Goal: Task Accomplishment & Management: Complete application form

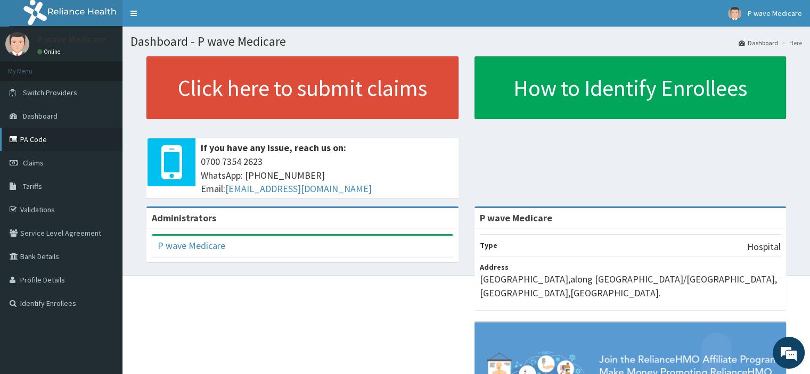
click at [29, 139] on link "PA Code" at bounding box center [61, 139] width 122 height 23
click at [34, 135] on link "PA Code" at bounding box center [61, 139] width 122 height 23
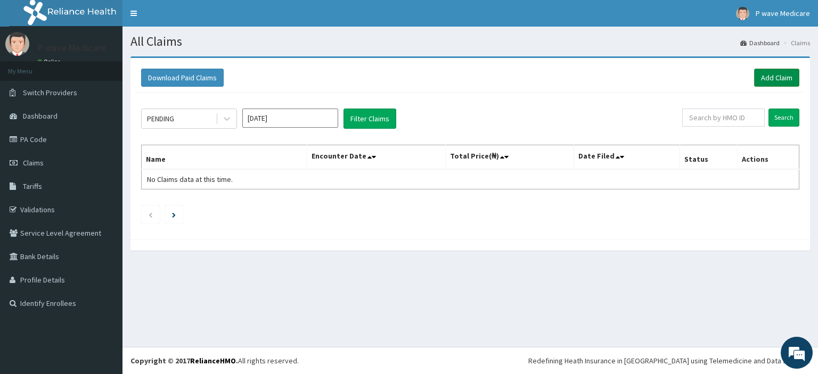
click at [783, 78] on link "Add Claim" at bounding box center [776, 78] width 45 height 18
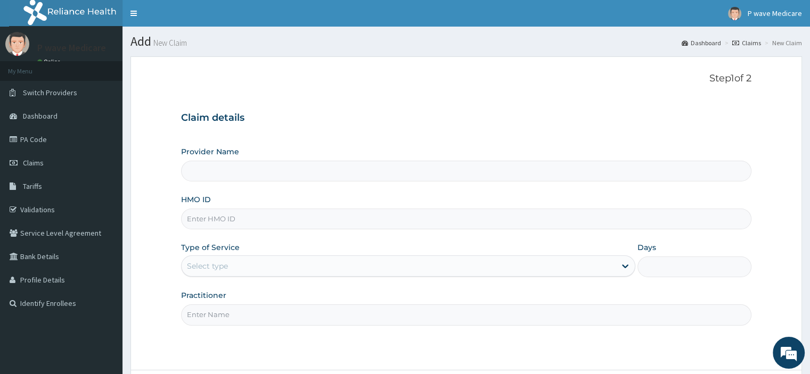
type input "P wave Medicare"
click at [225, 172] on input "P wave Medicare" at bounding box center [466, 171] width 570 height 21
click at [213, 218] on input "HMO ID" at bounding box center [466, 219] width 570 height 21
type input "SWF/10056/E"
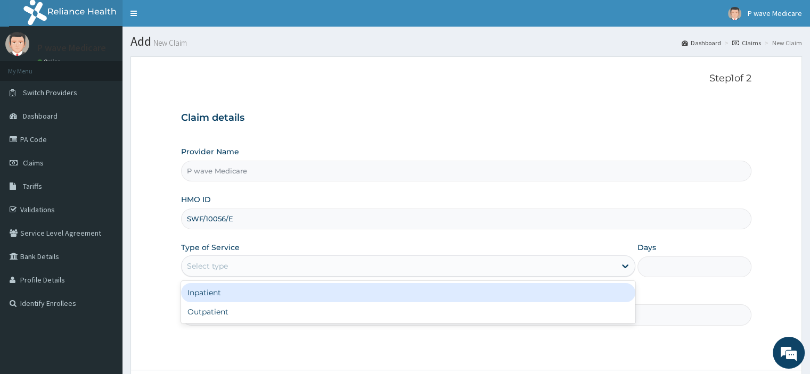
click at [212, 261] on div "Select type" at bounding box center [207, 266] width 41 height 11
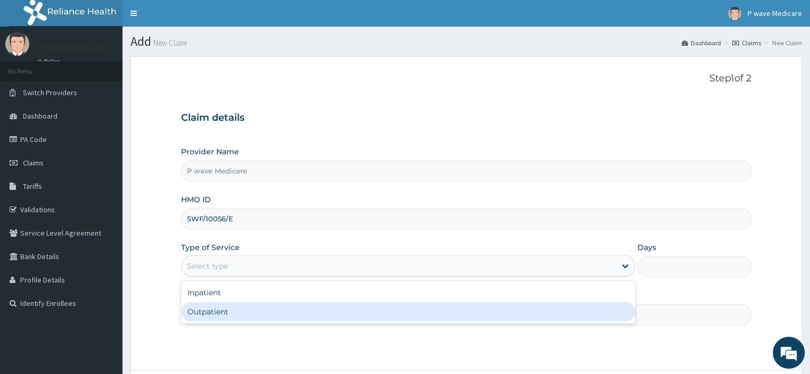
click at [218, 314] on div "Outpatient" at bounding box center [408, 311] width 454 height 19
type input "1"
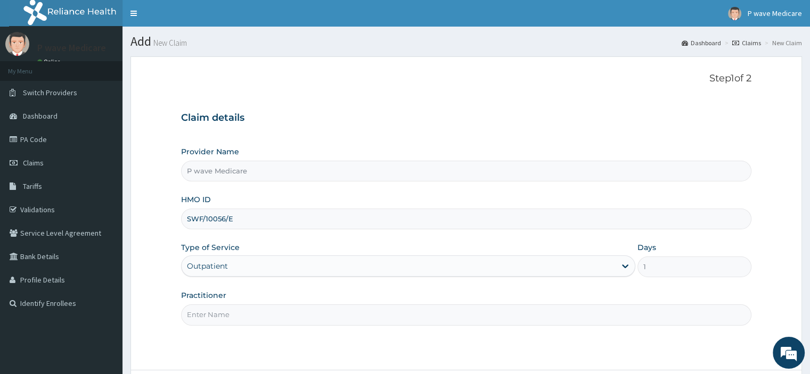
click at [218, 314] on input "Practitioner" at bounding box center [466, 314] width 570 height 21
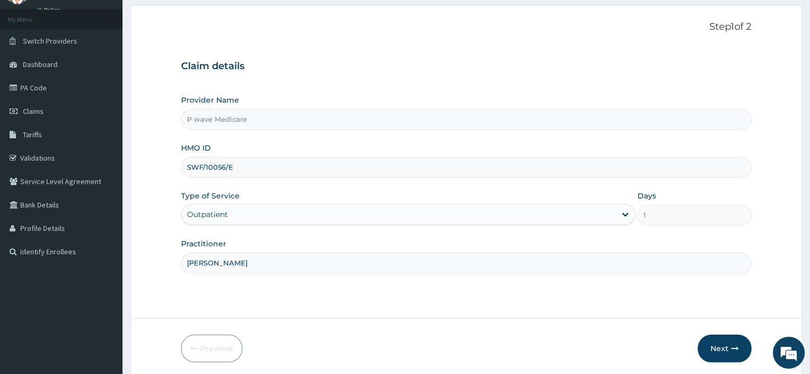
scroll to position [91, 0]
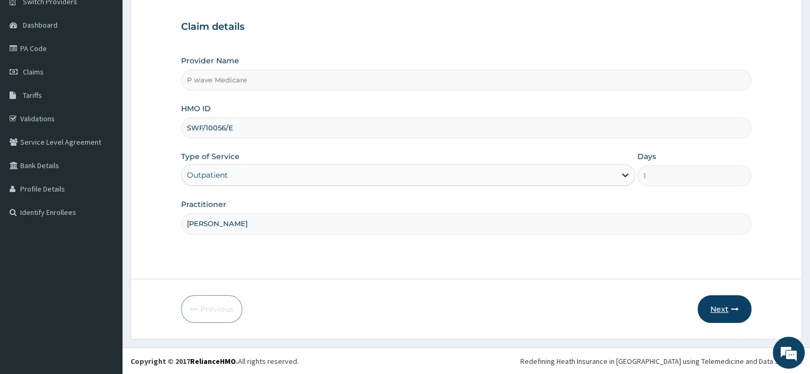
type input "DR EMMANUEL"
click at [723, 308] on button "Next" at bounding box center [724, 309] width 54 height 28
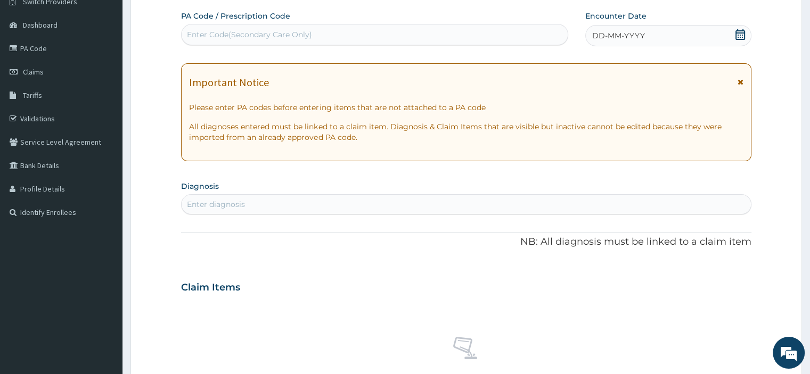
click at [742, 33] on icon at bounding box center [740, 34] width 10 height 11
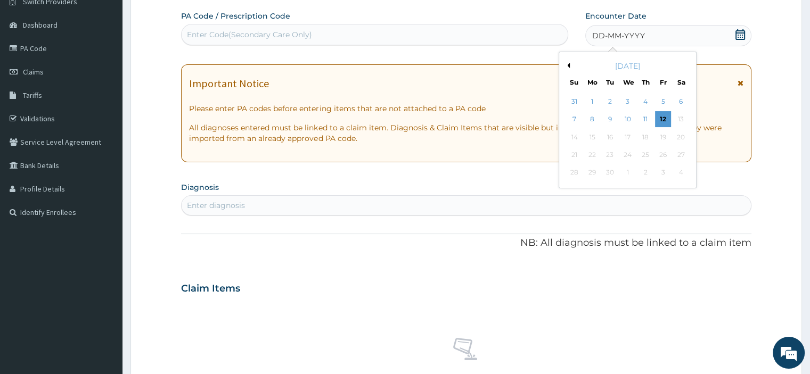
click at [566, 65] on button "Previous Month" at bounding box center [566, 65] width 5 height 5
click at [674, 173] on div "30" at bounding box center [681, 173] width 16 height 16
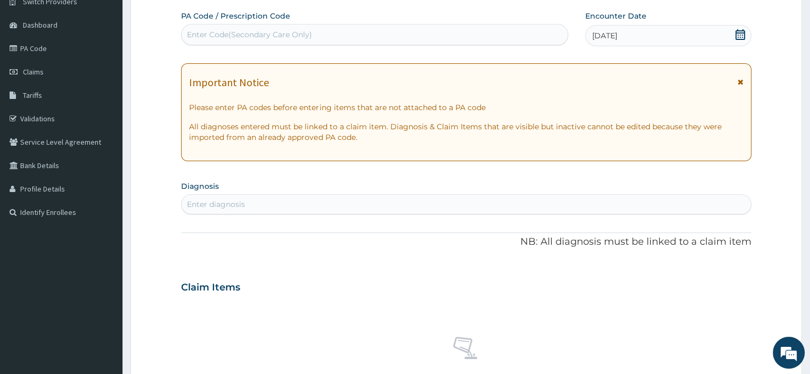
click at [200, 204] on div "Enter diagnosis" at bounding box center [216, 204] width 58 height 11
type input "MALARIA"
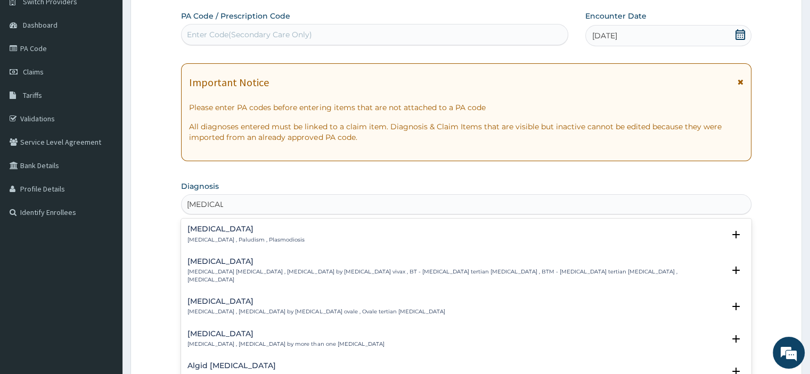
click at [221, 233] on div "Malaria Malaria , Paludism , Plasmodiosis" at bounding box center [245, 234] width 117 height 19
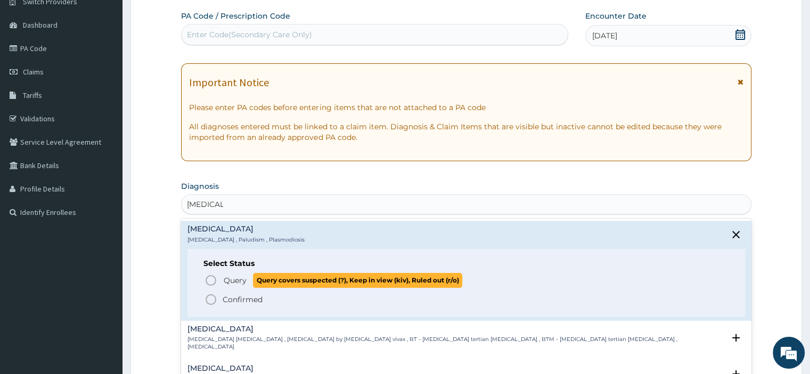
click at [221, 279] on span "Query Query covers suspected (?), Keep in view (kiv), Ruled out (r/o)" at bounding box center [466, 280] width 524 height 14
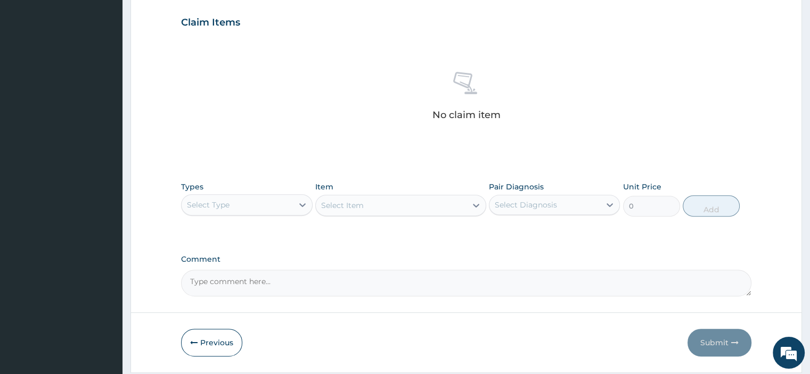
scroll to position [392, 0]
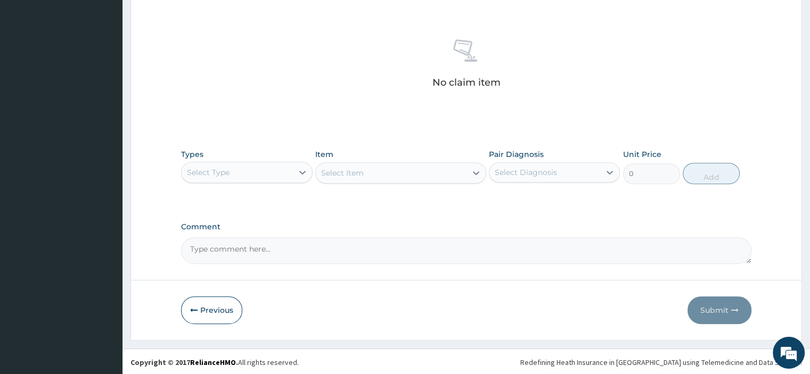
click at [194, 244] on textarea "Comment" at bounding box center [466, 250] width 570 height 27
paste textarea "PT SEEN C/O FEVER WITH CHILL LOSS OF APPETITE GEN. BODY WEAKNESS O/E GCS ASS: M…"
type textarea "PT SEEN C/O FEVER WITH CHILL LOSS OF APPETITE GEN. BODY WEAKNESS O/E GCS ASS: M…"
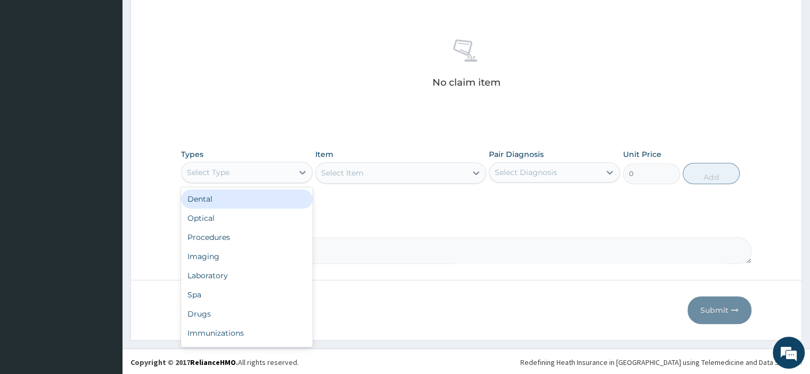
click at [242, 169] on div "Select Type" at bounding box center [237, 172] width 111 height 17
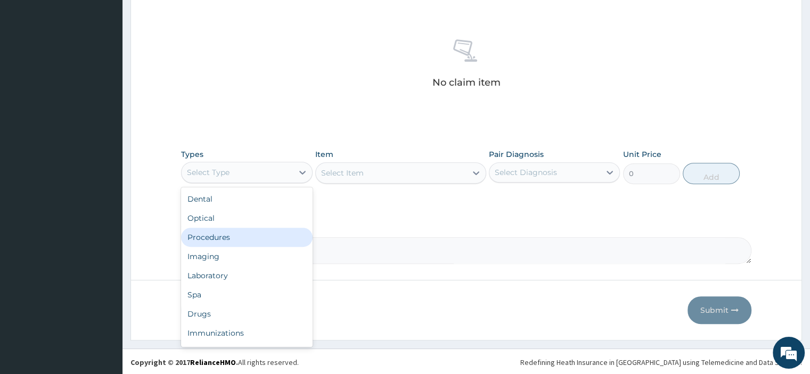
click at [238, 237] on div "Procedures" at bounding box center [246, 237] width 131 height 19
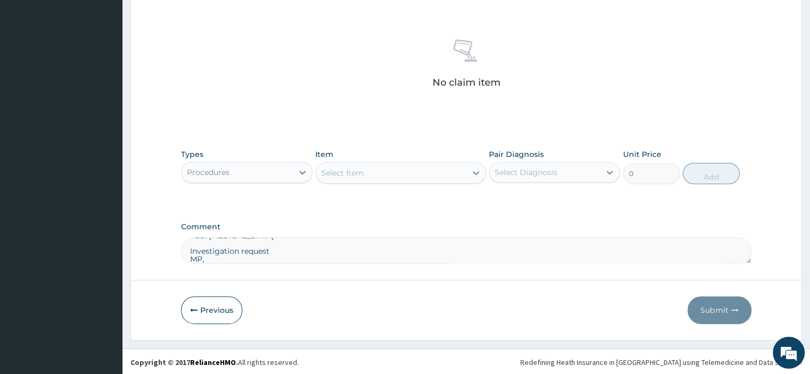
click at [348, 175] on div "Select Item" at bounding box center [342, 173] width 43 height 11
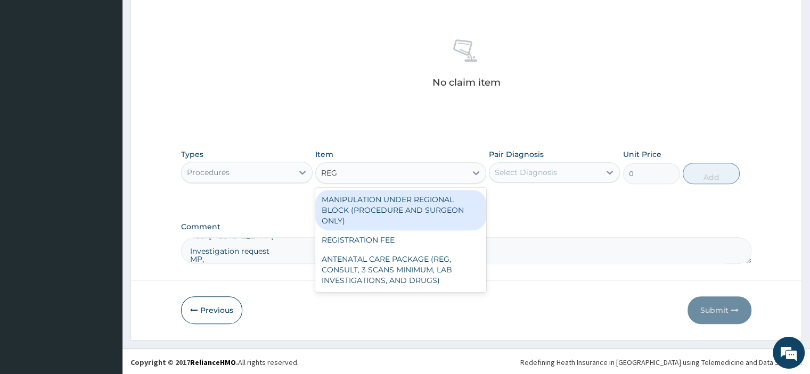
type input "REGI"
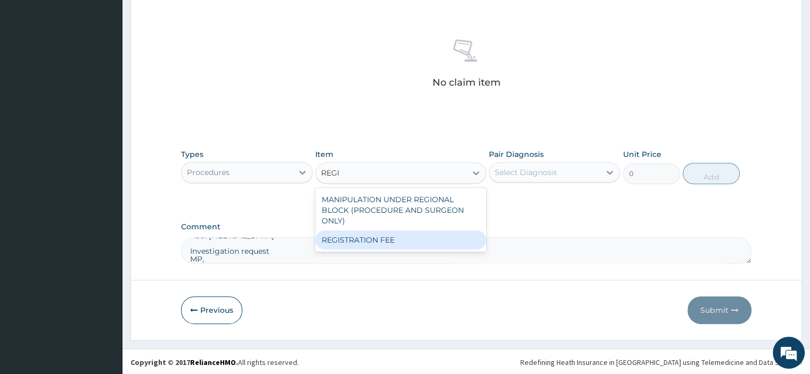
click at [350, 237] on div "REGISTRATION FEE" at bounding box center [400, 239] width 171 height 19
type input "2500"
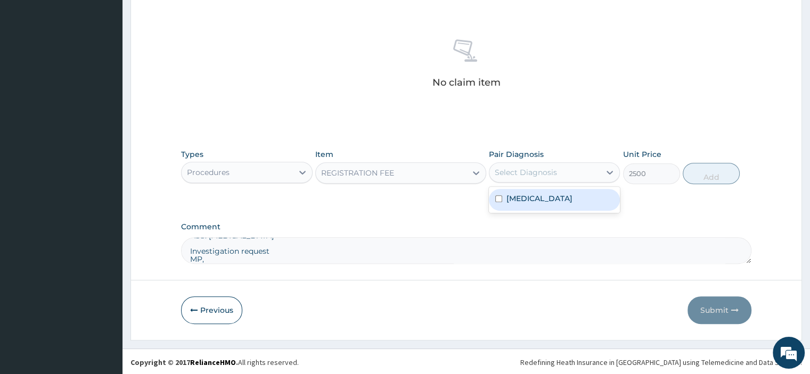
click at [540, 174] on div "Select Diagnosis" at bounding box center [526, 172] width 62 height 11
click at [527, 201] on label "Malaria" at bounding box center [539, 198] width 66 height 11
checkbox input "true"
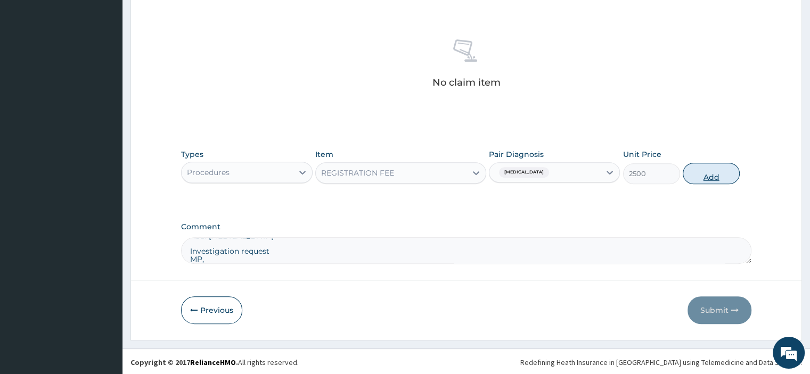
click at [705, 177] on button "Add" at bounding box center [710, 173] width 57 height 21
type input "0"
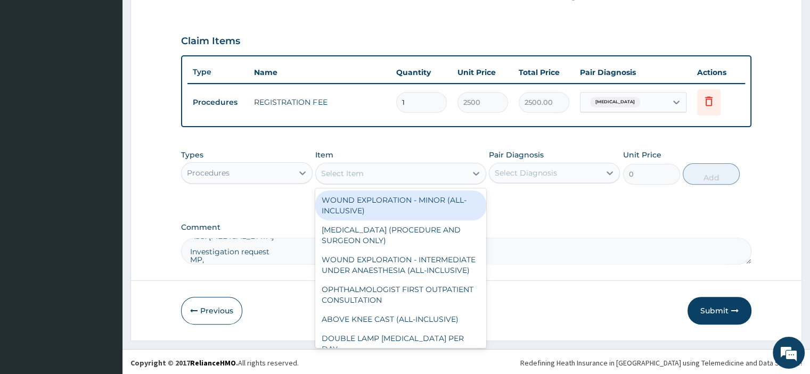
click at [357, 174] on div "Select Item" at bounding box center [342, 173] width 43 height 11
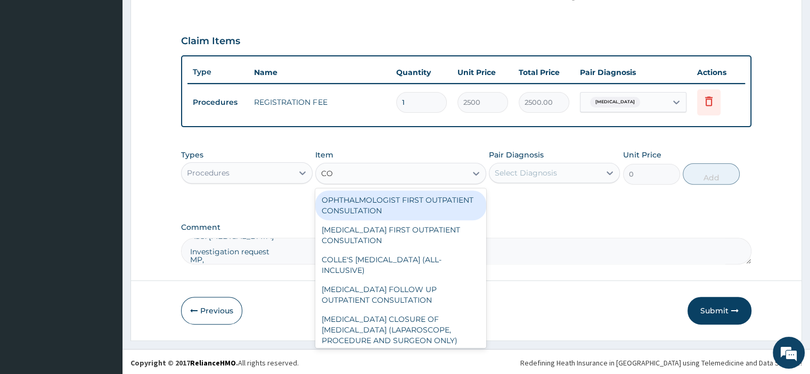
type input "C"
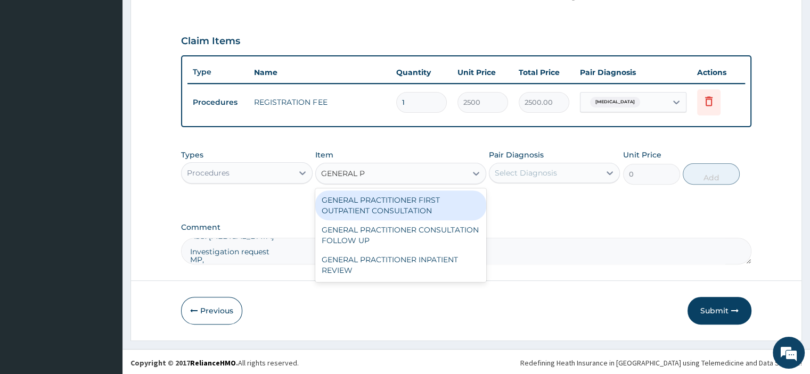
type input "GENERAL PR"
click at [402, 203] on div "GENERAL PRACTITIONER FIRST OUTPATIENT CONSULTATION" at bounding box center [400, 206] width 171 height 30
type input "3750"
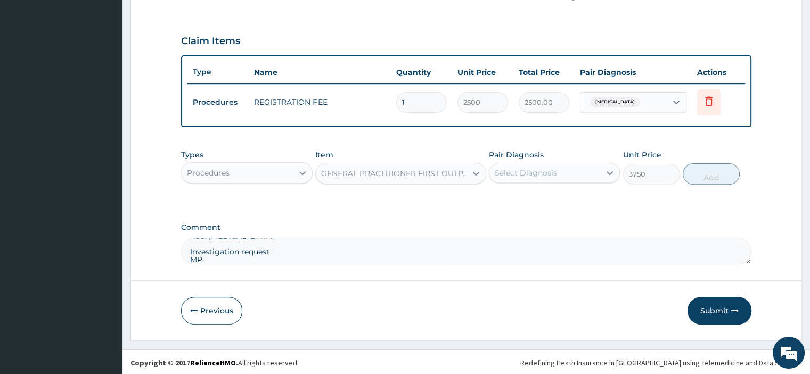
click at [502, 171] on div "Select Diagnosis" at bounding box center [526, 173] width 62 height 11
click at [507, 199] on label "Malaria" at bounding box center [539, 199] width 66 height 11
checkbox input "true"
click at [705, 175] on button "Add" at bounding box center [710, 173] width 57 height 21
type input "0"
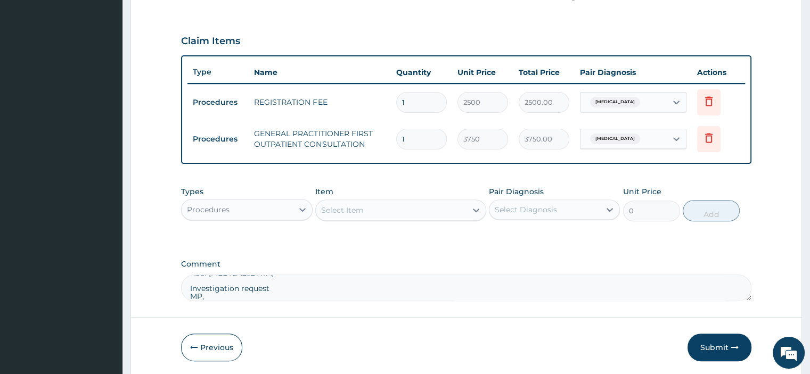
click at [281, 208] on div "Procedures" at bounding box center [237, 209] width 111 height 17
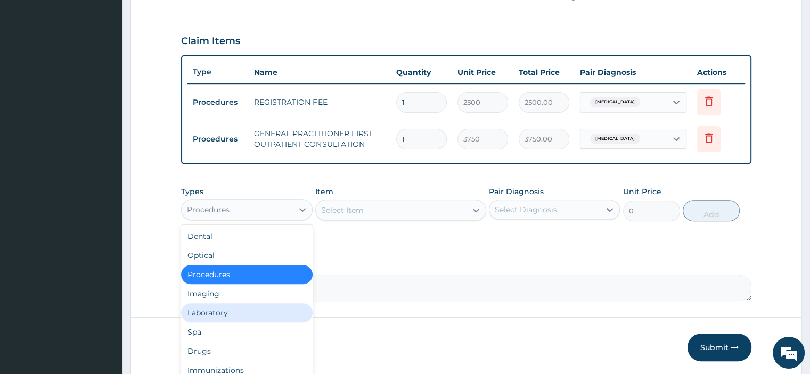
click at [243, 314] on div "Laboratory" at bounding box center [246, 312] width 131 height 19
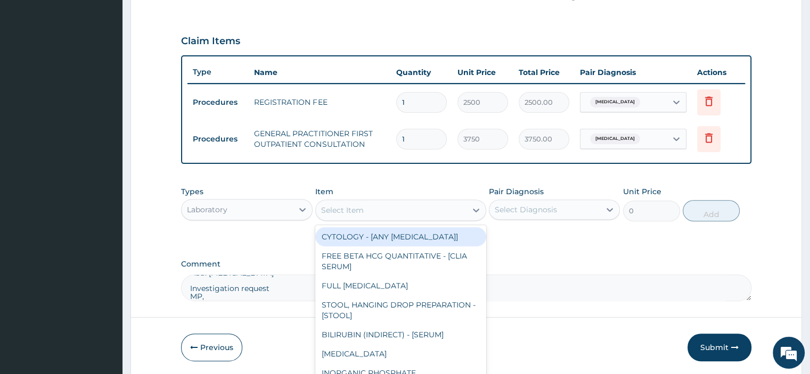
click at [383, 212] on div "Select Item" at bounding box center [391, 210] width 151 height 17
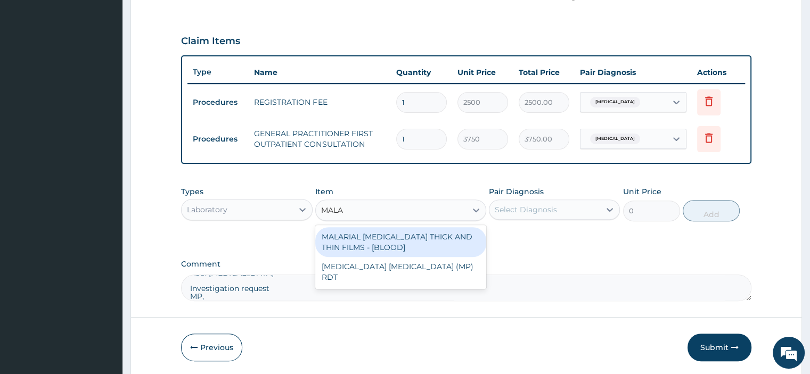
type input "MALAR"
click at [385, 238] on div "MALARIAL PARASITE THICK AND THIN FILMS - [BLOOD]" at bounding box center [400, 242] width 171 height 30
type input "2187.5"
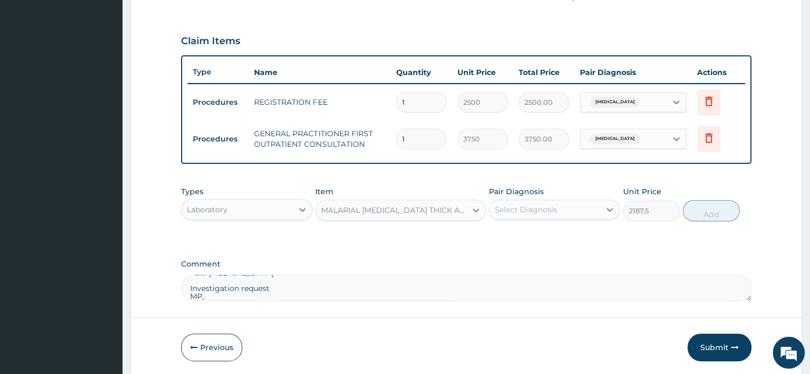
click at [544, 208] on div "Select Diagnosis" at bounding box center [526, 209] width 62 height 11
click at [545, 236] on div "Malaria" at bounding box center [554, 237] width 131 height 22
checkbox input "true"
click at [702, 212] on button "Add" at bounding box center [710, 210] width 57 height 21
type input "0"
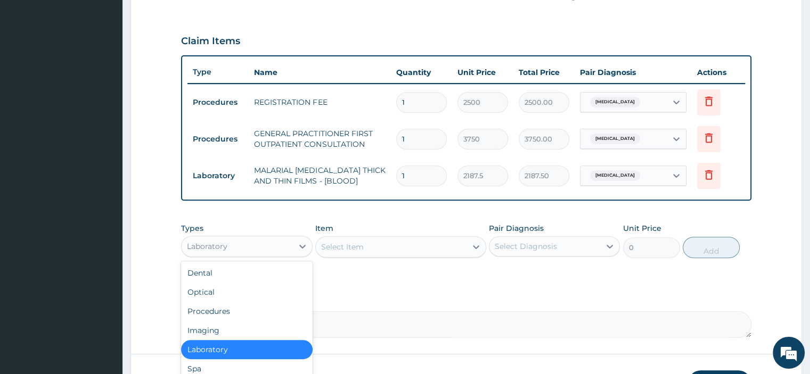
click at [267, 248] on div "Laboratory" at bounding box center [237, 246] width 111 height 17
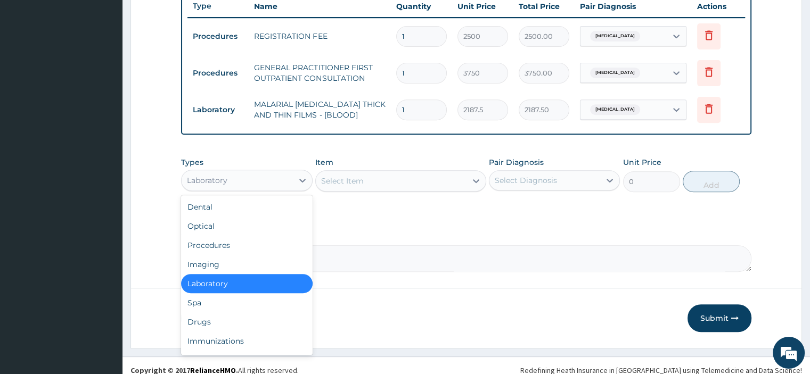
scroll to position [414, 0]
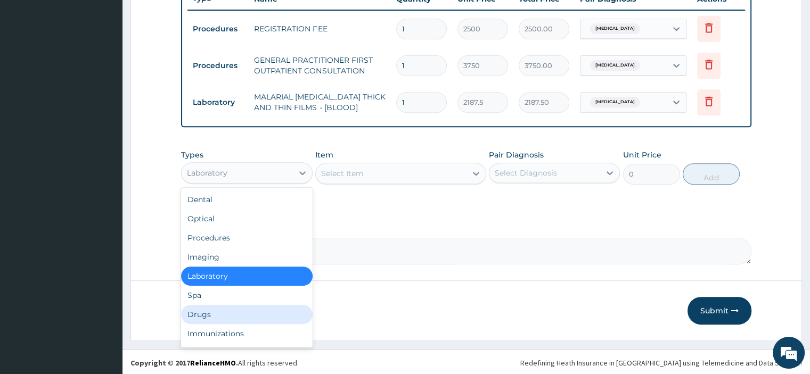
click at [213, 314] on div "Drugs" at bounding box center [246, 314] width 131 height 19
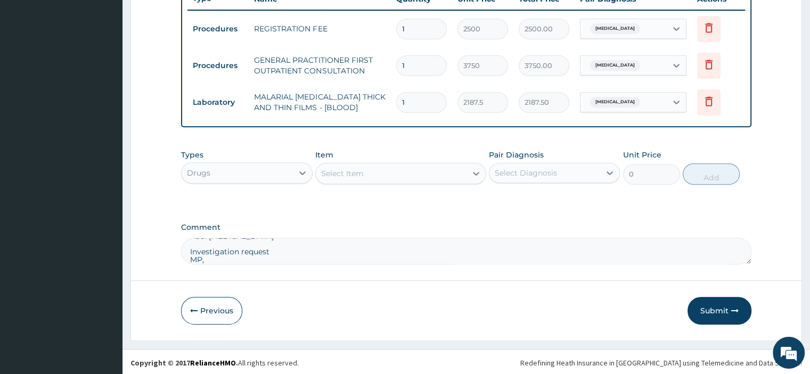
click at [341, 169] on div "Select Item" at bounding box center [342, 173] width 43 height 11
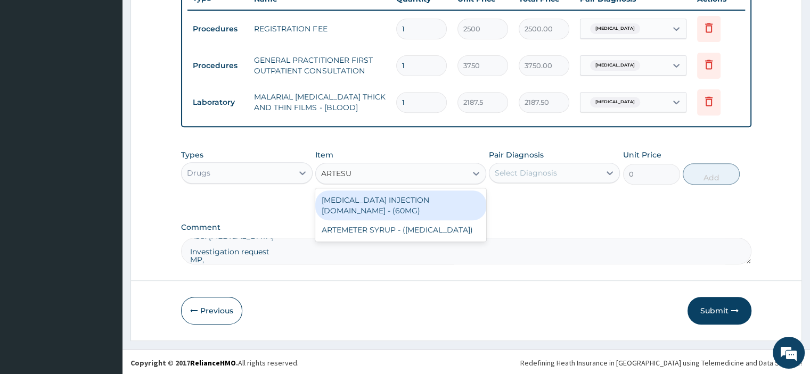
type input "ARTESUN"
click at [368, 200] on div "[MEDICAL_DATA] INJECTION [DOMAIN_NAME] - (60MG)" at bounding box center [400, 206] width 171 height 30
type input "1596"
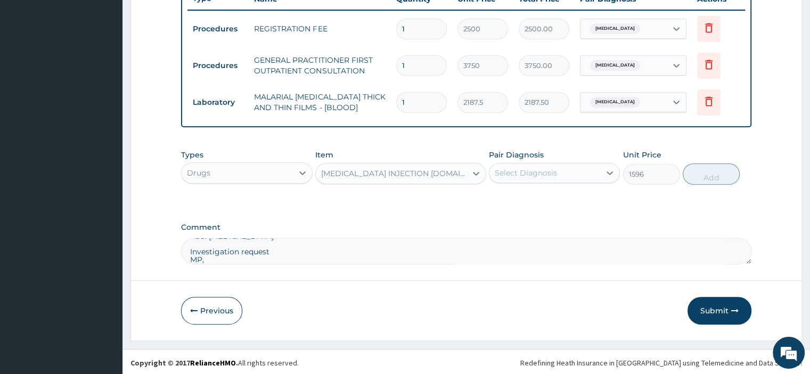
click at [517, 171] on div "Select Diagnosis" at bounding box center [526, 173] width 62 height 11
click at [515, 194] on label "Malaria" at bounding box center [539, 199] width 66 height 11
checkbox input "true"
click at [722, 173] on button "Add" at bounding box center [710, 173] width 57 height 21
type input "0"
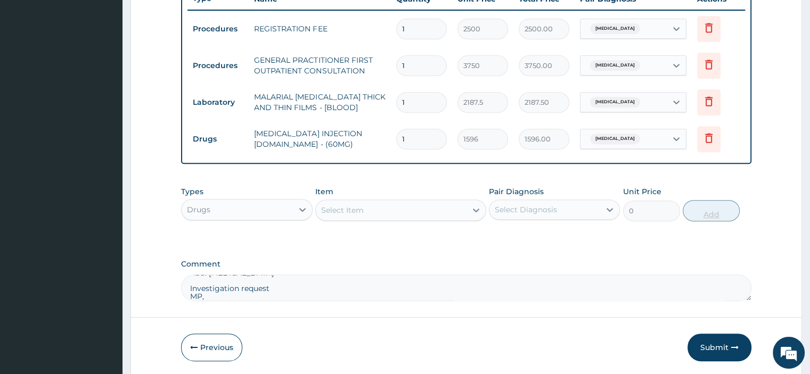
type input "0.00"
type input "5"
type input "7980.00"
type input "5"
click at [327, 209] on div "Select Item" at bounding box center [342, 210] width 43 height 11
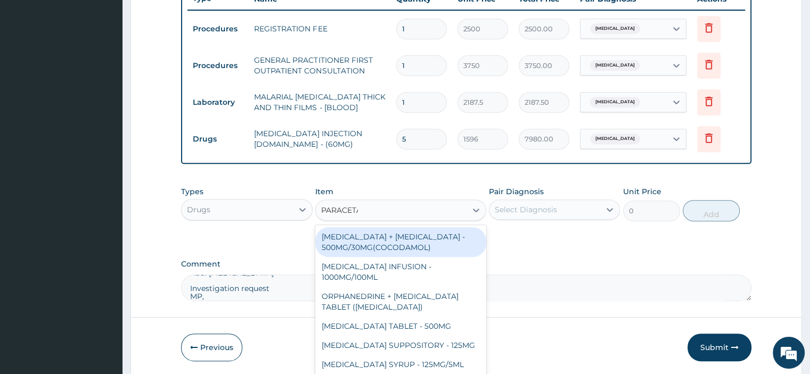
type input "PARACETAM"
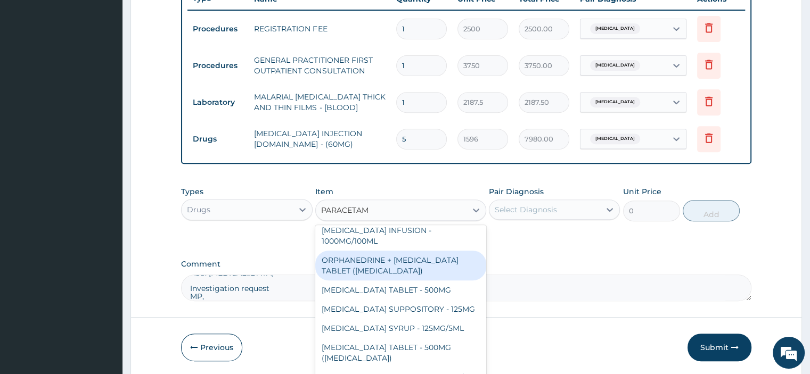
scroll to position [70, 0]
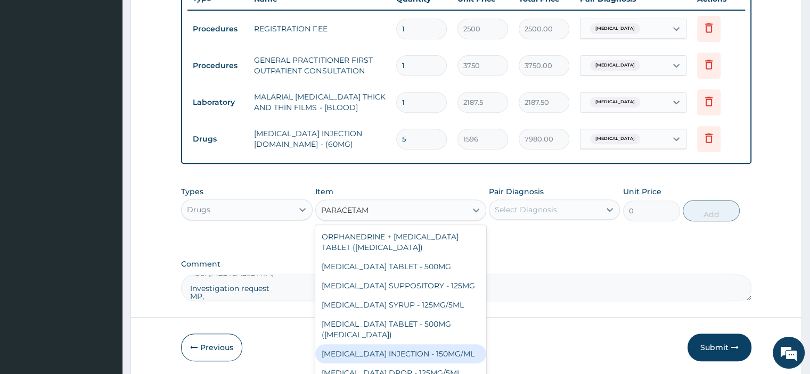
click at [361, 349] on div "[MEDICAL_DATA] INJECTION - 150MG/ML" at bounding box center [400, 353] width 171 height 19
type input "560"
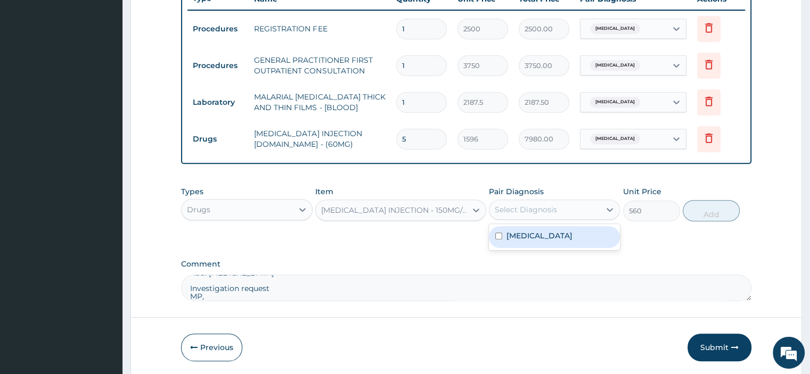
click at [527, 204] on div "Select Diagnosis" at bounding box center [526, 209] width 62 height 11
click at [530, 230] on label "Malaria" at bounding box center [539, 235] width 66 height 11
checkbox input "true"
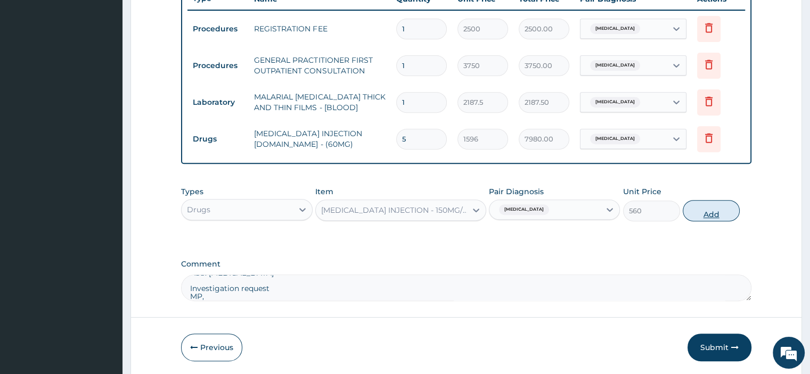
click at [715, 212] on button "Add" at bounding box center [710, 210] width 57 height 21
type input "0"
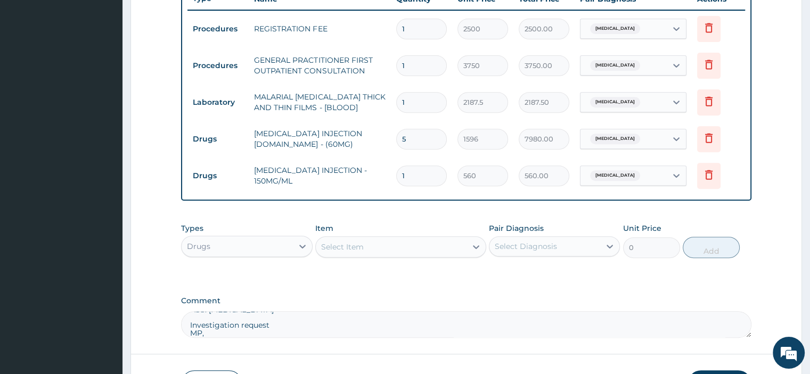
type input "0.00"
type input "6"
type input "3360.00"
type input "6"
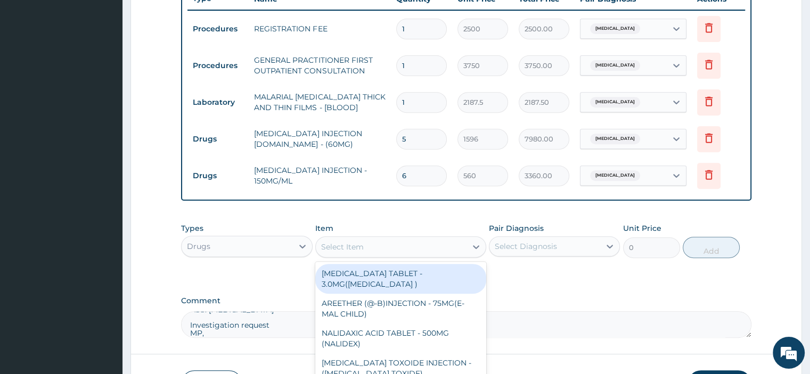
click at [330, 242] on div "Select Item" at bounding box center [342, 247] width 43 height 11
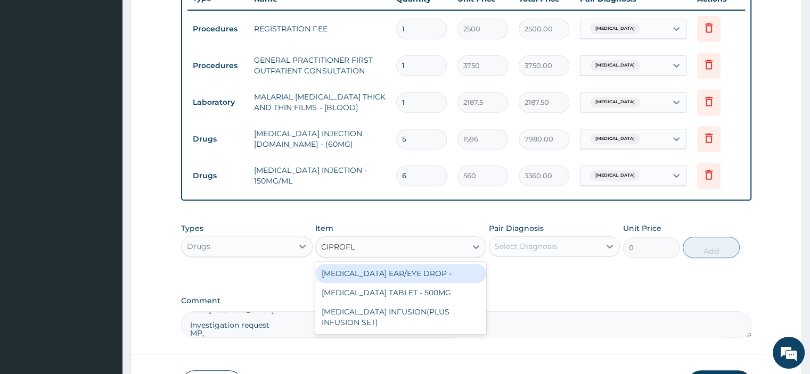
type input "CIPROFLO"
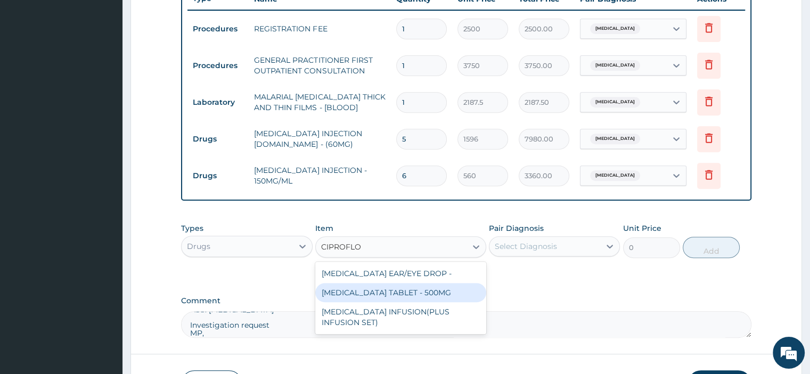
click at [345, 299] on div "[MEDICAL_DATA] TABLET - 500MG" at bounding box center [400, 292] width 171 height 19
type input "196"
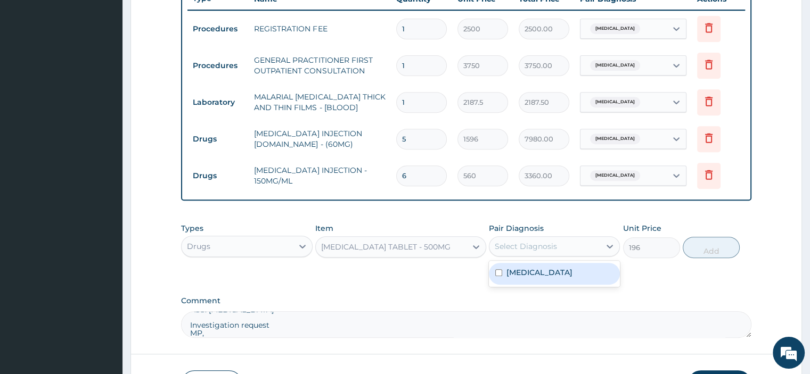
click at [520, 248] on div "Select Diagnosis" at bounding box center [526, 246] width 62 height 11
click at [520, 268] on label "Malaria" at bounding box center [539, 272] width 66 height 11
checkbox input "true"
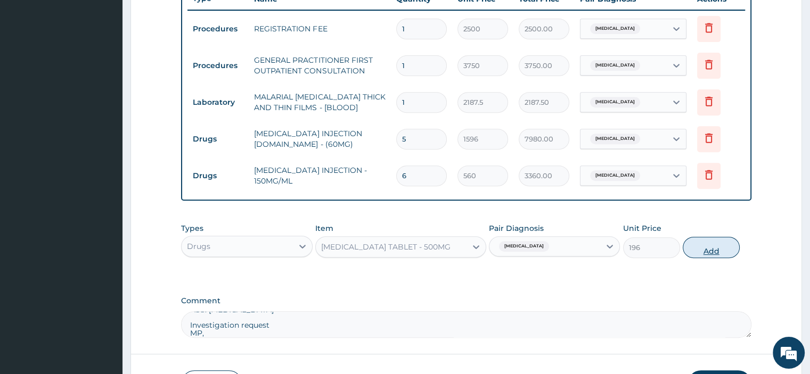
click at [709, 246] on button "Add" at bounding box center [710, 247] width 57 height 21
type input "0"
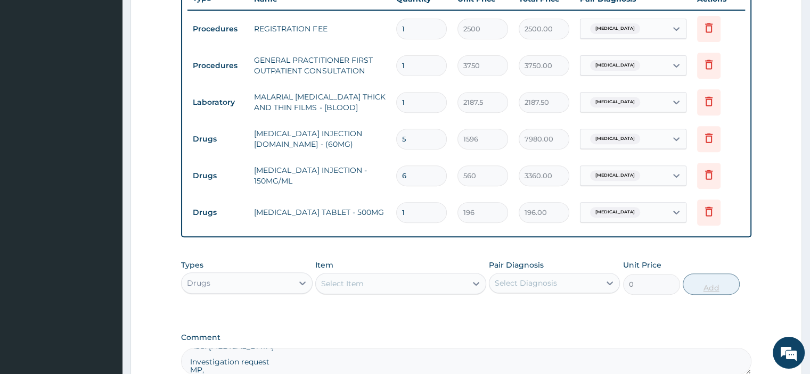
type input "15"
type input "2940.00"
type input "1"
type input "196.00"
type input "0.00"
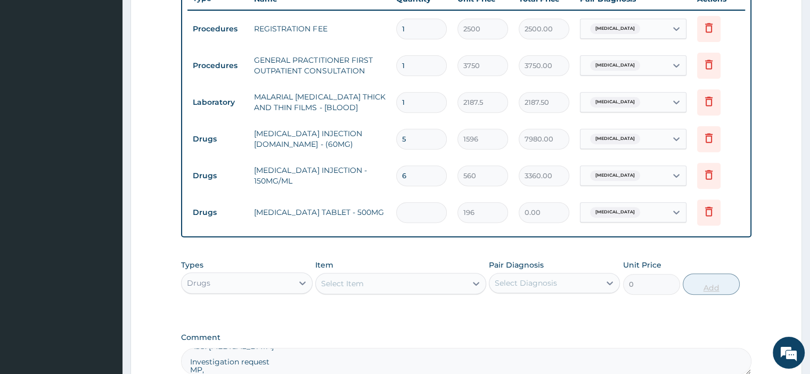
type input "5"
type input "980.00"
type input "5"
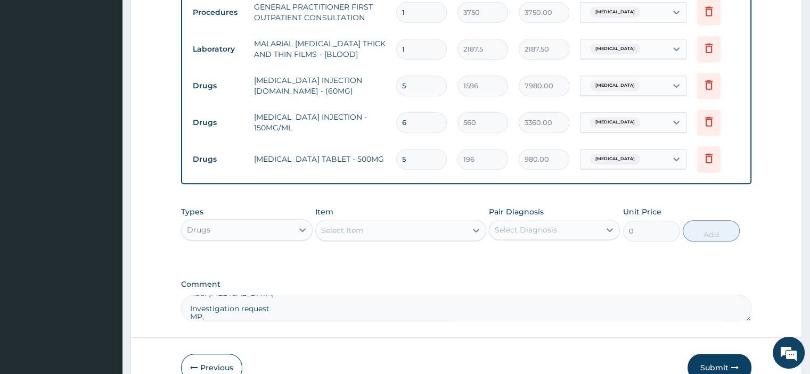
click at [359, 226] on div "Select Item" at bounding box center [342, 230] width 43 height 11
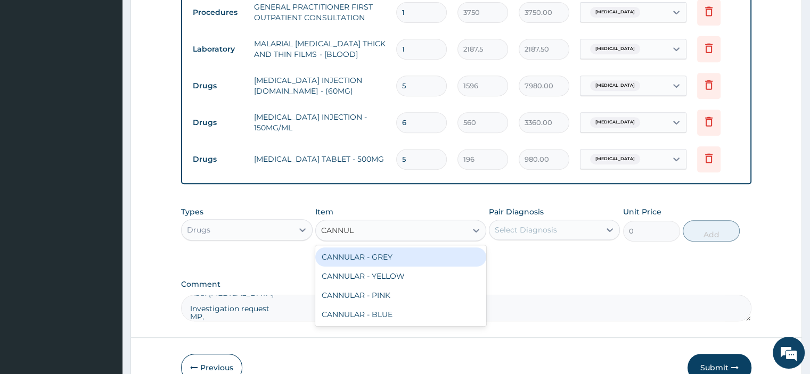
type input "CANNULA"
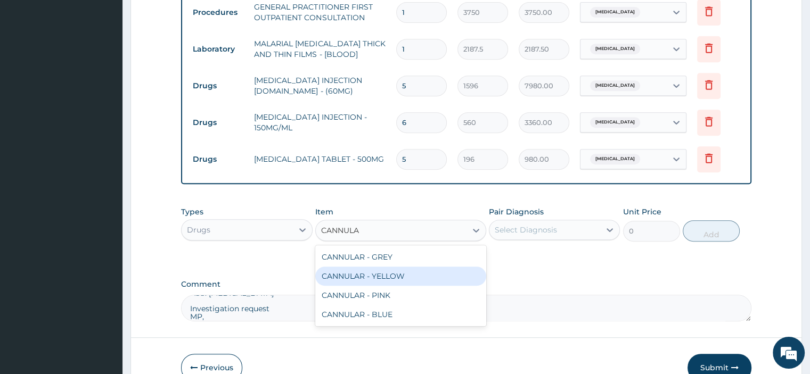
click at [356, 268] on div "CANNULAR - YELLOW" at bounding box center [400, 276] width 171 height 19
type input "140"
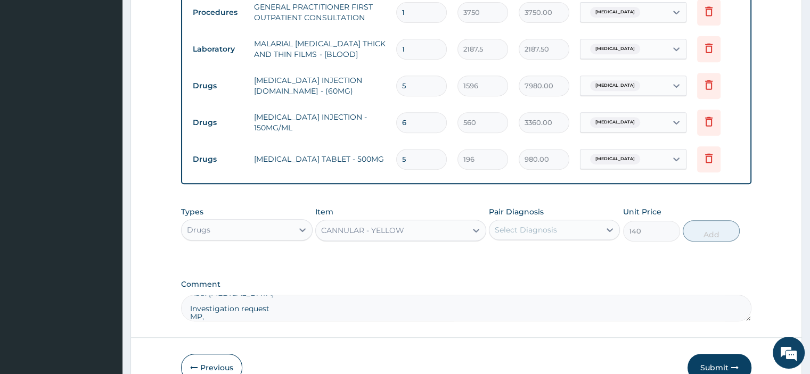
click at [503, 229] on div "Select Diagnosis" at bounding box center [526, 230] width 62 height 11
click at [521, 257] on label "Malaria" at bounding box center [539, 256] width 66 height 11
checkbox input "true"
click at [707, 233] on button "Add" at bounding box center [710, 230] width 57 height 21
type input "0"
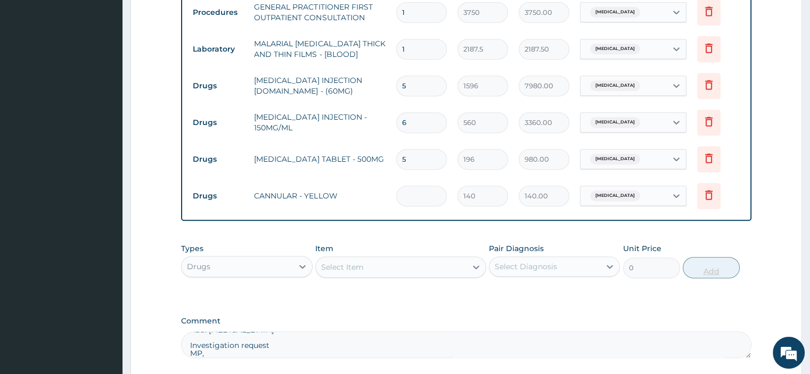
type input "0.00"
type input "2"
type input "280.00"
type input "2"
click at [351, 262] on div "Select Item" at bounding box center [342, 267] width 43 height 11
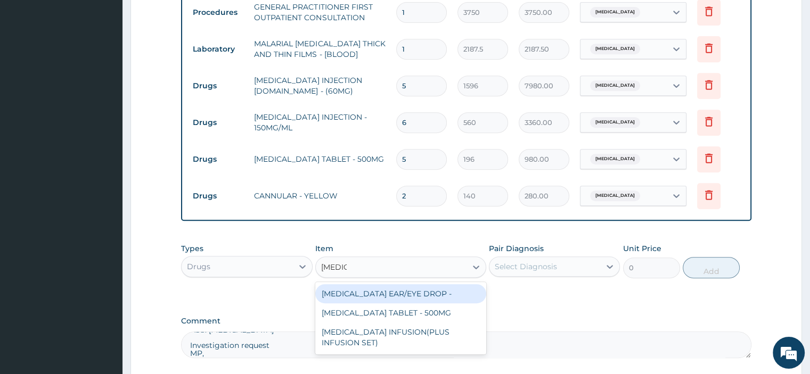
type input "CIPROF"
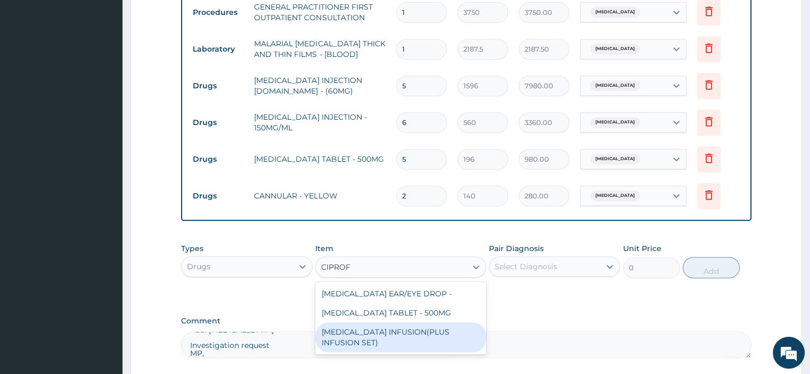
click at [434, 333] on div "CIPROFLOXACIN INFUSION(PLUS INFUSION SET)" at bounding box center [400, 338] width 171 height 30
type input "1092"
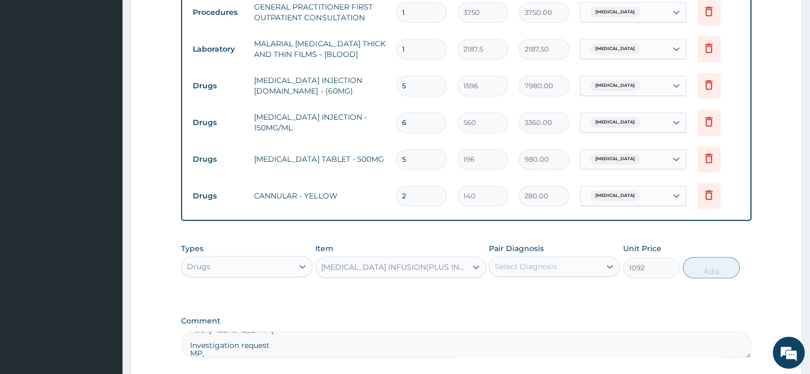
click at [513, 270] on div "Select Diagnosis" at bounding box center [544, 266] width 111 height 17
click at [514, 289] on label "Malaria" at bounding box center [539, 292] width 66 height 11
checkbox input "true"
click at [703, 268] on button "Add" at bounding box center [710, 267] width 57 height 21
type input "0"
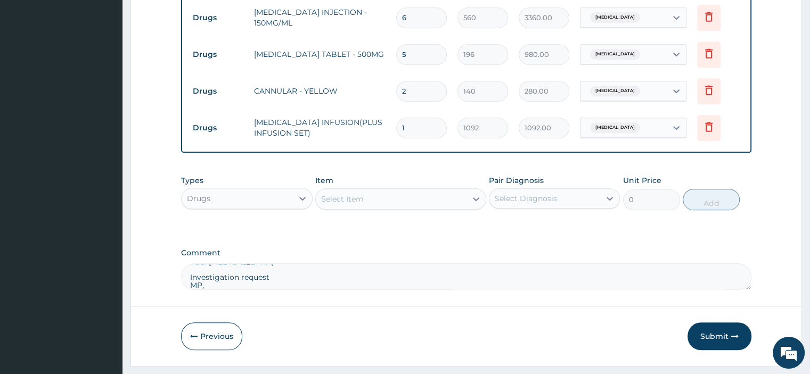
scroll to position [574, 0]
click at [355, 195] on div "Select Item" at bounding box center [342, 197] width 43 height 11
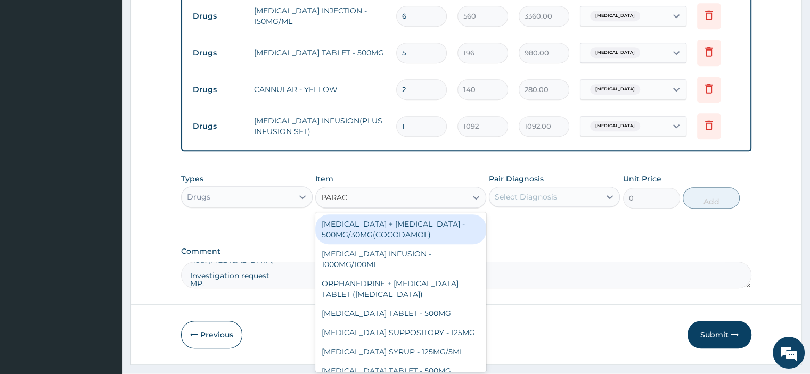
type input "PARACET"
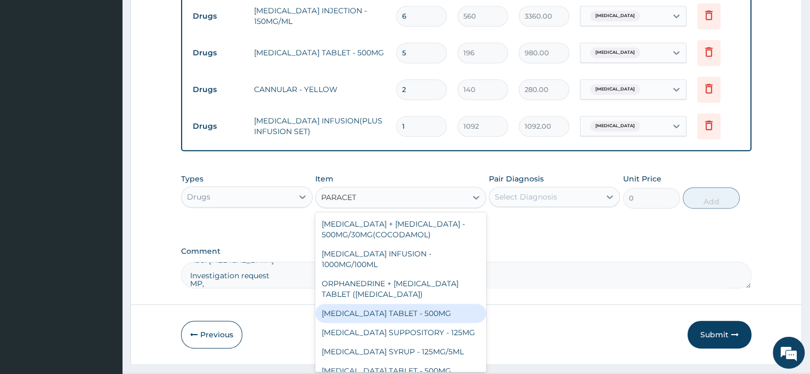
click at [421, 314] on div "PARACETAMOL TABLET - 500MG" at bounding box center [400, 313] width 171 height 19
type input "33.599999999999994"
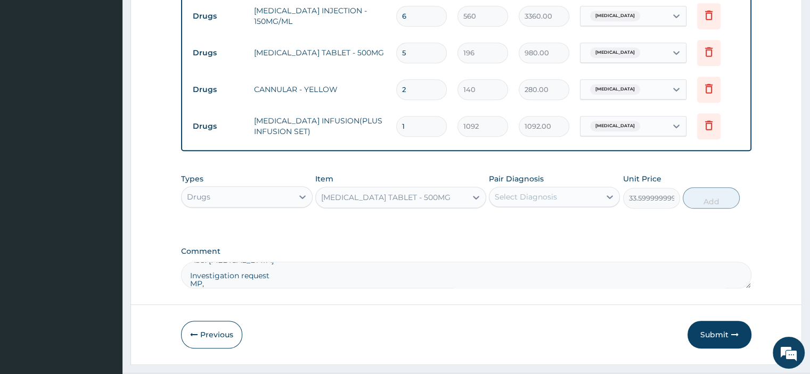
click at [507, 194] on div "Select Diagnosis" at bounding box center [526, 197] width 62 height 11
click at [513, 222] on label "Malaria" at bounding box center [539, 223] width 66 height 11
checkbox input "true"
click at [722, 197] on button "Add" at bounding box center [710, 197] width 57 height 21
type input "0"
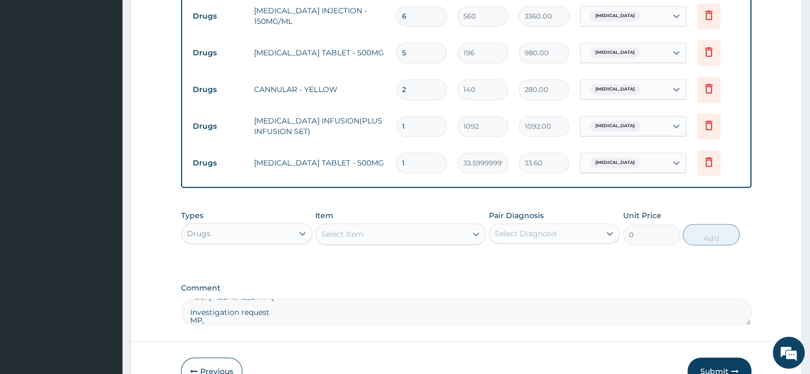
type input "0.00"
type input "9"
type input "302.40"
type input "9"
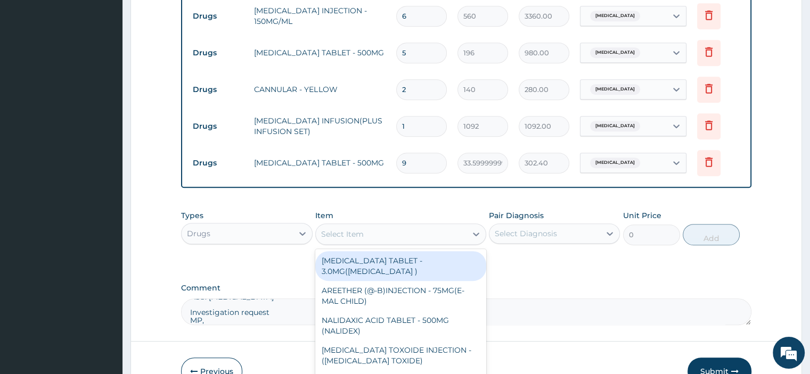
click at [336, 234] on div "Select Item" at bounding box center [342, 234] width 43 height 11
type input "ARTEME"
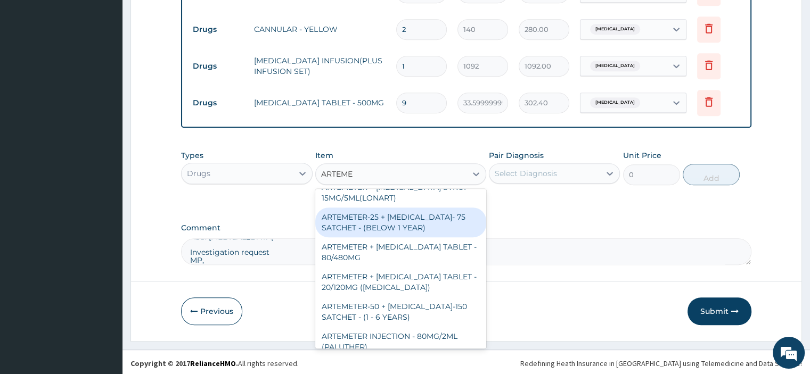
scroll to position [319, 0]
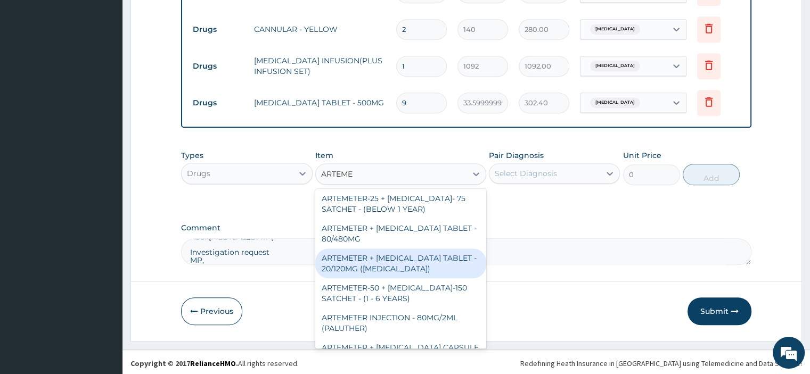
click at [405, 278] on div "ARTEMETER + LUMEFANTRINE TABLET - 20/120MG (COARTEM)" at bounding box center [400, 264] width 171 height 30
type input "210"
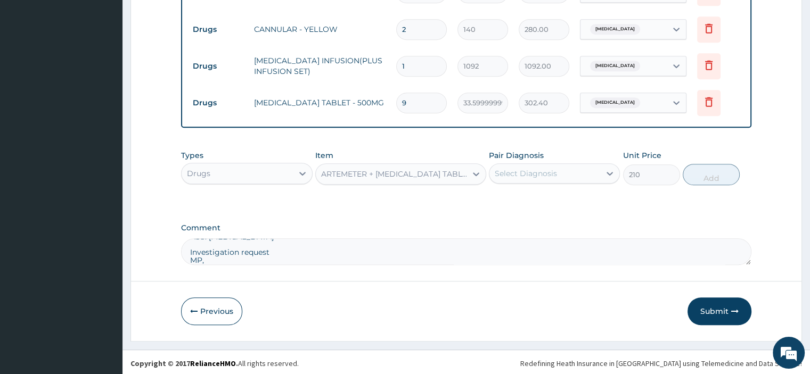
click at [533, 170] on div "Select Diagnosis" at bounding box center [526, 173] width 62 height 11
click at [533, 195] on label "Malaria" at bounding box center [539, 199] width 66 height 11
checkbox input "true"
click at [709, 176] on button "Add" at bounding box center [710, 174] width 57 height 21
type input "0"
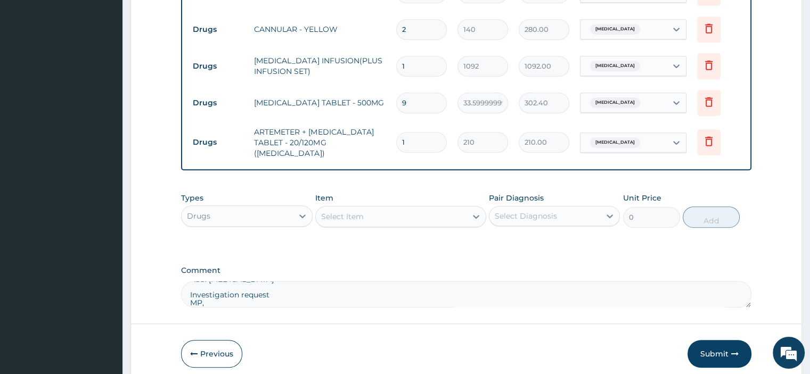
type input "12"
type input "2520.00"
type input "12"
click at [358, 211] on div "Select Item" at bounding box center [342, 216] width 43 height 11
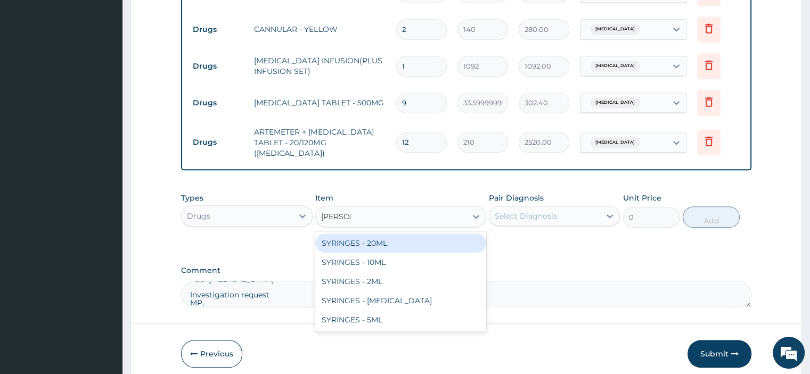
type input "SYRINGE"
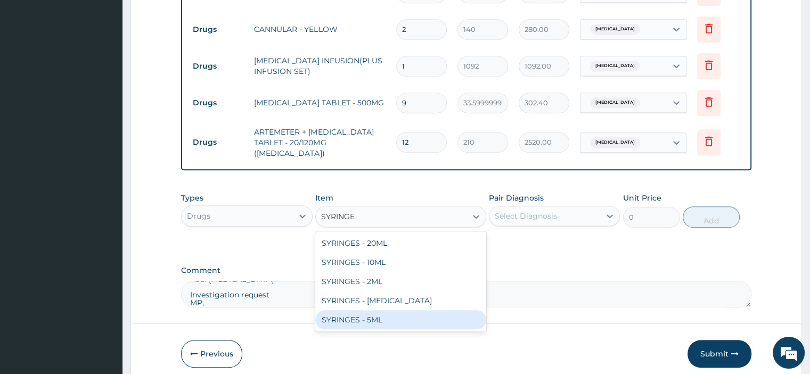
click at [356, 317] on div "SYRINGES - 5ML" at bounding box center [400, 319] width 171 height 19
type input "42"
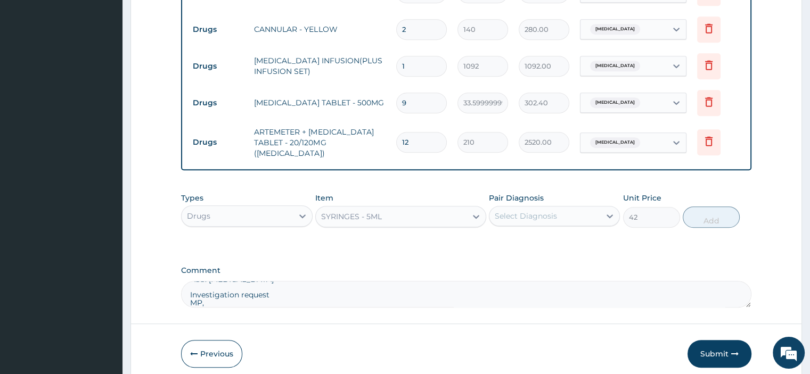
click at [554, 206] on div "Select Diagnosis" at bounding box center [554, 216] width 131 height 20
click at [541, 240] on div "Malaria" at bounding box center [554, 244] width 131 height 22
checkbox input "true"
click at [713, 212] on button "Add" at bounding box center [710, 217] width 57 height 21
type input "0"
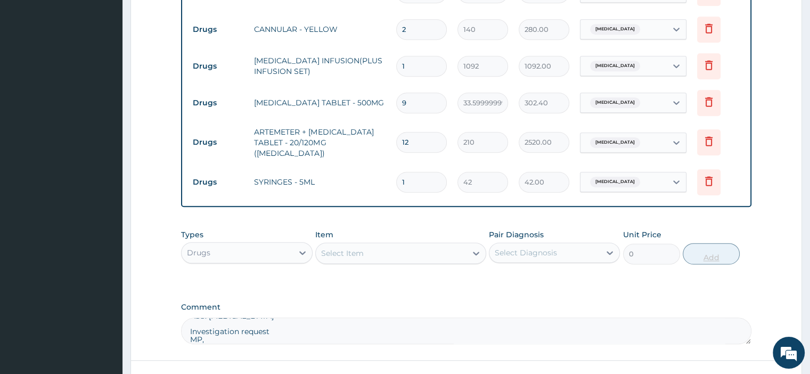
type input "0.00"
type input "3"
type input "126.00"
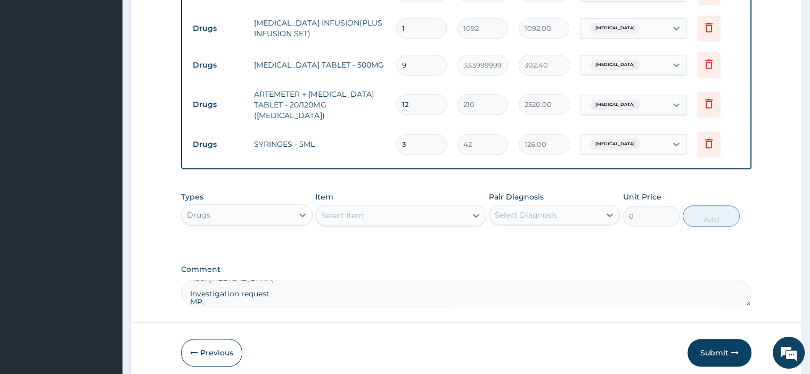
scroll to position [707, 0]
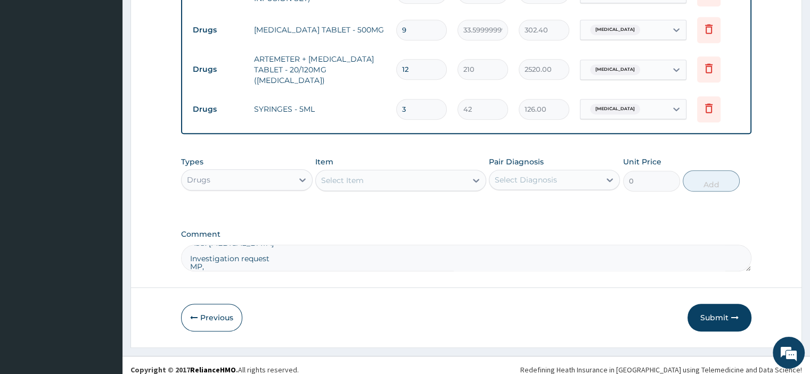
type input "3"
click at [341, 175] on div "Select Item" at bounding box center [342, 180] width 43 height 11
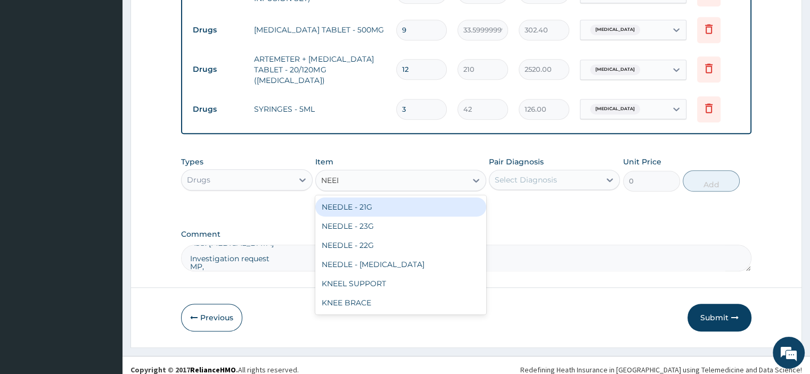
type input "NEEDL"
click at [384, 202] on div "NEEDLE - 21G" at bounding box center [400, 206] width 171 height 19
type input "28"
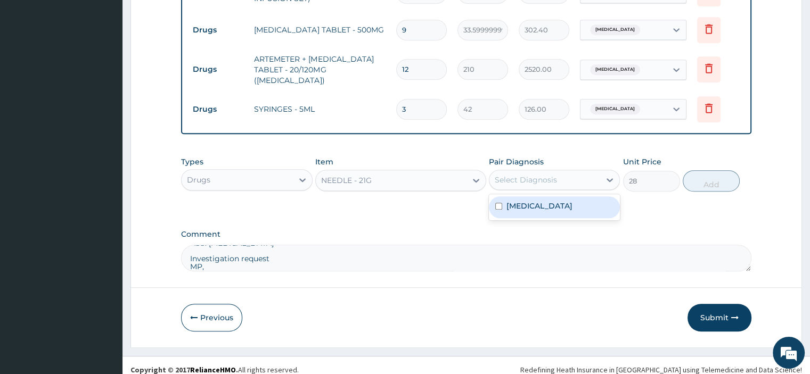
click at [513, 175] on div "Select Diagnosis" at bounding box center [526, 180] width 62 height 11
click at [517, 201] on label "Malaria" at bounding box center [539, 206] width 66 height 11
checkbox input "true"
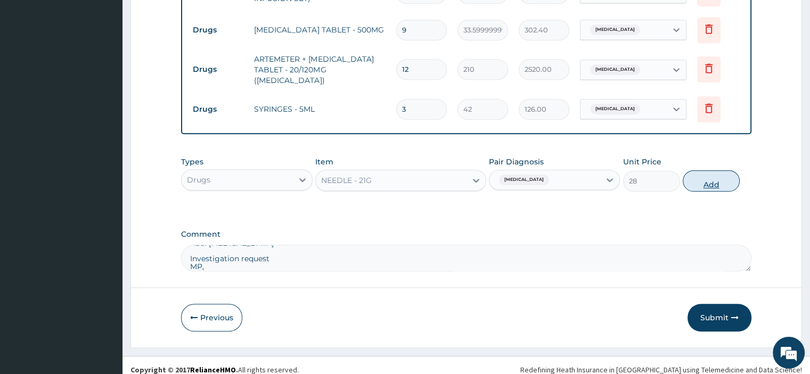
click at [699, 176] on button "Add" at bounding box center [710, 180] width 57 height 21
type input "0"
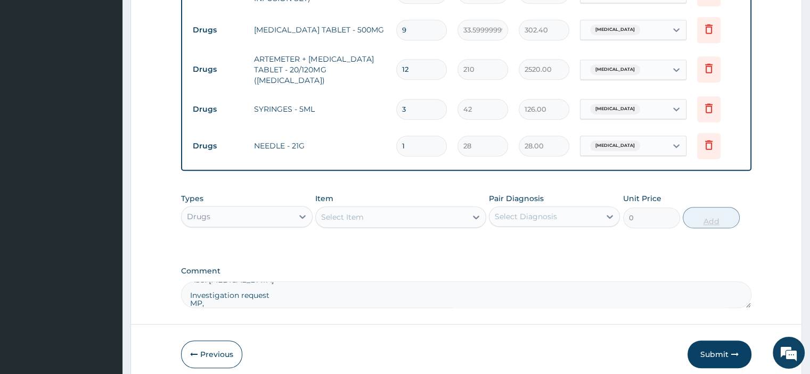
type input "0.00"
type input "4"
type input "112.00"
type input "4"
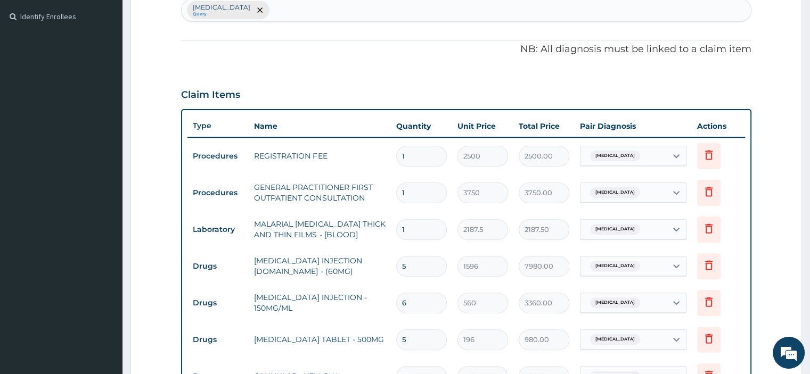
scroll to position [121, 0]
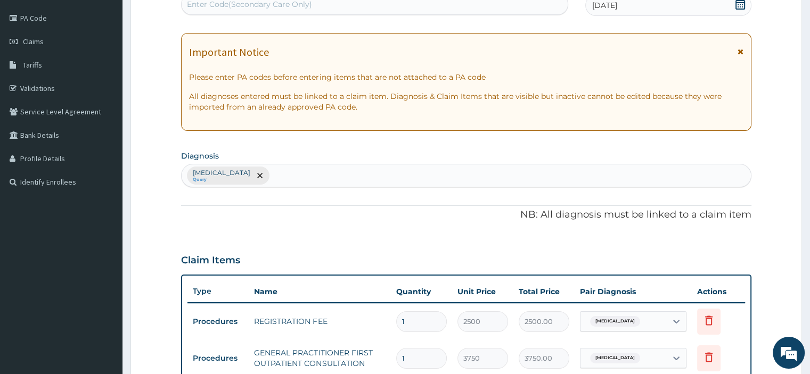
click at [281, 177] on div "Malaria Query" at bounding box center [466, 175] width 569 height 22
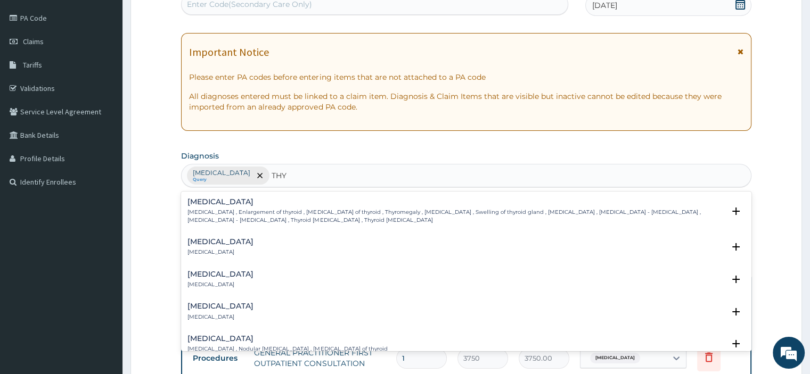
type input "THY"
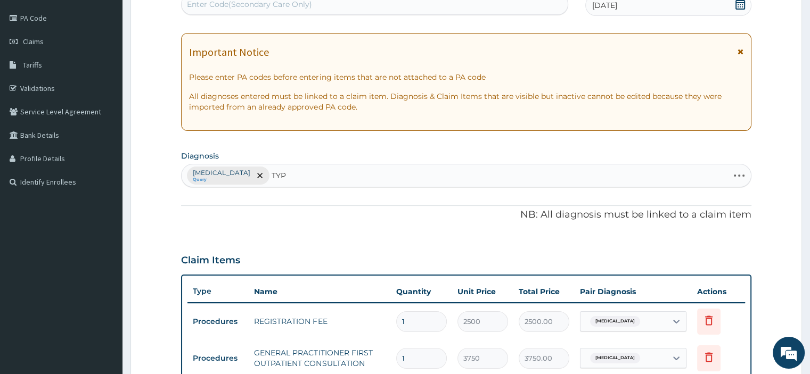
type input "TYPH"
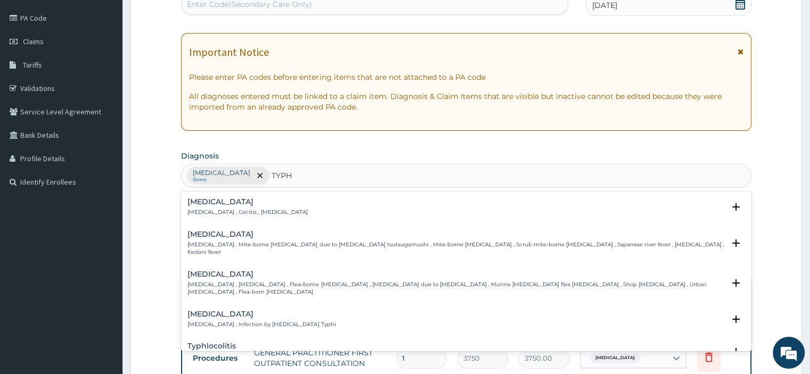
click at [228, 321] on p "Typhoid fever , Infection by Salmonella Typhi" at bounding box center [261, 324] width 148 height 7
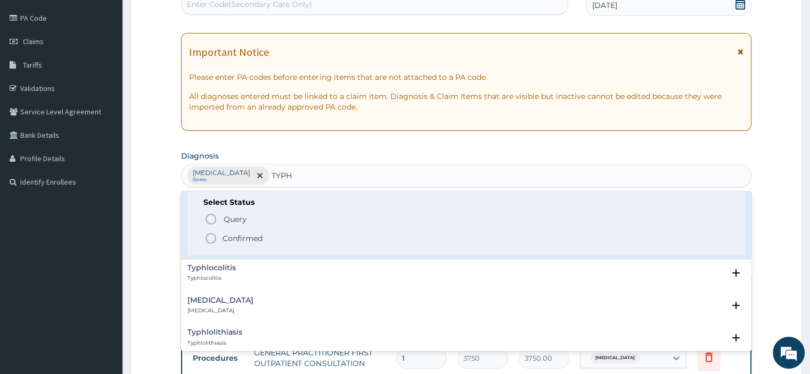
scroll to position [160, 0]
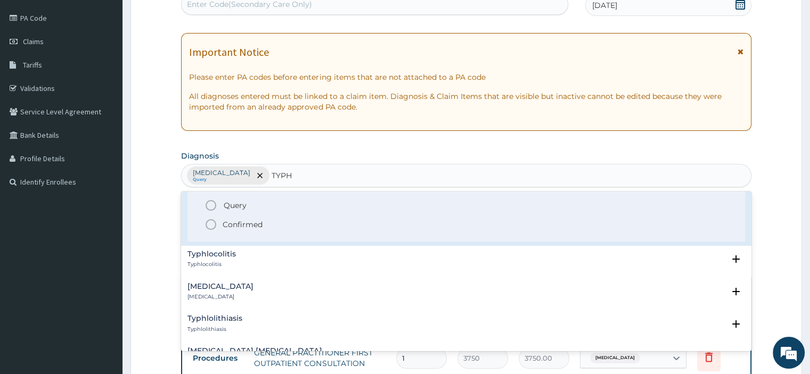
click at [220, 218] on span "Confirmed" at bounding box center [466, 224] width 524 height 13
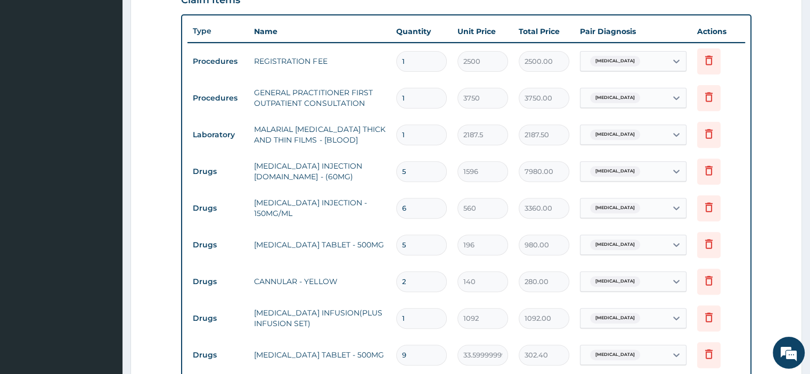
scroll to position [388, 0]
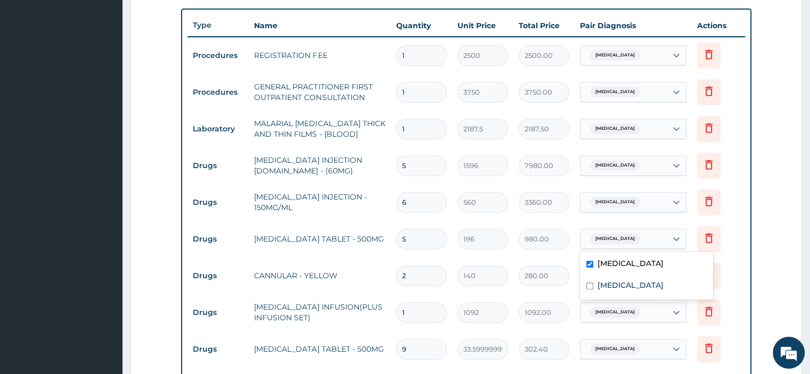
click at [630, 239] on div "Malaria" at bounding box center [623, 239] width 86 height 18
click at [628, 279] on div "Typhoid fever" at bounding box center [646, 287] width 133 height 22
checkbox input "true"
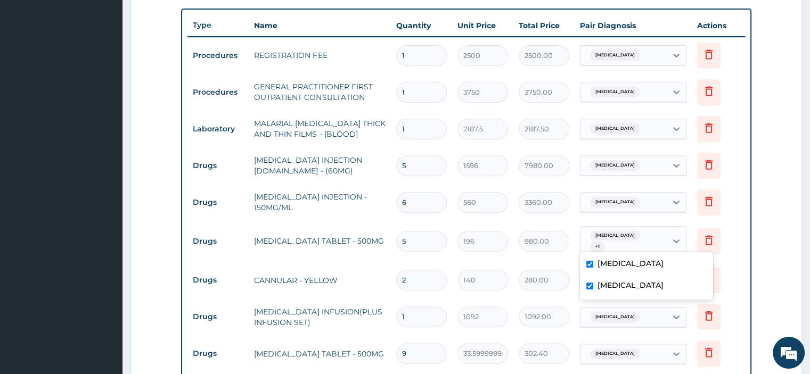
click at [637, 309] on div "Malaria" at bounding box center [623, 317] width 86 height 18
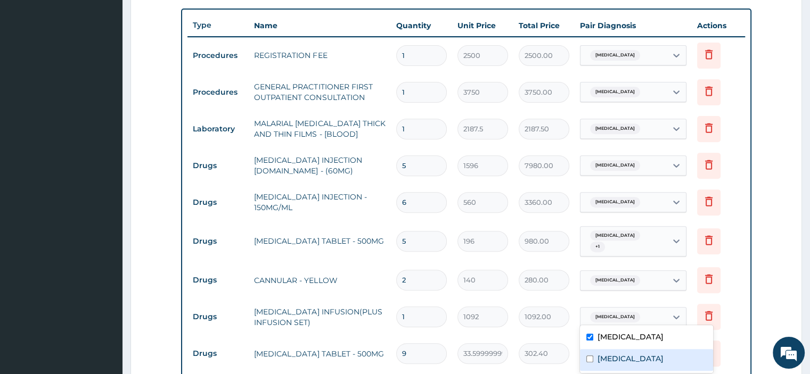
click at [632, 357] on label "Typhoid fever" at bounding box center [630, 358] width 66 height 11
checkbox input "true"
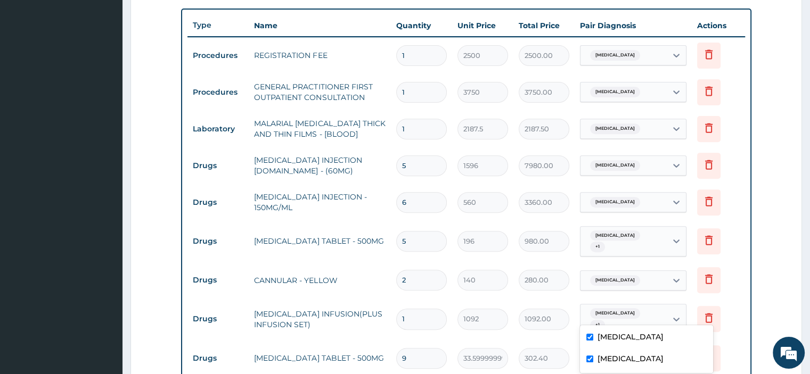
click at [639, 55] on div "Malaria" at bounding box center [623, 55] width 86 height 18
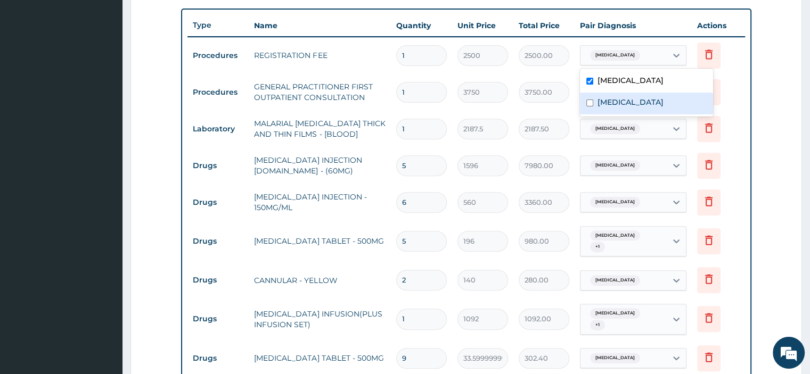
click at [640, 100] on label "Typhoid fever" at bounding box center [630, 102] width 66 height 11
checkbox input "true"
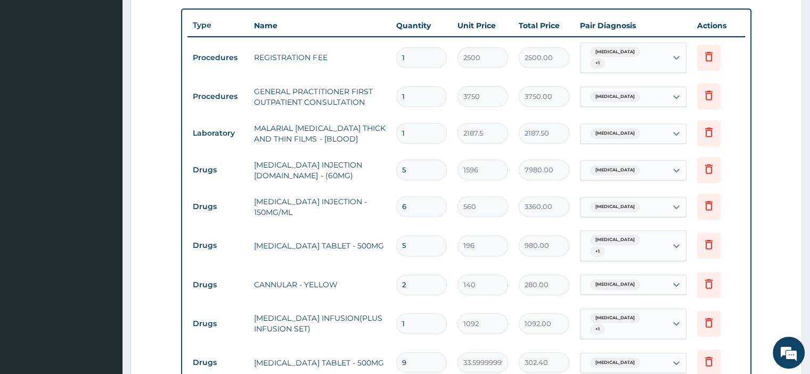
click at [739, 125] on td "Delete" at bounding box center [717, 133] width 53 height 37
click at [628, 88] on div "Malaria" at bounding box center [623, 97] width 86 height 18
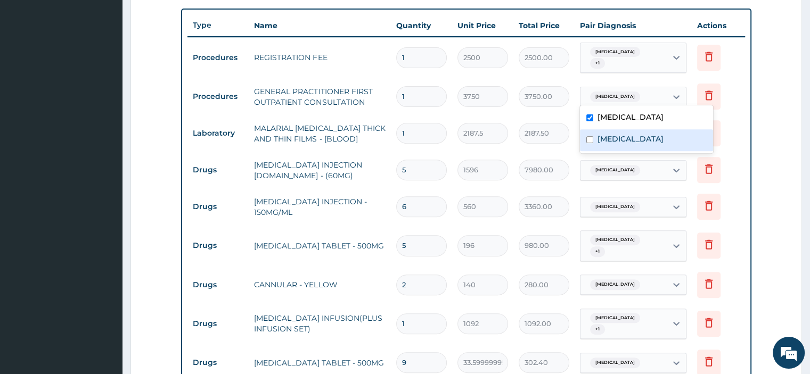
click at [635, 134] on label "Typhoid fever" at bounding box center [630, 139] width 66 height 11
checkbox input "true"
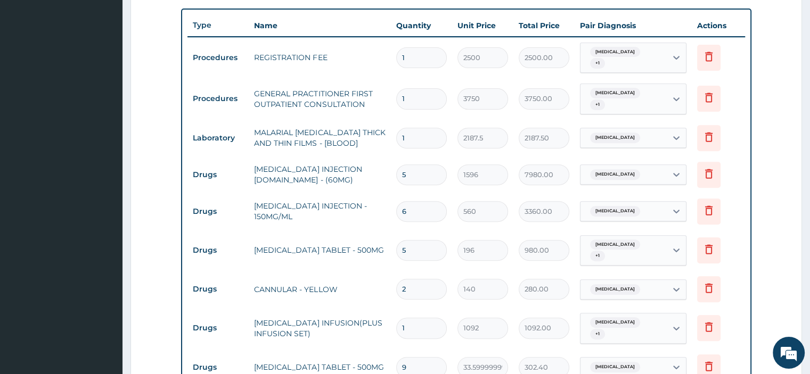
click at [750, 163] on div "Type Name Quantity Unit Price Total Price Pair Diagnosis Actions Procedures REG…" at bounding box center [466, 259] width 570 height 500
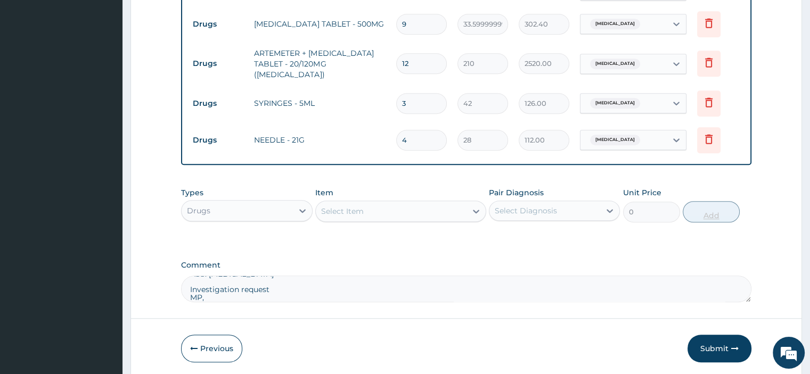
scroll to position [744, 0]
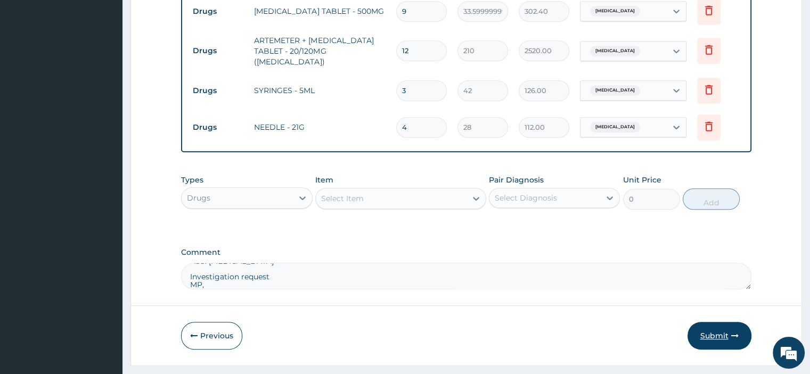
click at [713, 322] on button "Submit" at bounding box center [719, 336] width 64 height 28
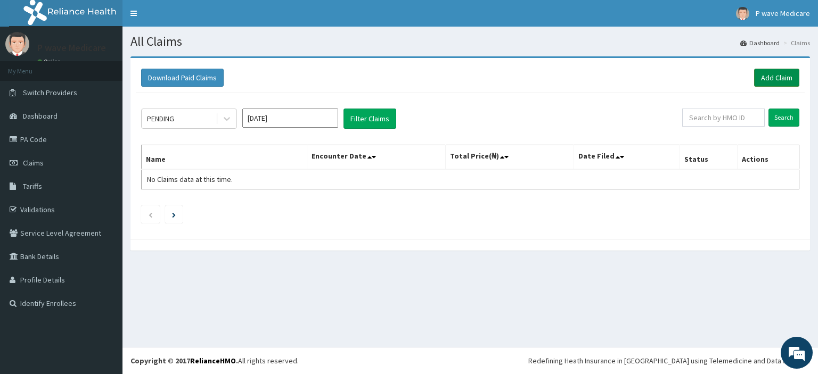
click at [768, 71] on link "Add Claim" at bounding box center [776, 78] width 45 height 18
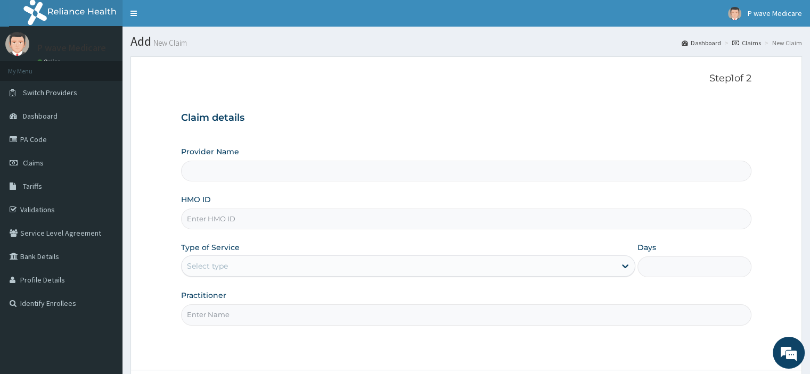
click at [215, 215] on input "HMO ID" at bounding box center [466, 219] width 570 height 21
type input "P wave Medicare"
type input "SWF/10169/F"
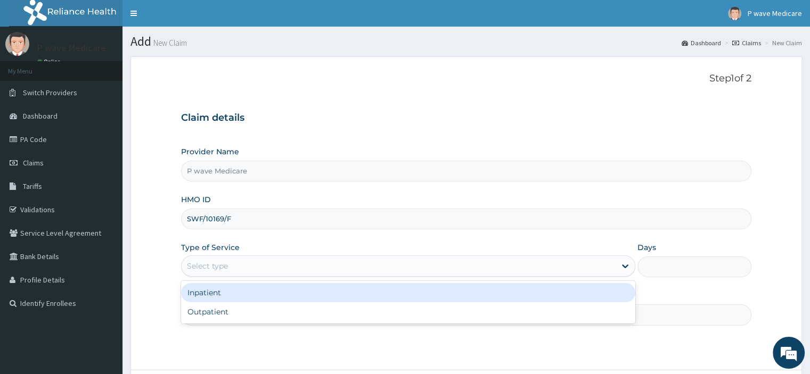
click at [188, 259] on div "Select type" at bounding box center [399, 266] width 434 height 17
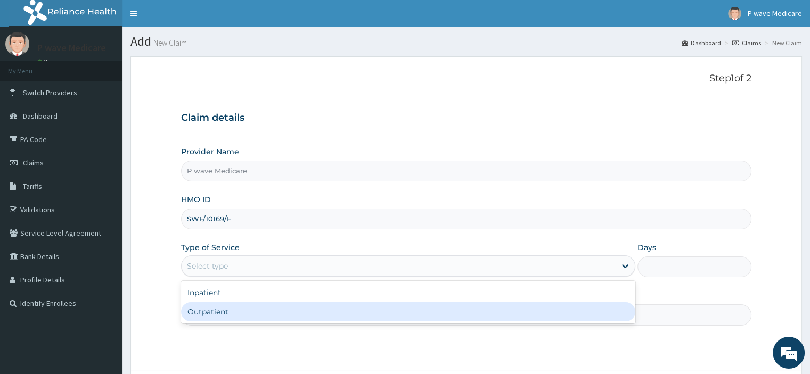
click at [203, 315] on div "Outpatient" at bounding box center [408, 311] width 454 height 19
type input "1"
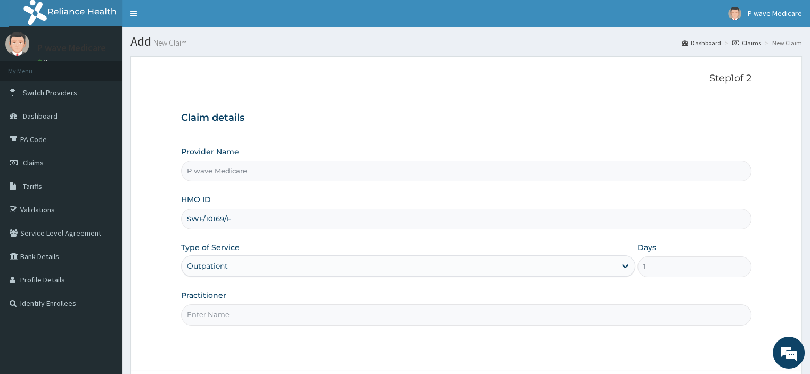
click at [207, 314] on input "Practitioner" at bounding box center [466, 314] width 570 height 21
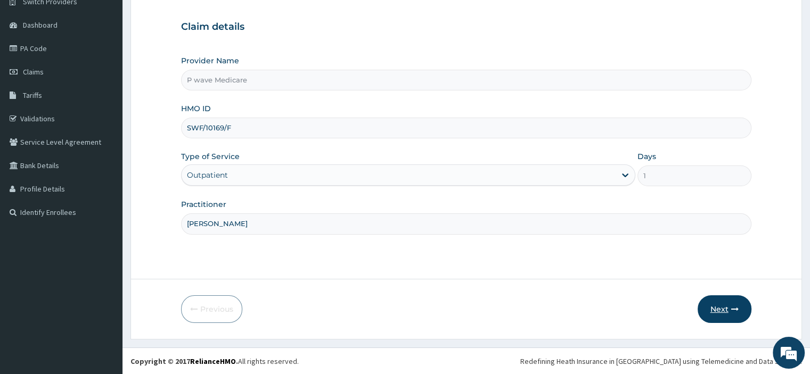
type input "DR CHINEDU"
click at [722, 308] on button "Next" at bounding box center [724, 309] width 54 height 28
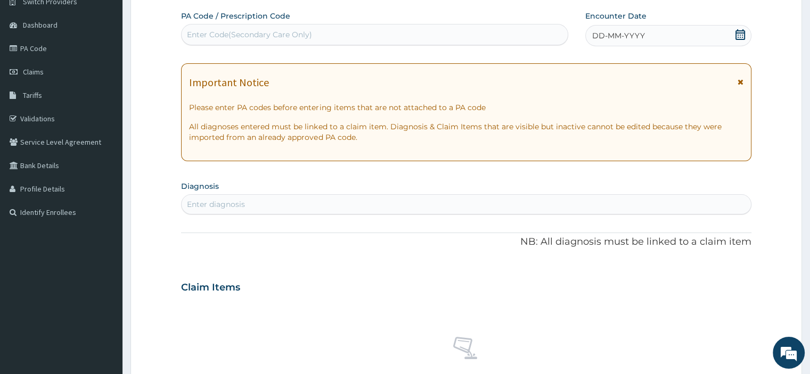
click at [744, 33] on icon at bounding box center [740, 34] width 10 height 11
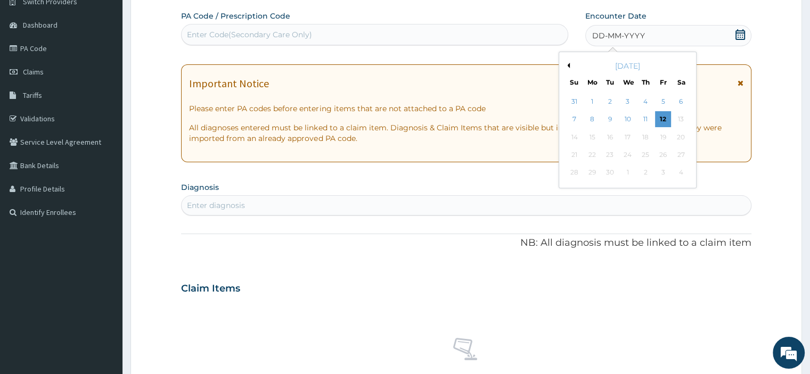
click at [566, 65] on button "Previous Month" at bounding box center [566, 65] width 5 height 5
click at [673, 172] on div "30" at bounding box center [681, 173] width 16 height 16
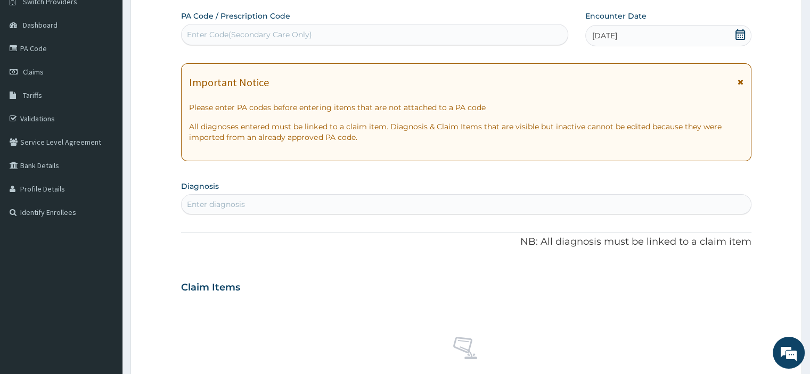
click at [213, 210] on div "Enter diagnosis" at bounding box center [466, 204] width 569 height 17
type input "MALARIA"
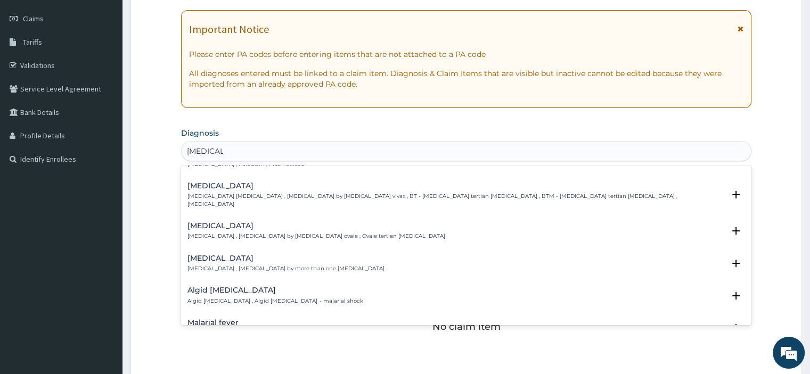
scroll to position [0, 0]
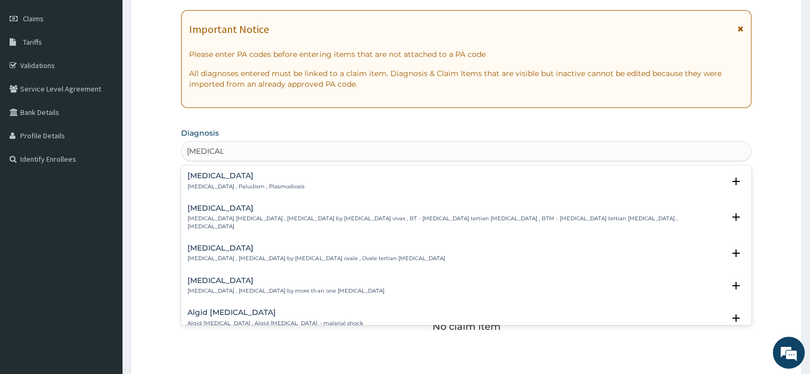
click at [225, 180] on div "Malaria Malaria , Paludism , Plasmodiosis" at bounding box center [245, 181] width 117 height 19
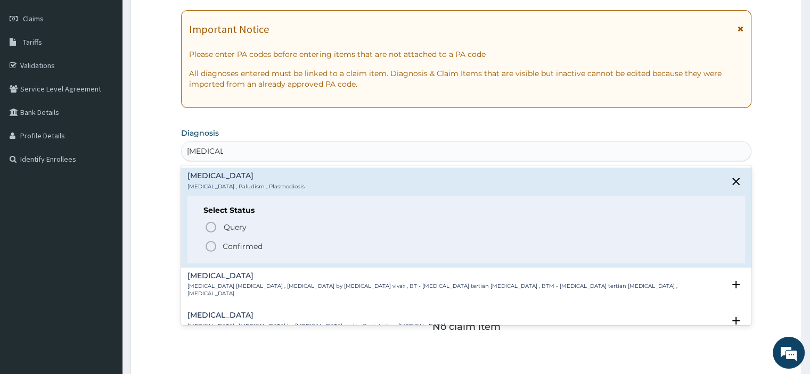
click at [230, 243] on p "Confirmed" at bounding box center [243, 246] width 40 height 11
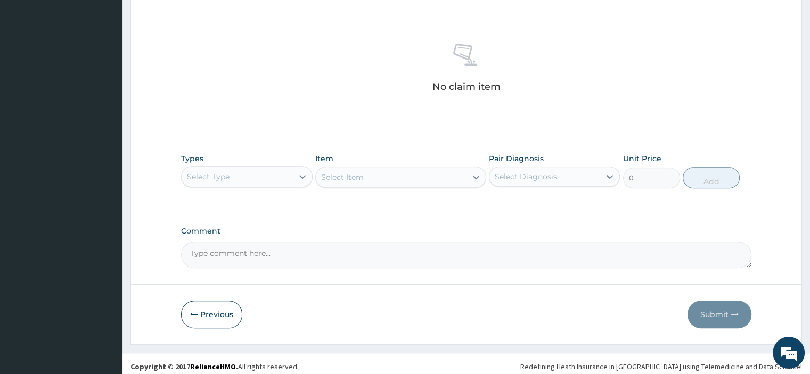
scroll to position [392, 0]
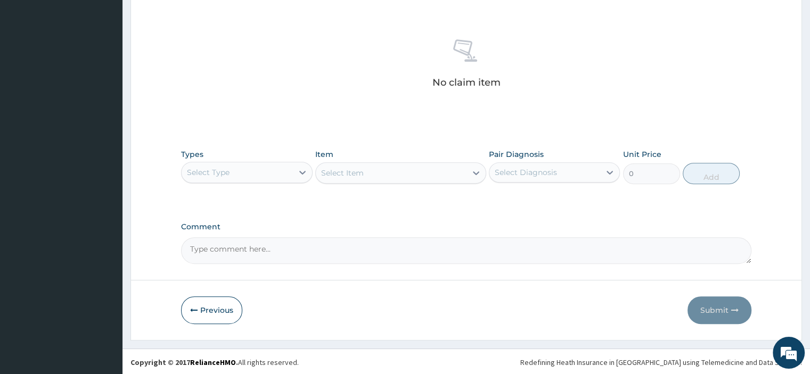
click at [248, 174] on div "Select Type" at bounding box center [237, 172] width 111 height 17
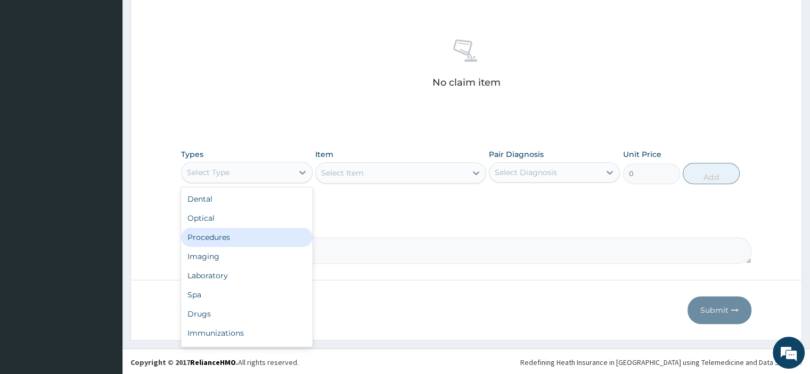
click at [227, 238] on div "Procedures" at bounding box center [246, 237] width 131 height 19
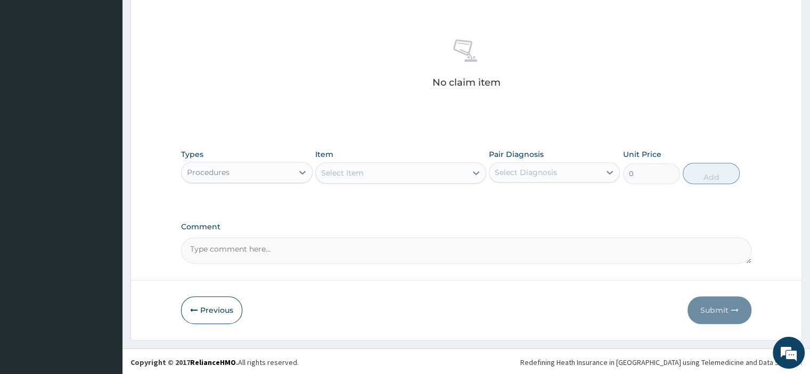
click at [333, 176] on div "Select Item" at bounding box center [342, 173] width 43 height 11
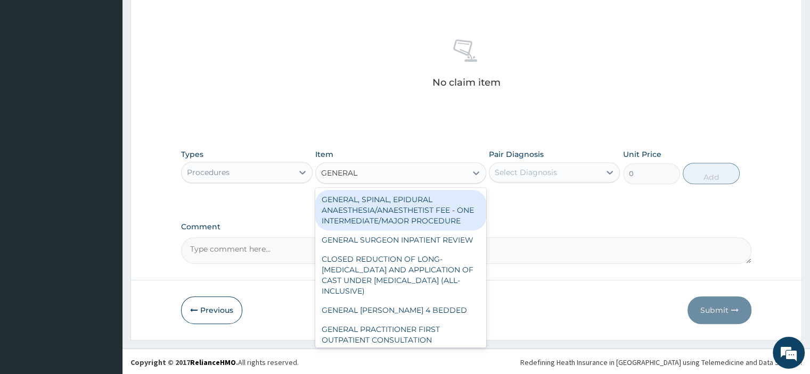
type input "GENERAL P"
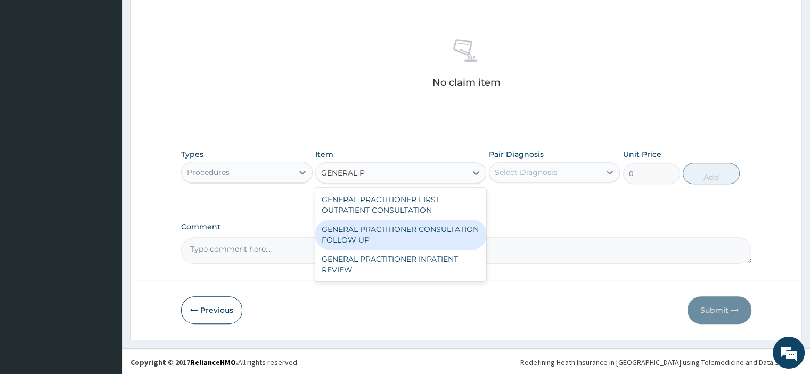
click at [360, 233] on div "GENERAL PRACTITIONER CONSULTATION FOLLOW UP" at bounding box center [400, 235] width 171 height 30
type input "1875"
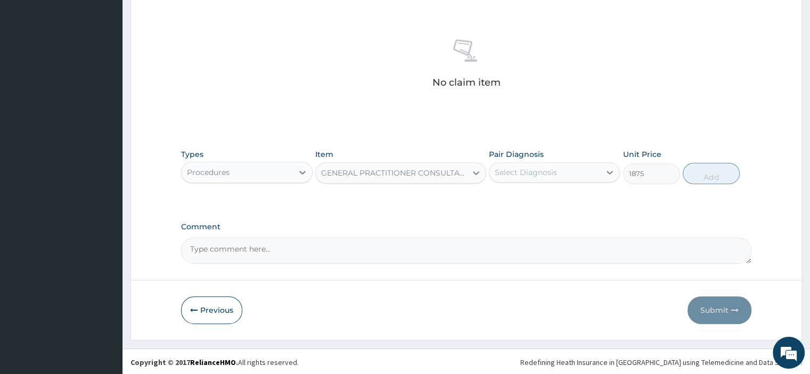
click at [551, 174] on div "Select Diagnosis" at bounding box center [526, 172] width 62 height 11
click at [539, 201] on div "Malaria" at bounding box center [554, 200] width 131 height 22
checkbox input "true"
click at [716, 171] on button "Add" at bounding box center [710, 173] width 57 height 21
type input "0"
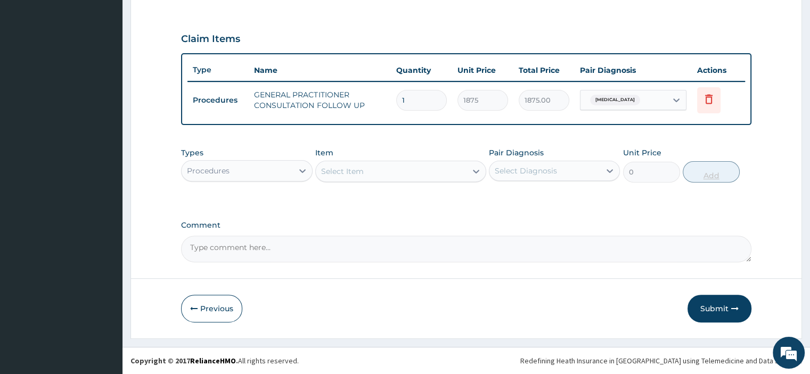
scroll to position [341, 0]
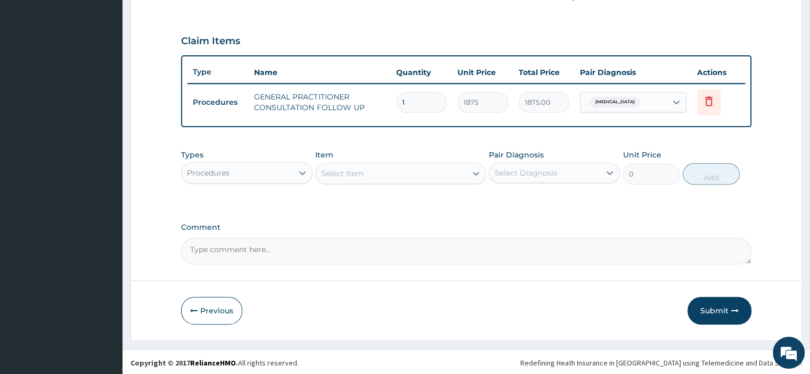
click at [202, 251] on textarea "Comment" at bounding box center [466, 251] width 570 height 27
paste textarea "PLAN ADDITION 30/8/2025 IM ONDASETRON 2MG BD X 3DOSES IM PCM 150MG STAT"
type textarea "PLAN ADDITION 30/8/2025 IM ONDASETRON 2MG BD X 3DOSES IM PCM 150MG STAT"
click at [244, 173] on div "Procedures" at bounding box center [237, 172] width 111 height 17
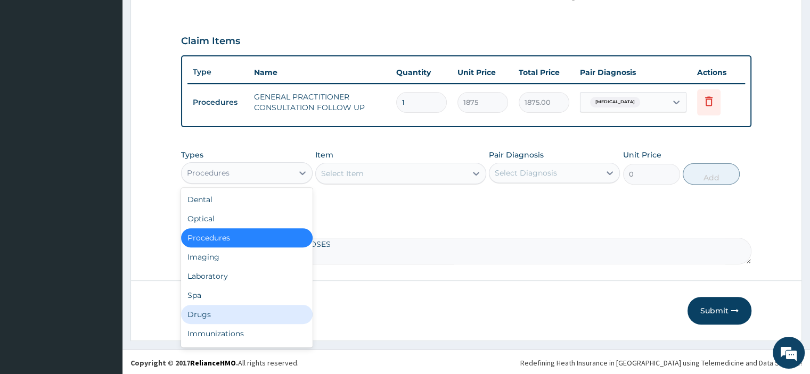
click at [224, 317] on div "Drugs" at bounding box center [246, 314] width 131 height 19
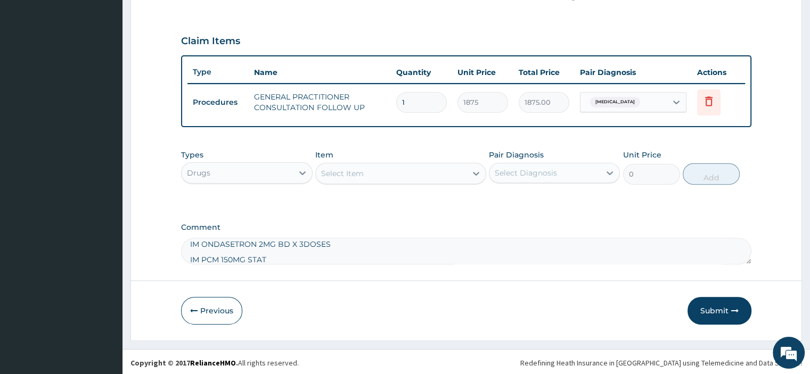
click at [352, 170] on div "Select Item" at bounding box center [342, 173] width 43 height 11
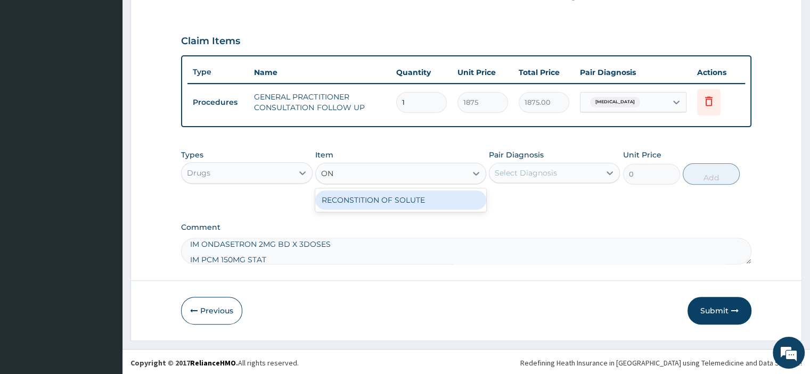
type input "OND"
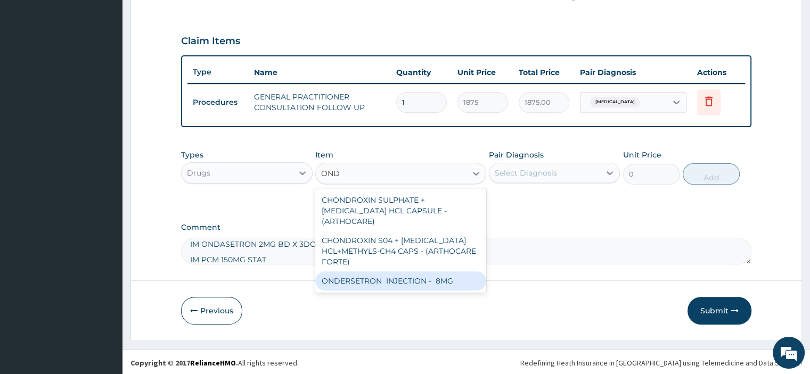
click at [362, 279] on div "ONDERSETRON INJECTION - 8MG" at bounding box center [400, 280] width 171 height 19
type input "840"
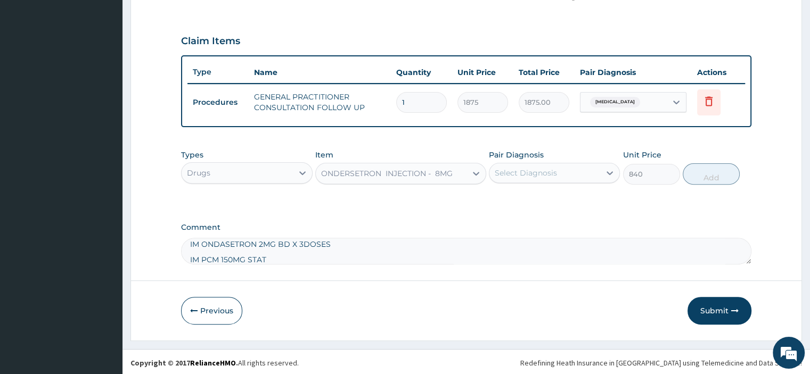
click at [524, 175] on div "Select Diagnosis" at bounding box center [526, 173] width 62 height 11
click at [525, 196] on label "Malaria" at bounding box center [539, 199] width 66 height 11
checkbox input "true"
click at [713, 174] on button "Add" at bounding box center [710, 173] width 57 height 21
type input "0"
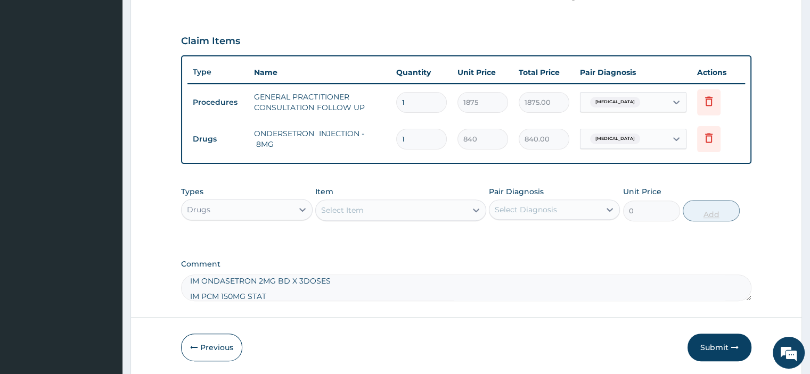
type input "0.00"
type input "3"
type input "2520.00"
type input "3"
click at [326, 206] on div "Select Item" at bounding box center [342, 210] width 43 height 11
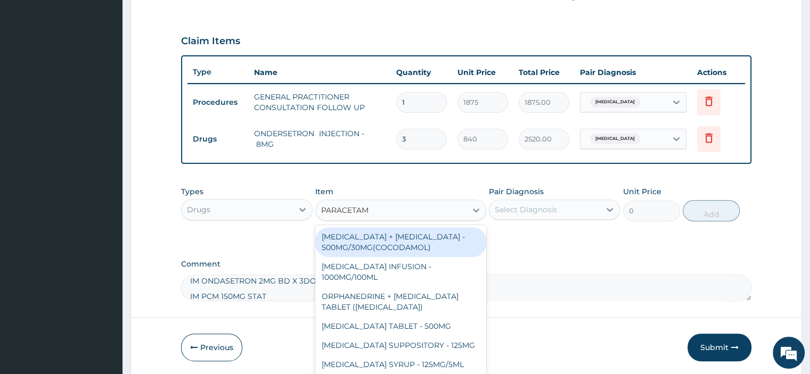
type input "PARACETAMO"
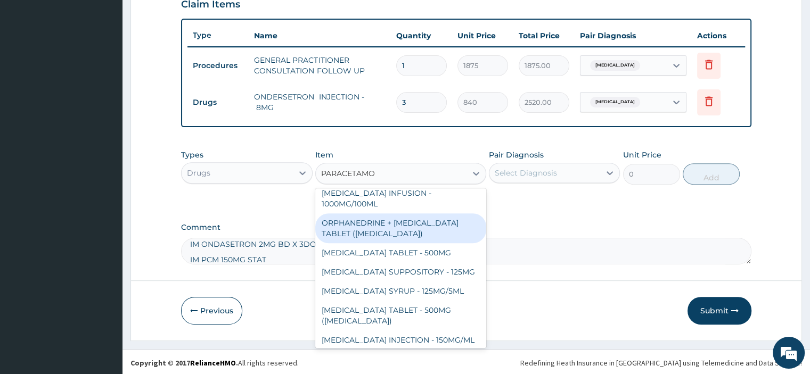
scroll to position [70, 0]
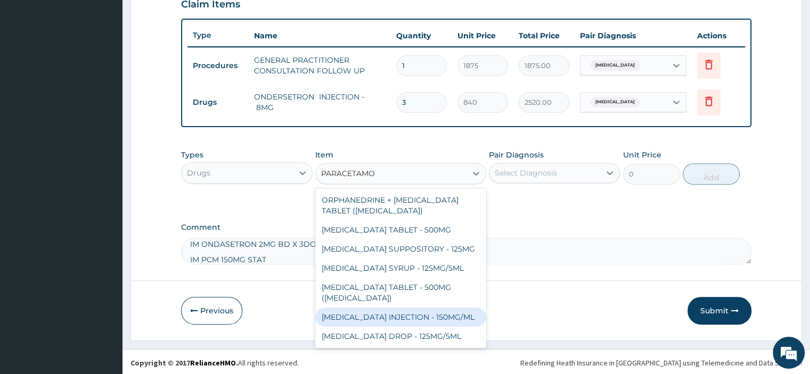
click at [417, 308] on div "[MEDICAL_DATA] INJECTION - 150MG/ML" at bounding box center [400, 317] width 171 height 19
type input "560"
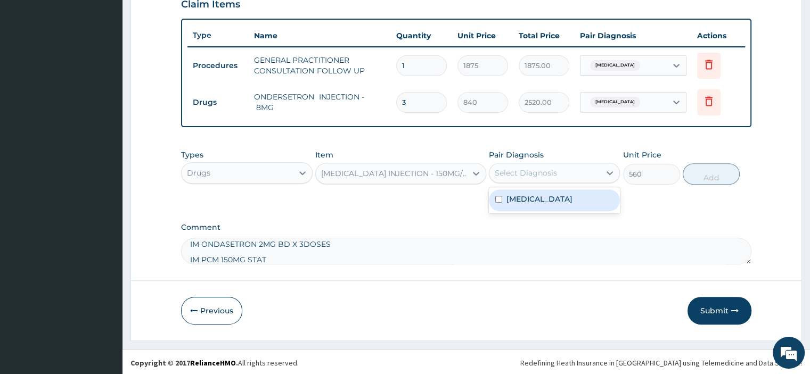
click at [533, 168] on div "Select Diagnosis" at bounding box center [526, 173] width 62 height 11
click at [534, 192] on div "Malaria" at bounding box center [554, 201] width 131 height 22
checkbox input "true"
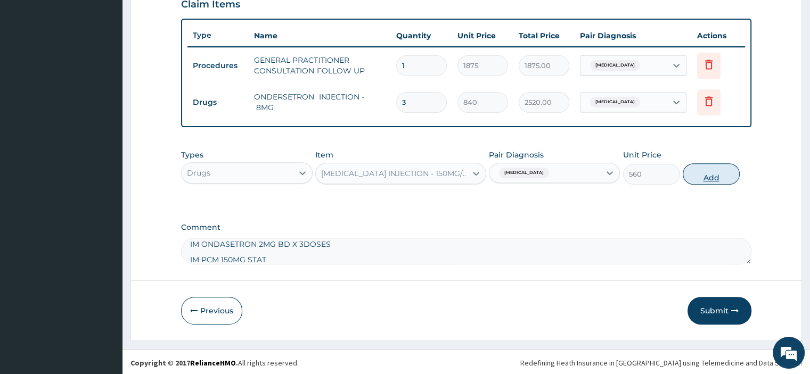
click at [713, 177] on button "Add" at bounding box center [710, 173] width 57 height 21
type input "0"
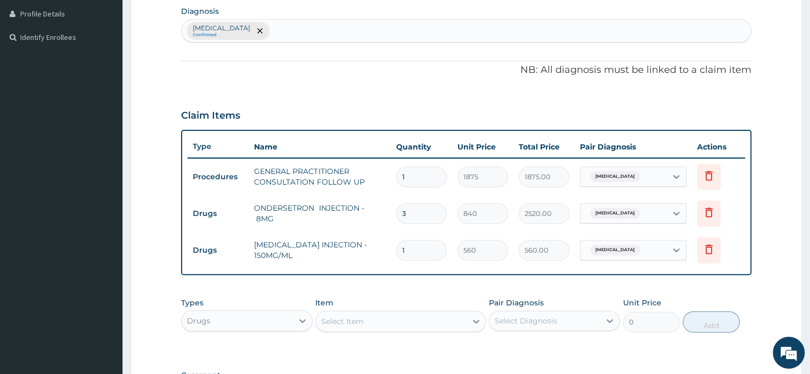
scroll to position [414, 0]
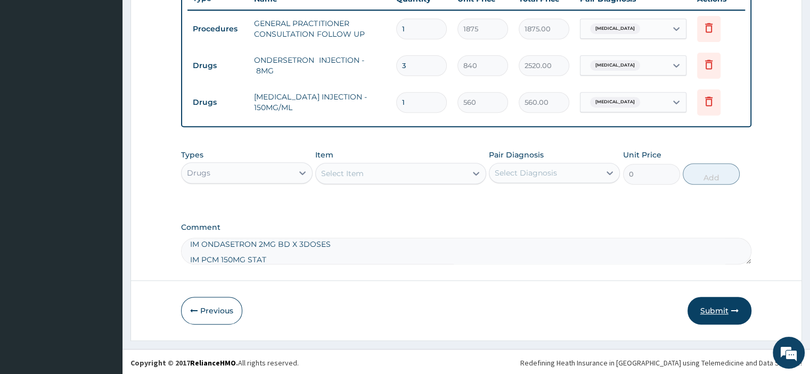
click at [705, 308] on button "Submit" at bounding box center [719, 311] width 64 height 28
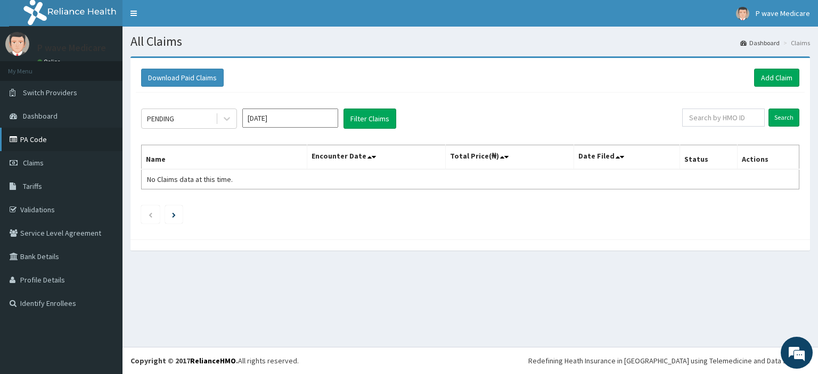
click at [40, 135] on link "PA Code" at bounding box center [61, 139] width 122 height 23
click at [765, 80] on link "Add Claim" at bounding box center [776, 78] width 45 height 18
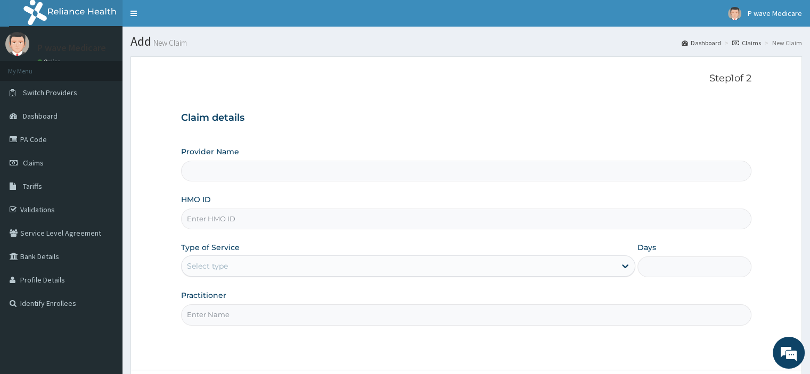
type input "P wave Medicare"
click at [192, 221] on input "HMO ID" at bounding box center [466, 219] width 570 height 21
type input "SQZ/10475/A"
click at [207, 270] on div "Select type" at bounding box center [207, 266] width 41 height 11
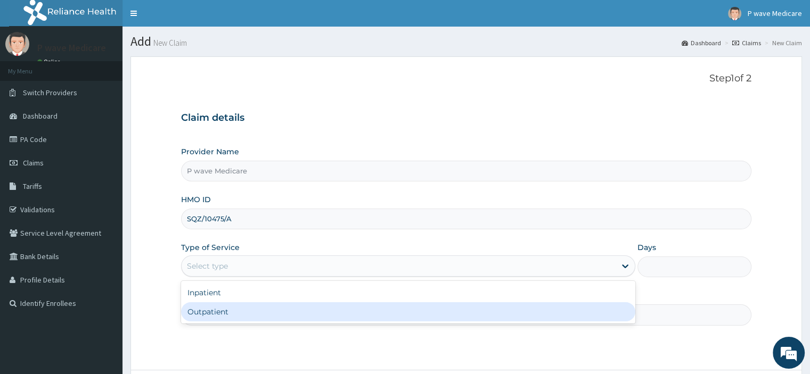
click at [214, 308] on div "Outpatient" at bounding box center [408, 311] width 454 height 19
type input "1"
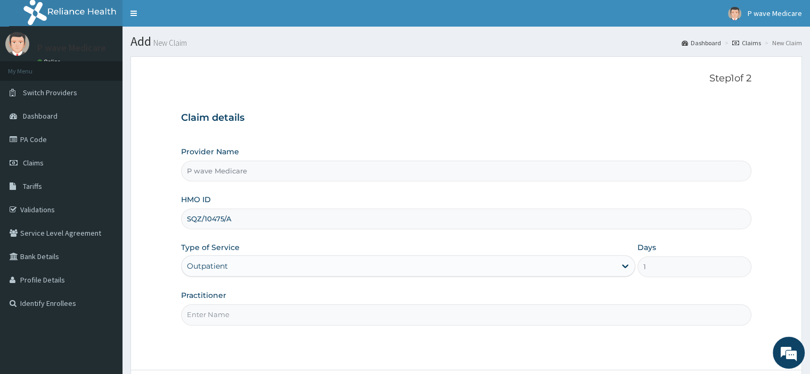
click at [214, 314] on input "Practitioner" at bounding box center [466, 314] width 570 height 21
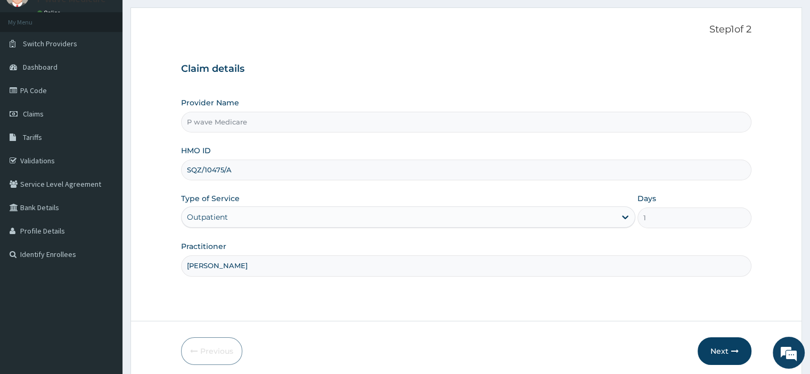
scroll to position [91, 0]
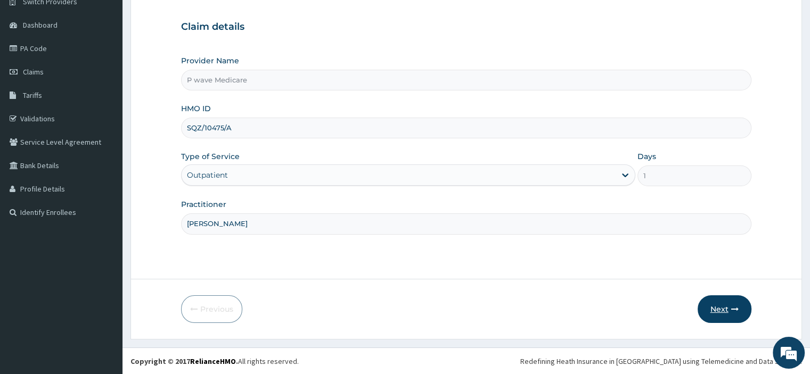
type input "[PERSON_NAME]"
click at [721, 310] on button "Next" at bounding box center [724, 309] width 54 height 28
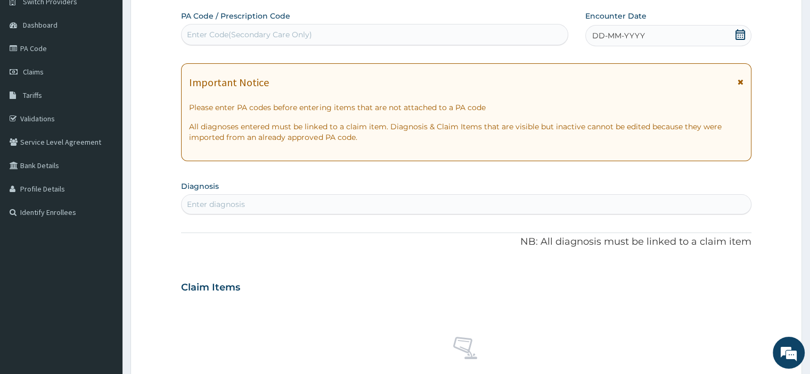
click at [198, 29] on div "Enter Code(Secondary Care Only)" at bounding box center [249, 34] width 125 height 11
paste input "PA/329F6B"
type input "PA/329F6B"
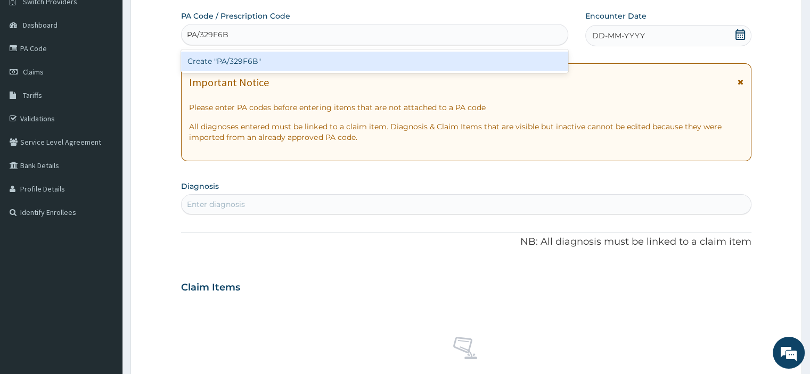
click at [236, 61] on div "Create "PA/329F6B"" at bounding box center [374, 61] width 387 height 19
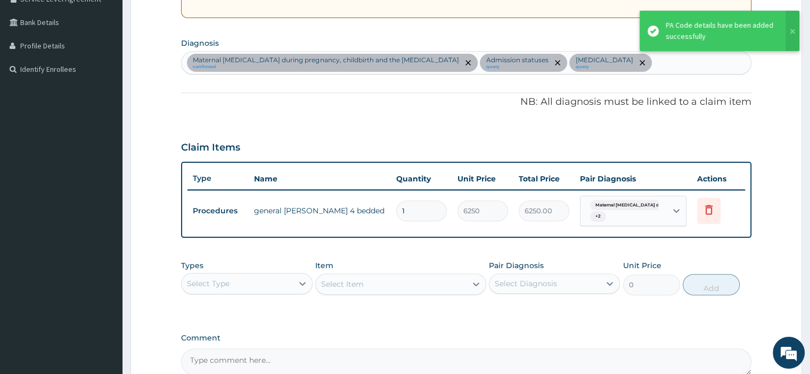
scroll to position [251, 0]
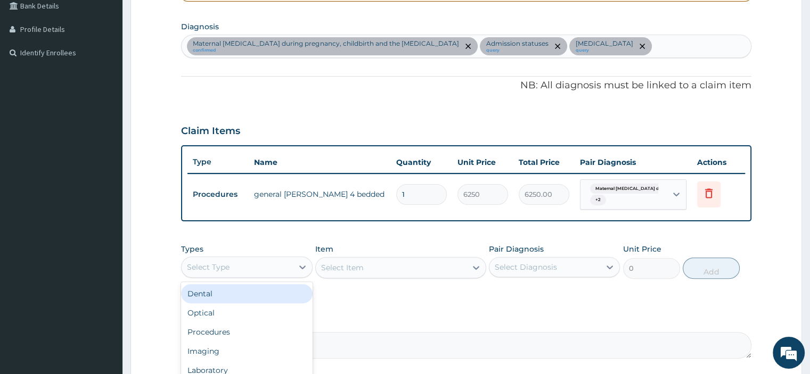
click at [259, 267] on div "Select Type" at bounding box center [237, 267] width 111 height 17
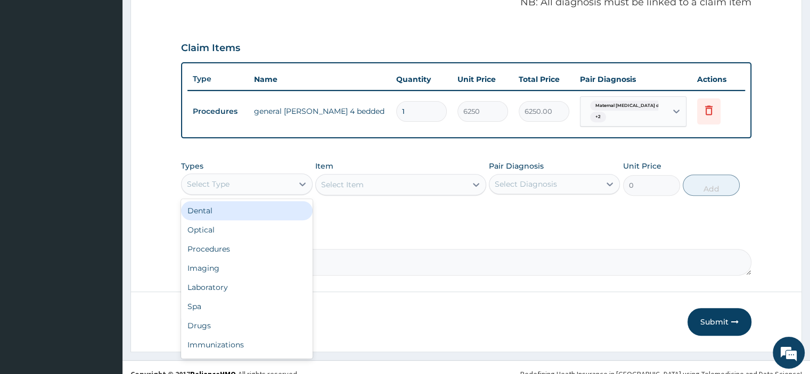
scroll to position [345, 0]
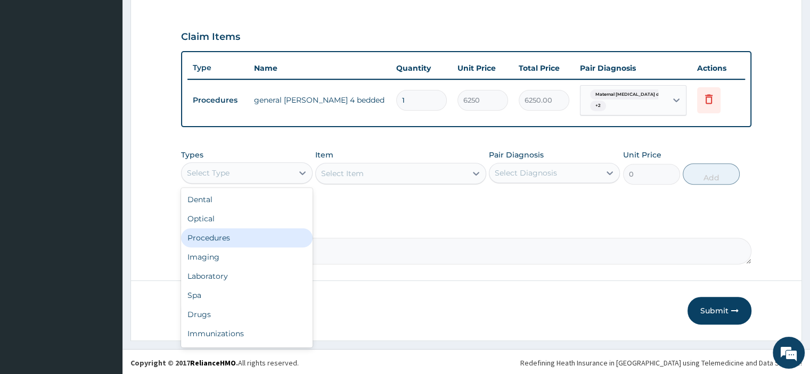
click at [230, 240] on div "Procedures" at bounding box center [246, 237] width 131 height 19
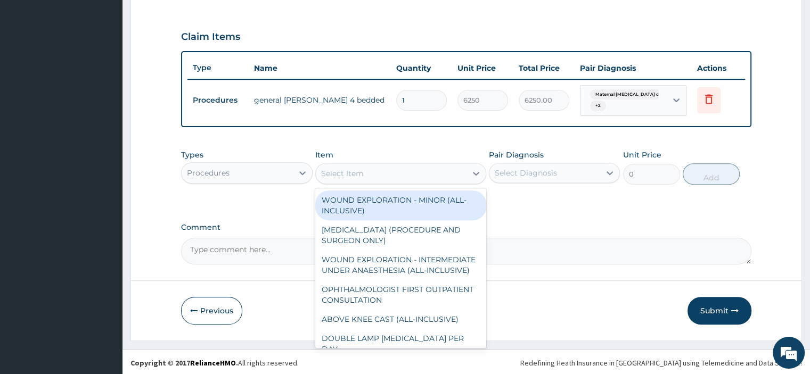
click at [373, 168] on div "Select Item" at bounding box center [391, 173] width 151 height 17
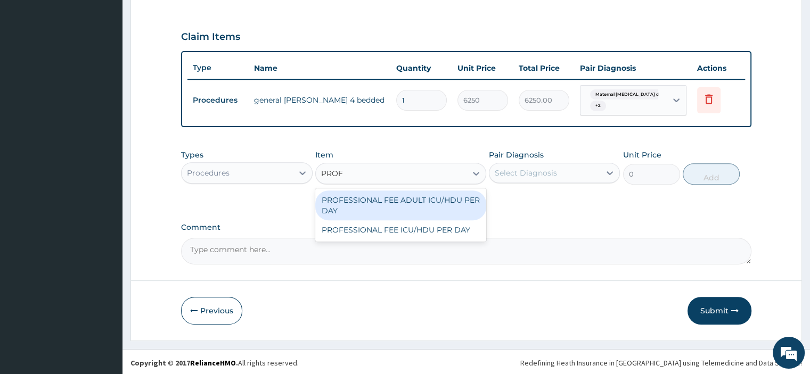
type input "PROFE"
click at [367, 201] on div "PROFESSIONAL FEE ADULT ICU/HDU PER DAY" at bounding box center [400, 206] width 171 height 30
type input "3750"
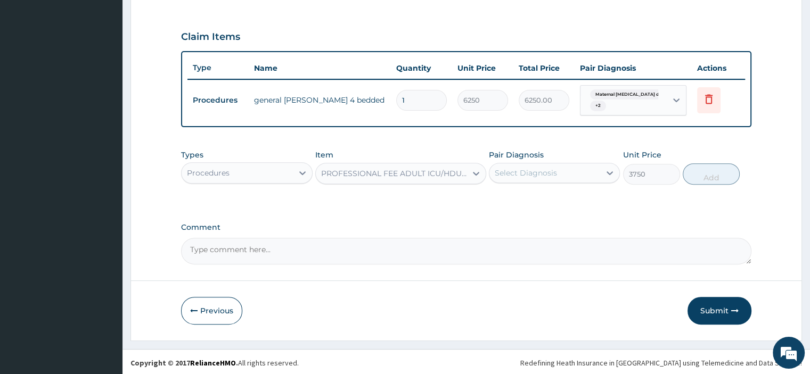
click at [518, 171] on div "Select Diagnosis" at bounding box center [526, 173] width 62 height 11
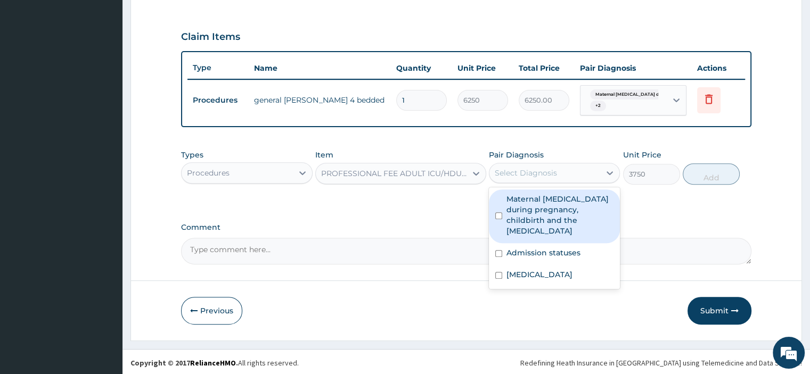
click at [525, 216] on label "Maternal malaria during pregnancy, childbirth and the puerperium" at bounding box center [559, 215] width 107 height 43
checkbox input "true"
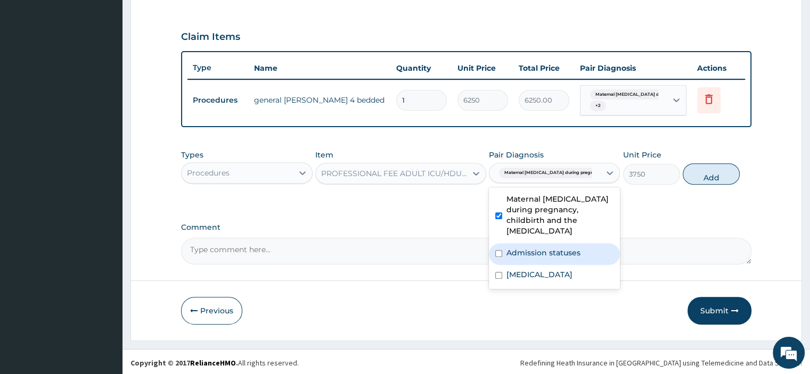
click at [529, 248] on label "Admission statuses" at bounding box center [543, 253] width 74 height 11
checkbox input "true"
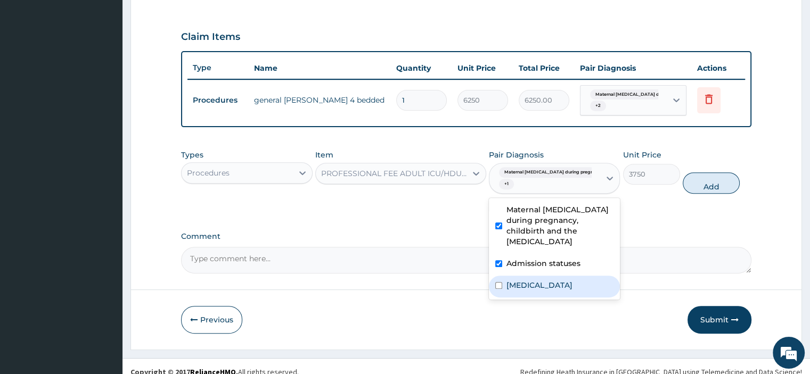
click at [534, 279] on div "Upper respiratory infection" at bounding box center [554, 287] width 131 height 22
checkbox input "true"
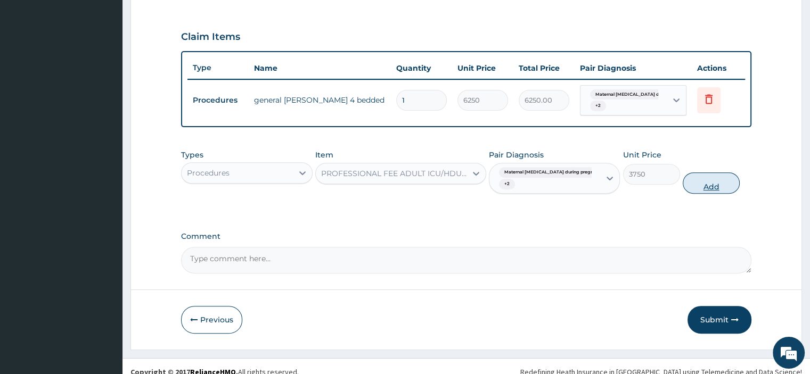
click at [713, 185] on button "Add" at bounding box center [710, 182] width 57 height 21
type input "0"
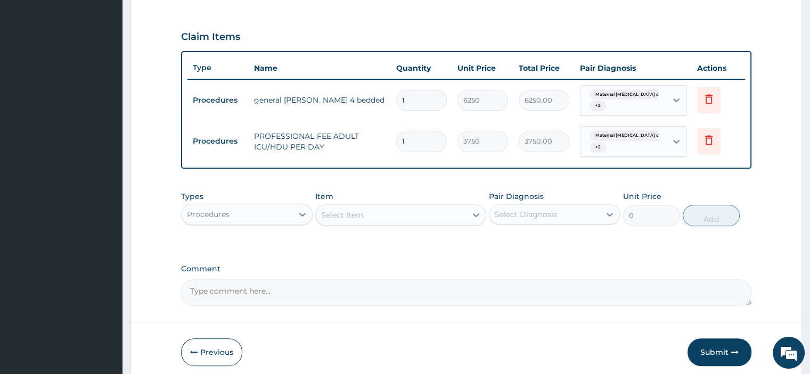
click at [344, 219] on div "Select Item" at bounding box center [391, 215] width 151 height 17
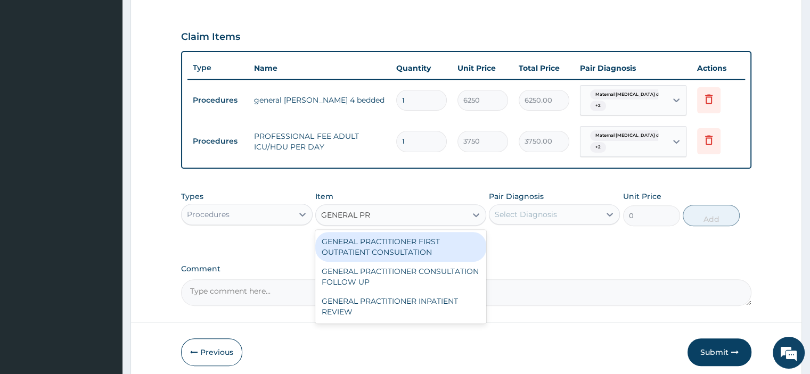
type input "GENERAL PRA"
click at [348, 249] on div "GENERAL PRACTITIONER FIRST OUTPATIENT CONSULTATION" at bounding box center [400, 247] width 171 height 30
type input "3750"
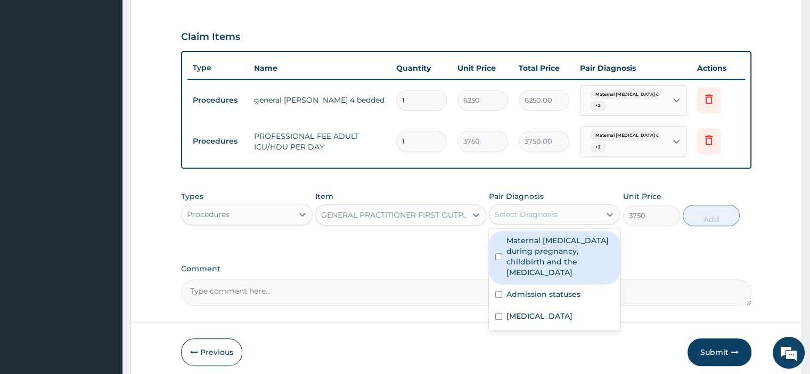
click at [503, 210] on div "Select Diagnosis" at bounding box center [526, 214] width 62 height 11
click at [513, 238] on label "Maternal malaria during pregnancy, childbirth and the puerperium" at bounding box center [559, 256] width 107 height 43
checkbox input "true"
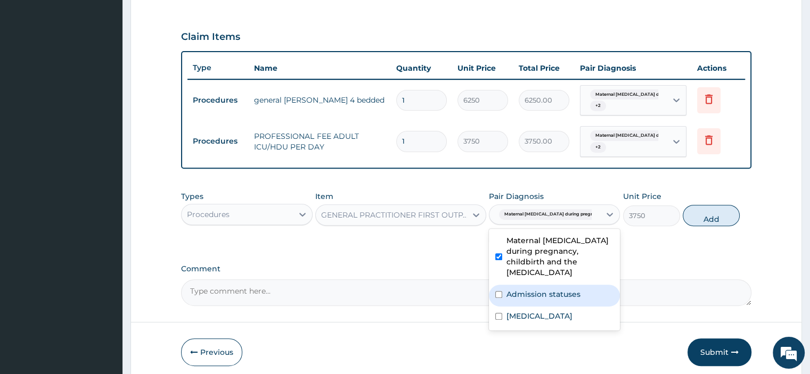
click at [521, 289] on label "Admission statuses" at bounding box center [543, 294] width 74 height 11
checkbox input "true"
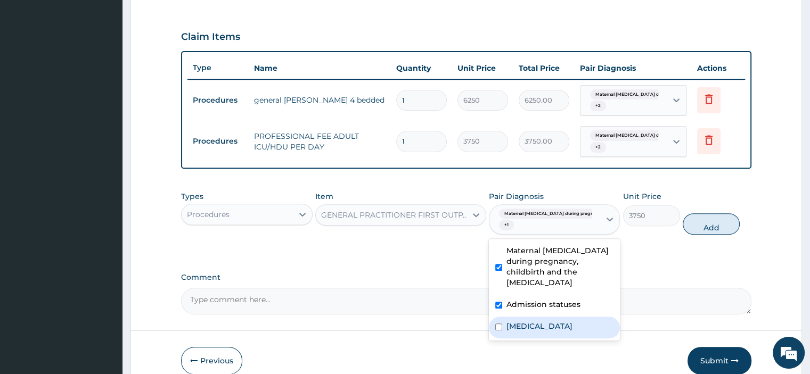
click at [528, 321] on label "Upper respiratory infection" at bounding box center [539, 326] width 66 height 11
checkbox input "true"
click at [706, 223] on button "Add" at bounding box center [710, 223] width 57 height 21
type input "0"
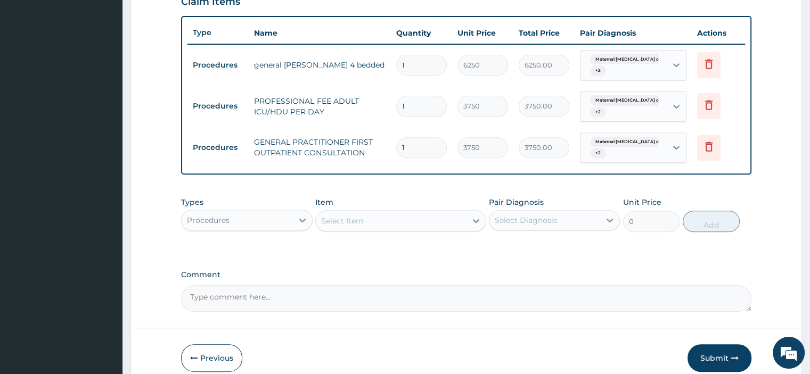
scroll to position [398, 0]
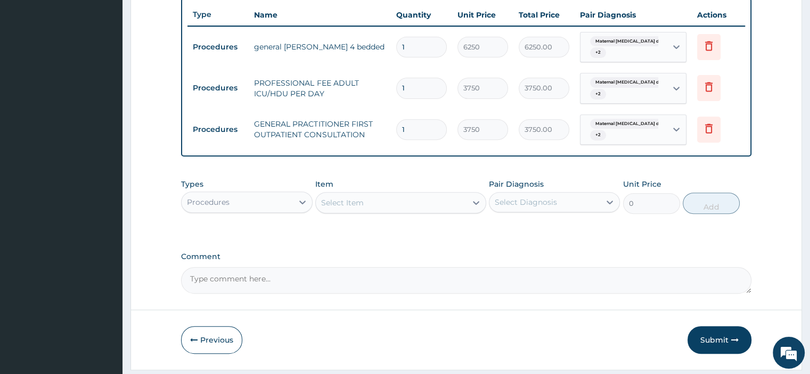
click at [366, 204] on div "Select Item" at bounding box center [391, 202] width 151 height 17
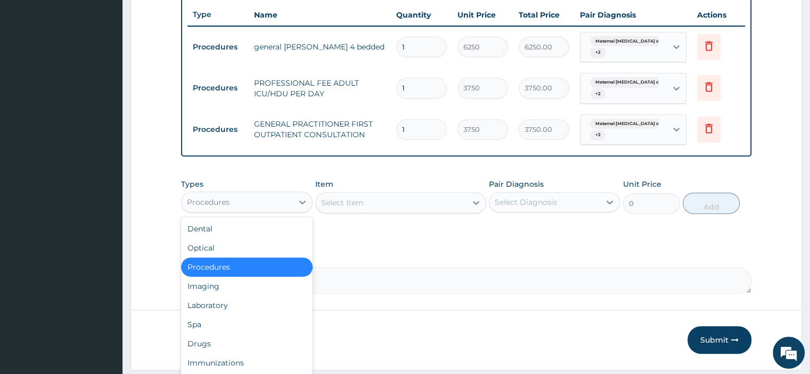
click at [213, 208] on div "Procedures" at bounding box center [237, 202] width 111 height 17
click at [219, 298] on div "Laboratory" at bounding box center [246, 305] width 131 height 19
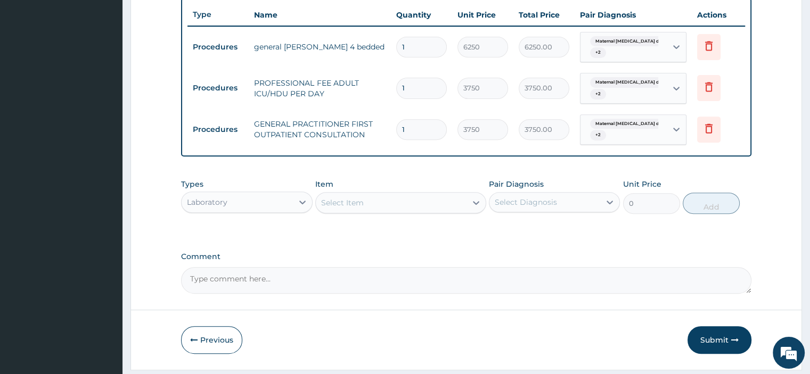
click at [351, 203] on div "Select Item" at bounding box center [342, 202] width 43 height 11
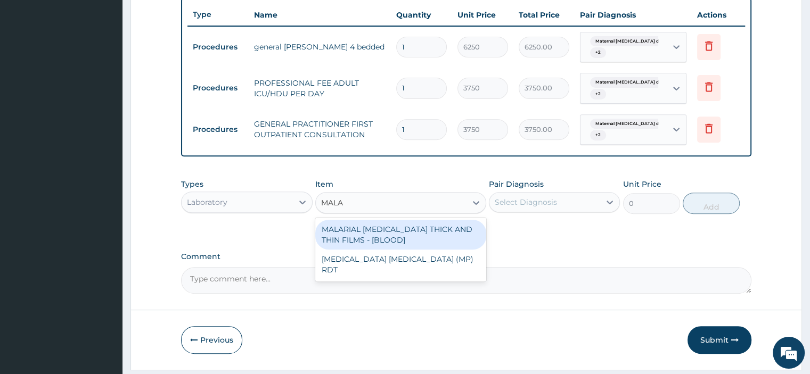
type input "MALAR"
click at [347, 237] on div "MALARIAL PARASITE THICK AND THIN FILMS - [BLOOD]" at bounding box center [400, 235] width 171 height 30
type input "2187.5"
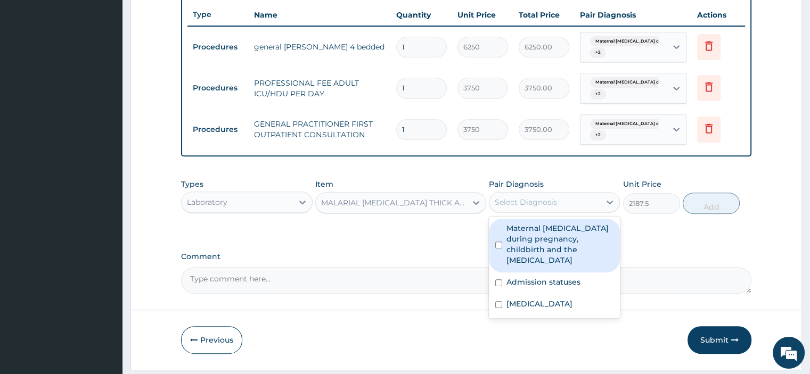
click at [514, 203] on div "Select Diagnosis" at bounding box center [526, 202] width 62 height 11
click at [527, 235] on label "Maternal malaria during pregnancy, childbirth and the puerperium" at bounding box center [559, 244] width 107 height 43
checkbox input "true"
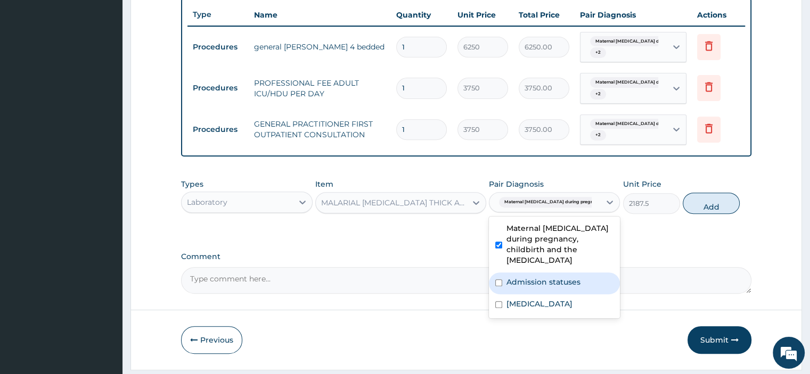
click at [533, 277] on label "Admission statuses" at bounding box center [543, 282] width 74 height 11
checkbox input "true"
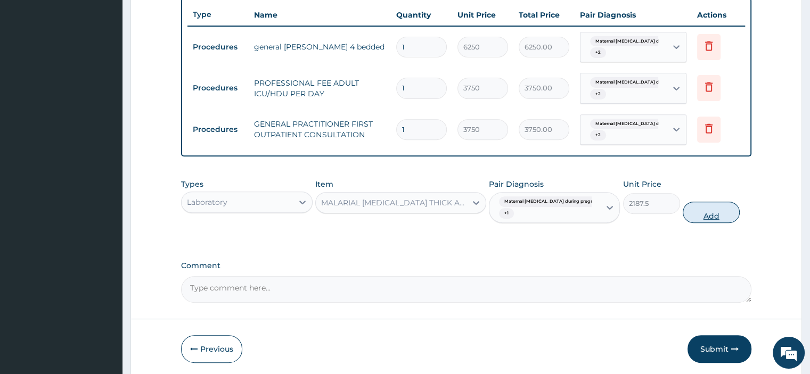
click at [706, 213] on button "Add" at bounding box center [710, 212] width 57 height 21
type input "0"
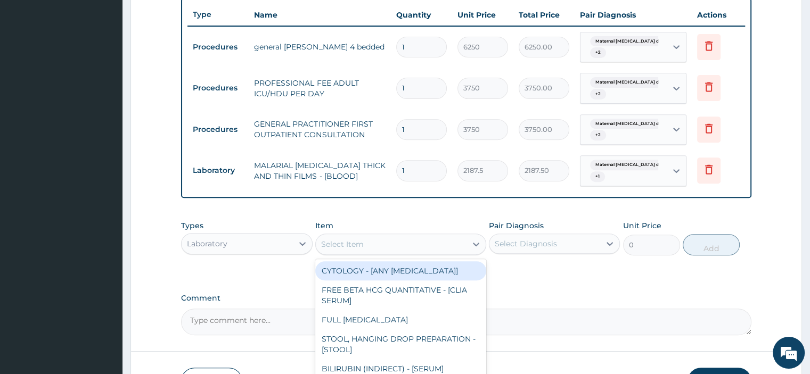
click at [362, 242] on div "Select Item" at bounding box center [342, 244] width 43 height 11
type input "FBC"
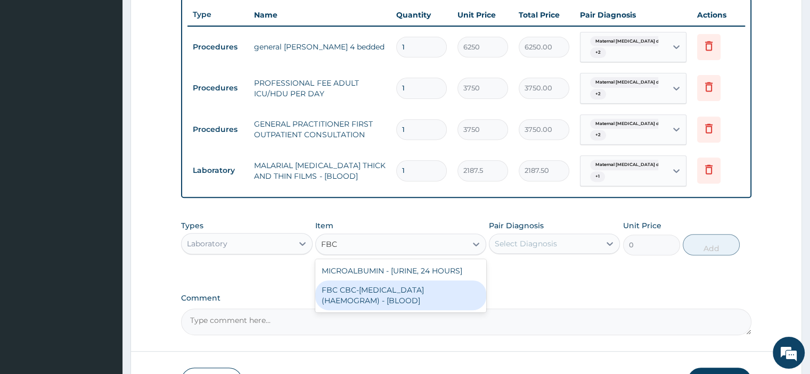
click at [355, 298] on div "FBC CBC-COMPLETE BLOOD COUNT (HAEMOGRAM) - [BLOOD]" at bounding box center [400, 296] width 171 height 30
type input "5000"
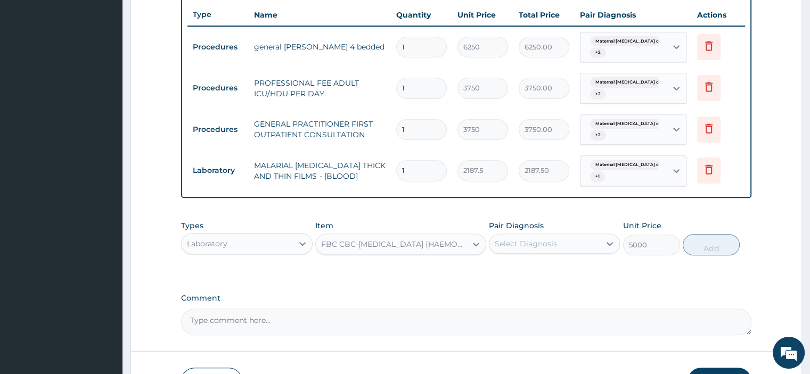
click at [525, 245] on div "Select Diagnosis" at bounding box center [526, 243] width 62 height 11
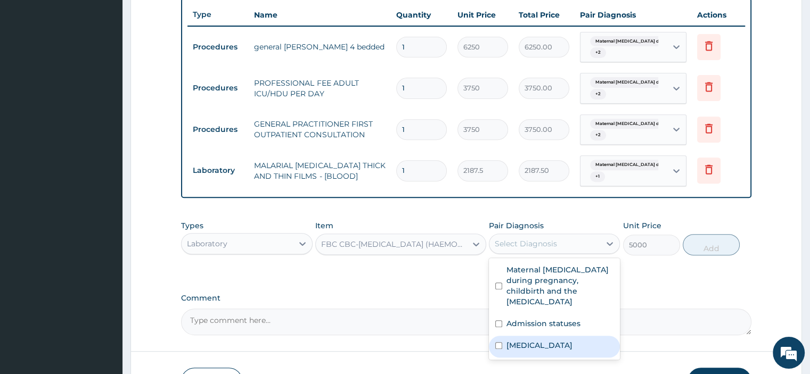
click at [532, 340] on label "Upper respiratory infection" at bounding box center [539, 345] width 66 height 11
checkbox input "true"
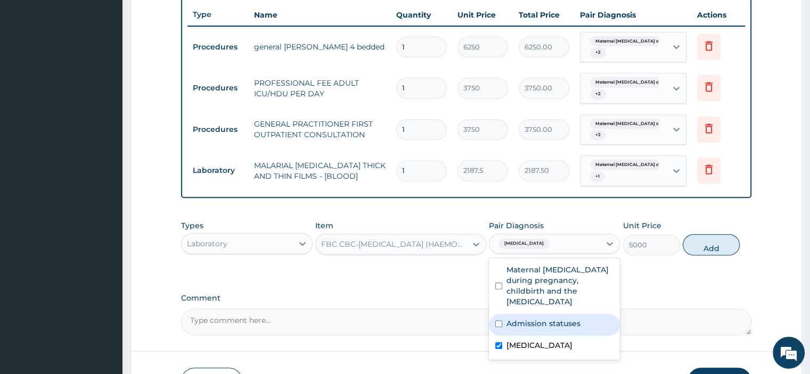
click at [531, 318] on label "Admission statuses" at bounding box center [543, 323] width 74 height 11
checkbox input "true"
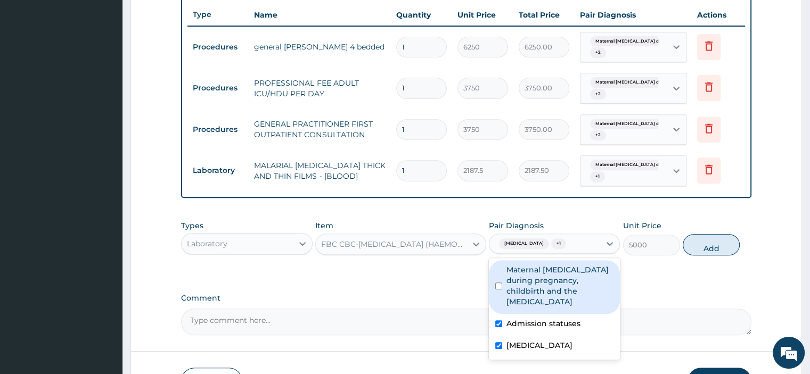
click at [531, 290] on label "Maternal malaria during pregnancy, childbirth and the puerperium" at bounding box center [559, 286] width 107 height 43
checkbox input "true"
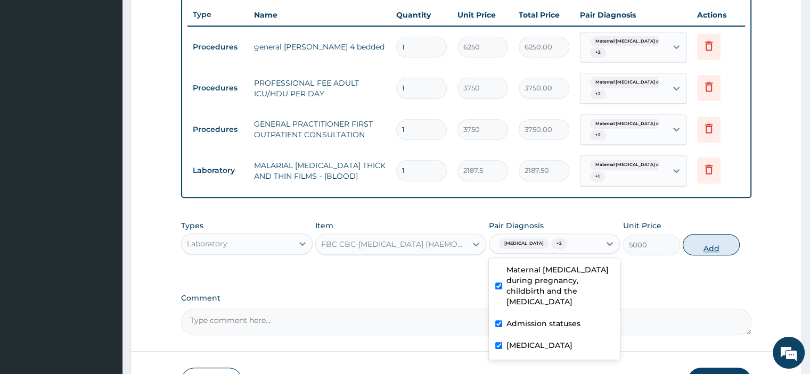
click at [709, 244] on button "Add" at bounding box center [710, 244] width 57 height 21
type input "0"
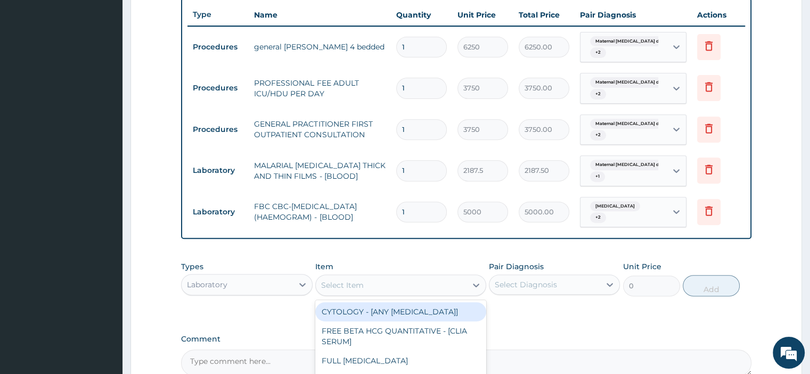
click at [335, 288] on div "Select Item" at bounding box center [391, 285] width 151 height 17
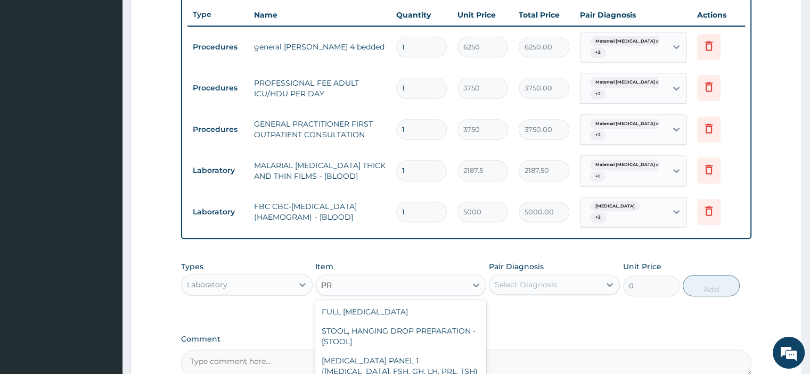
type input "P"
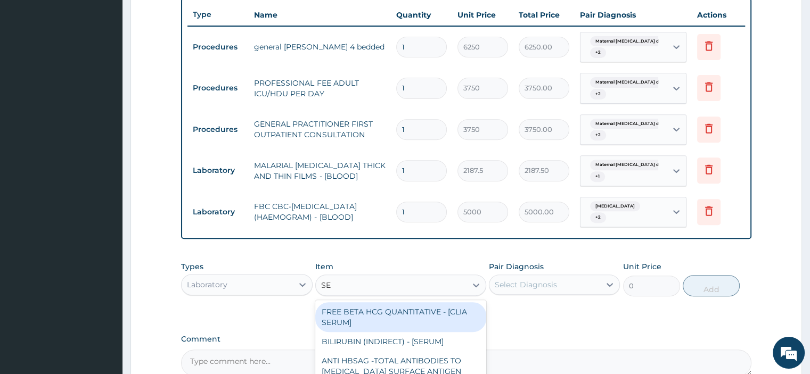
type input "S"
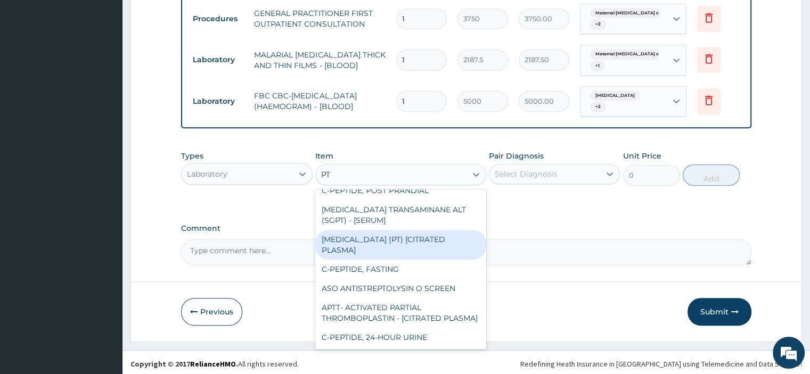
scroll to position [0, 0]
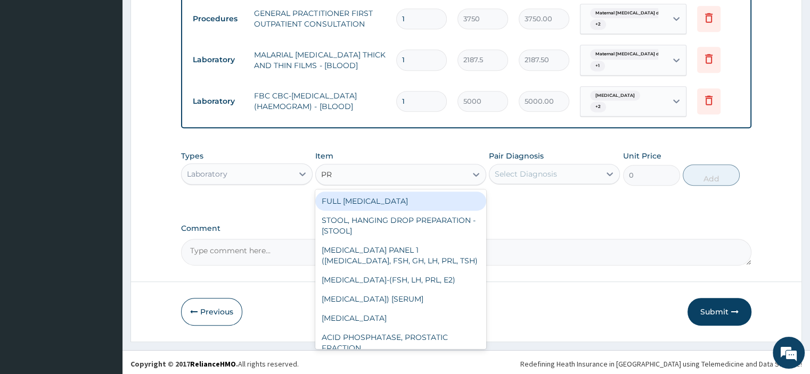
type input "PRE"
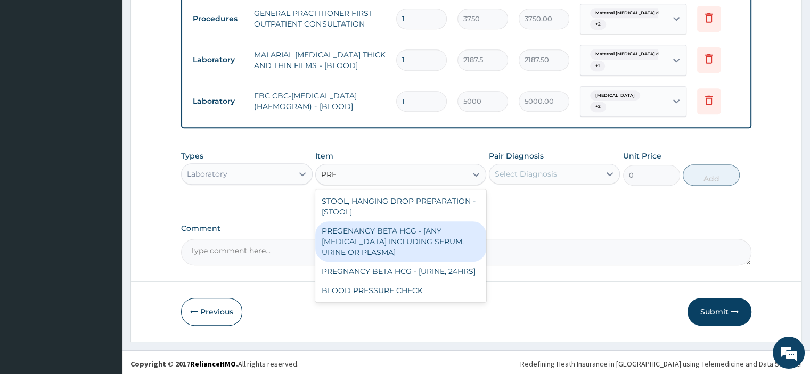
click at [347, 222] on div "PREGENANCY BETA HCG - [ANY BODY FLUID INCLUDING SERUM, URINE OR PLASMA]" at bounding box center [400, 241] width 171 height 40
type input "2500"
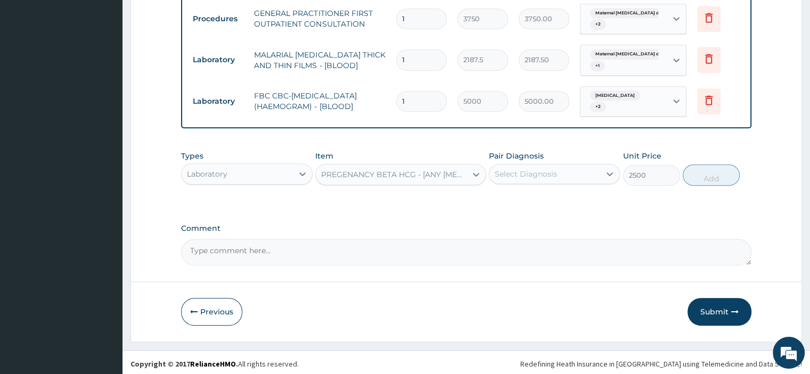
click at [526, 177] on div "Select Diagnosis" at bounding box center [544, 174] width 111 height 17
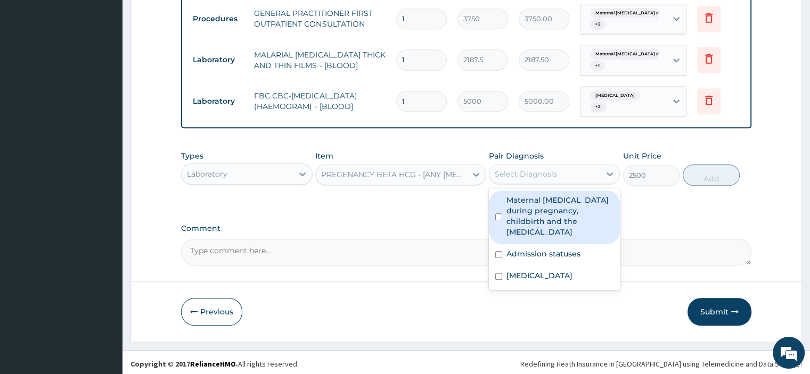
click at [526, 207] on label "Maternal malaria during pregnancy, childbirth and the puerperium" at bounding box center [559, 216] width 107 height 43
checkbox input "true"
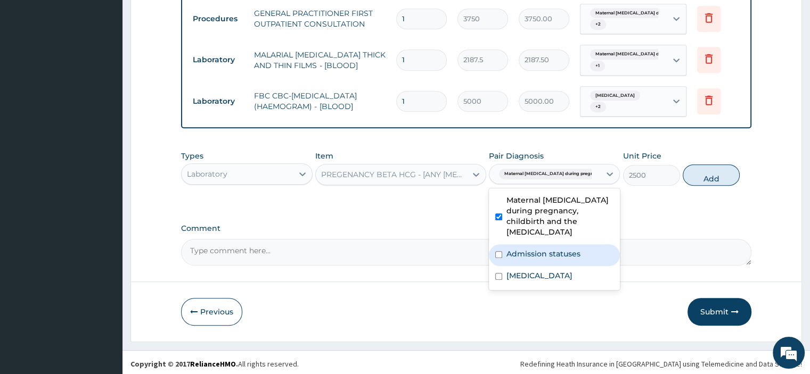
click at [528, 249] on label "Admission statuses" at bounding box center [543, 254] width 74 height 11
checkbox input "true"
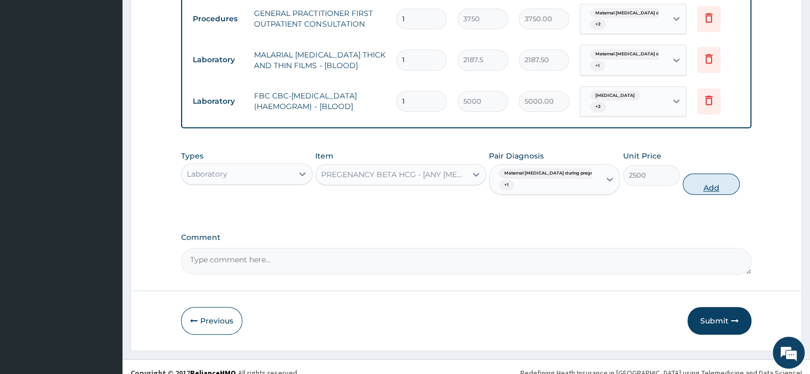
click at [704, 185] on button "Add" at bounding box center [710, 184] width 57 height 21
type input "0"
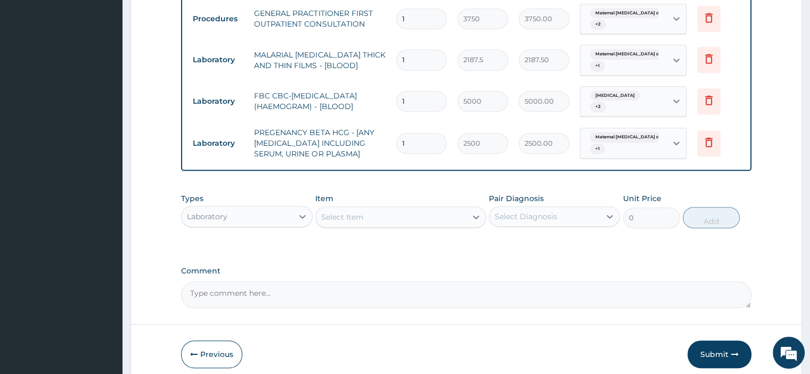
click at [256, 217] on div "Laboratory" at bounding box center [237, 216] width 111 height 17
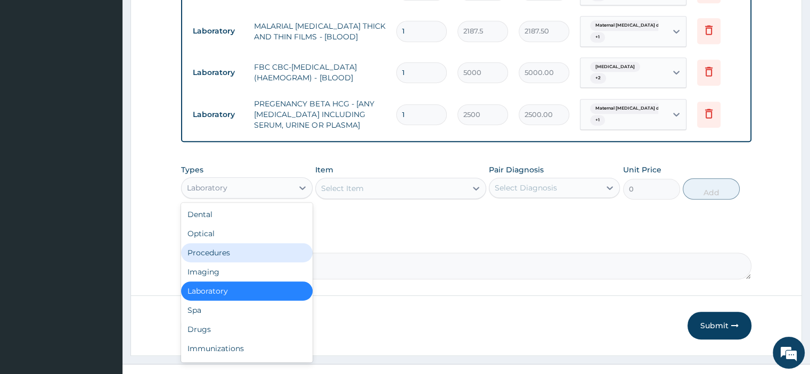
scroll to position [551, 0]
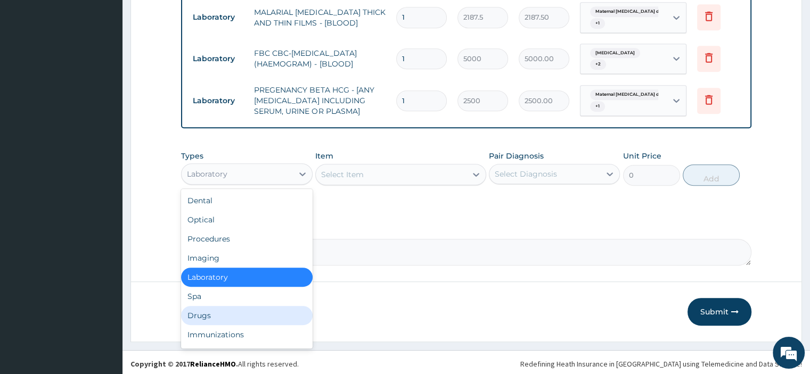
click at [193, 313] on div "Drugs" at bounding box center [246, 315] width 131 height 19
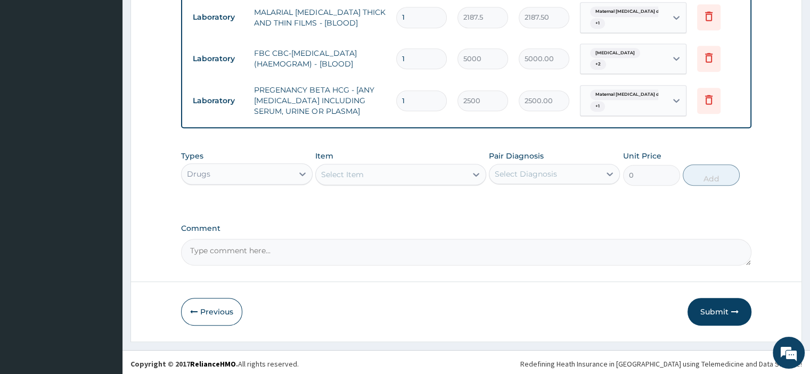
click at [365, 167] on div "Select Item" at bounding box center [391, 174] width 151 height 17
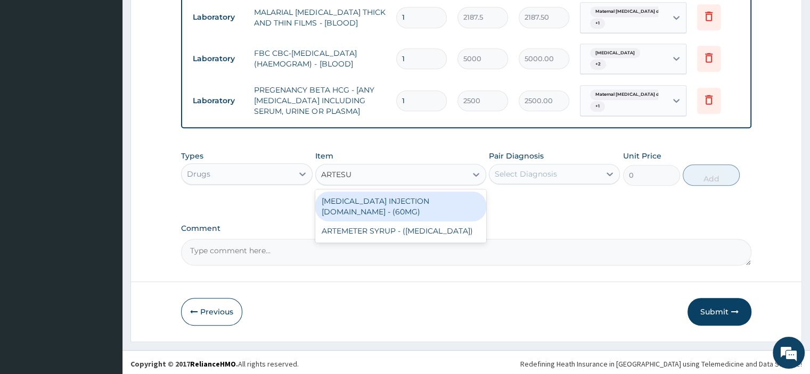
type input "ARTESUN"
click at [378, 200] on div "[MEDICAL_DATA] INJECTION [DOMAIN_NAME] - (60MG)" at bounding box center [400, 207] width 171 height 30
type input "1596"
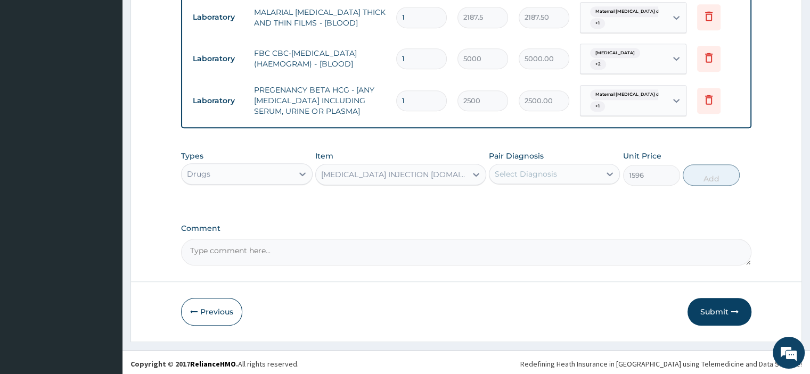
click at [523, 169] on div "Select Diagnosis" at bounding box center [526, 174] width 62 height 11
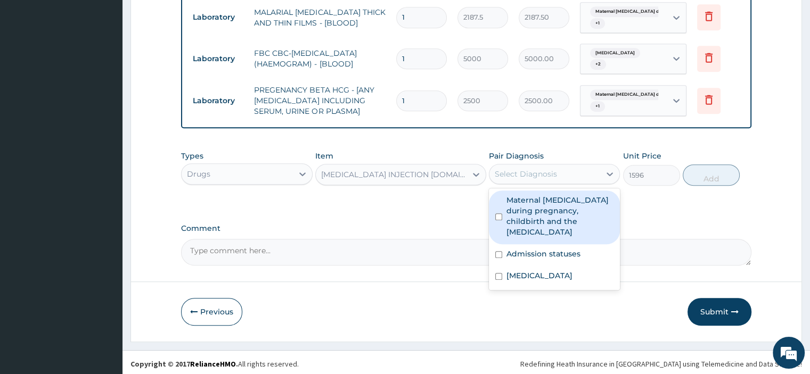
click at [527, 204] on label "Maternal malaria during pregnancy, childbirth and the puerperium" at bounding box center [559, 216] width 107 height 43
checkbox input "true"
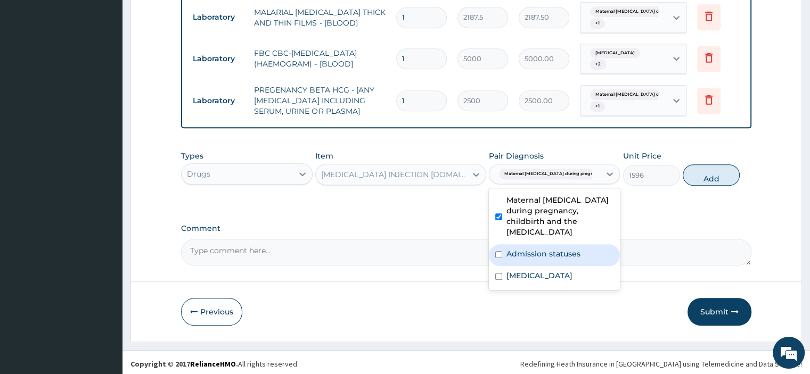
drag, startPoint x: 528, startPoint y: 231, endPoint x: 531, endPoint y: 259, distance: 28.5
click at [528, 244] on div "Admission statuses" at bounding box center [554, 255] width 131 height 22
checkbox input "true"
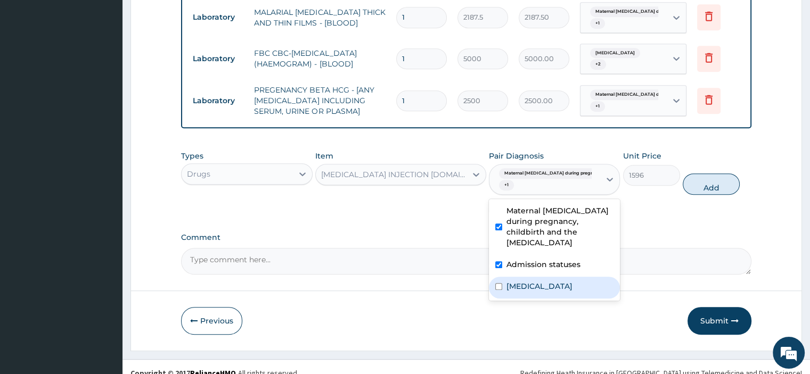
click at [535, 281] on label "Upper respiratory infection" at bounding box center [539, 286] width 66 height 11
checkbox input "true"
click at [710, 189] on button "Add" at bounding box center [710, 184] width 57 height 21
type input "0"
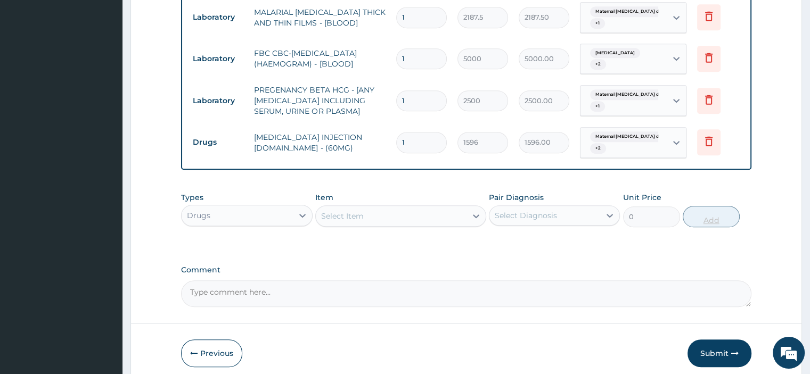
type input "0.00"
type input "6"
type input "9576.00"
type input "6"
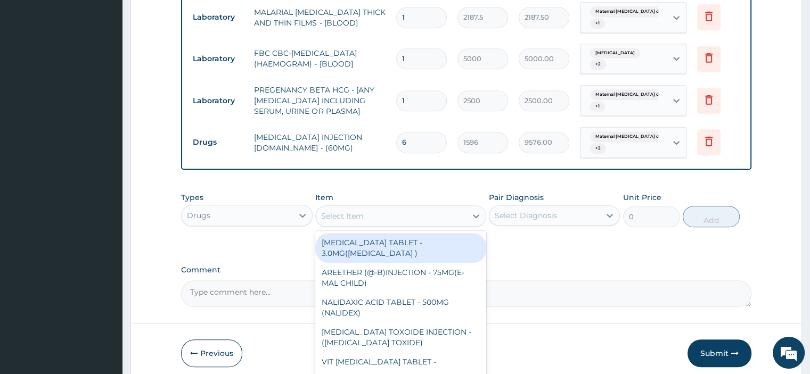
click at [367, 220] on div "Select Item" at bounding box center [391, 216] width 151 height 17
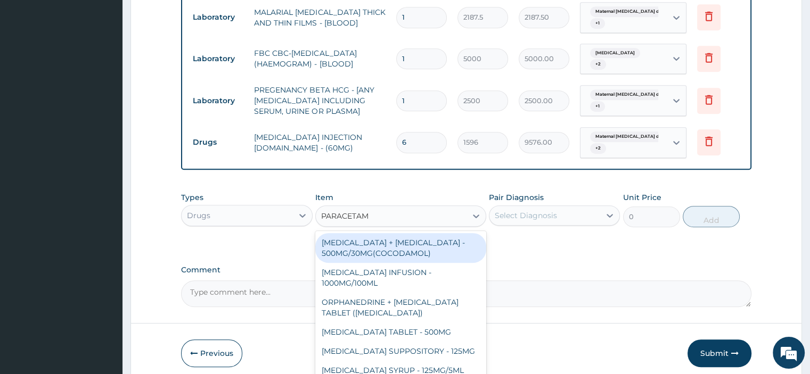
type input "PARACETAMO"
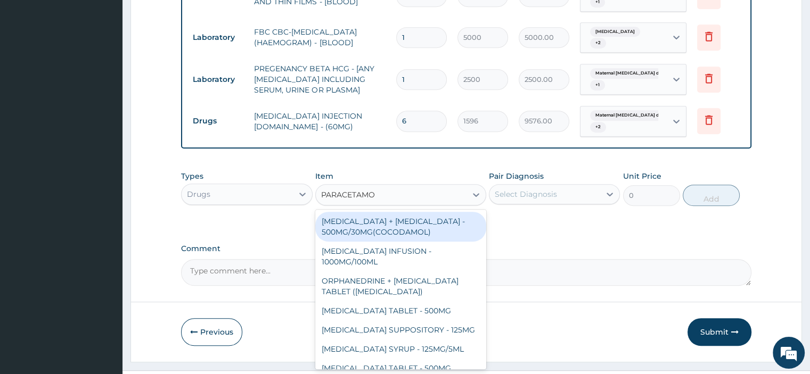
scroll to position [593, 0]
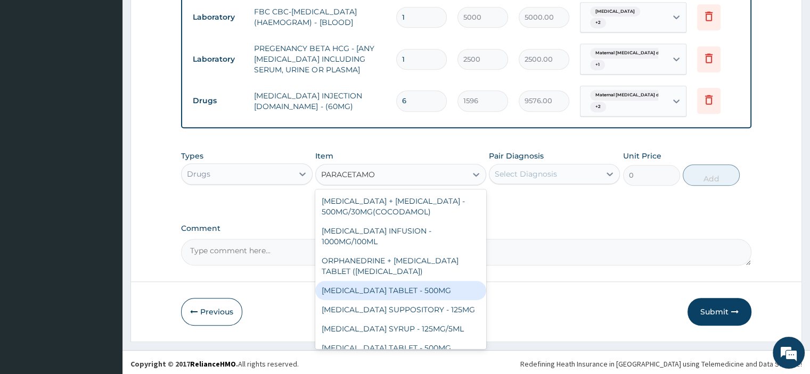
click at [405, 289] on div "PARACETAMOL TABLET - 500MG" at bounding box center [400, 290] width 171 height 19
type input "33.599999999999994"
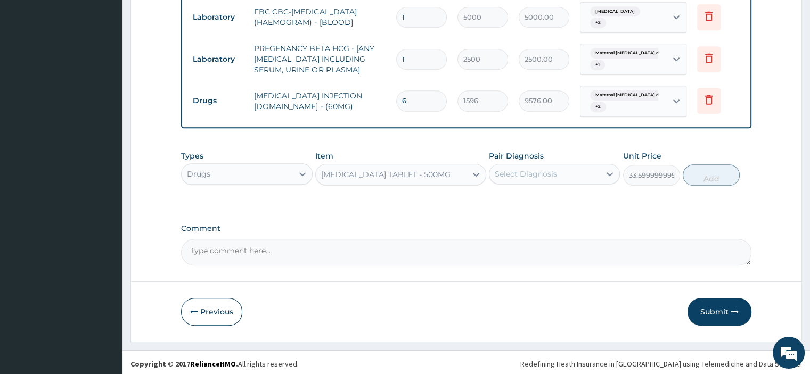
click at [517, 172] on div "Select Diagnosis" at bounding box center [526, 174] width 62 height 11
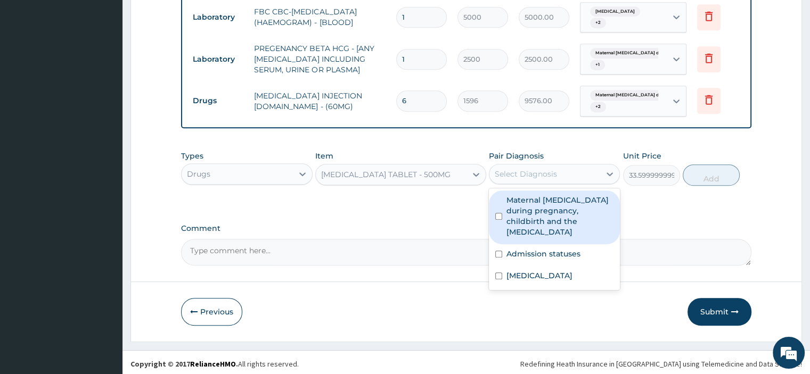
click at [530, 212] on label "Maternal malaria during pregnancy, childbirth and the puerperium" at bounding box center [559, 216] width 107 height 43
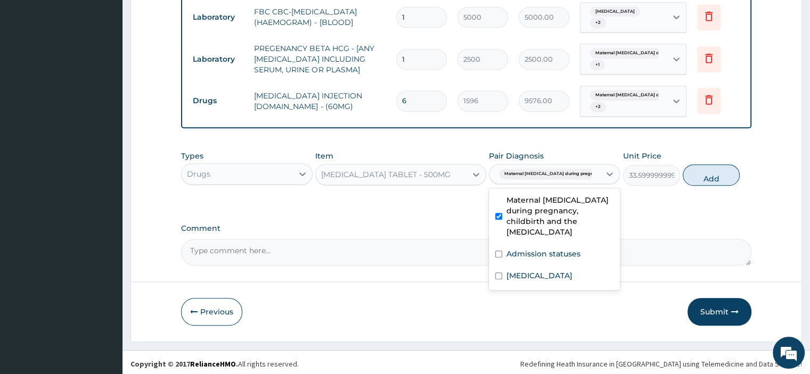
checkbox input "true"
drag, startPoint x: 528, startPoint y: 242, endPoint x: 531, endPoint y: 260, distance: 17.9
click at [528, 249] on label "Admission statuses" at bounding box center [543, 254] width 74 height 11
checkbox input "true"
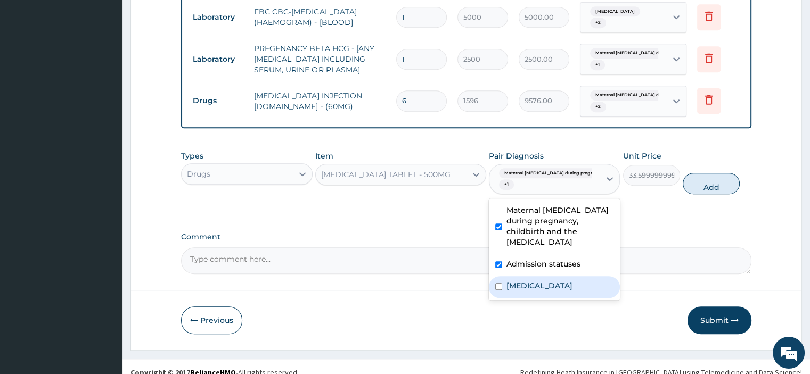
click at [533, 276] on div "Upper respiratory infection" at bounding box center [554, 287] width 131 height 22
checkbox input "true"
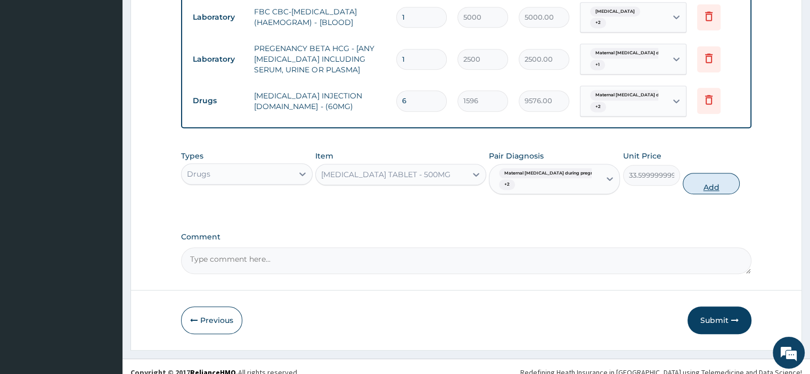
click at [709, 181] on button "Add" at bounding box center [710, 183] width 57 height 21
type input "0"
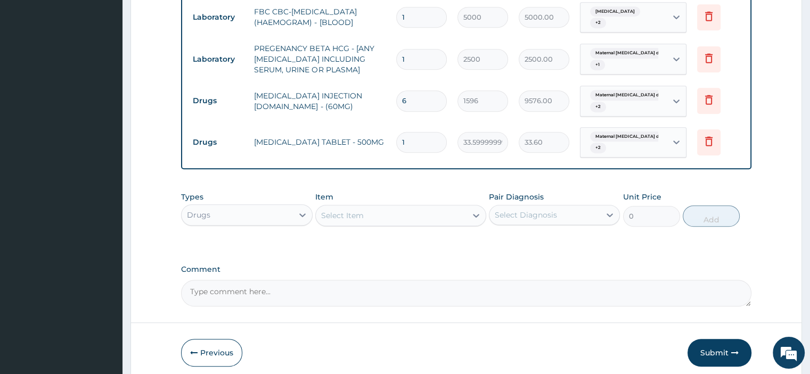
type input "0.00"
type input "9"
type input "302.40"
type input "9"
type input "0.00"
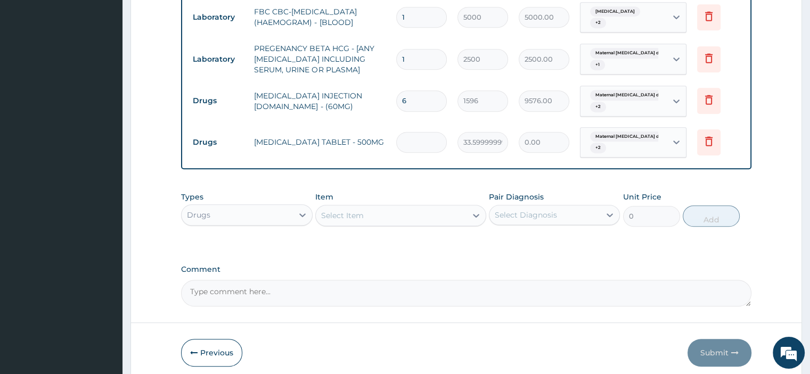
type input "1"
type input "33.60"
type input "18"
type input "604.80"
type input "18"
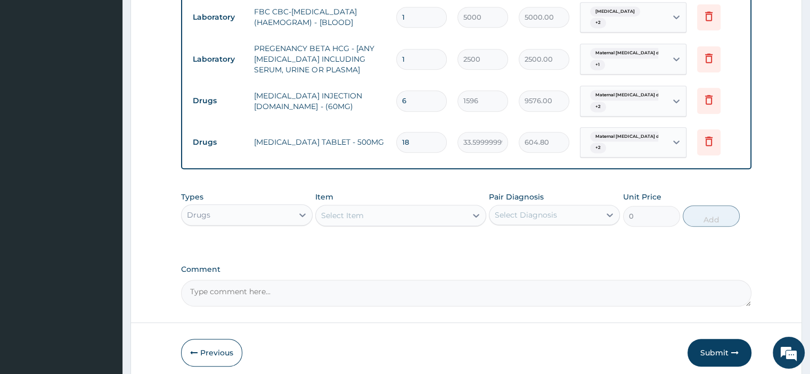
click at [338, 212] on div "Select Item" at bounding box center [342, 215] width 43 height 11
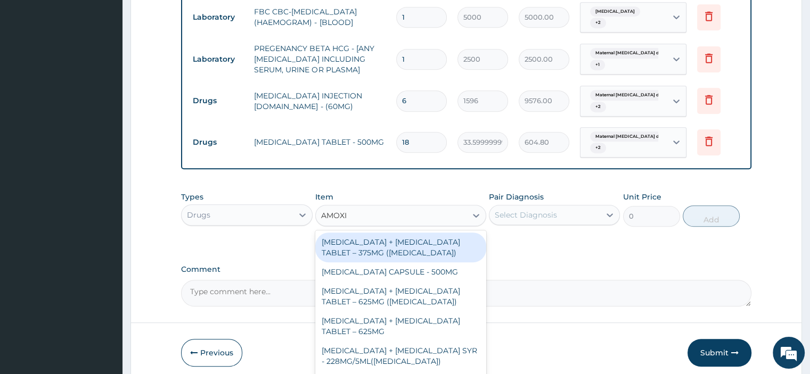
type input "AMOXIC"
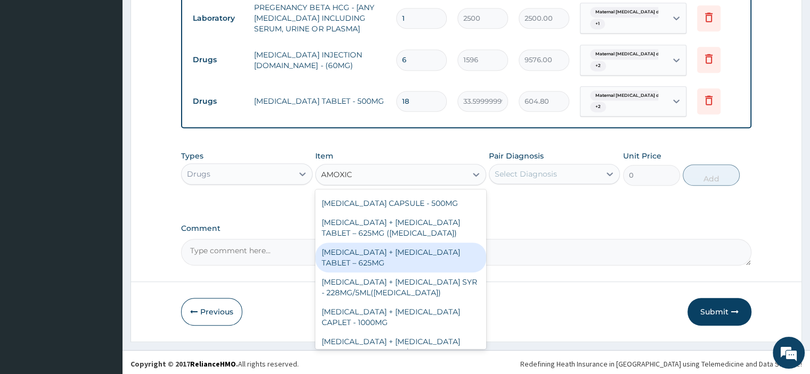
scroll to position [0, 0]
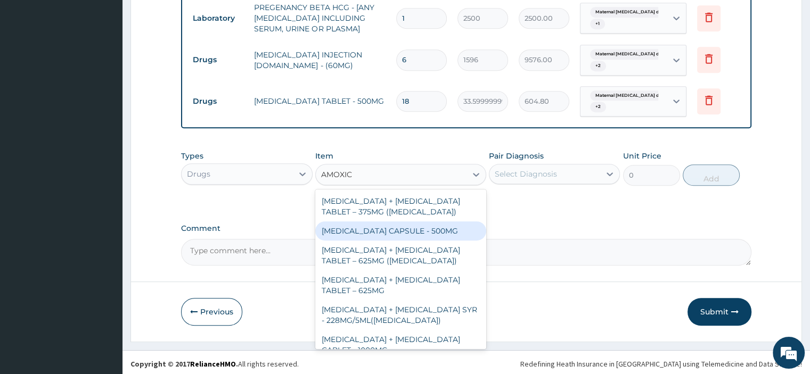
click at [401, 232] on div "AMOXICILLIN CAPSULE - 500MG" at bounding box center [400, 230] width 171 height 19
type input "112"
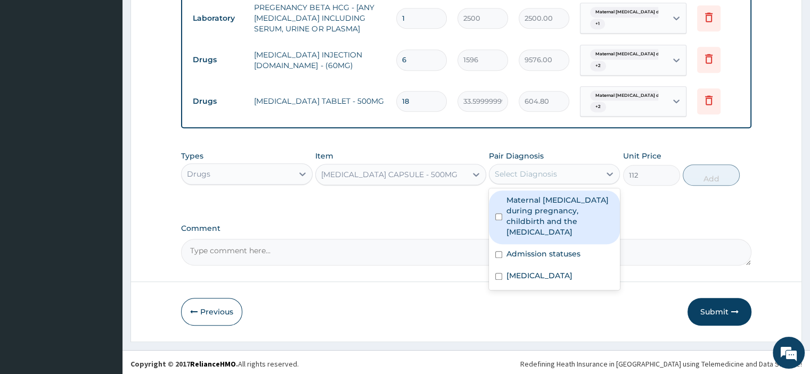
click at [513, 169] on div "Select Diagnosis" at bounding box center [526, 174] width 62 height 11
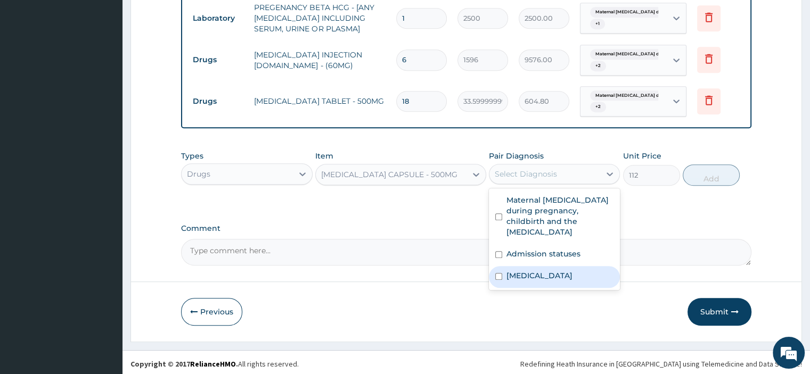
click at [534, 270] on label "Upper respiratory infection" at bounding box center [539, 275] width 66 height 11
checkbox input "true"
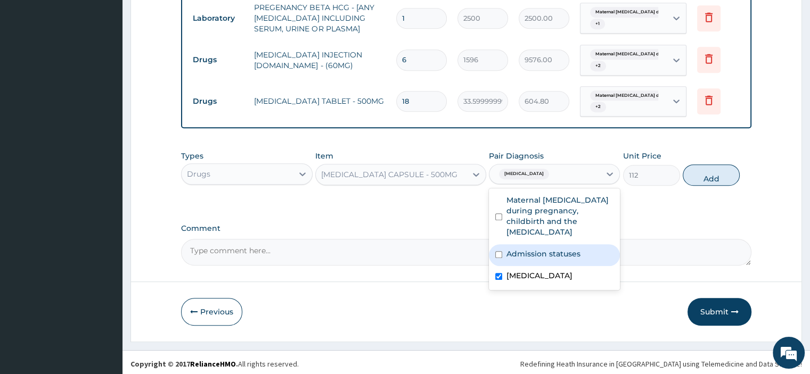
click at [530, 249] on label "Admission statuses" at bounding box center [543, 254] width 74 height 11
checkbox input "true"
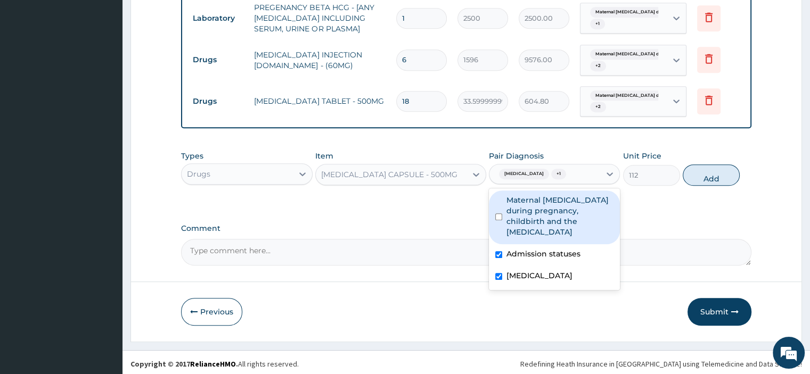
click at [583, 200] on label "Maternal malaria during pregnancy, childbirth and the puerperium" at bounding box center [559, 216] width 107 height 43
checkbox input "true"
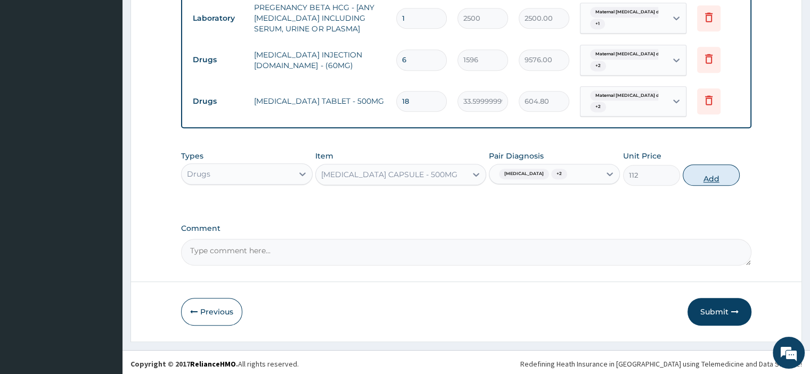
click at [708, 176] on button "Add" at bounding box center [710, 174] width 57 height 21
type input "0"
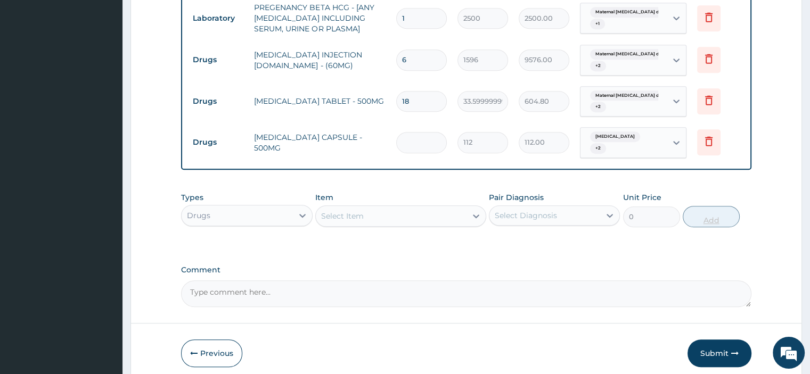
type input "0.00"
type input "6"
type input "672.00"
type input "6"
click at [379, 211] on div "Select Item" at bounding box center [391, 216] width 151 height 17
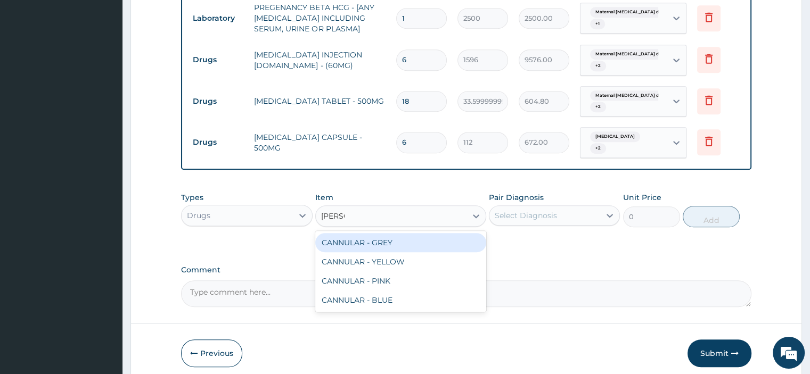
type input "CANNU"
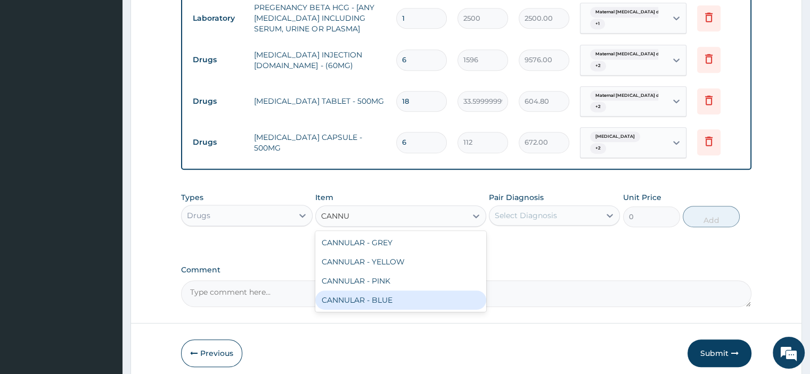
click at [372, 296] on div "CANNULAR - BLUE" at bounding box center [400, 300] width 171 height 19
type input "140"
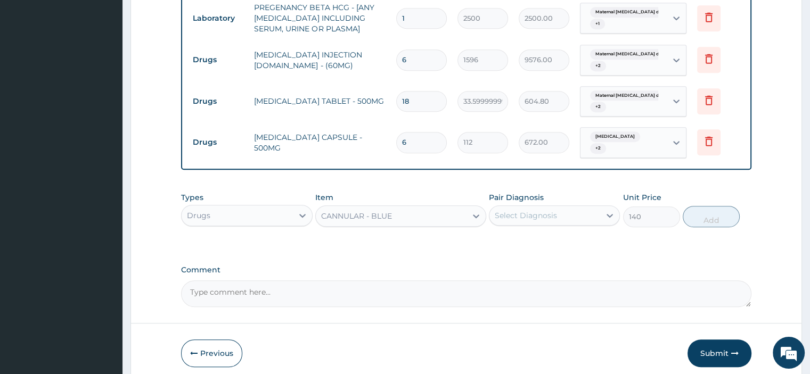
click at [540, 213] on div "Select Diagnosis" at bounding box center [526, 215] width 62 height 11
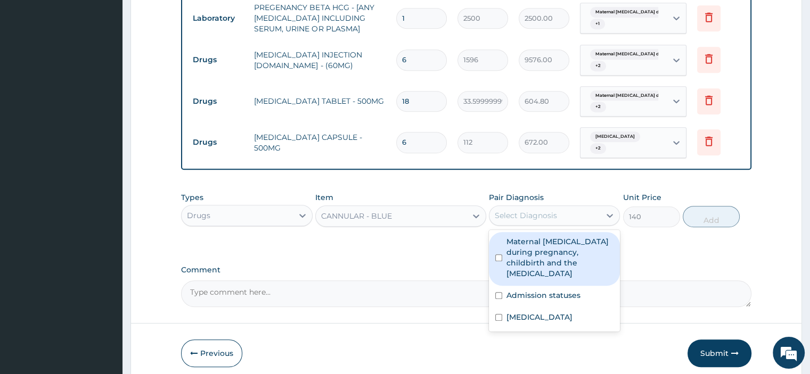
drag, startPoint x: 526, startPoint y: 242, endPoint x: 523, endPoint y: 299, distance: 57.0
click at [526, 244] on label "Maternal malaria during pregnancy, childbirth and the puerperium" at bounding box center [559, 257] width 107 height 43
checkbox input "true"
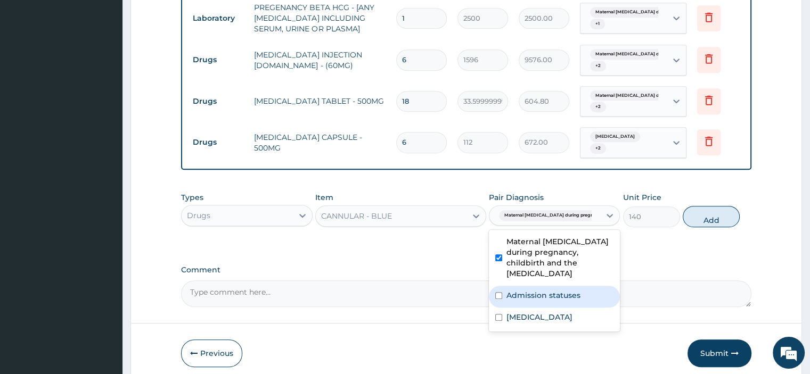
click at [522, 290] on div "Admission statuses" at bounding box center [554, 297] width 131 height 22
checkbox input "true"
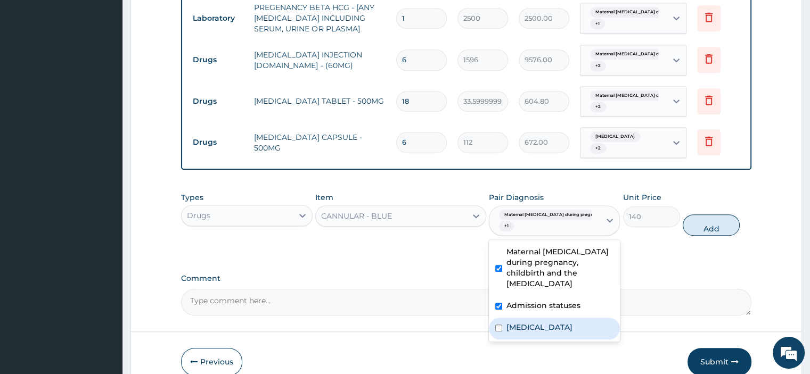
click at [521, 322] on label "Upper respiratory infection" at bounding box center [539, 327] width 66 height 11
checkbox input "true"
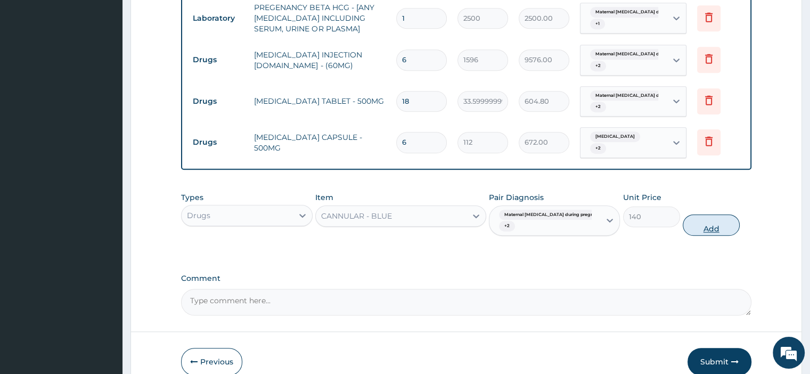
click at [713, 225] on button "Add" at bounding box center [710, 225] width 57 height 21
type input "0"
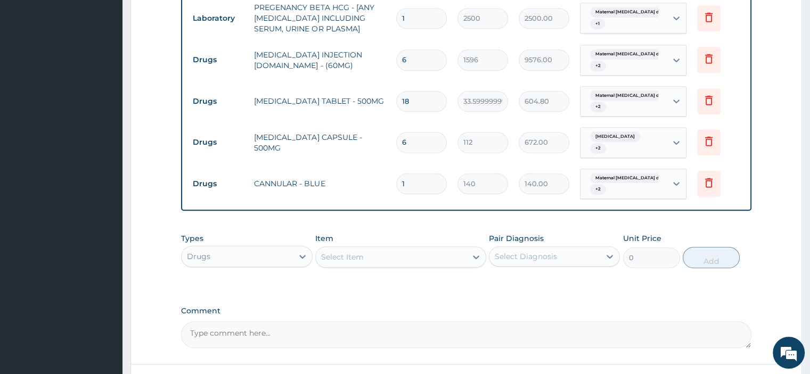
click at [345, 256] on div "Select Item" at bounding box center [342, 257] width 43 height 11
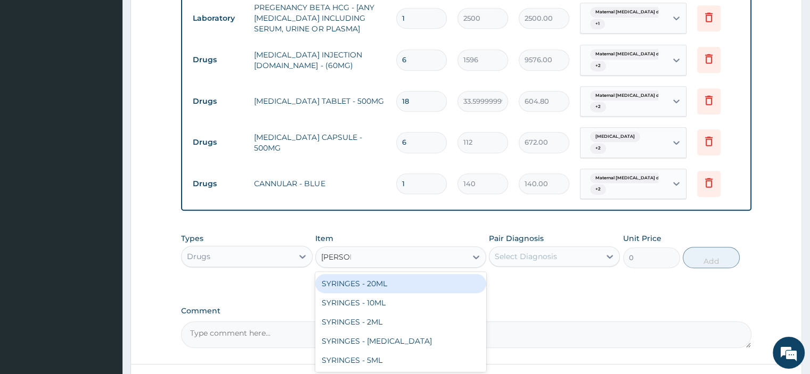
type input "SYRINGE"
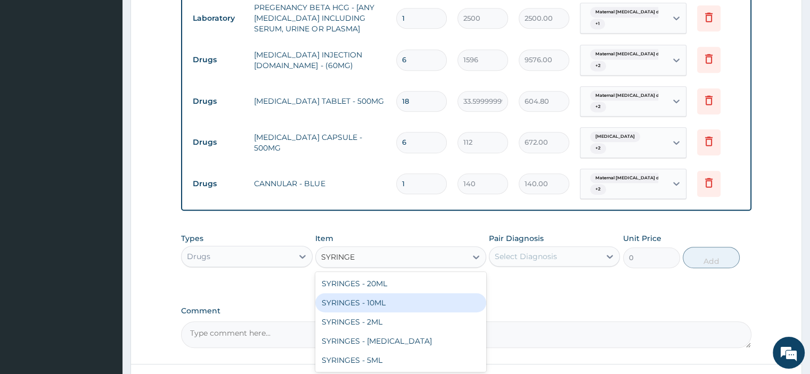
click at [362, 306] on div "SYRINGES - 10ML" at bounding box center [400, 302] width 171 height 19
type input "84"
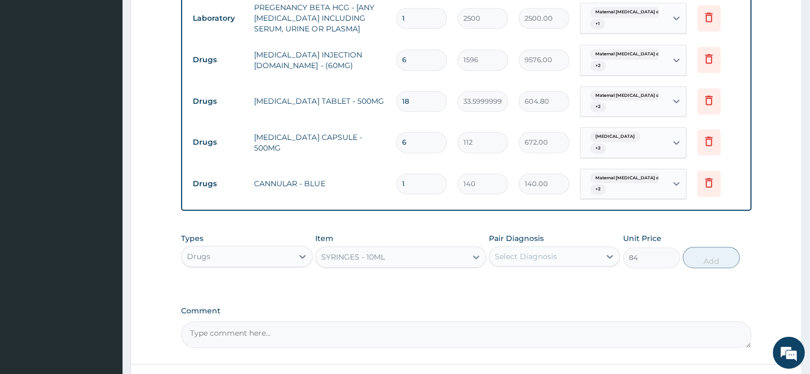
click at [505, 253] on div "Select Diagnosis" at bounding box center [526, 256] width 62 height 11
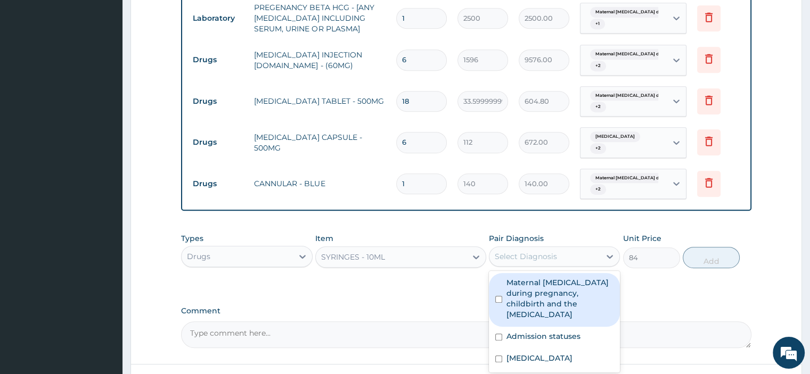
drag, startPoint x: 523, startPoint y: 285, endPoint x: 526, endPoint y: 308, distance: 23.1
click at [523, 287] on label "Maternal malaria during pregnancy, childbirth and the puerperium" at bounding box center [559, 298] width 107 height 43
checkbox input "true"
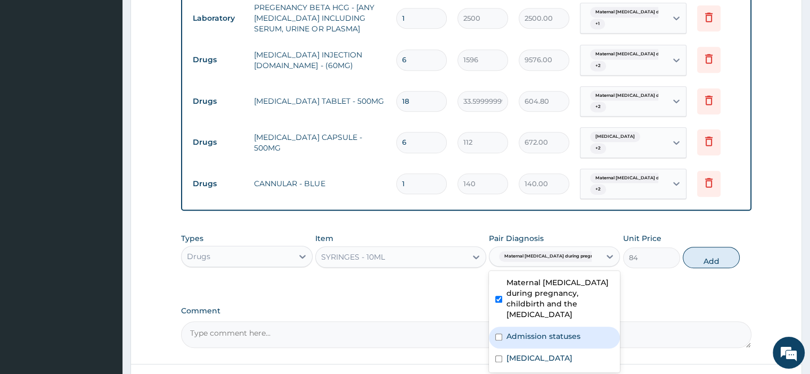
click at [528, 331] on label "Admission statuses" at bounding box center [543, 336] width 74 height 11
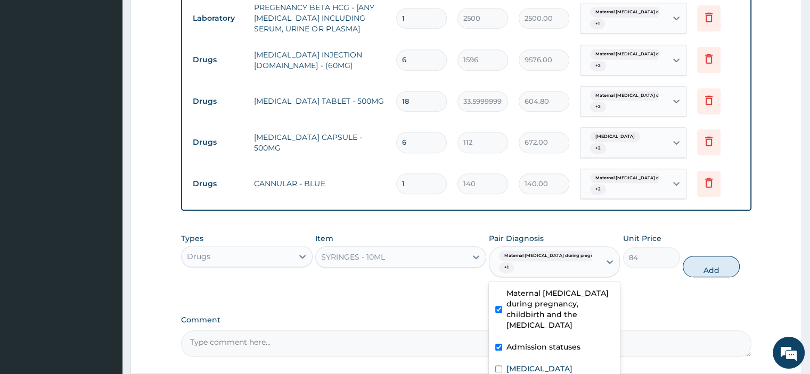
click at [530, 344] on div "Admission statuses" at bounding box center [554, 348] width 131 height 22
checkbox input "false"
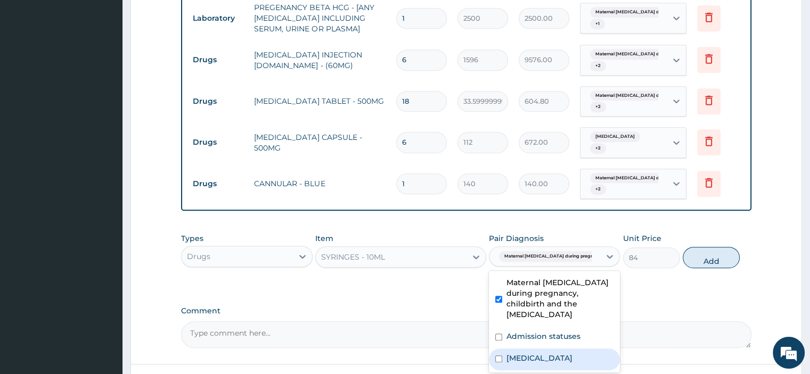
click at [548, 351] on div "Upper respiratory infection" at bounding box center [554, 360] width 131 height 22
checkbox input "true"
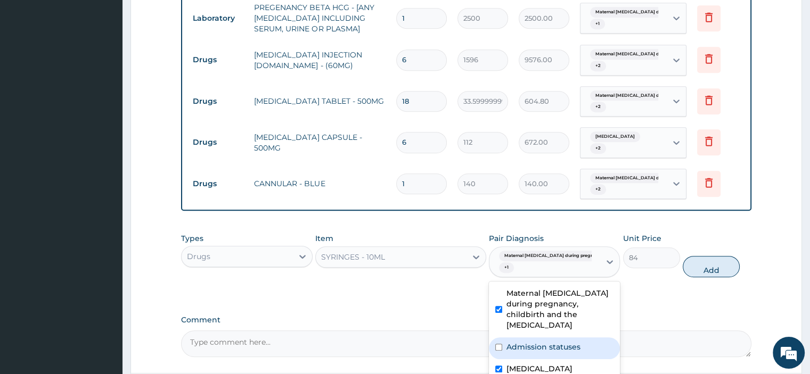
click at [541, 337] on div "Admission statuses" at bounding box center [554, 348] width 131 height 22
checkbox input "true"
click at [713, 259] on button "Add" at bounding box center [710, 266] width 57 height 21
type input "0"
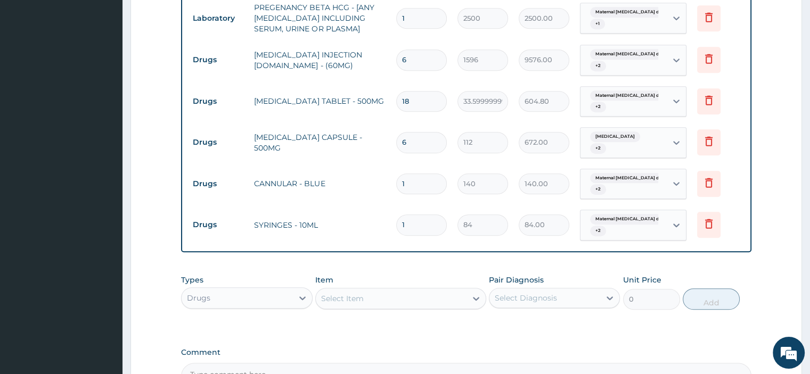
type input "0.00"
type input "2"
type input "168.00"
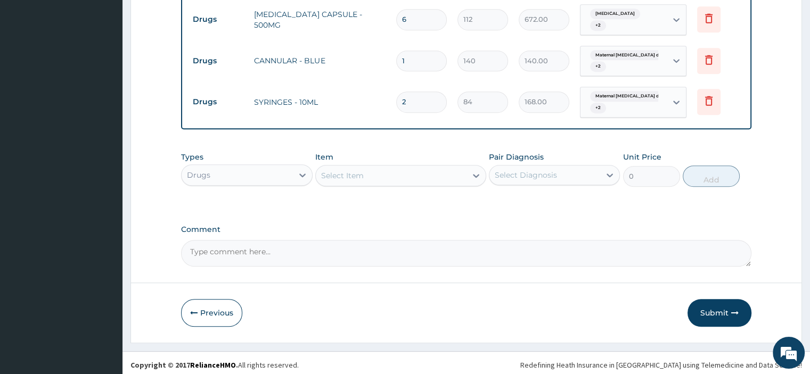
type input "2"
click at [354, 176] on div "Select Item" at bounding box center [342, 175] width 43 height 11
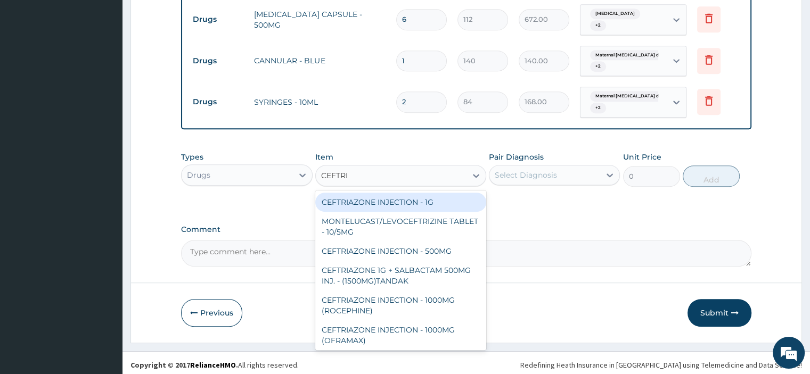
type input "CEFTRIA"
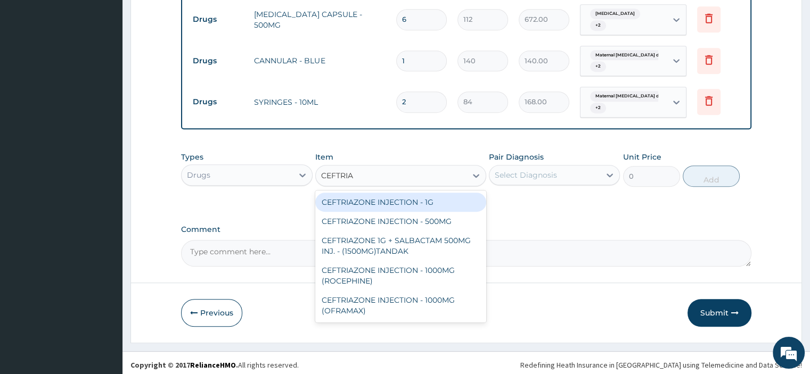
click at [356, 195] on div "CEFTRIAZONE INJECTION - 1G" at bounding box center [400, 202] width 171 height 19
type input "1652"
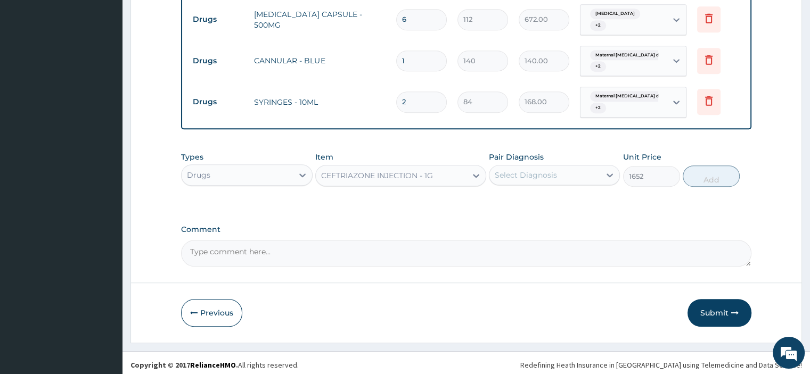
click at [544, 172] on div "Select Diagnosis" at bounding box center [526, 175] width 62 height 11
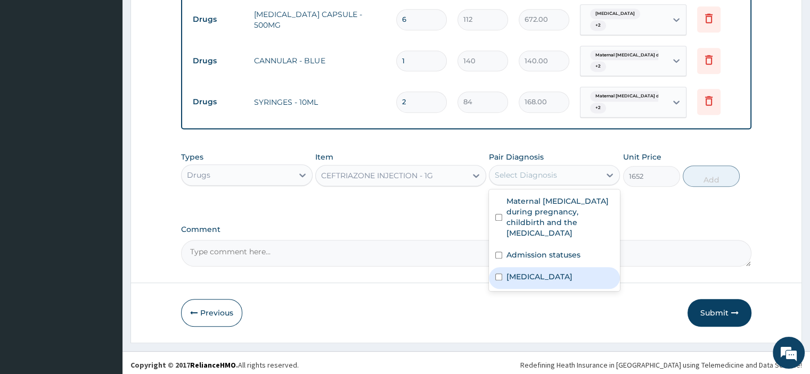
click at [536, 271] on label "Upper respiratory infection" at bounding box center [539, 276] width 66 height 11
checkbox input "true"
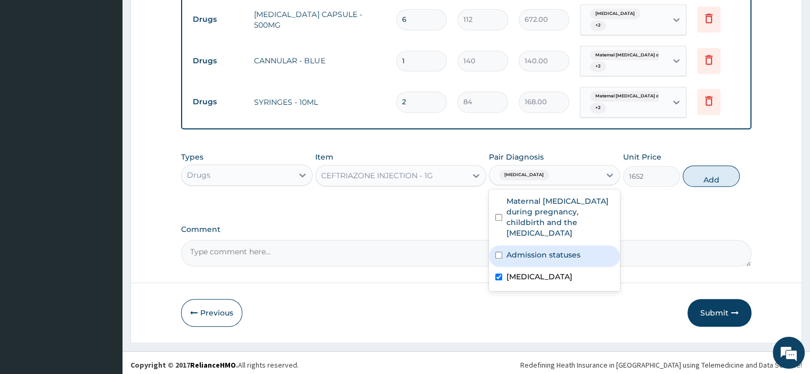
drag, startPoint x: 535, startPoint y: 245, endPoint x: 534, endPoint y: 239, distance: 5.9
click at [534, 250] on label "Admission statuses" at bounding box center [543, 255] width 74 height 11
checkbox input "true"
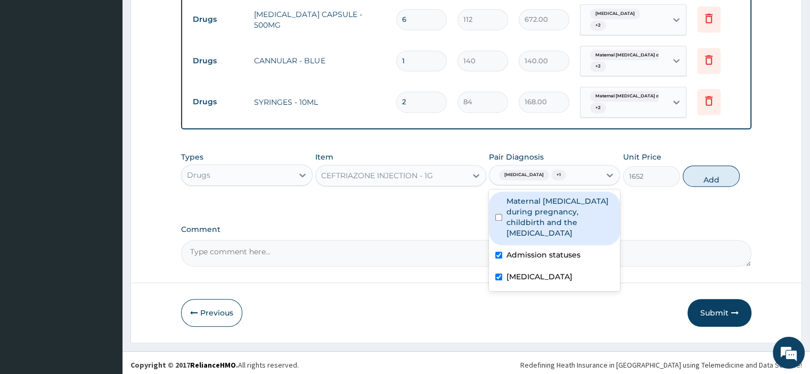
click at [534, 217] on label "Maternal malaria during pregnancy, childbirth and the puerperium" at bounding box center [559, 217] width 107 height 43
checkbox input "true"
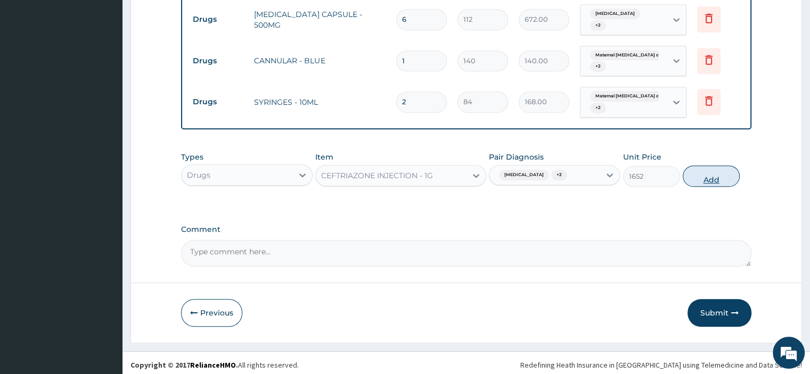
click at [722, 170] on button "Add" at bounding box center [710, 176] width 57 height 21
type input "0"
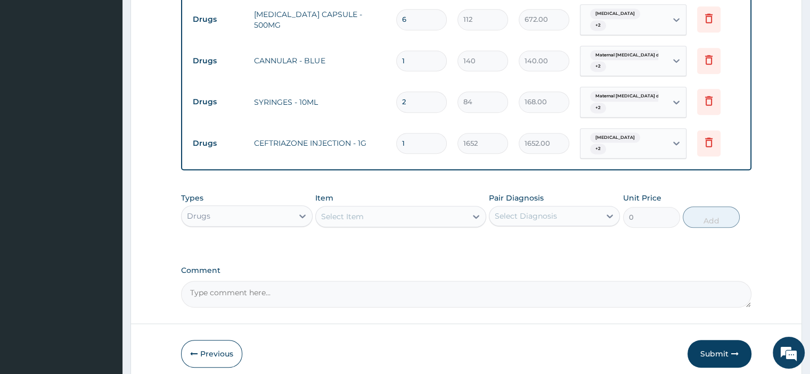
click at [334, 214] on div "Select Item" at bounding box center [342, 216] width 43 height 11
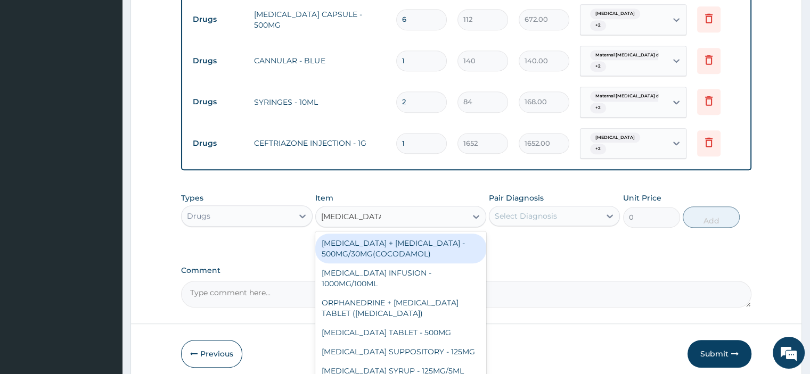
type input "PARACETAMOL"
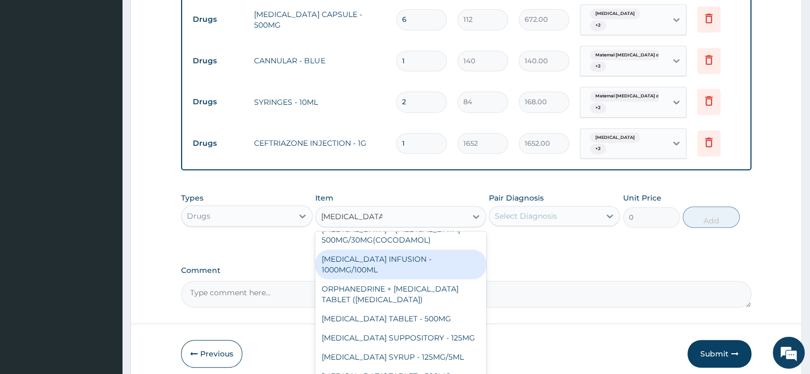
scroll to position [53, 0]
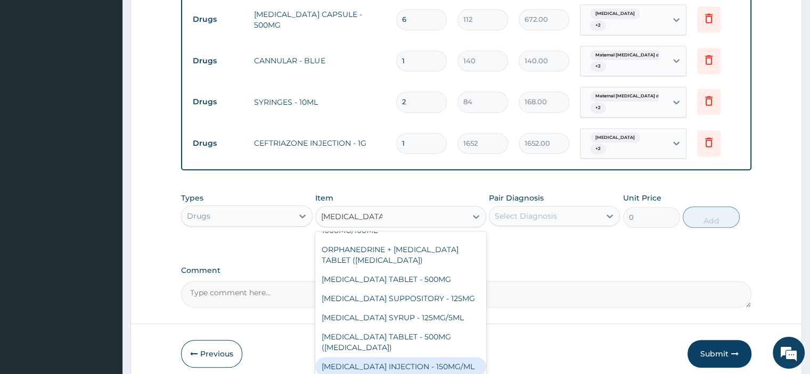
click at [386, 361] on div "PARACETAMOL INJECTION - 150MG/ML" at bounding box center [400, 366] width 171 height 19
type input "560"
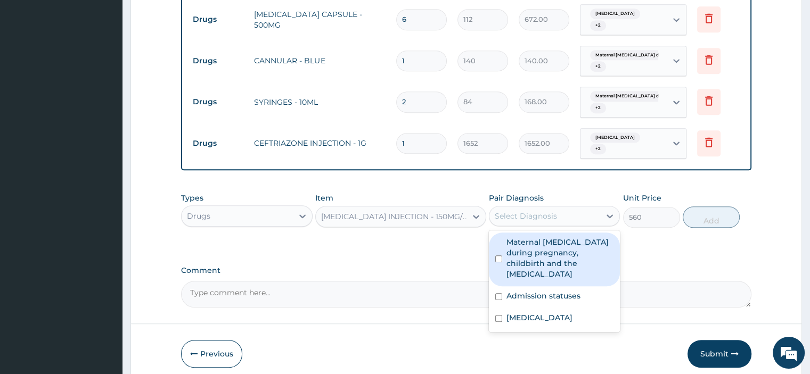
click at [497, 208] on div "Select Diagnosis" at bounding box center [544, 216] width 111 height 17
click at [521, 238] on label "Maternal malaria during pregnancy, childbirth and the puerperium" at bounding box center [559, 258] width 107 height 43
checkbox input "true"
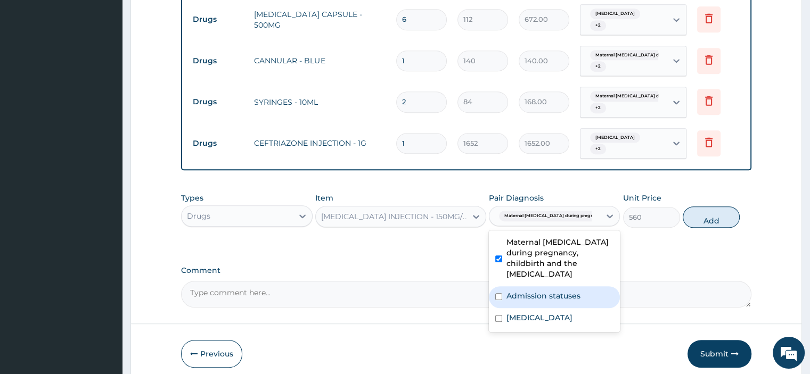
click at [525, 291] on label "Admission statuses" at bounding box center [543, 296] width 74 height 11
checkbox input "true"
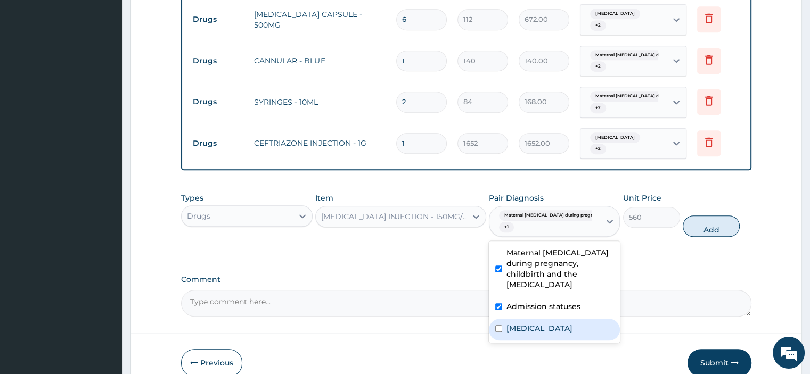
click at [528, 319] on div "Upper respiratory infection" at bounding box center [554, 330] width 131 height 22
checkbox input "true"
click at [712, 230] on button "Add" at bounding box center [710, 226] width 57 height 21
type input "0"
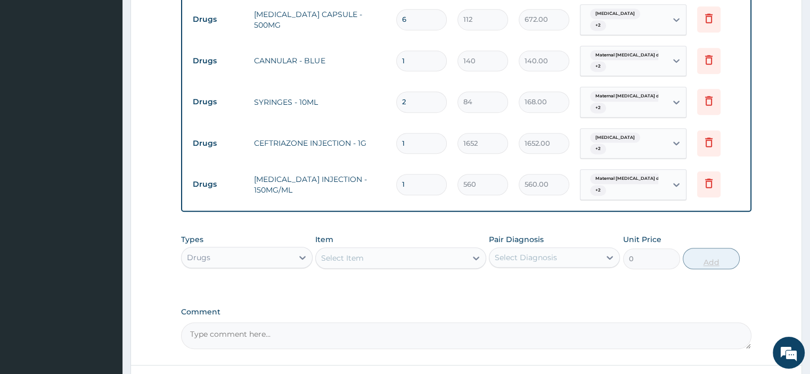
type input "0.00"
type input "7"
type input "3920.00"
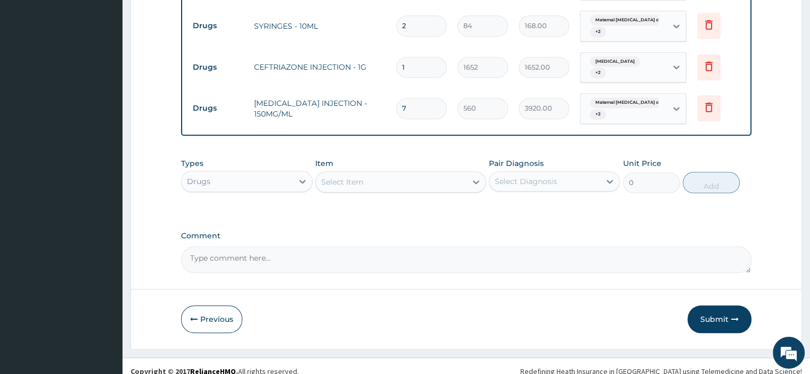
scroll to position [839, 0]
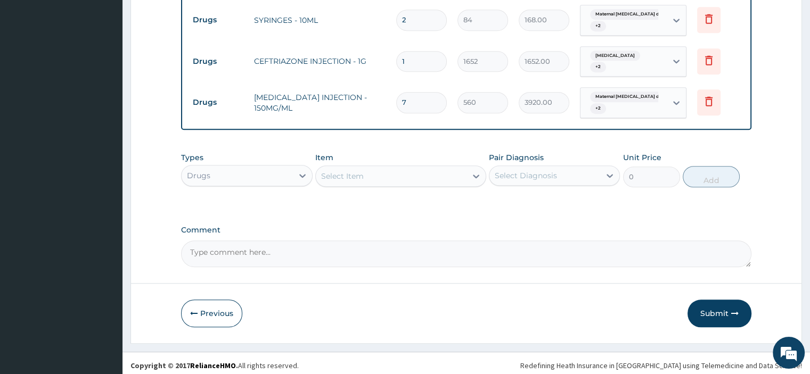
type input "7"
click at [352, 177] on div "Select Item" at bounding box center [342, 176] width 43 height 11
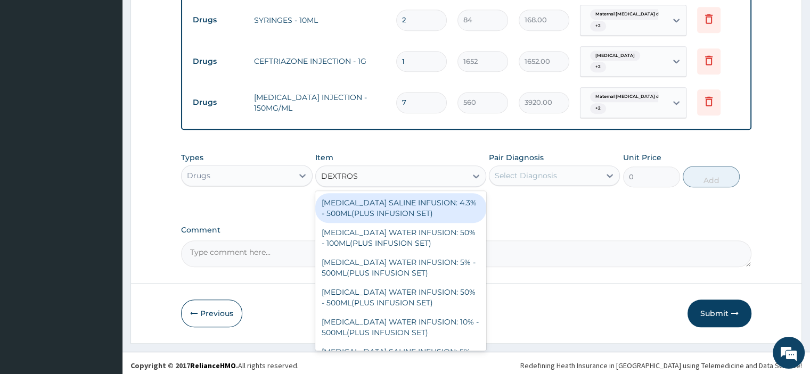
type input "DEXTROSE"
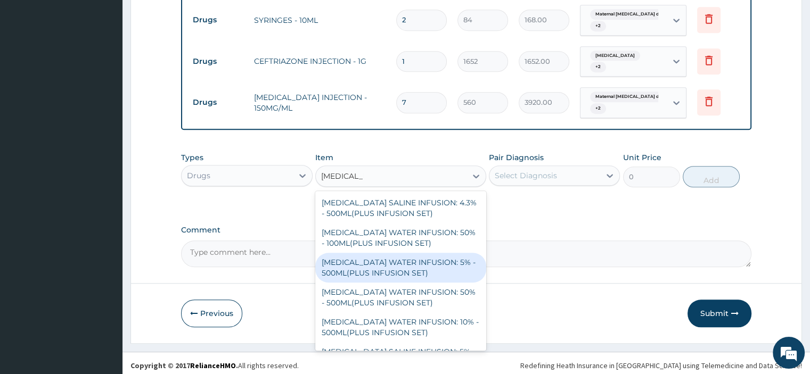
click at [380, 257] on div "DEXTROSE WATER INFUSION: 5% - 500ML(PLUS INFUSION SET)" at bounding box center [400, 268] width 171 height 30
type input "1092"
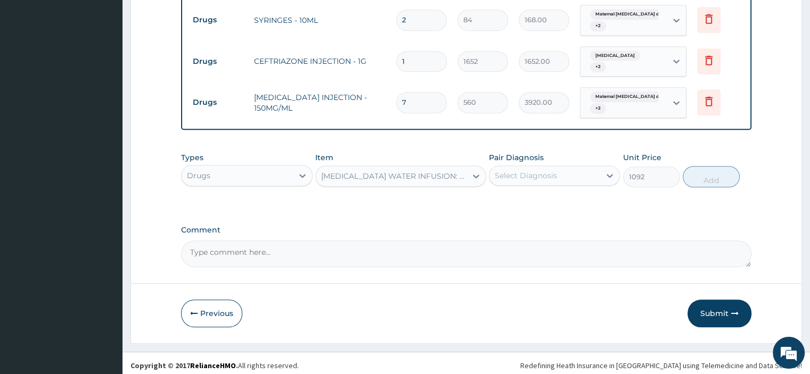
click at [515, 170] on div "Select Diagnosis" at bounding box center [526, 175] width 62 height 11
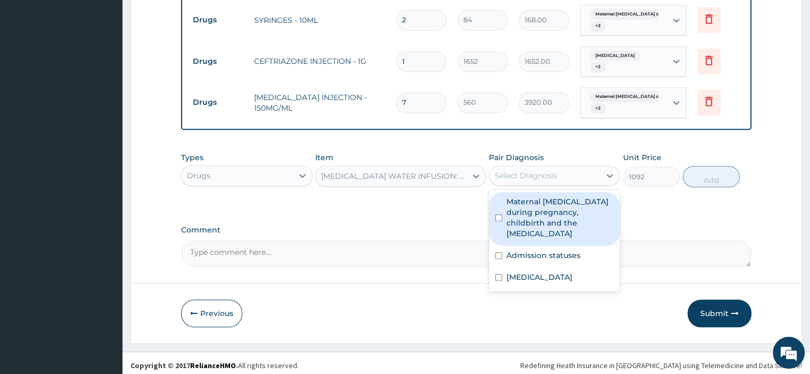
click at [520, 200] on label "Maternal malaria during pregnancy, childbirth and the puerperium" at bounding box center [559, 217] width 107 height 43
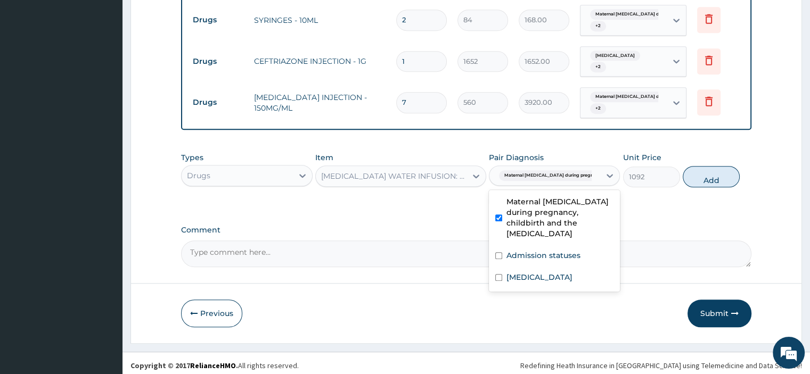
checkbox input "true"
click at [526, 250] on label "Admission statuses" at bounding box center [543, 255] width 74 height 11
checkbox input "true"
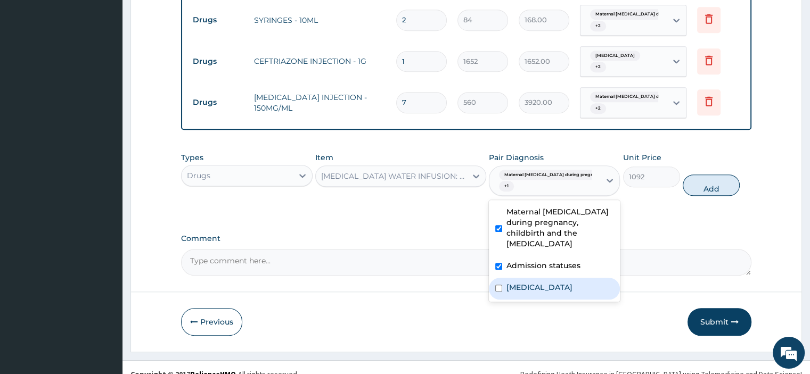
click at [532, 278] on div "Upper respiratory infection" at bounding box center [554, 289] width 131 height 22
checkbox input "true"
click at [713, 184] on button "Add" at bounding box center [710, 185] width 57 height 21
type input "0"
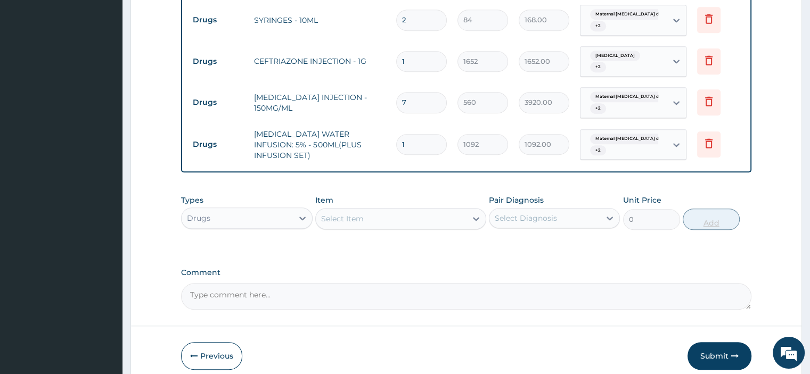
type input "0.00"
type input "3"
type input "3276.00"
type input "3"
click at [367, 215] on div "Select Item" at bounding box center [391, 218] width 151 height 17
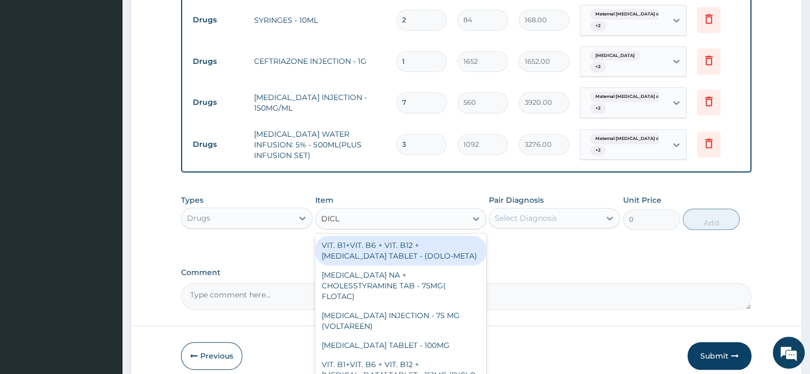
type input "DICLO"
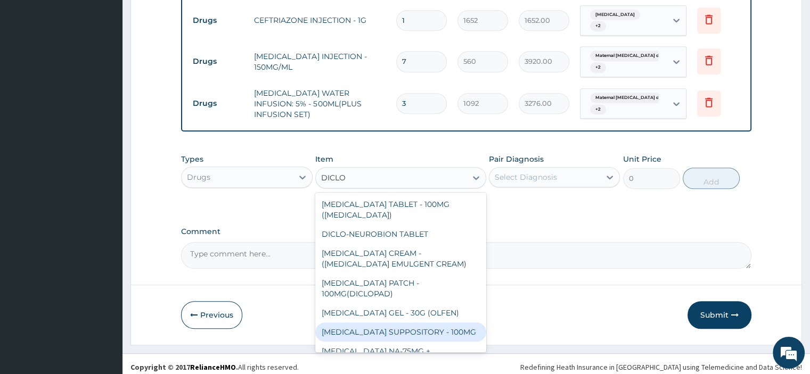
scroll to position [209, 0]
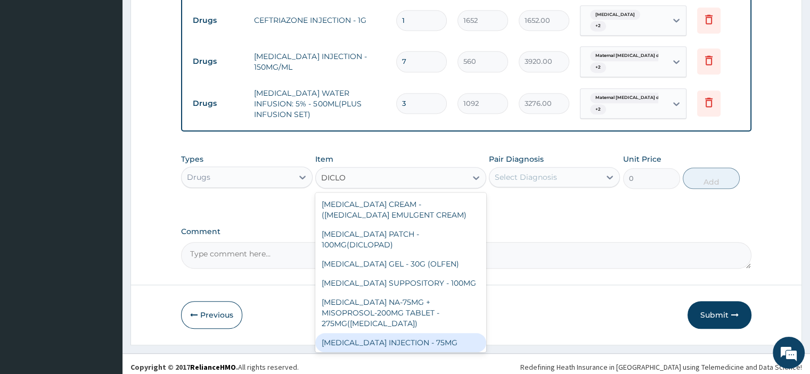
click at [372, 333] on div "DICLOFENAC INJECTION - 75MG" at bounding box center [400, 342] width 171 height 19
type input "420"
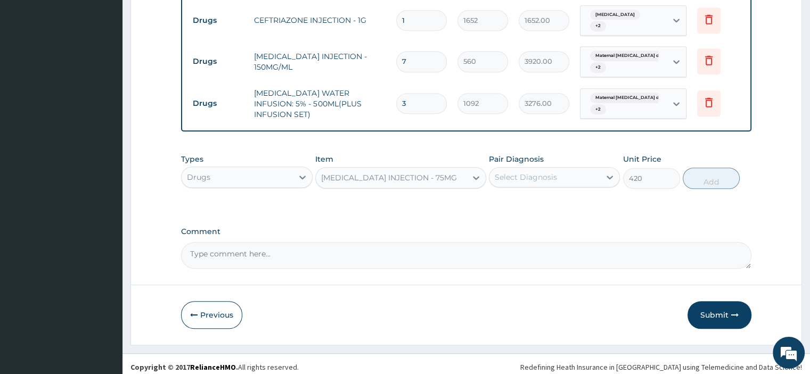
click at [518, 177] on div "Select Diagnosis" at bounding box center [544, 177] width 111 height 17
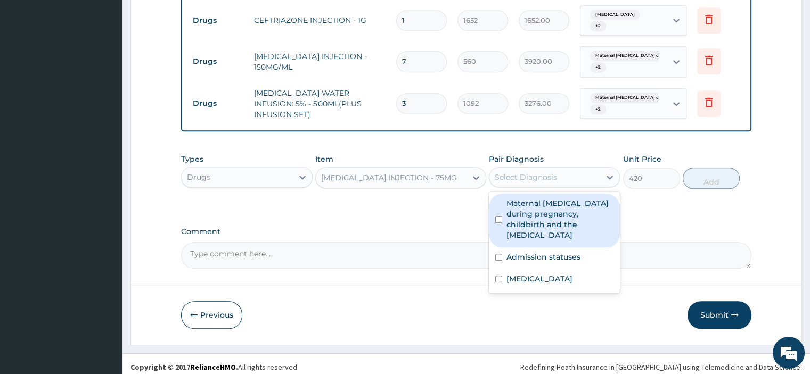
click at [528, 205] on label "Maternal malaria during pregnancy, childbirth and the puerperium" at bounding box center [559, 219] width 107 height 43
checkbox input "true"
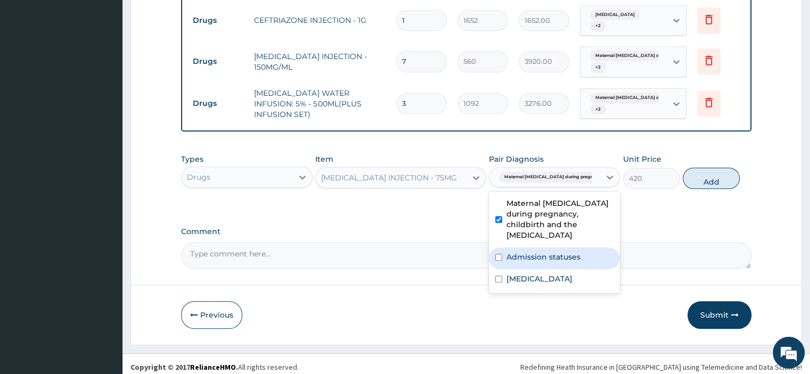
click at [530, 252] on label "Admission statuses" at bounding box center [543, 257] width 74 height 11
checkbox input "true"
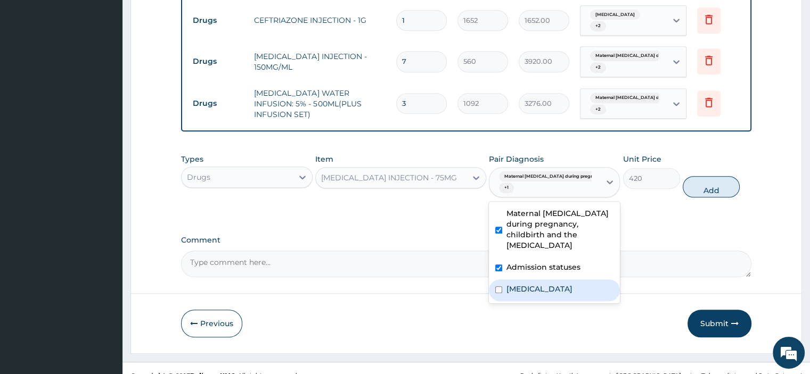
click at [534, 284] on label "Upper respiratory infection" at bounding box center [539, 289] width 66 height 11
checkbox input "true"
click at [706, 189] on button "Add" at bounding box center [710, 186] width 57 height 21
type input "0"
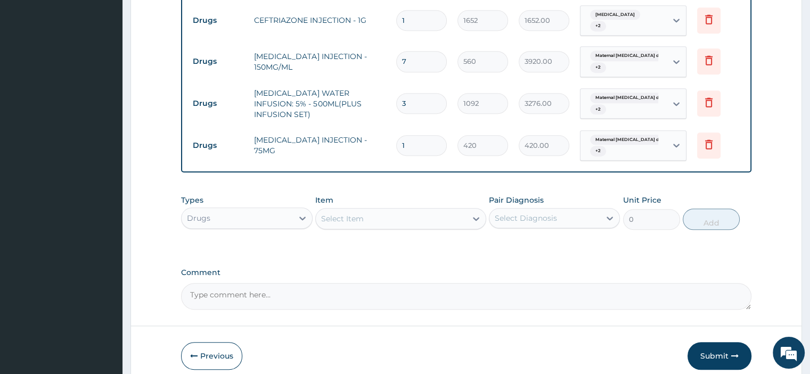
click at [385, 211] on div "Select Item" at bounding box center [391, 218] width 151 height 17
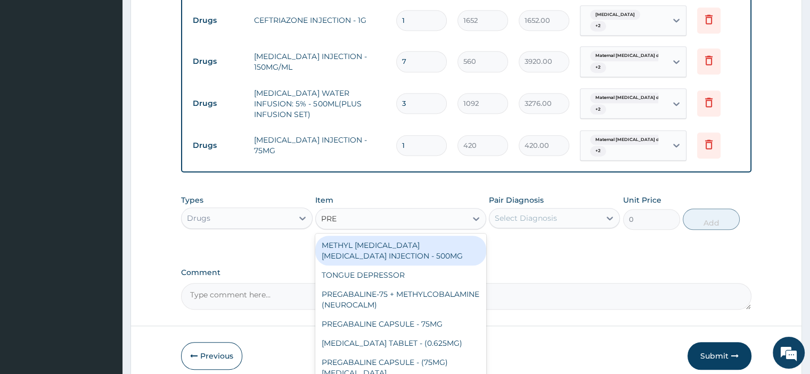
type input "PRED"
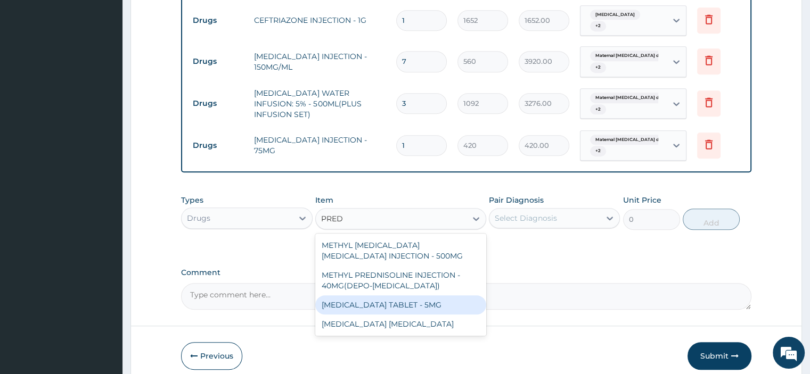
click at [398, 298] on div "PREDNISOLONE TABLET - 5MG" at bounding box center [400, 304] width 171 height 19
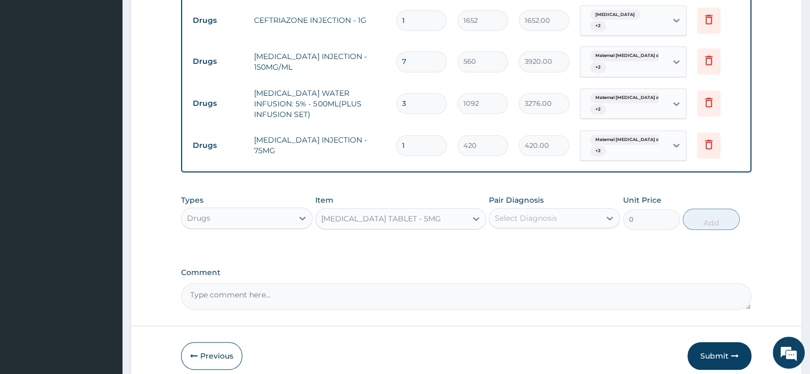
type input "42"
click at [505, 213] on div "Select Diagnosis" at bounding box center [526, 218] width 62 height 11
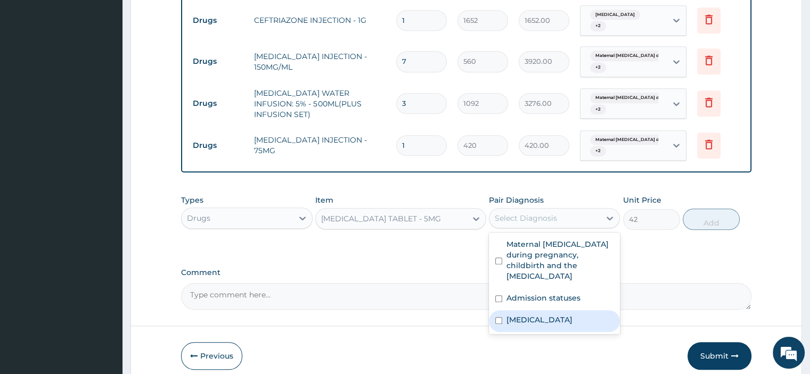
click at [530, 315] on label "Upper respiratory infection" at bounding box center [539, 320] width 66 height 11
checkbox input "true"
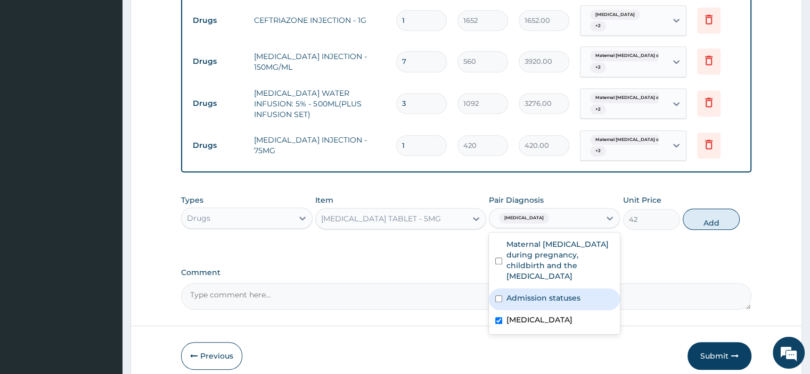
click at [536, 293] on label "Admission statuses" at bounding box center [543, 298] width 74 height 11
checkbox input "true"
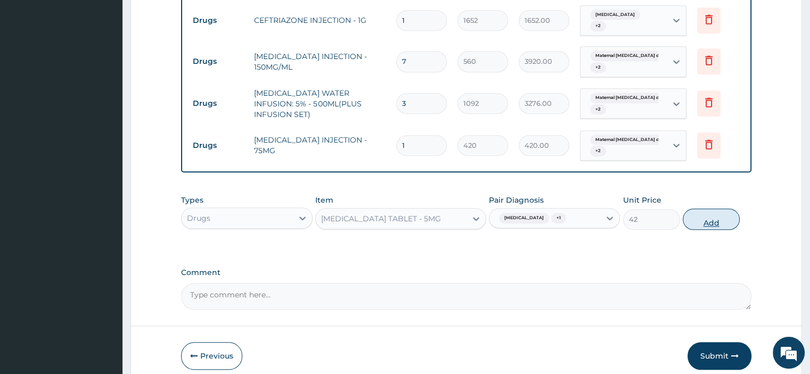
click at [711, 223] on button "Add" at bounding box center [710, 219] width 57 height 21
type input "0"
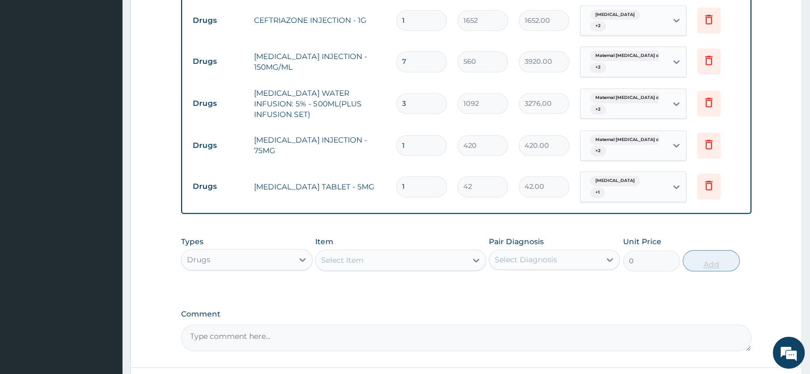
type input "12"
type input "504.00"
type input "124"
type input "5208.00"
type input "12"
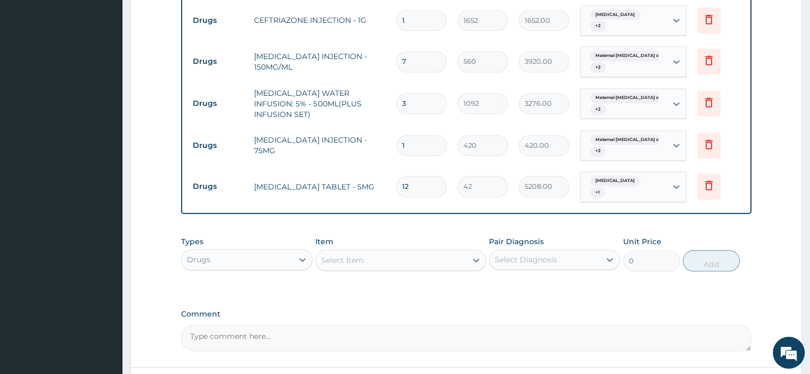
type input "504.00"
type input "1"
type input "42.00"
type input "0.00"
type input "2"
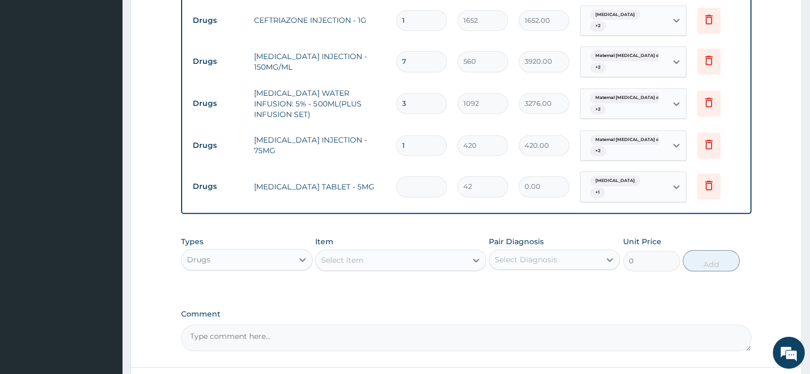
type input "84.00"
type input "24"
type input "1008.00"
type input "24"
click at [392, 253] on div "Select Item" at bounding box center [391, 260] width 151 height 17
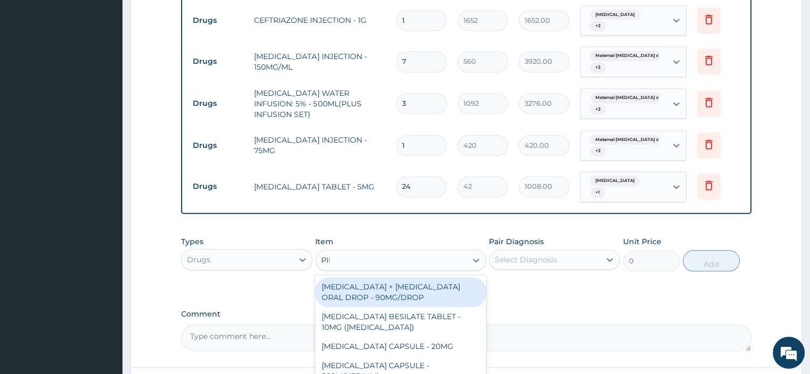
type input "PIRI"
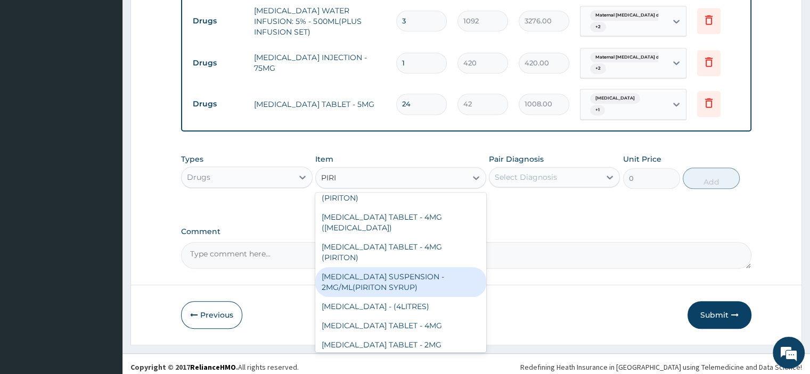
scroll to position [0, 0]
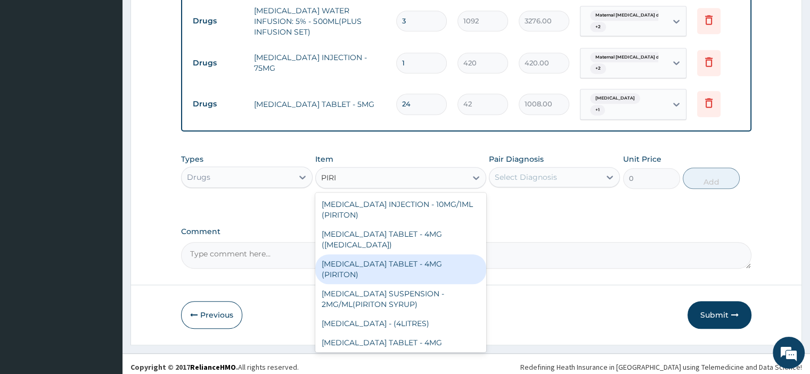
click at [364, 257] on div "[MEDICAL_DATA] TABLET - 4MG (PIRITON)" at bounding box center [400, 269] width 171 height 30
type input "22.4"
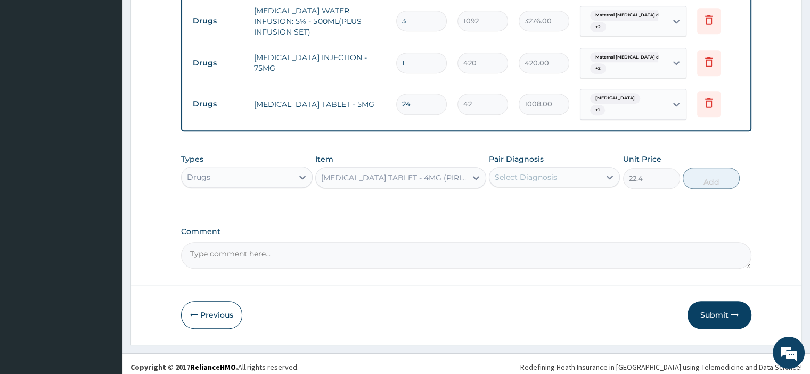
click at [539, 178] on div "Select Diagnosis" at bounding box center [544, 177] width 111 height 17
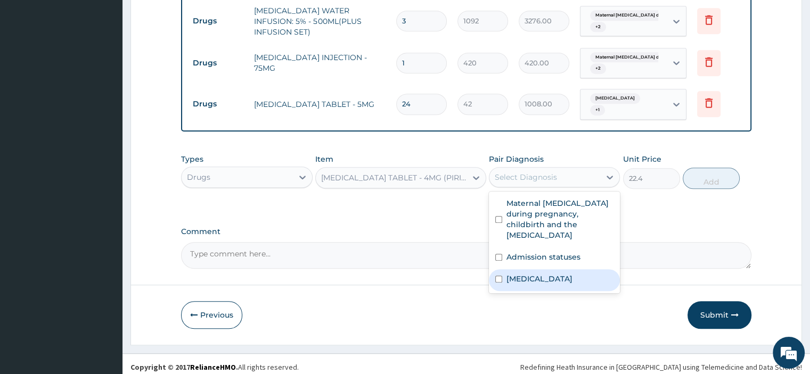
click at [532, 269] on div "Upper respiratory infection" at bounding box center [554, 280] width 131 height 22
checkbox input "true"
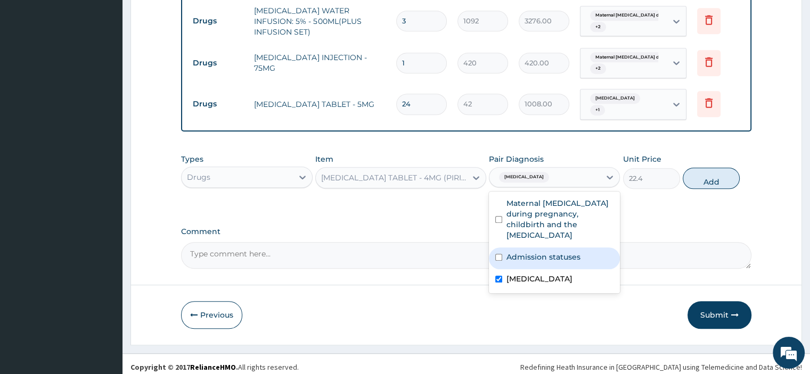
click at [528, 252] on label "Admission statuses" at bounding box center [543, 257] width 74 height 11
checkbox input "true"
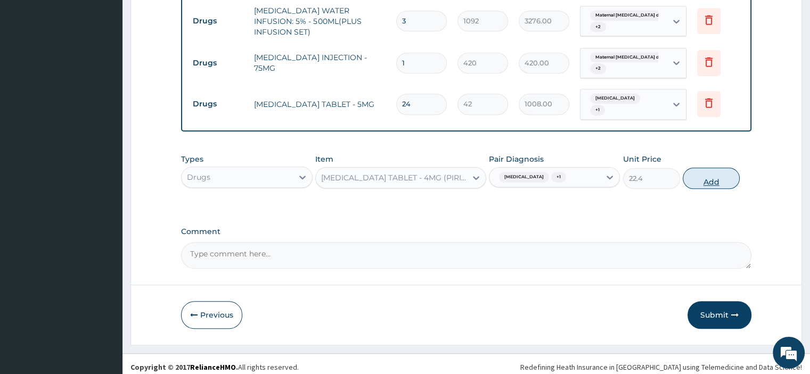
click at [707, 176] on button "Add" at bounding box center [710, 178] width 57 height 21
type input "0"
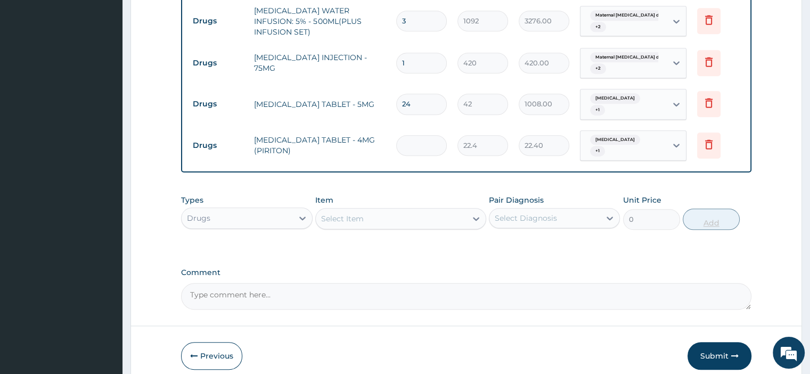
type input "0.00"
type input "4"
type input "89.60"
type input "4"
click at [368, 216] on div "Select Item" at bounding box center [391, 218] width 151 height 17
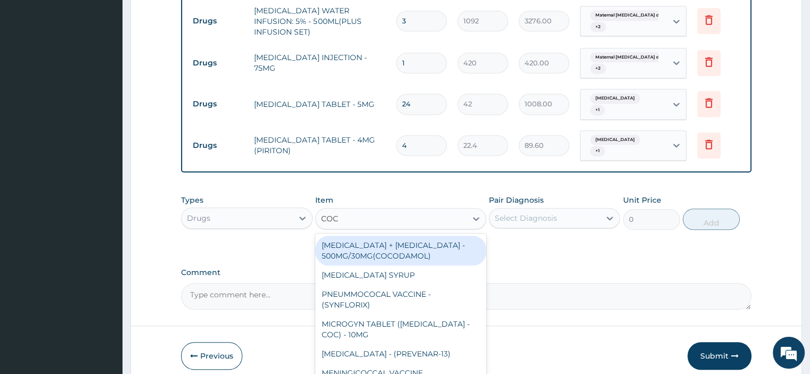
type input "COCO"
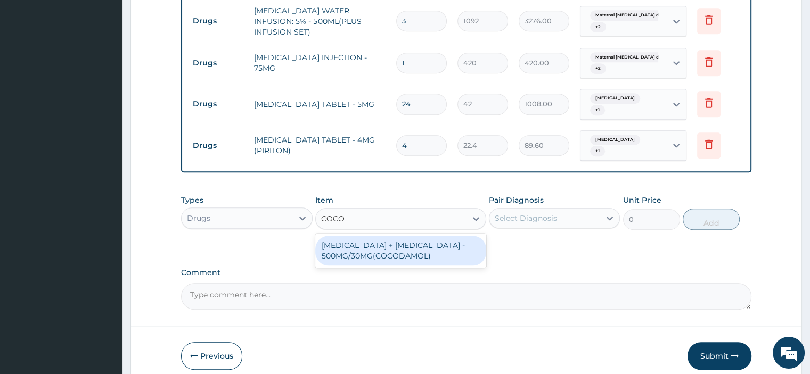
click at [367, 241] on div "[MEDICAL_DATA] + [MEDICAL_DATA] - 500MG/30MG(COCODAMOL)" at bounding box center [400, 251] width 171 height 30
type input "224"
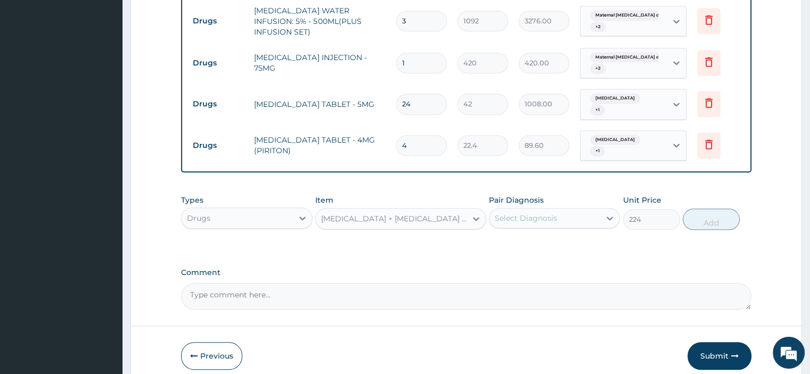
click at [517, 218] on div "Select Diagnosis" at bounding box center [544, 218] width 111 height 17
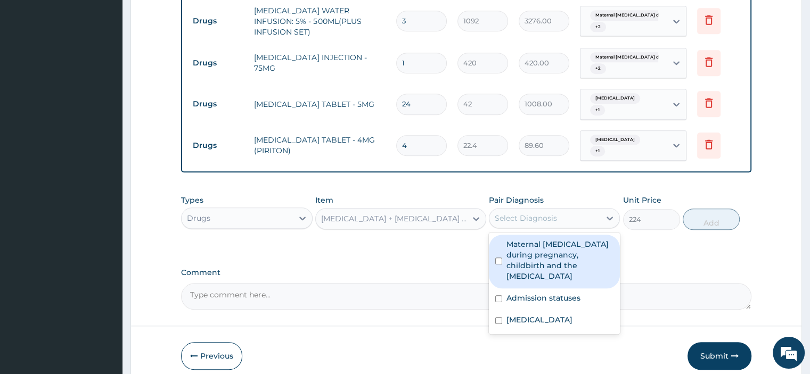
click at [522, 257] on label "Maternal [MEDICAL_DATA] during pregnancy, childbirth and the [MEDICAL_DATA]" at bounding box center [559, 260] width 107 height 43
checkbox input "true"
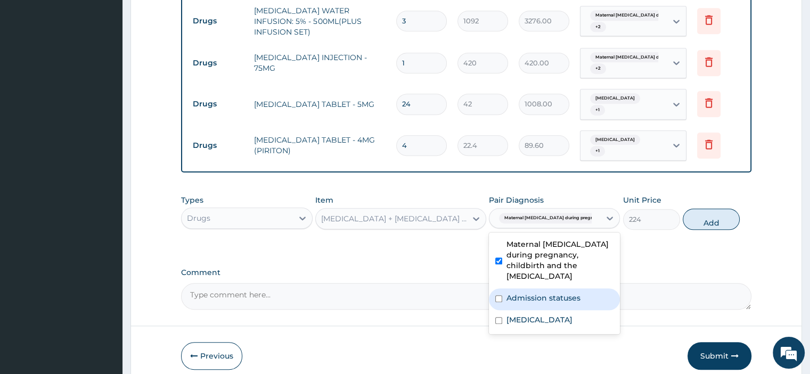
click at [531, 289] on div "Admission statuses" at bounding box center [554, 300] width 131 height 22
checkbox input "true"
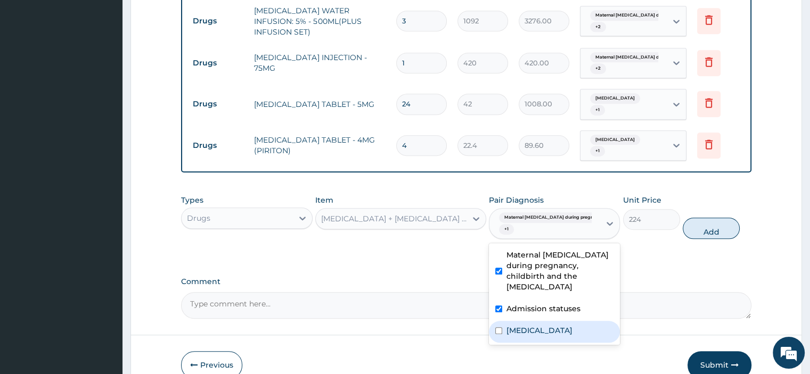
click at [534, 321] on div "Upper respiratory infection" at bounding box center [554, 332] width 131 height 22
checkbox input "true"
click at [711, 227] on button "Add" at bounding box center [710, 228] width 57 height 21
type input "0"
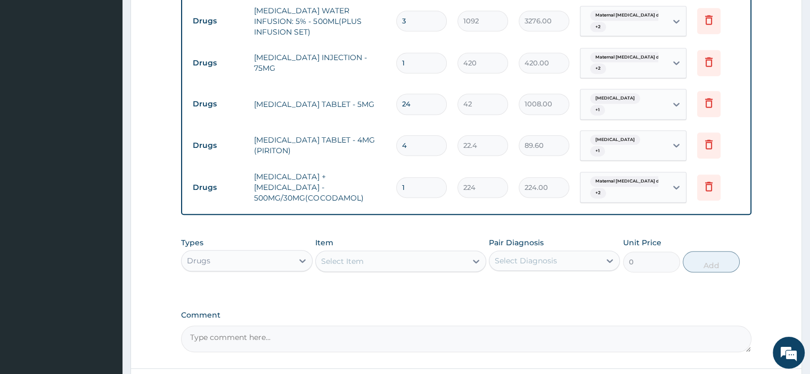
click at [347, 257] on div "Select Item" at bounding box center [342, 261] width 43 height 11
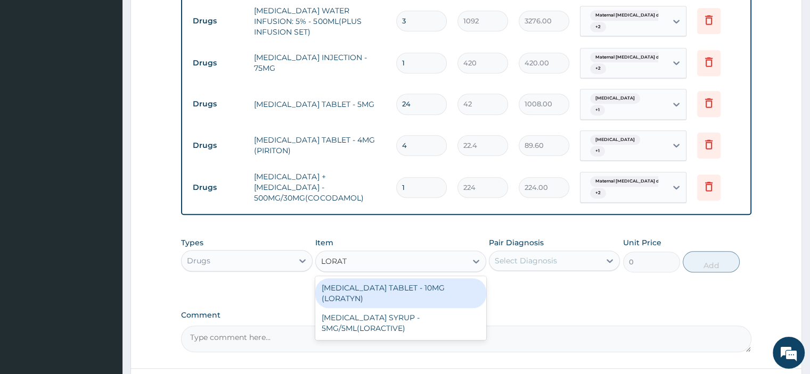
type input "LORATA"
click at [356, 284] on div "[MEDICAL_DATA] TABLET - 10MG (LORATYN)" at bounding box center [400, 293] width 171 height 30
type input "98"
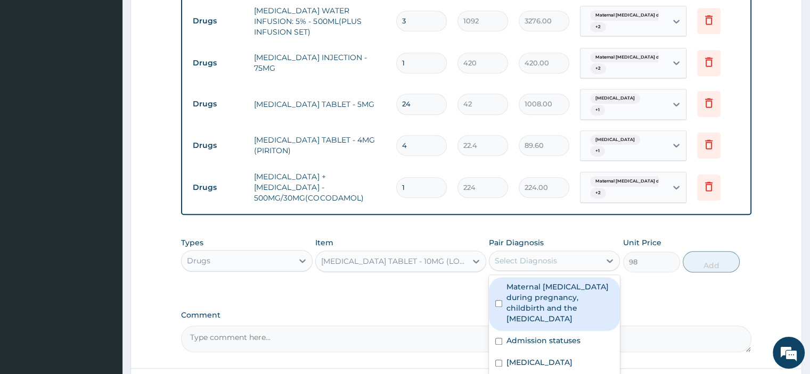
click at [523, 257] on div "Select Diagnosis" at bounding box center [526, 261] width 62 height 11
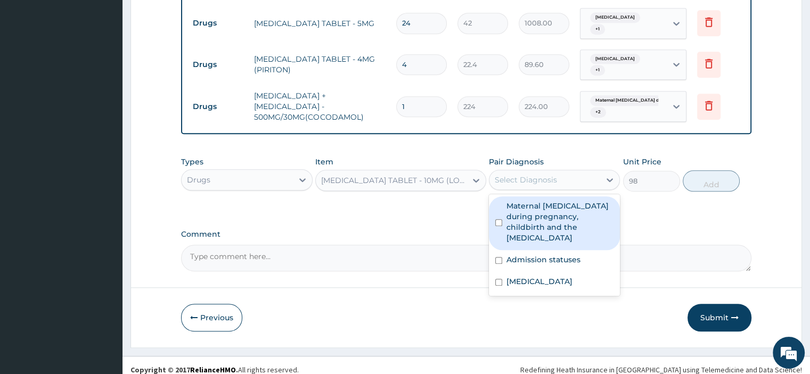
scroll to position [1044, 0]
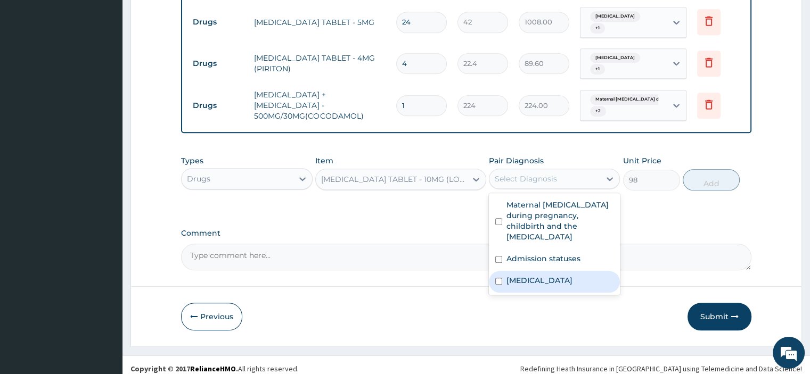
click at [518, 275] on label "Upper respiratory infection" at bounding box center [539, 280] width 66 height 11
checkbox input "true"
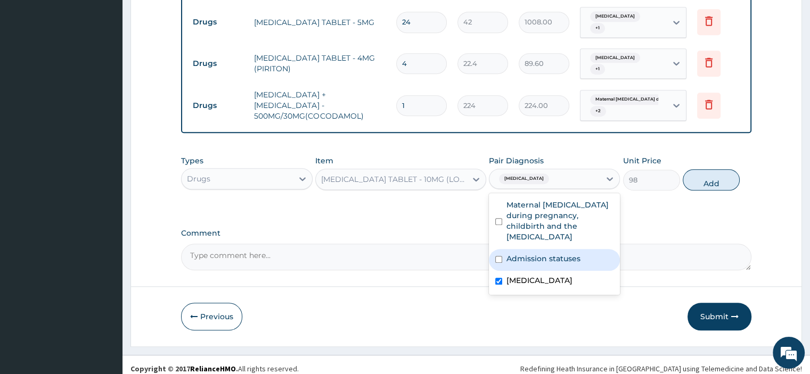
click at [518, 253] on label "Admission statuses" at bounding box center [543, 258] width 74 height 11
checkbox input "true"
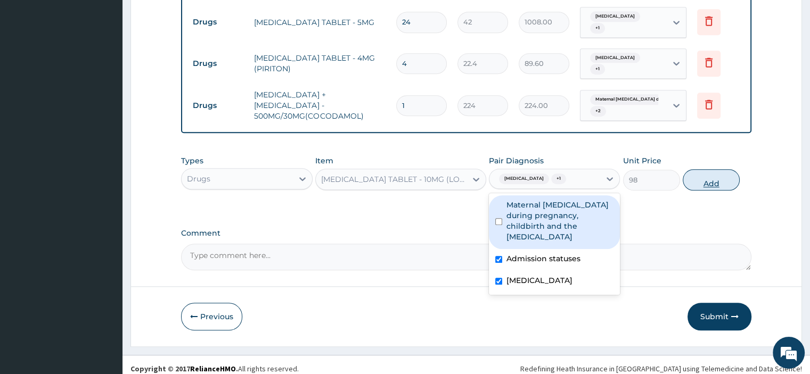
click at [702, 170] on button "Add" at bounding box center [710, 179] width 57 height 21
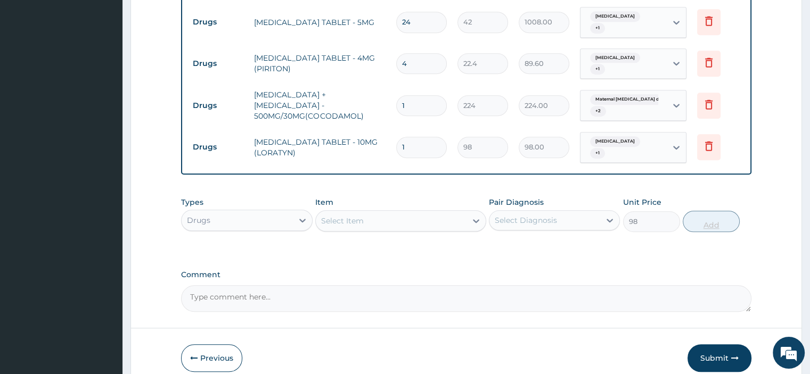
type input "0"
type input "0.00"
type input "6"
type input "588.00"
type input "6"
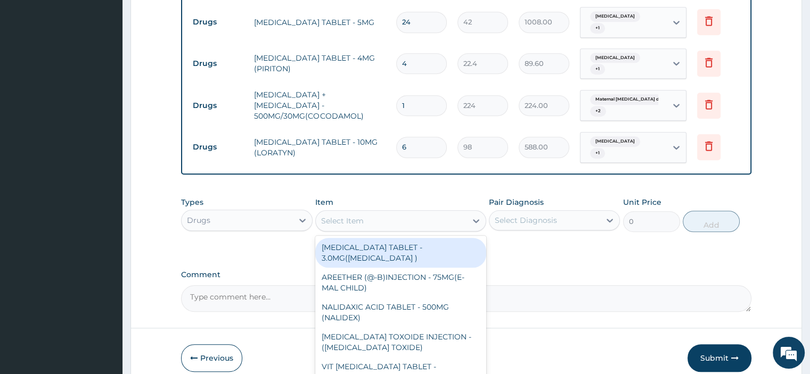
click at [351, 216] on div "Select Item" at bounding box center [342, 221] width 43 height 11
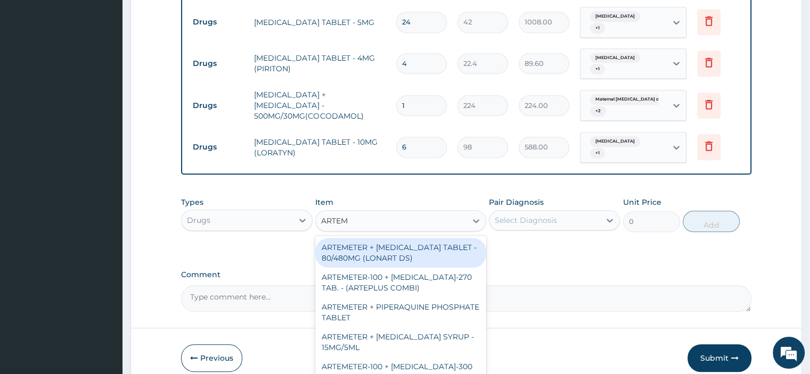
type input "ARTEME"
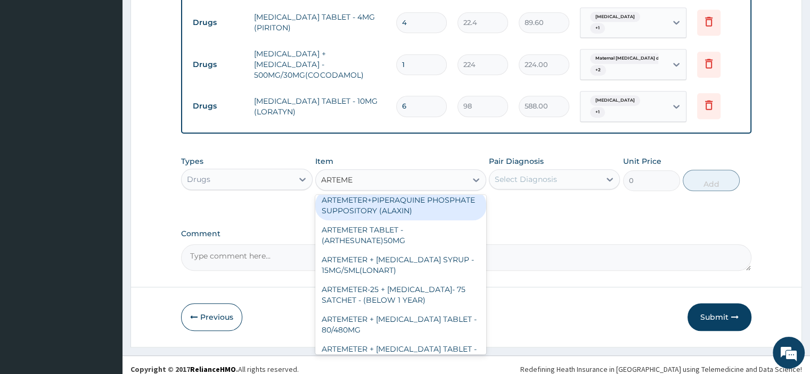
scroll to position [266, 0]
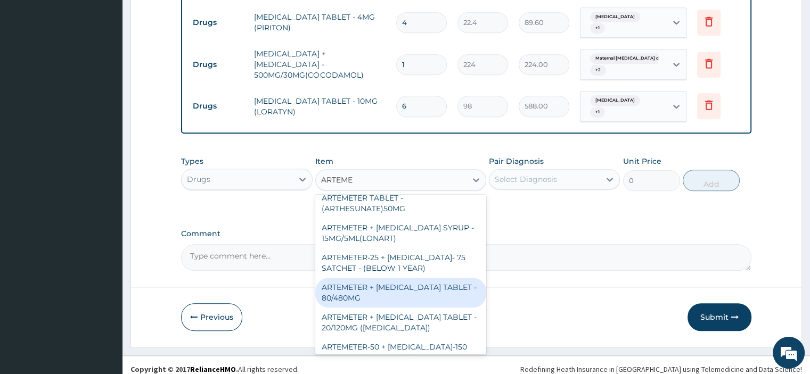
click at [373, 298] on div "ARTEMETER + [MEDICAL_DATA] TABLET - 80/480MG" at bounding box center [400, 293] width 171 height 30
type input "364"
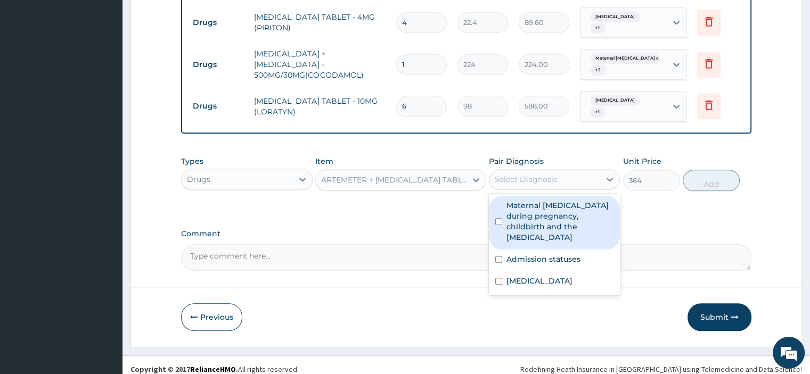
click at [514, 174] on div "Select Diagnosis" at bounding box center [526, 179] width 62 height 11
click at [522, 205] on label "Maternal [MEDICAL_DATA] during pregnancy, childbirth and the [MEDICAL_DATA]" at bounding box center [559, 221] width 107 height 43
checkbox input "true"
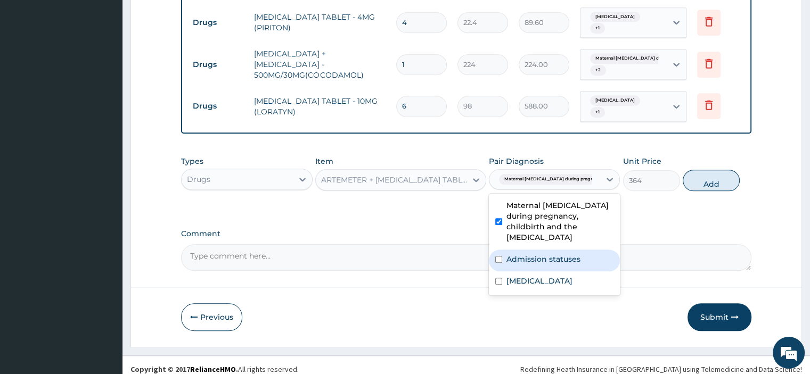
click at [529, 254] on label "Admission statuses" at bounding box center [543, 259] width 74 height 11
checkbox input "true"
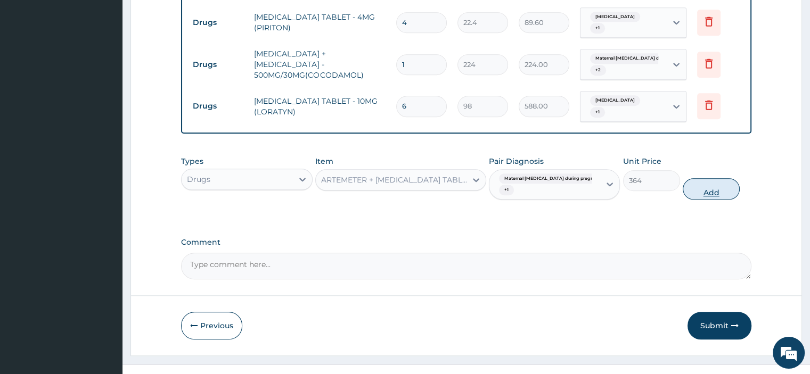
click at [705, 185] on button "Add" at bounding box center [710, 188] width 57 height 21
type input "0"
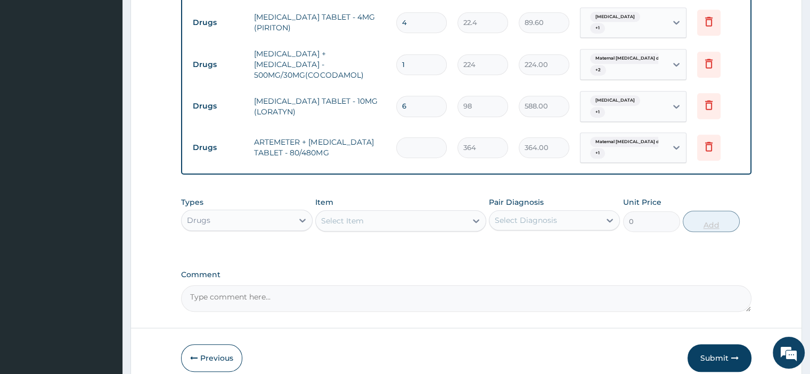
type input "0.00"
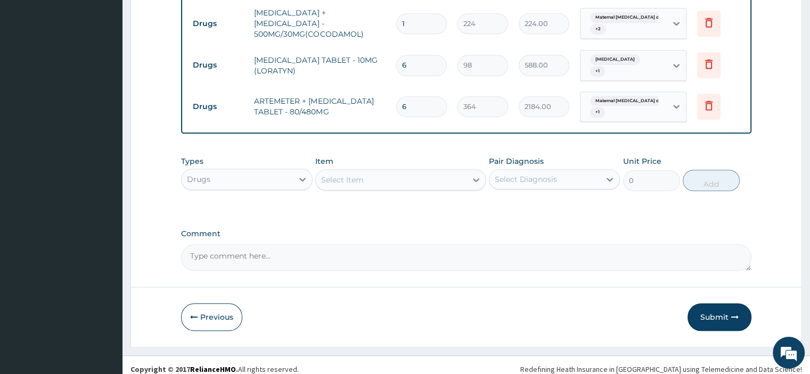
click at [197, 251] on textarea "Comment" at bounding box center [466, 257] width 570 height 27
paste textarea "PT SEEN C/O FEVER WITH CHILL HEADACHE JOINT PAIN CATARRH PT POSITIVE MP + SEEN …"
click at [718, 309] on button "Submit" at bounding box center [719, 317] width 64 height 28
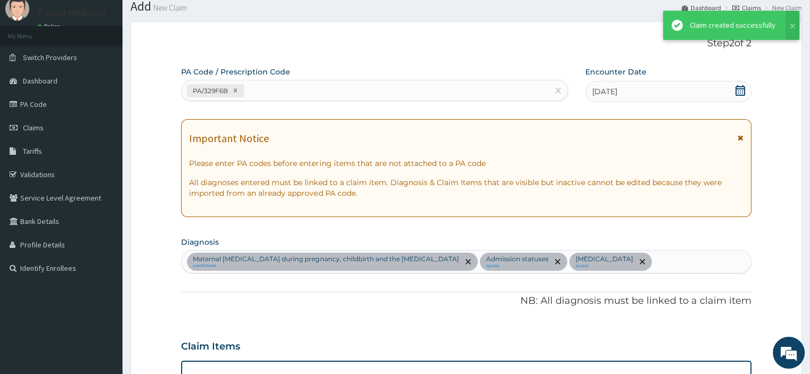
scroll to position [1126, 0]
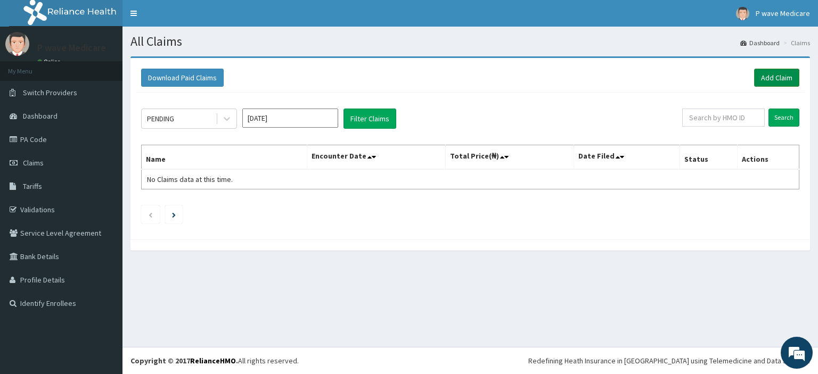
click at [789, 72] on link "Add Claim" at bounding box center [776, 78] width 45 height 18
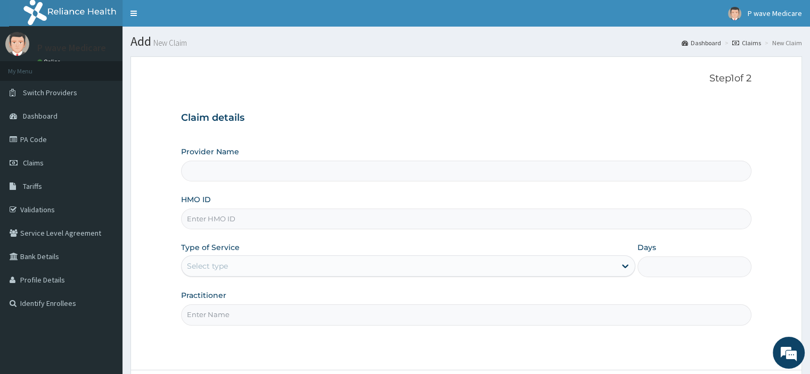
type input "P wave Medicare"
click at [211, 217] on input "HMO ID" at bounding box center [466, 219] width 570 height 21
type input "NEM/10099/B"
click at [223, 258] on div "Select type" at bounding box center [399, 266] width 434 height 17
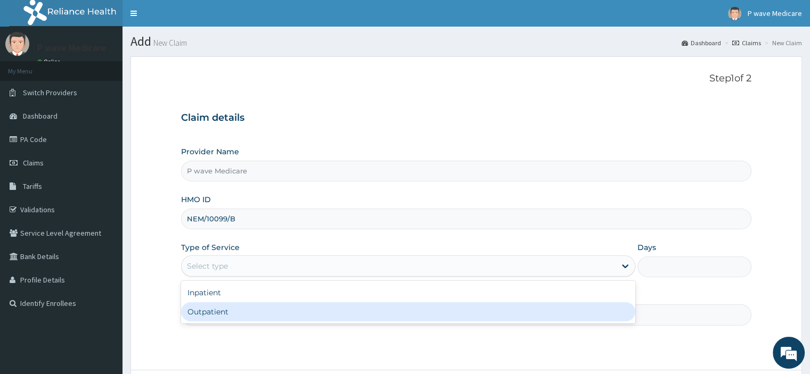
click at [225, 317] on div "Outpatient" at bounding box center [408, 311] width 454 height 19
type input "1"
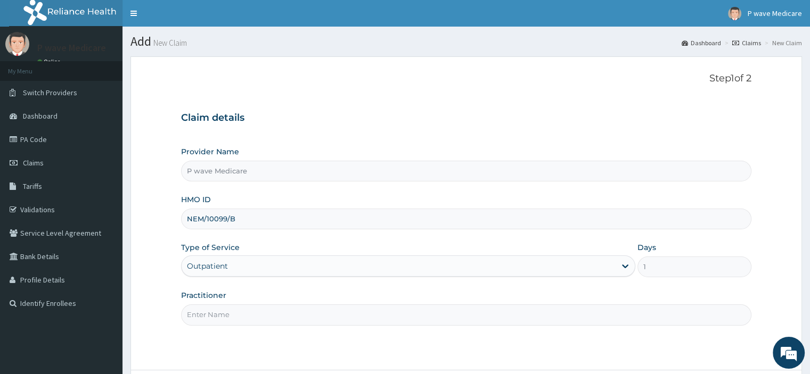
click at [225, 317] on input "Practitioner" at bounding box center [466, 314] width 570 height 21
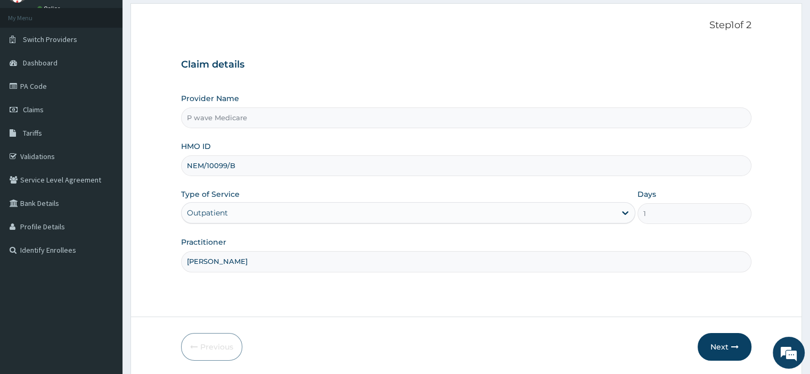
scroll to position [91, 0]
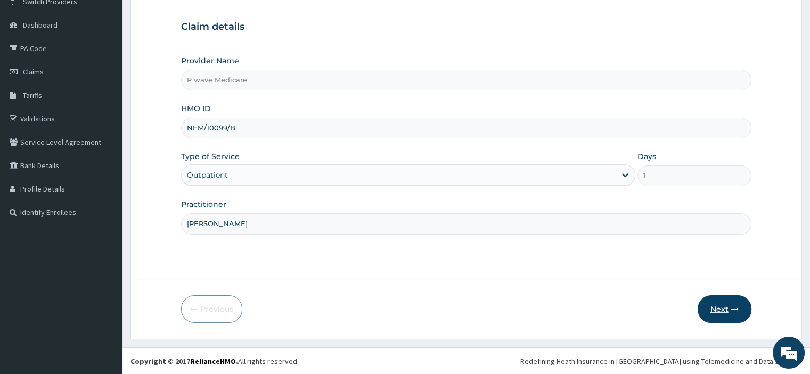
type input "DR CHINEDU"
click at [728, 308] on button "Next" at bounding box center [724, 309] width 54 height 28
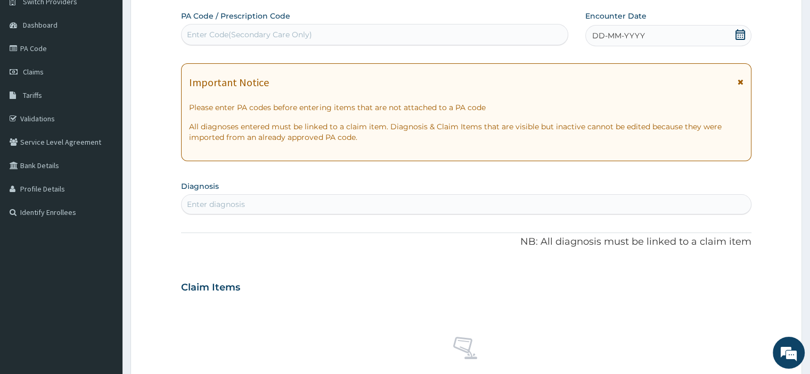
click at [743, 34] on icon at bounding box center [740, 34] width 10 height 11
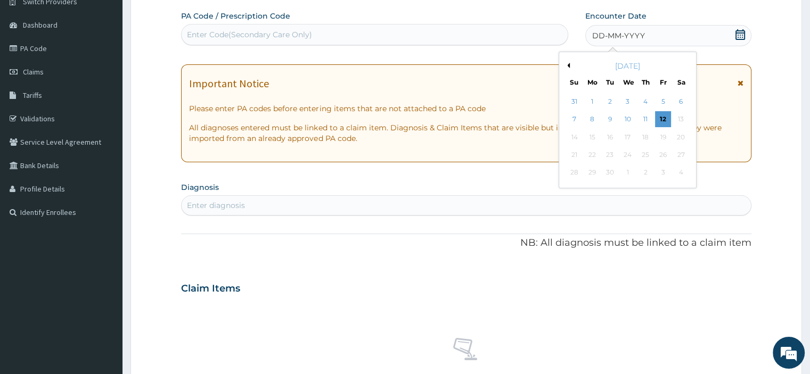
click at [566, 65] on button "Previous Month" at bounding box center [566, 65] width 5 height 5
click at [576, 189] on div "31" at bounding box center [574, 191] width 16 height 16
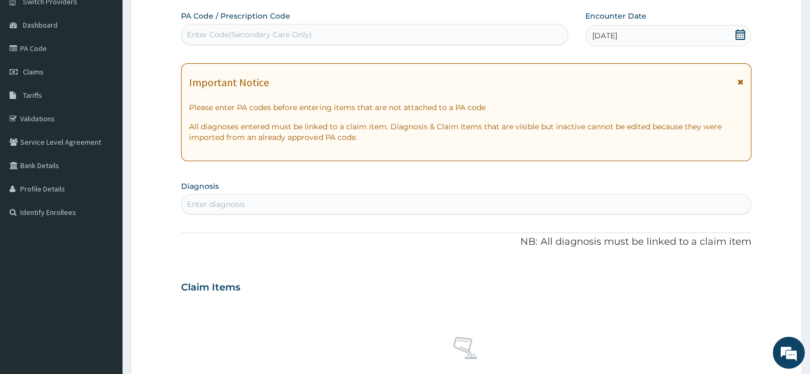
click at [211, 208] on div "Enter diagnosis" at bounding box center [216, 204] width 58 height 11
type input "MUMPS"
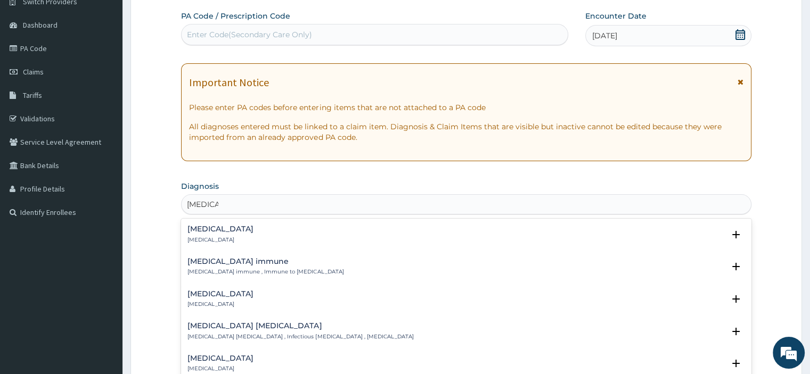
click at [210, 230] on h4 "Mumps" at bounding box center [220, 229] width 66 height 8
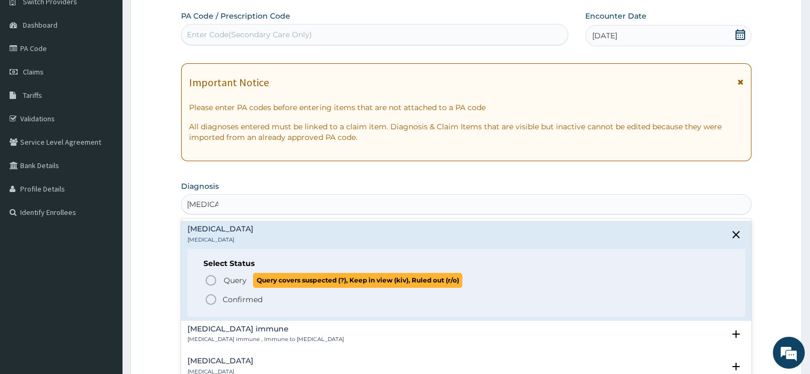
click at [225, 276] on span "Query" at bounding box center [235, 280] width 23 height 11
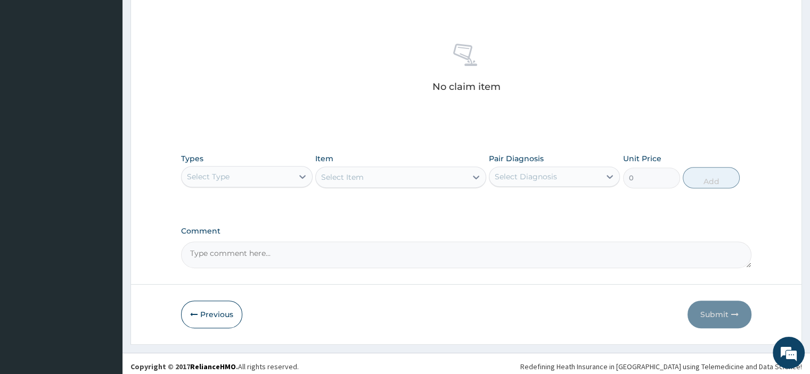
scroll to position [392, 0]
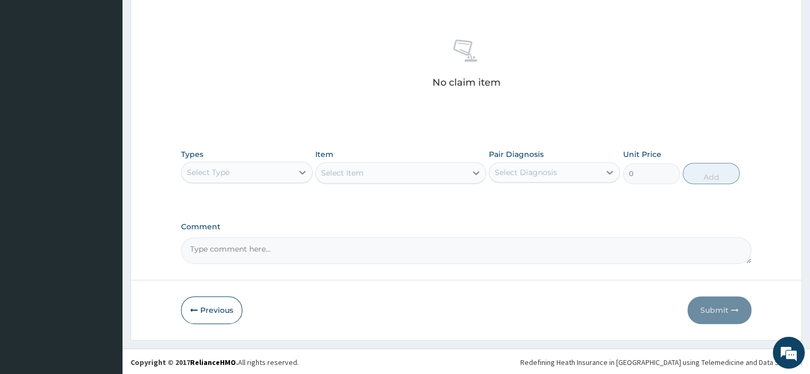
click at [205, 251] on textarea "Comment" at bounding box center [466, 250] width 570 height 27
paste textarea "PT SEEN C/O LEFT JAW SWELLING ASSOCIATED WITH PAIN O/E GCS ASS: MUMPS PLAN:"
type textarea "PT SEEN C/O LEFT JAW SWELLING ASSOCIATED WITH PAIN O/E GCS ASS: MUMPS PLAN:"
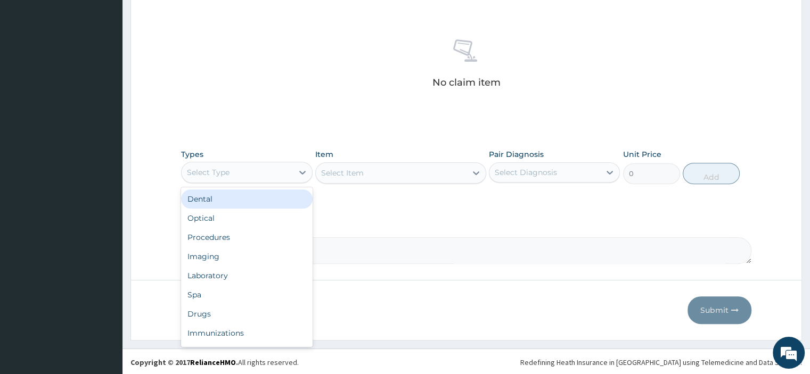
click at [207, 169] on div "Select Type" at bounding box center [208, 172] width 43 height 11
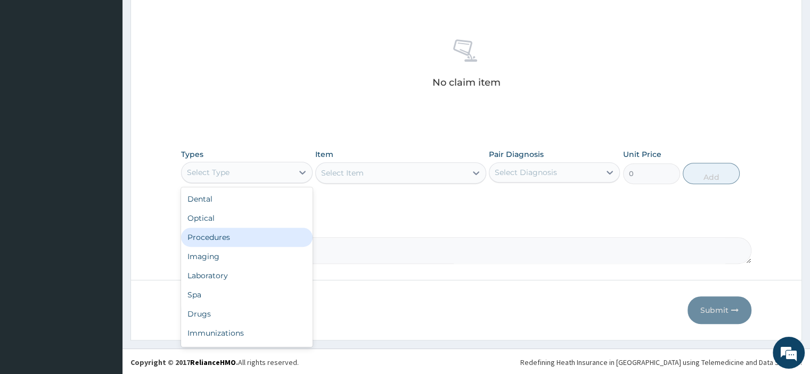
click at [217, 238] on div "Procedures" at bounding box center [246, 237] width 131 height 19
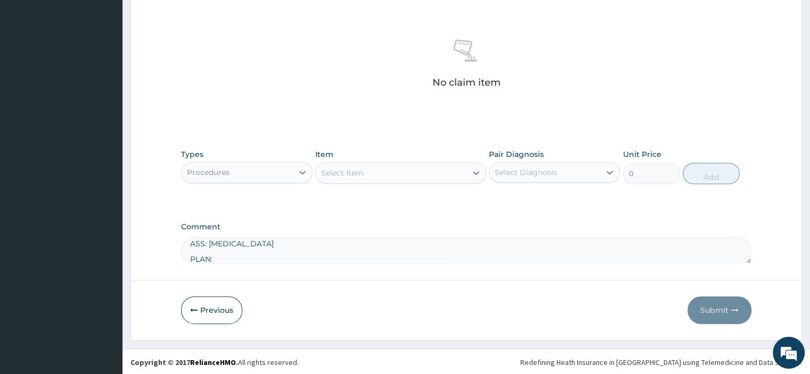
click at [376, 180] on div "Select Item" at bounding box center [400, 172] width 171 height 21
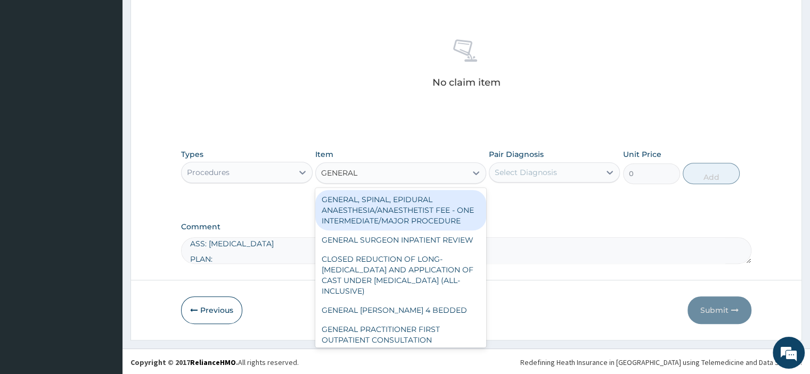
type input "GENERAL P"
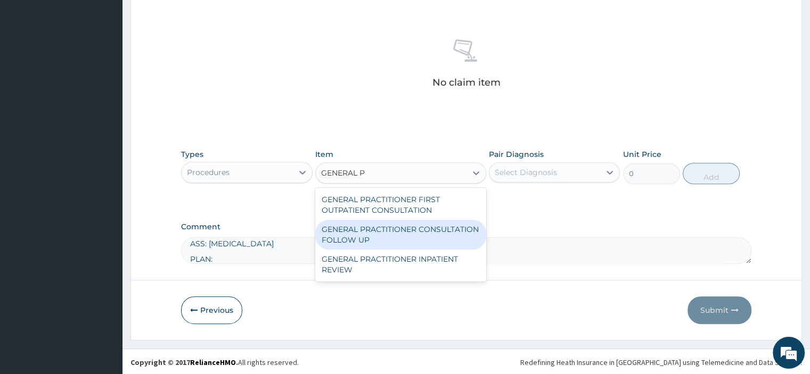
click at [383, 230] on div "GENERAL PRACTITIONER CONSULTATION FOLLOW UP" at bounding box center [400, 235] width 171 height 30
type input "1875"
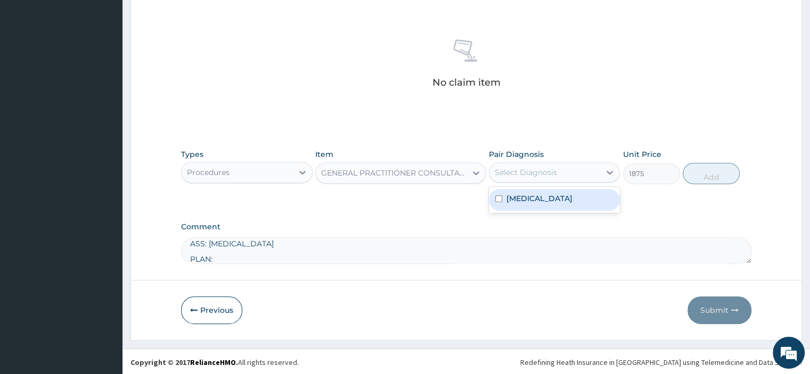
click at [539, 178] on div "Select Diagnosis" at bounding box center [544, 172] width 111 height 17
click at [535, 194] on div "Mumps" at bounding box center [554, 200] width 131 height 22
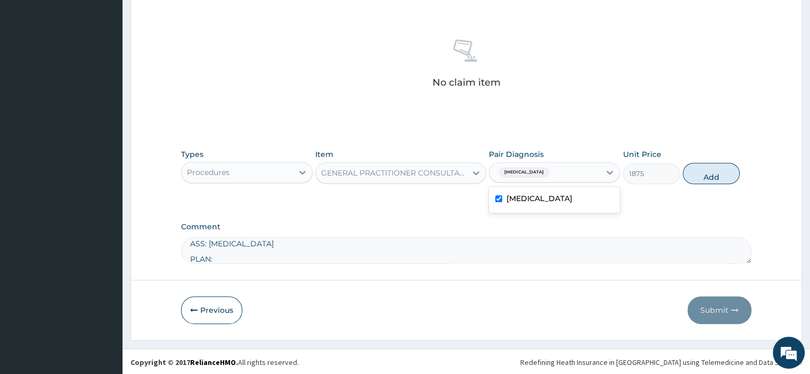
checkbox input "true"
click at [704, 178] on button "Add" at bounding box center [710, 173] width 57 height 21
type input "0"
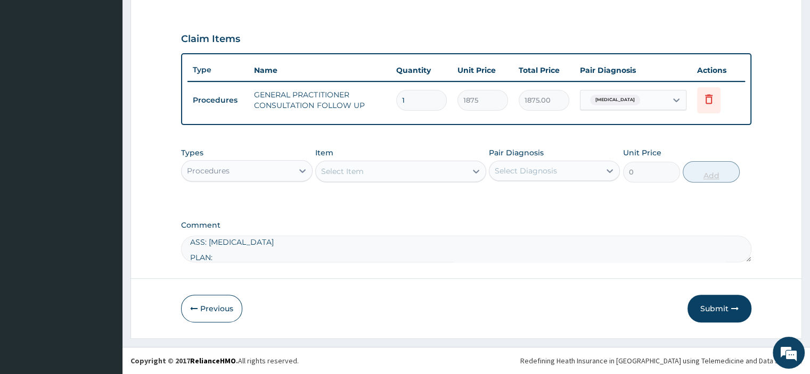
scroll to position [341, 0]
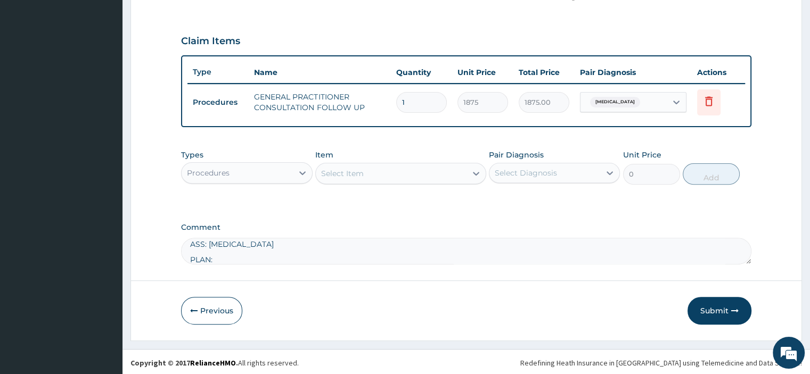
click at [256, 172] on div "Procedures" at bounding box center [237, 172] width 111 height 17
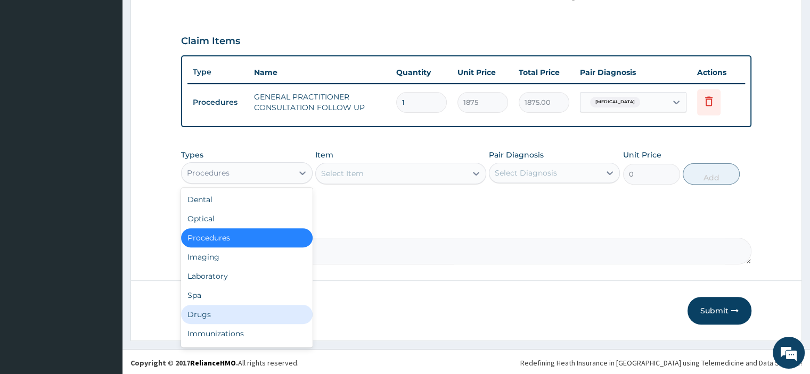
click at [229, 305] on div "Drugs" at bounding box center [246, 314] width 131 height 19
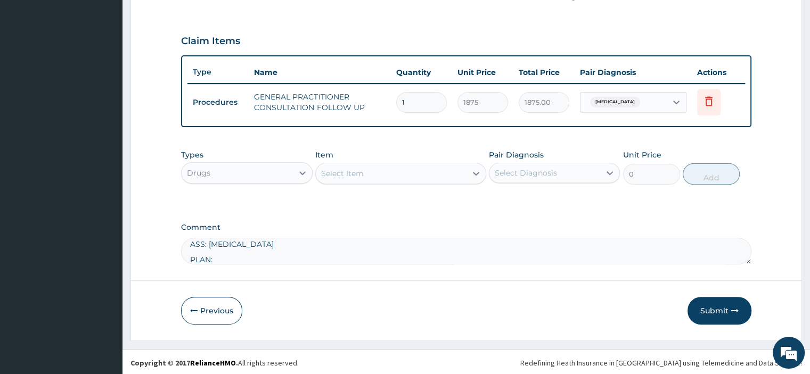
click at [360, 170] on div "Select Item" at bounding box center [342, 173] width 43 height 11
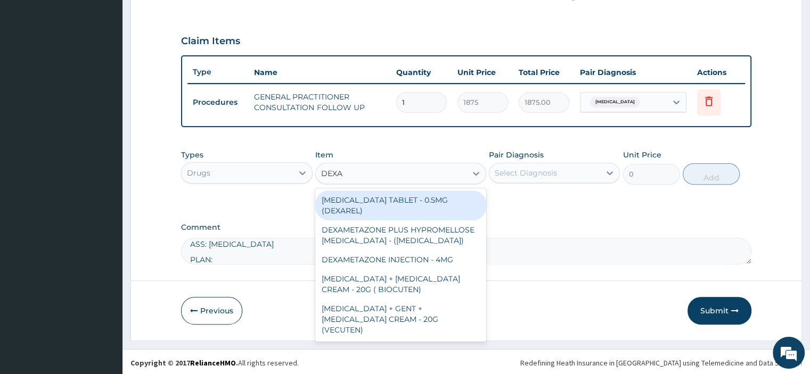
type input "DEXAM"
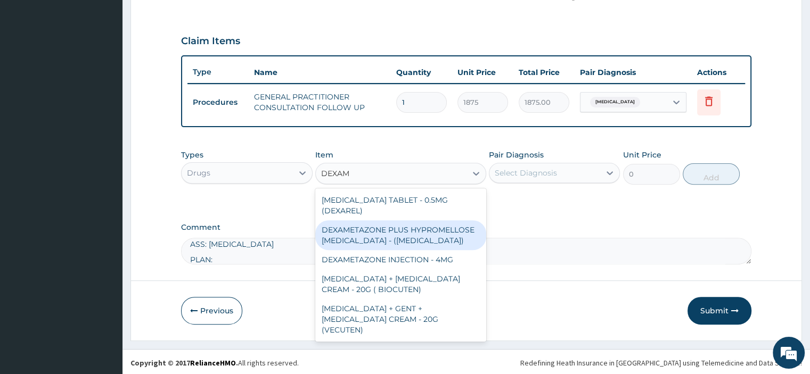
scroll to position [4, 0]
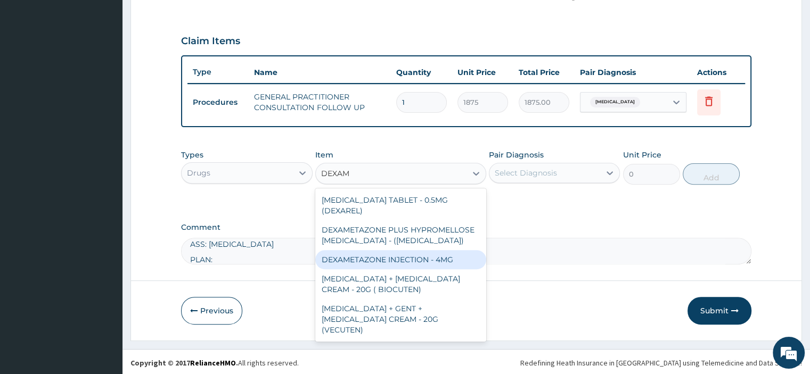
click at [390, 259] on div "DEXAMETAZONE INJECTION - 4MG" at bounding box center [400, 259] width 171 height 19
type input "280"
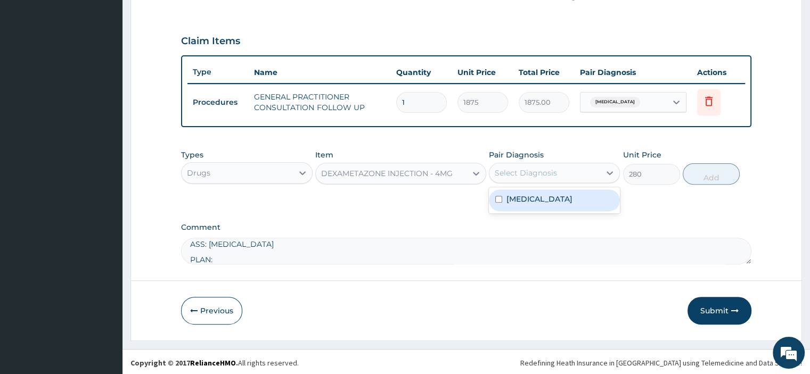
click at [522, 170] on div "Select Diagnosis" at bounding box center [526, 173] width 62 height 11
click at [528, 203] on div "Mumps" at bounding box center [554, 201] width 131 height 22
checkbox input "true"
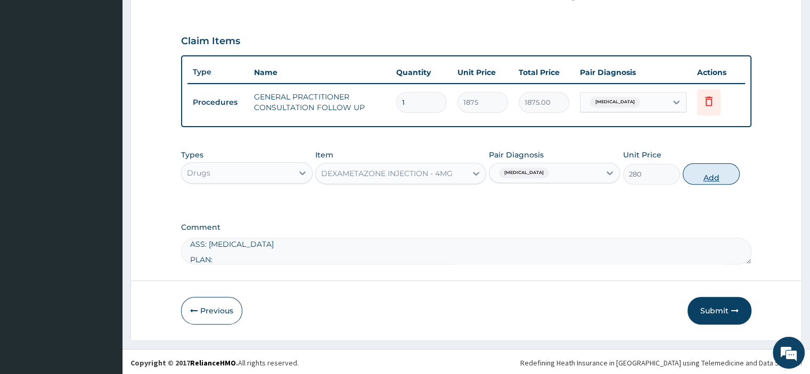
click at [715, 176] on button "Add" at bounding box center [710, 173] width 57 height 21
type input "0"
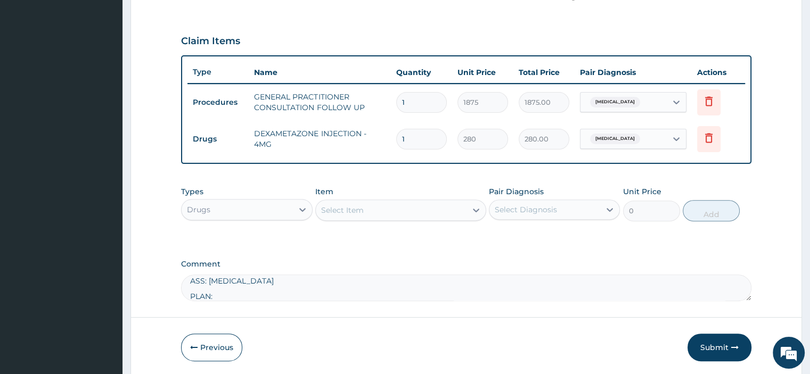
click at [360, 205] on div "Select Item" at bounding box center [342, 210] width 43 height 11
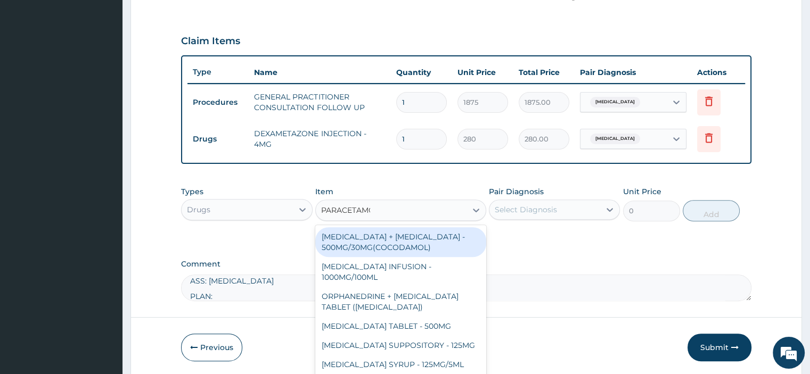
type input "PARACETAMOL"
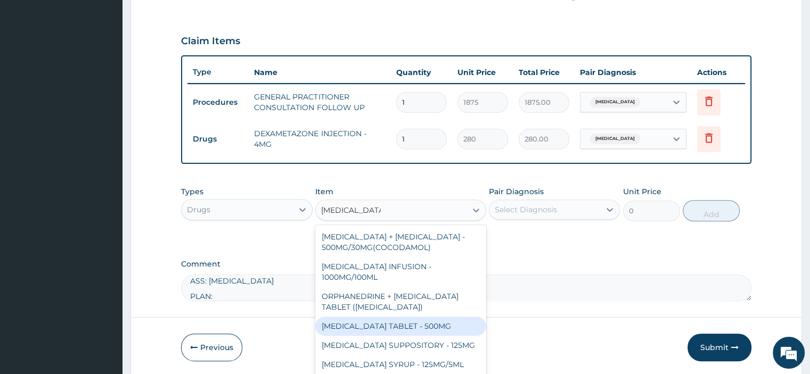
click at [386, 328] on div "PARACETAMOL TABLET - 500MG" at bounding box center [400, 326] width 171 height 19
type input "33.599999999999994"
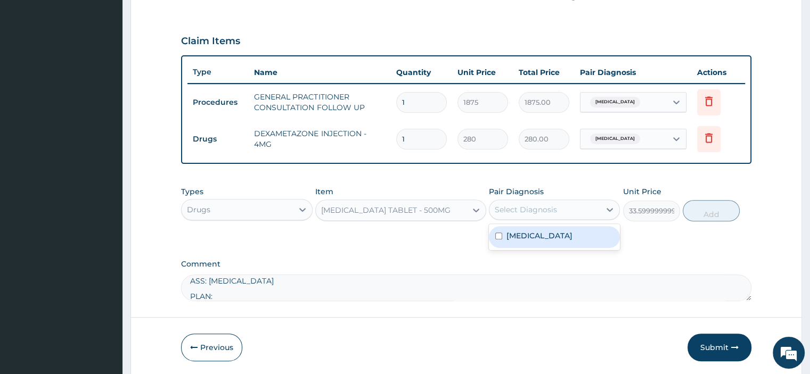
click at [549, 204] on div "Select Diagnosis" at bounding box center [526, 209] width 62 height 11
click at [534, 236] on label "Mumps" at bounding box center [539, 235] width 66 height 11
checkbox input "true"
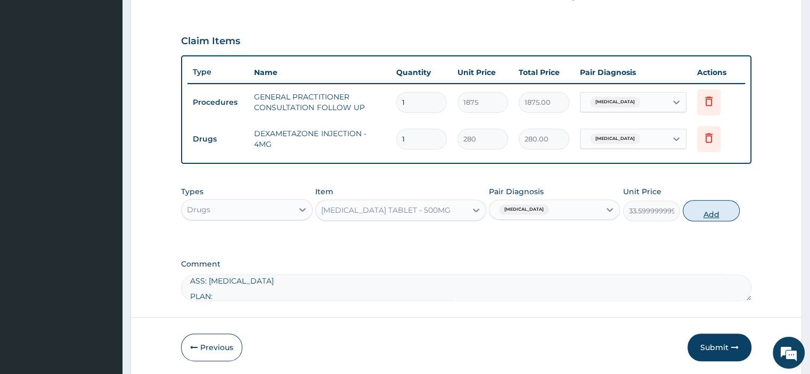
click at [704, 212] on button "Add" at bounding box center [710, 210] width 57 height 21
type input "0"
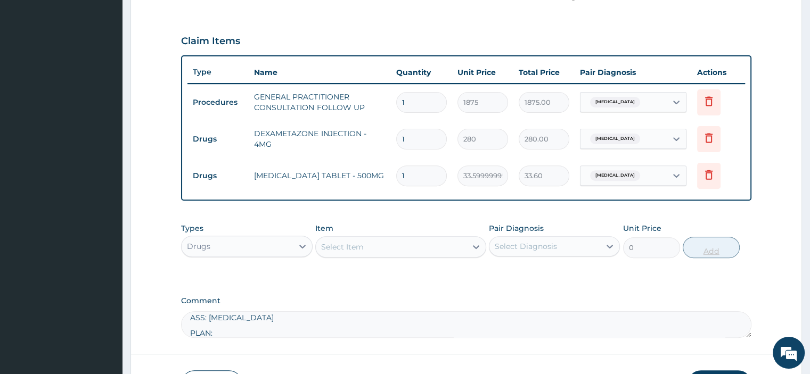
type input "15"
type input "504.00"
type input "15"
click at [326, 248] on div "Select Item" at bounding box center [342, 247] width 43 height 11
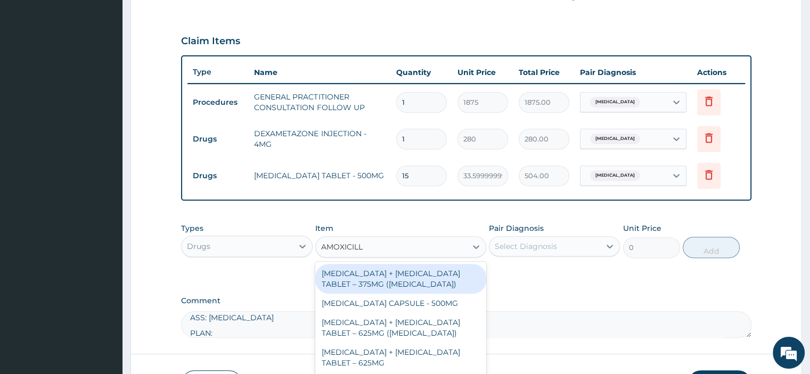
type input "AMOXICILLI"
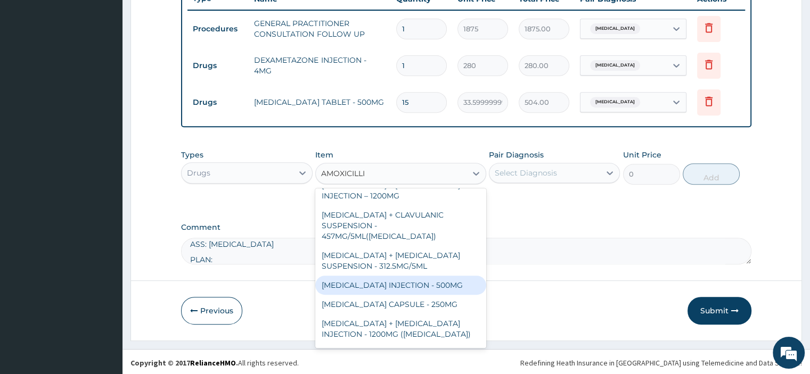
scroll to position [241, 0]
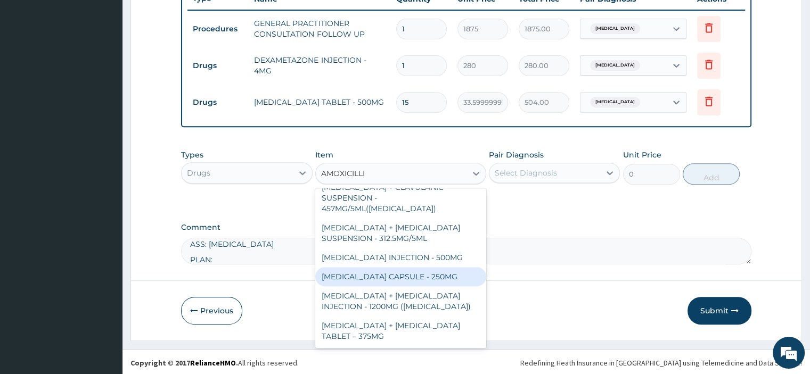
click at [410, 269] on div "AMOXICILLIN CAPSULE - 250MG" at bounding box center [400, 276] width 171 height 19
type input "56"
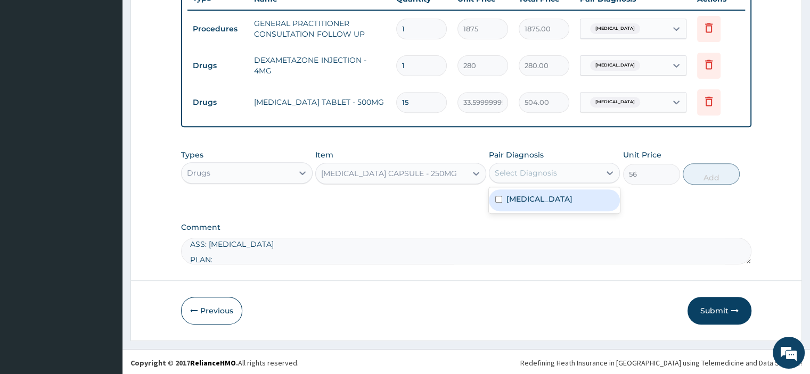
click at [512, 175] on div "Select Diagnosis" at bounding box center [526, 173] width 62 height 11
click at [516, 195] on label "Mumps" at bounding box center [539, 199] width 66 height 11
checkbox input "true"
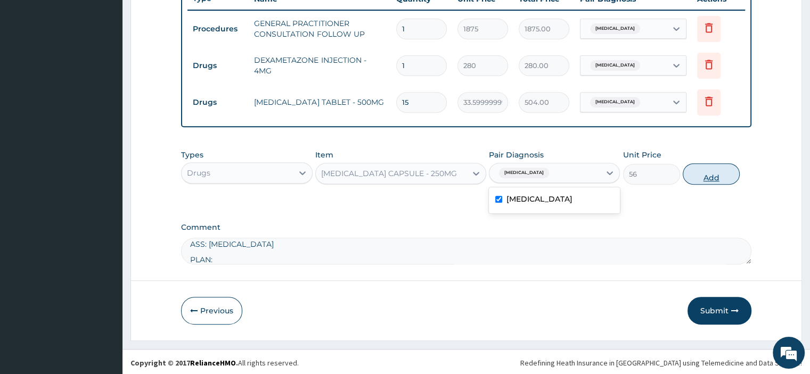
click at [703, 173] on button "Add" at bounding box center [710, 173] width 57 height 21
type input "0"
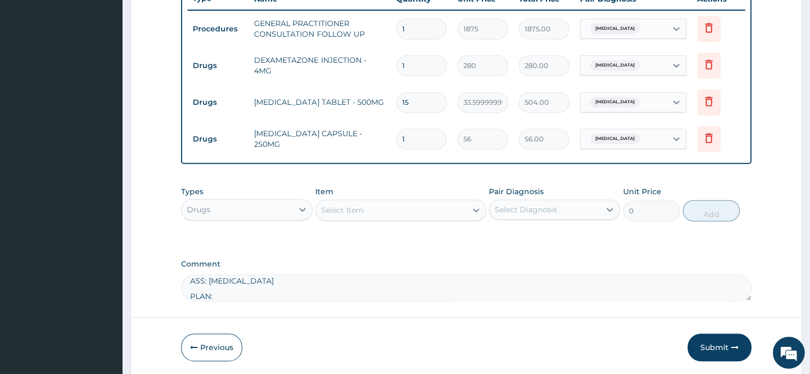
type input "18"
type input "1008.00"
type input "1"
type input "56.00"
type input "0.00"
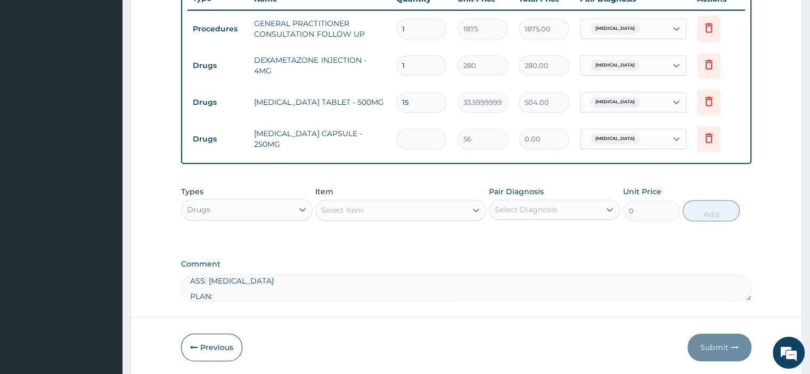
type input "8"
type input "448.00"
type input "8"
click at [342, 205] on div "Select Item" at bounding box center [342, 210] width 43 height 11
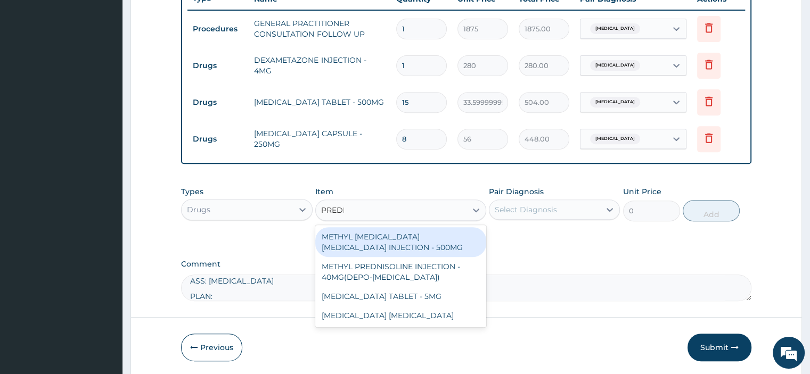
type input "PREDNI"
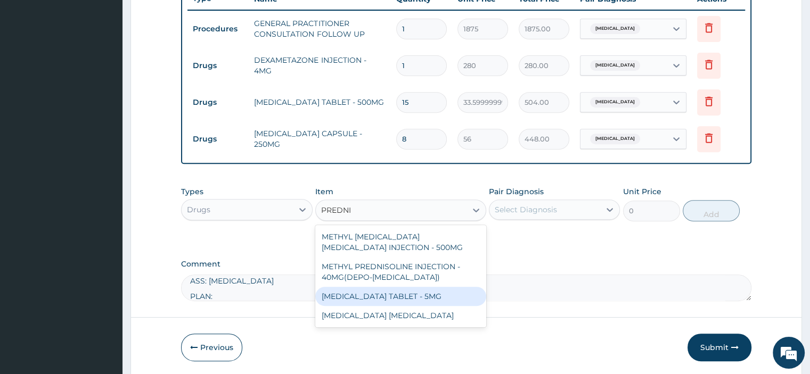
click at [371, 292] on div "PREDNISOLONE TABLET - 5MG" at bounding box center [400, 296] width 171 height 19
type input "42"
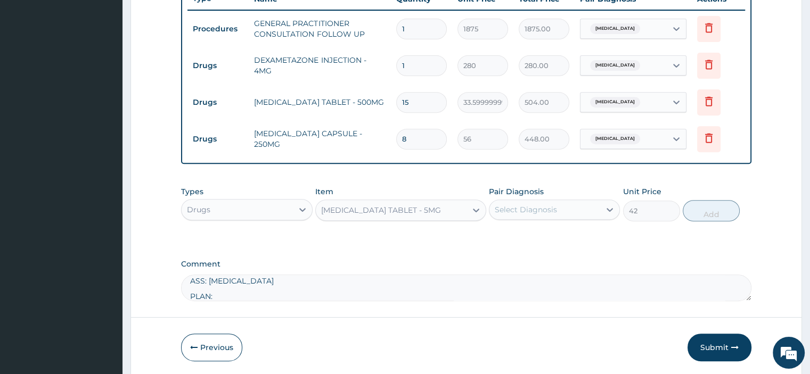
click at [513, 205] on div "Select Diagnosis" at bounding box center [526, 209] width 62 height 11
click at [516, 234] on label "Mumps" at bounding box center [539, 235] width 66 height 11
checkbox input "true"
click at [709, 215] on button "Add" at bounding box center [710, 210] width 57 height 21
type input "0"
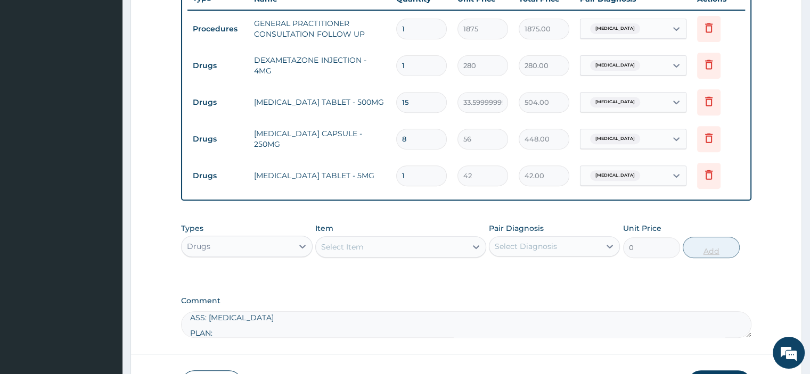
type input "0.00"
type input "5"
type input "210.00"
type input "0.00"
type input "8"
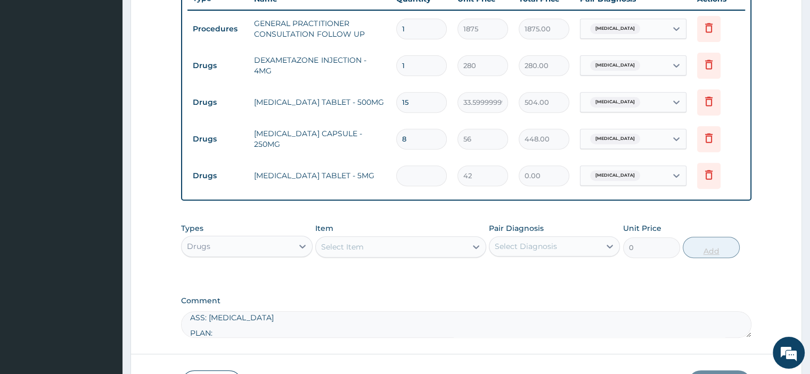
type input "336.00"
type input "8"
click at [357, 250] on div "Select Item" at bounding box center [391, 246] width 151 height 17
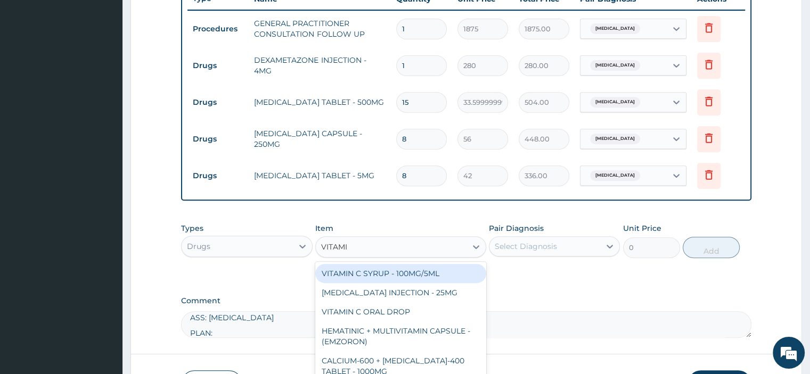
type input "VITAMIN"
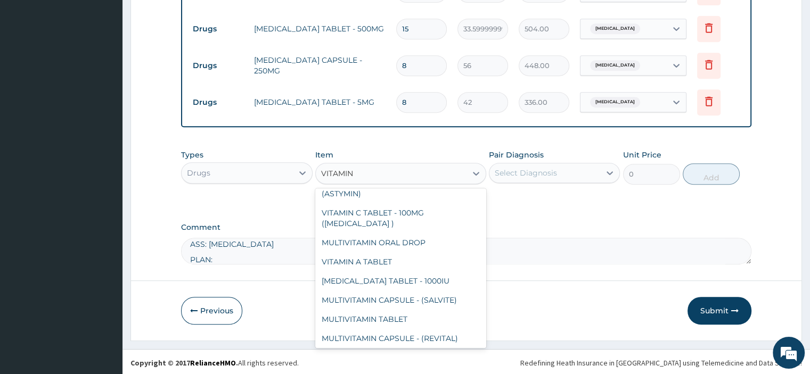
scroll to position [160, 0]
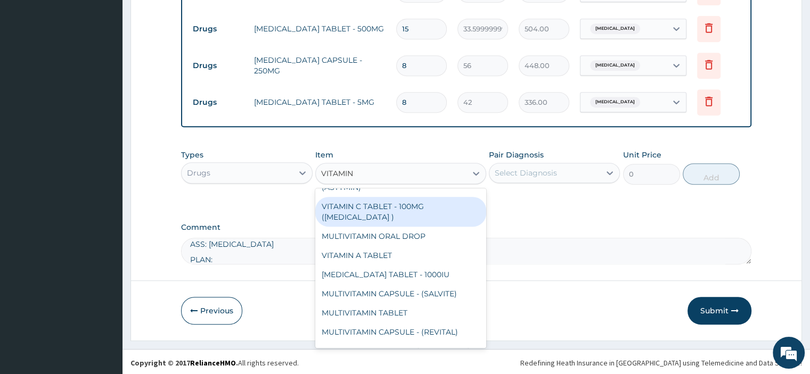
click at [409, 208] on div "VITAMIN C TABLET - 100MG (ASCORBIC ACID )" at bounding box center [400, 212] width 171 height 30
type input "16.799999999999997"
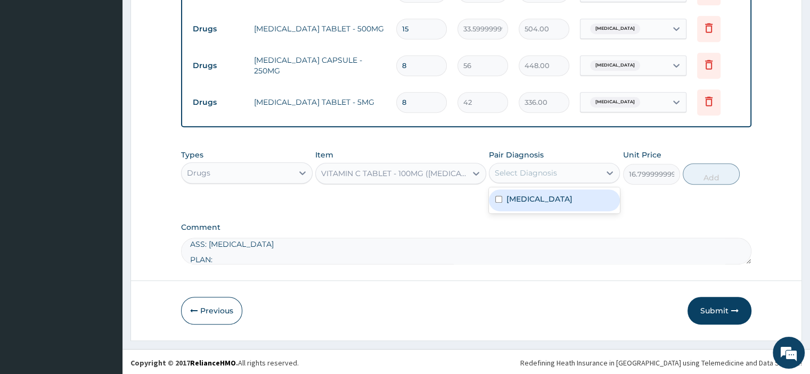
click at [504, 168] on div "Select Diagnosis" at bounding box center [526, 173] width 62 height 11
click at [513, 200] on label "Mumps" at bounding box center [539, 199] width 66 height 11
checkbox input "true"
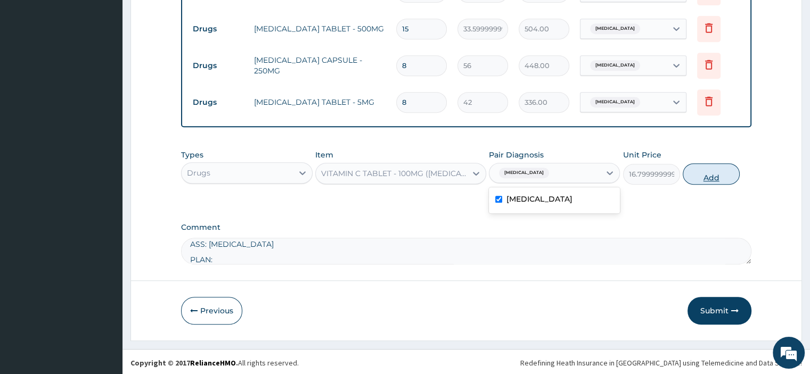
click at [704, 174] on button "Add" at bounding box center [710, 173] width 57 height 21
type input "0"
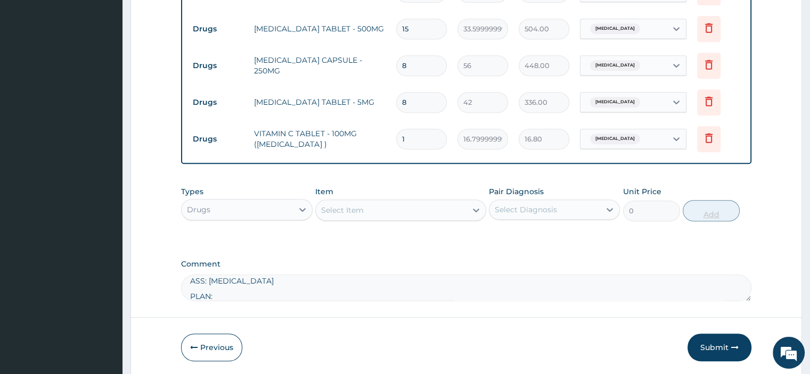
type input "0.00"
type input "2"
type input "33.60"
type input "20"
type input "336.00"
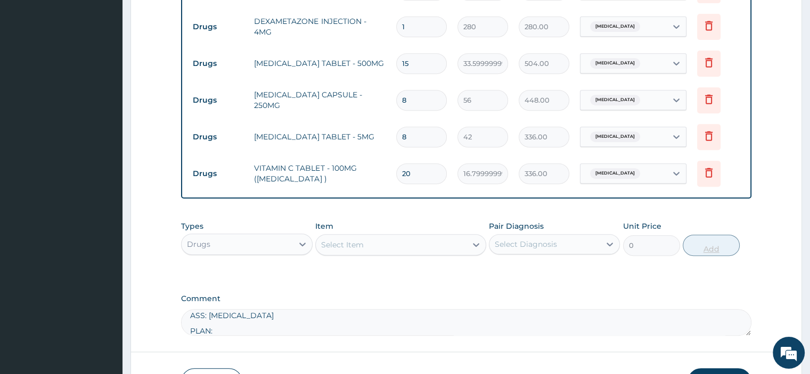
scroll to position [434, 0]
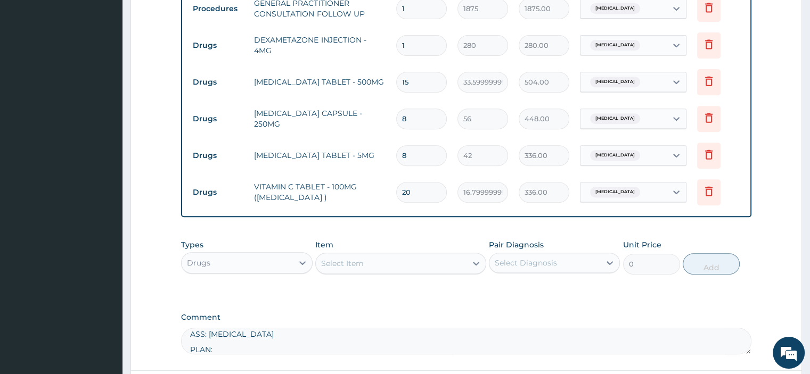
type input "20"
click at [330, 262] on div "Select Item" at bounding box center [342, 263] width 43 height 11
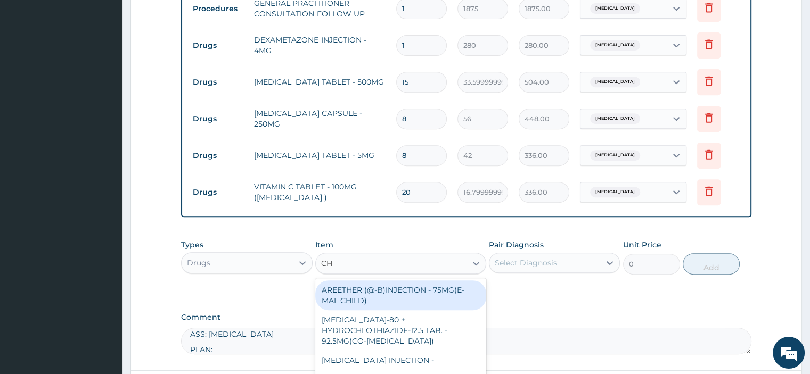
type input "CHY"
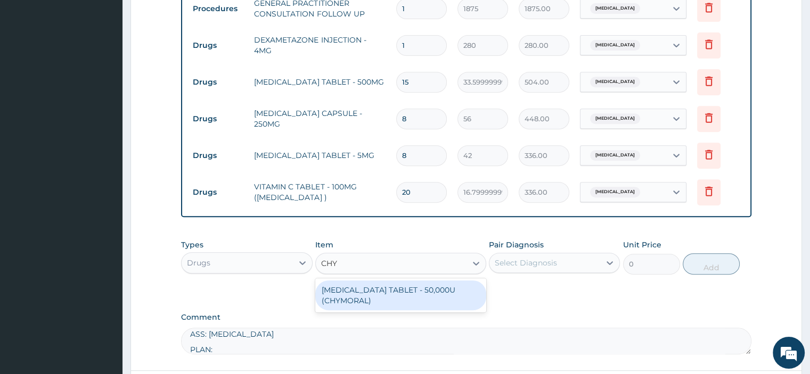
click at [352, 291] on div "CHYMOTRYPSIN TABLET - 50,000U (CHYMORAL)" at bounding box center [400, 296] width 171 height 30
type input "112"
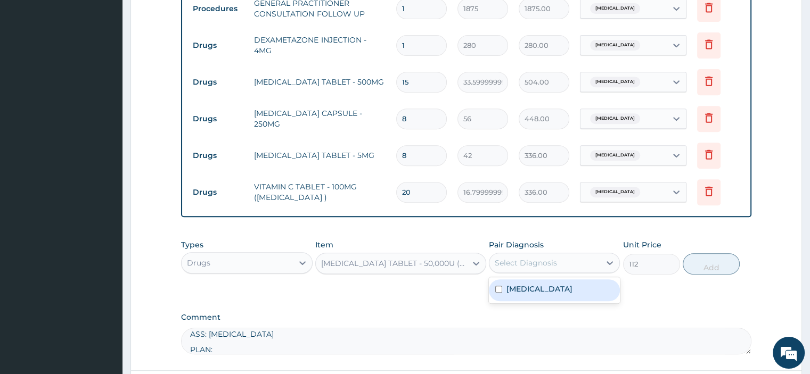
click at [537, 259] on div "Select Diagnosis" at bounding box center [526, 263] width 62 height 11
click at [538, 285] on div "Mumps" at bounding box center [554, 290] width 131 height 22
checkbox input "true"
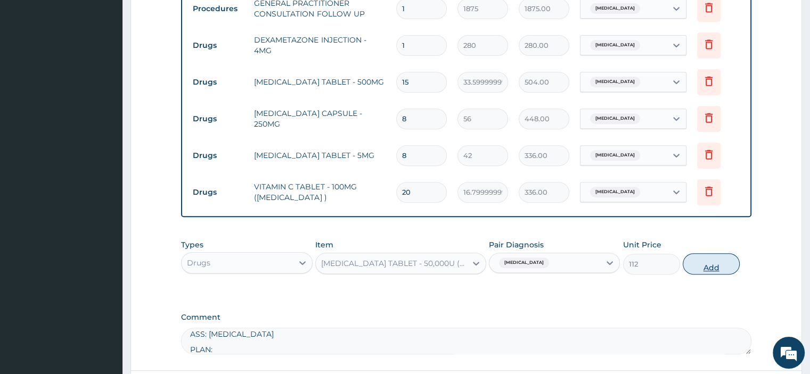
click at [718, 267] on button "Add" at bounding box center [710, 263] width 57 height 21
type input "0"
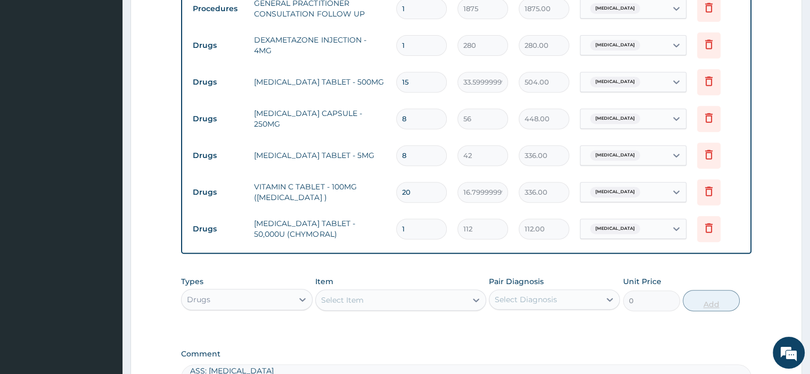
type input "15"
type input "1680.00"
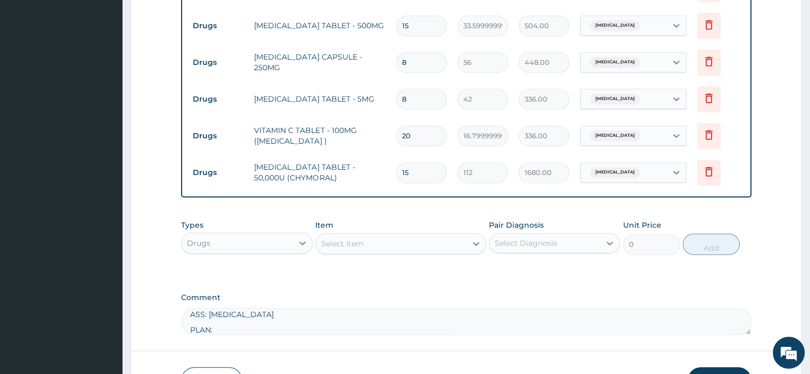
scroll to position [561, 0]
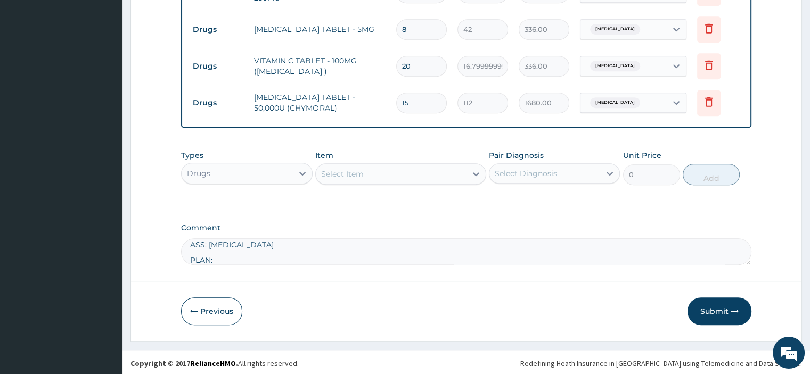
type input "15"
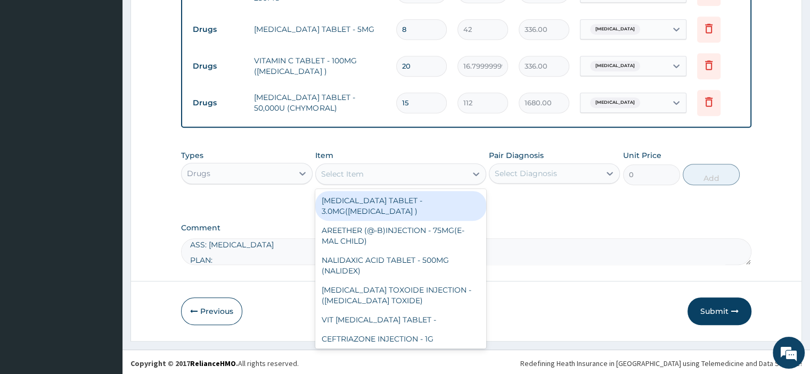
click at [364, 178] on div "Select Item" at bounding box center [391, 174] width 151 height 17
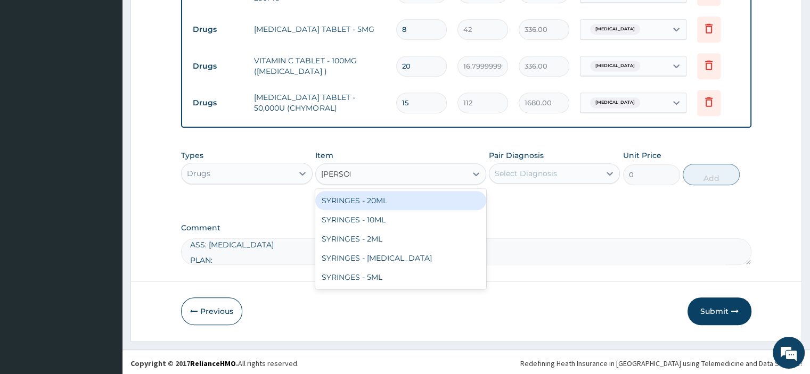
type input "SYRINGE"
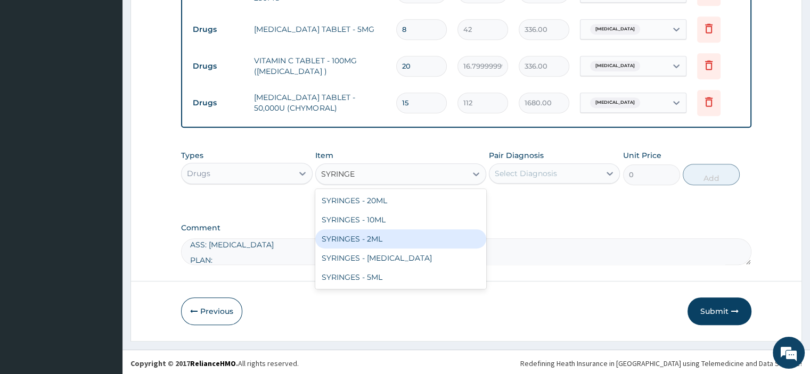
click at [358, 230] on div "SYRINGES - 2ML" at bounding box center [400, 238] width 171 height 19
type input "42"
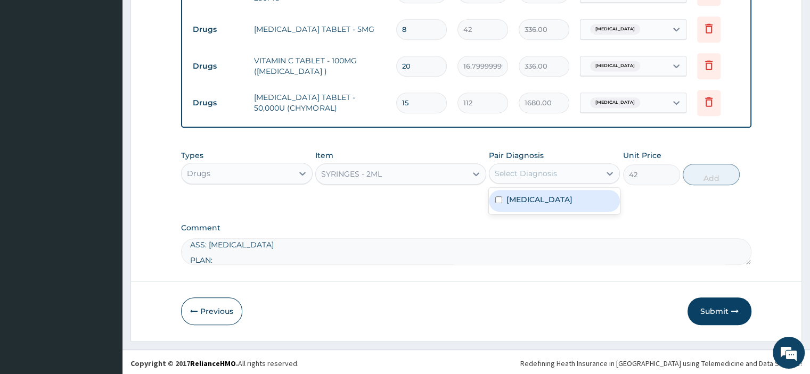
click at [541, 168] on div "Select Diagnosis" at bounding box center [526, 173] width 62 height 11
click at [531, 196] on label "Mumps" at bounding box center [539, 199] width 66 height 11
checkbox input "true"
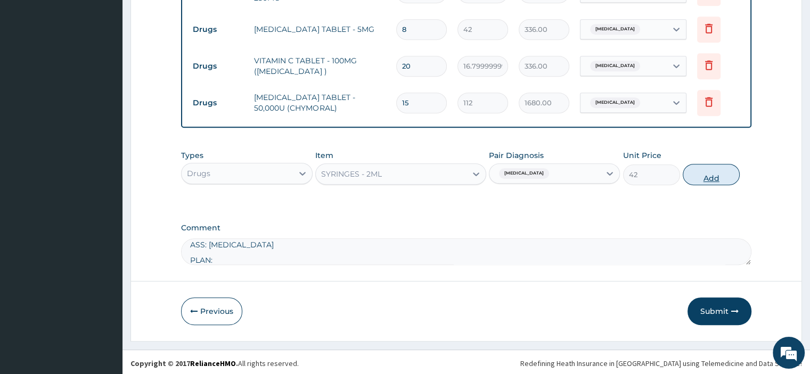
click at [703, 174] on button "Add" at bounding box center [710, 174] width 57 height 21
type input "0"
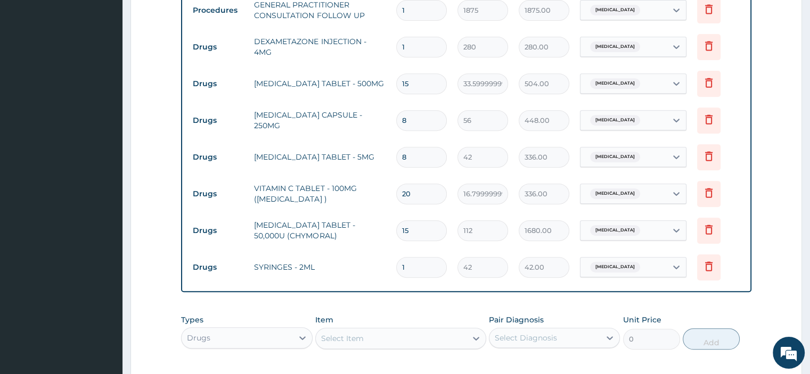
scroll to position [597, 0]
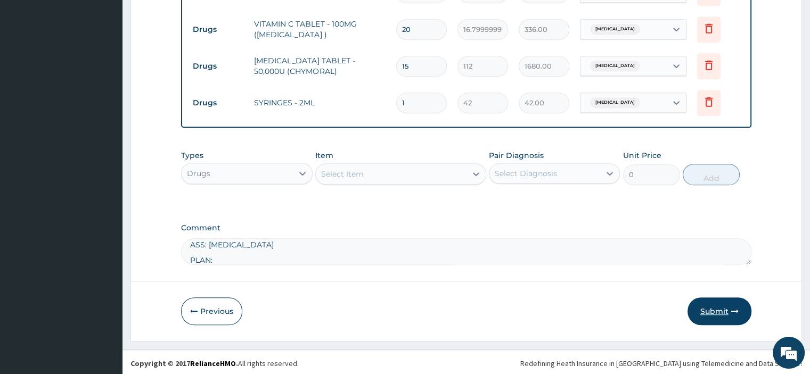
click at [720, 304] on button "Submit" at bounding box center [719, 312] width 64 height 28
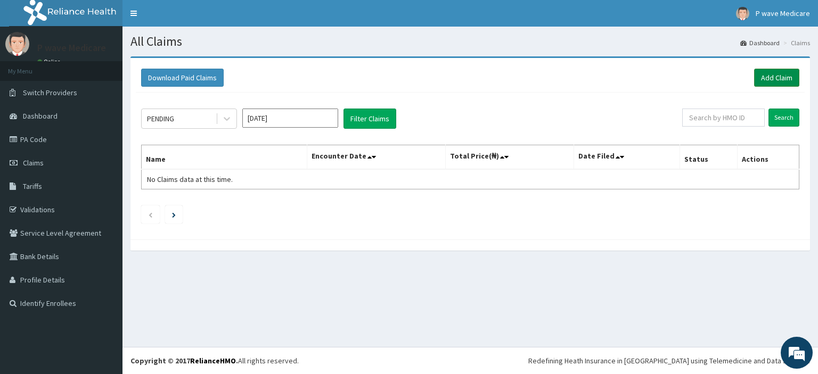
click at [778, 74] on link "Add Claim" at bounding box center [776, 78] width 45 height 18
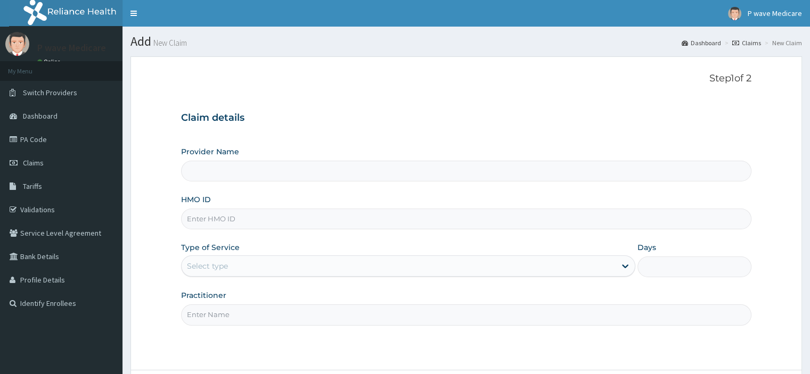
click at [205, 220] on input "HMO ID" at bounding box center [466, 219] width 570 height 21
type input "NEM/10103/C"
click at [214, 262] on div "Select type" at bounding box center [207, 266] width 41 height 11
click at [217, 268] on div "Select type" at bounding box center [207, 266] width 41 height 11
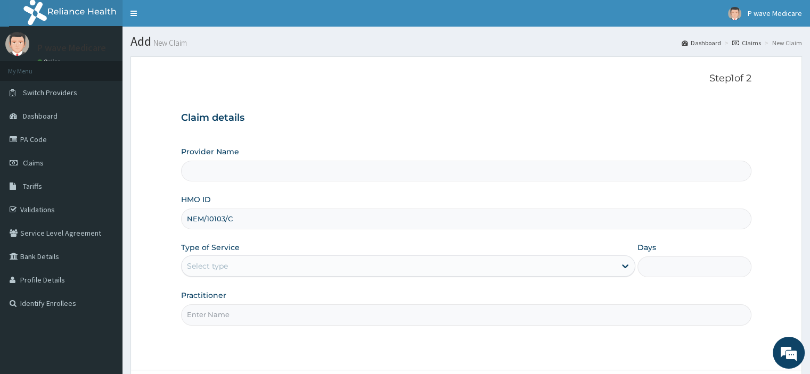
click at [217, 268] on div "Select type" at bounding box center [207, 266] width 41 height 11
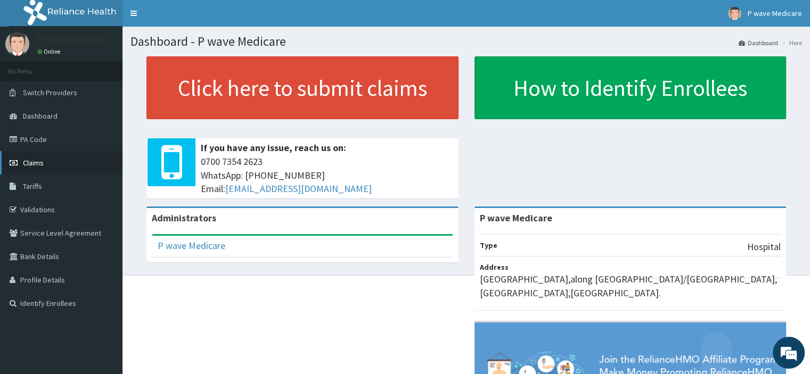
click at [35, 163] on span "Claims" at bounding box center [33, 163] width 21 height 10
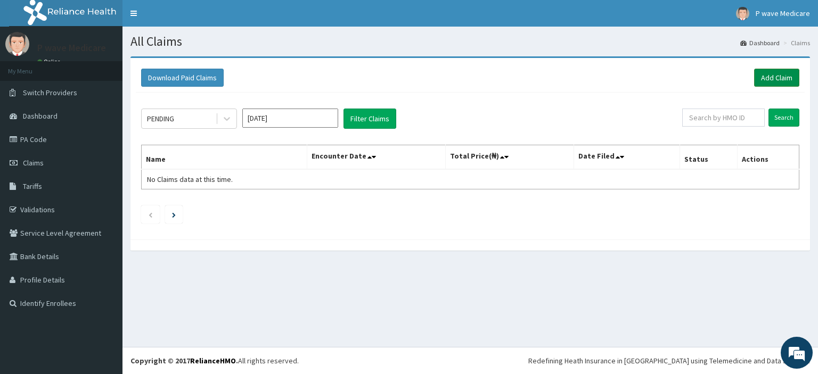
click at [770, 78] on link "Add Claim" at bounding box center [776, 78] width 45 height 18
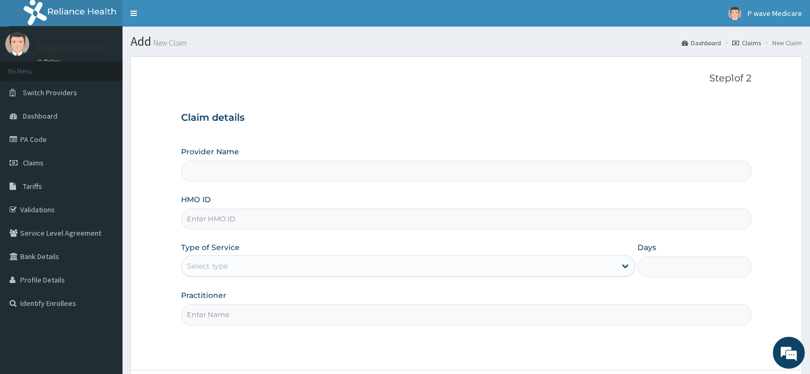
click at [209, 219] on input "HMO ID" at bounding box center [466, 219] width 570 height 21
type input "P wave Medicare"
type input "NEM/10103/C"
click at [203, 273] on div "Select type" at bounding box center [399, 266] width 434 height 17
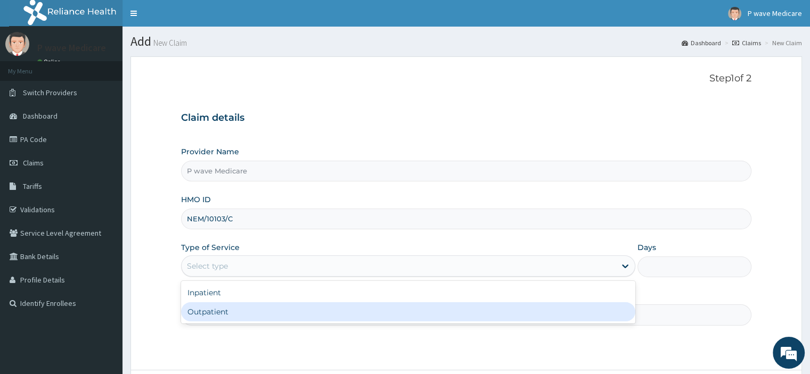
click at [208, 310] on div "Outpatient" at bounding box center [408, 311] width 454 height 19
type input "1"
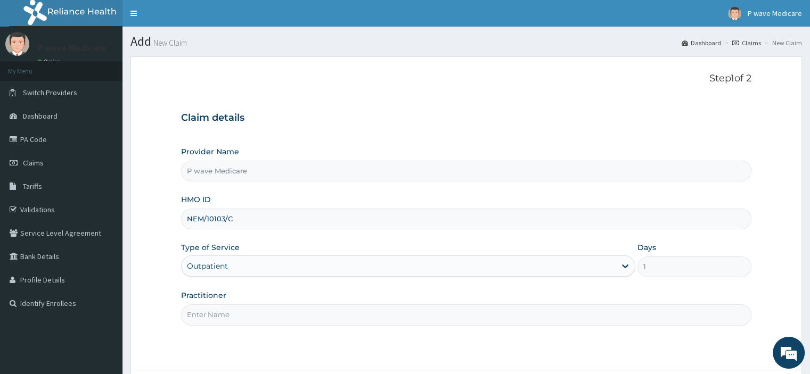
click at [208, 310] on input "Practitioner" at bounding box center [466, 314] width 570 height 21
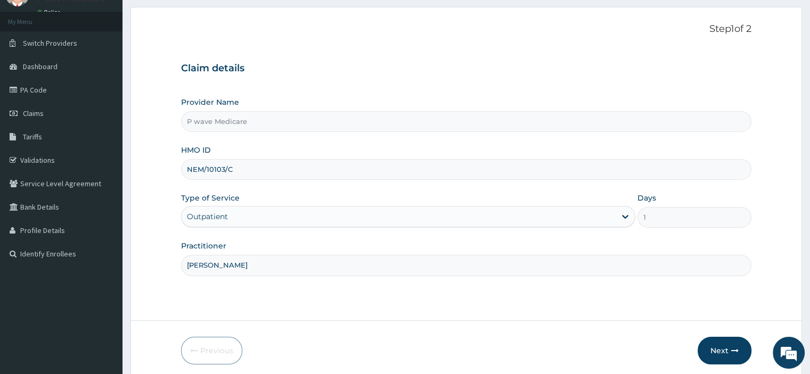
scroll to position [91, 0]
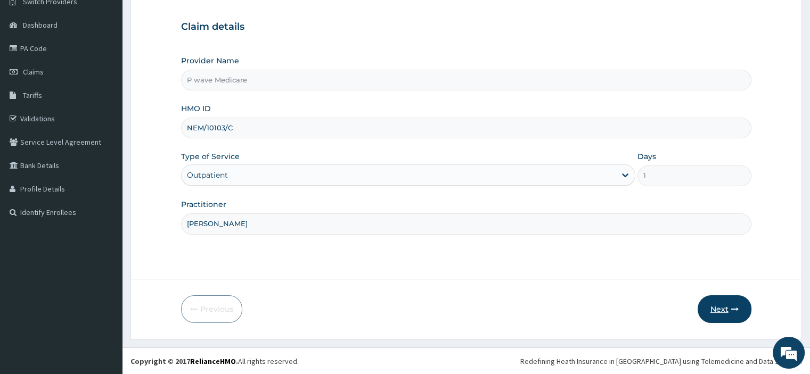
type input "[PERSON_NAME]"
click at [722, 307] on button "Next" at bounding box center [724, 309] width 54 height 28
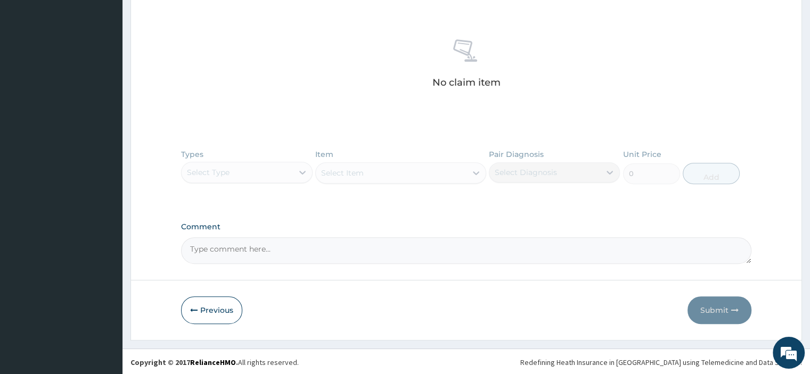
scroll to position [389, 0]
click at [212, 244] on textarea "Comment" at bounding box center [466, 250] width 570 height 27
paste textarea "PT SEE C/O FEVER WITH CHILL HEADACHE BODY PAIN O/E GCS ASS: [MEDICAL_DATA] Inve…"
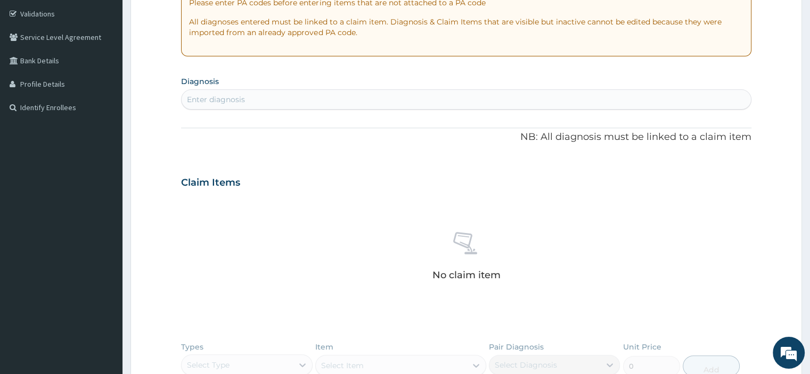
scroll to position [176, 0]
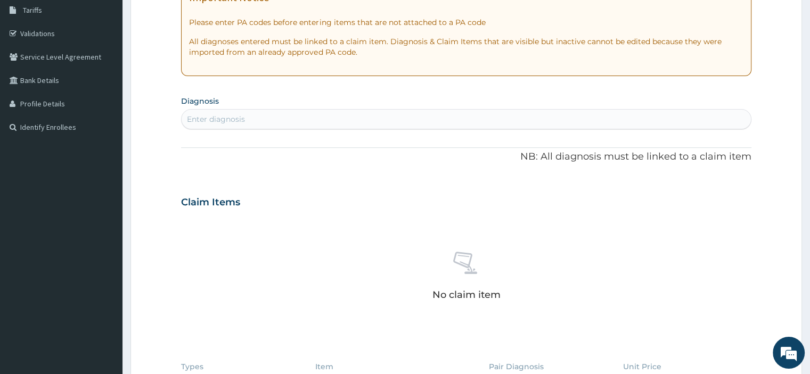
type textarea "PT SEE C/O FEVER WITH CHILL HEADACHE BODY PAIN O/E GCS ASS: [MEDICAL_DATA] Inve…"
click at [211, 121] on div "Enter diagnosis" at bounding box center [216, 119] width 58 height 11
type input "[MEDICAL_DATA]"
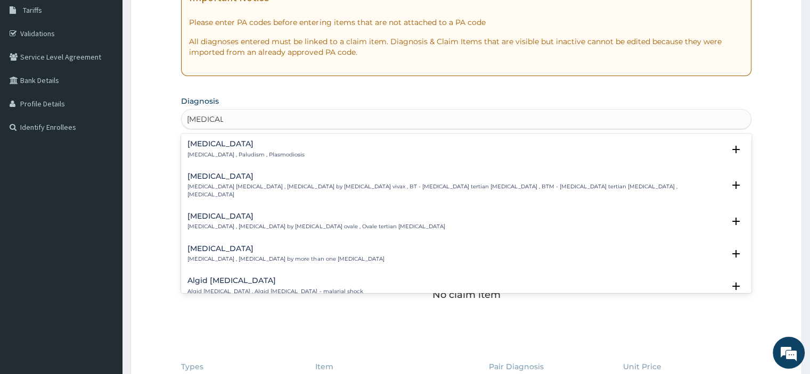
click at [217, 150] on div "[MEDICAL_DATA] [MEDICAL_DATA] , Paludism , Plasmodiosis" at bounding box center [245, 149] width 117 height 19
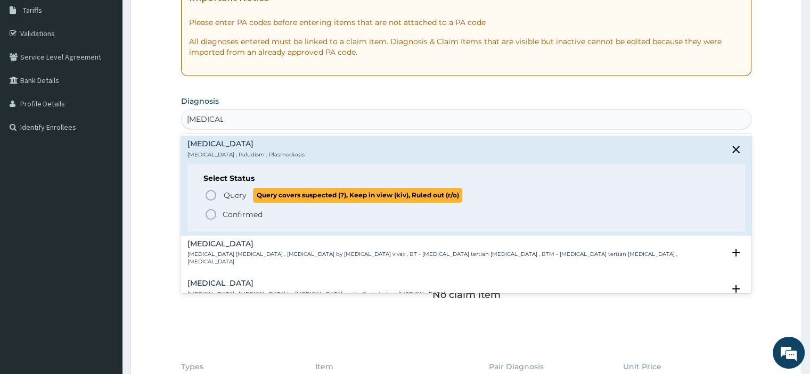
click at [220, 194] on span "Query Query covers suspected (?), Keep in view (kiv), Ruled out (r/o)" at bounding box center [466, 195] width 524 height 14
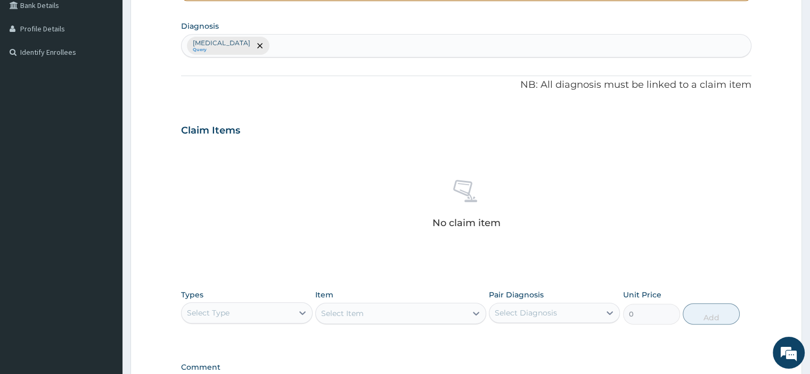
scroll to position [389, 0]
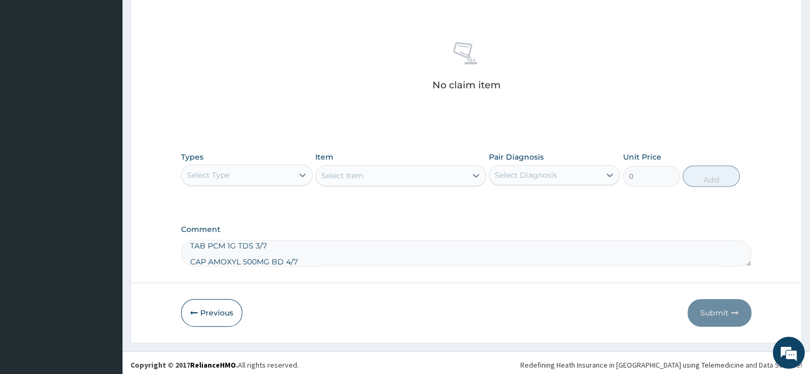
click at [243, 183] on div "Select Type" at bounding box center [237, 175] width 111 height 17
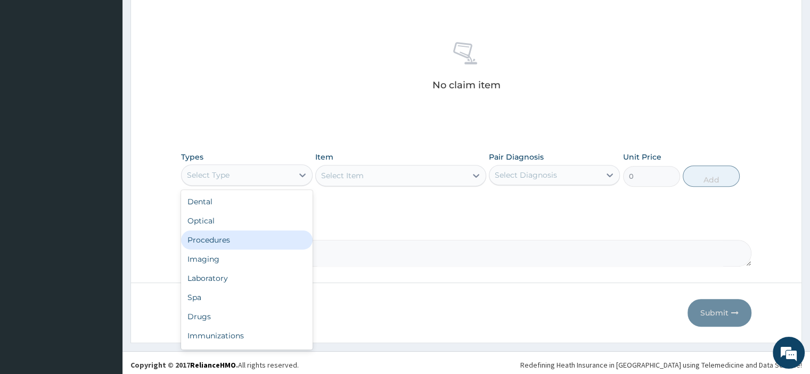
click at [244, 236] on div "Dental Optical Procedures Imaging Laboratory Spa Drugs Immunizations Others Gym" at bounding box center [246, 270] width 131 height 160
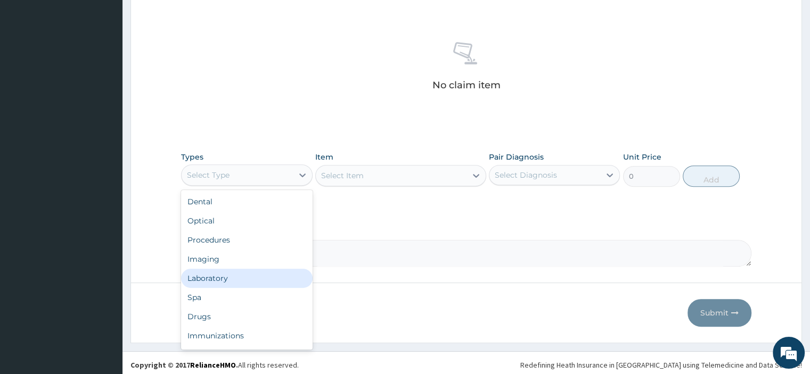
scroll to position [36, 0]
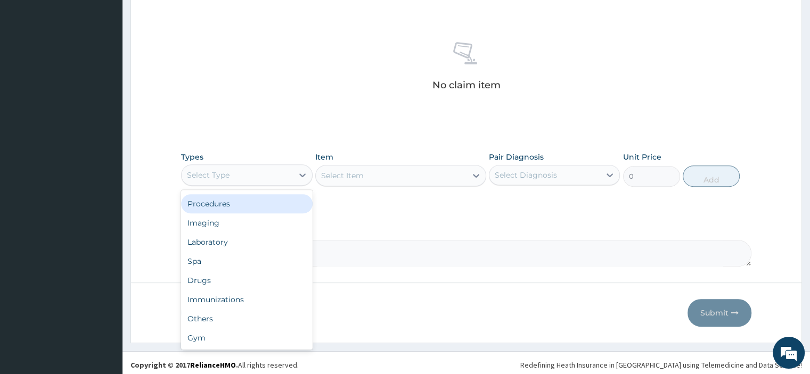
click at [232, 207] on div "Procedures" at bounding box center [246, 203] width 131 height 19
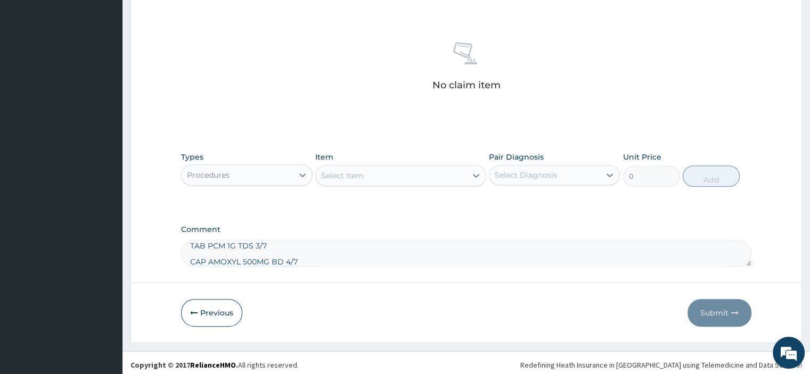
click at [375, 176] on div "Select Item" at bounding box center [391, 175] width 151 height 17
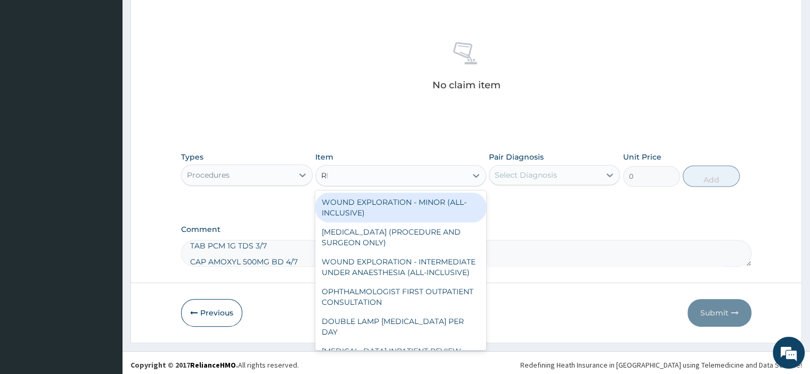
type input "REG"
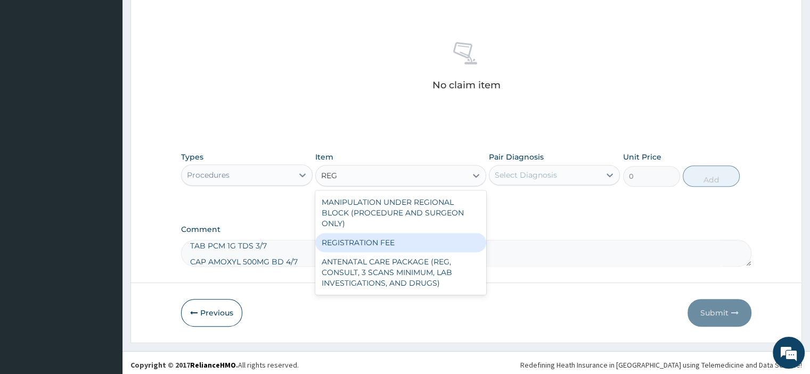
click at [408, 236] on div "REGISTRATION FEE" at bounding box center [400, 242] width 171 height 19
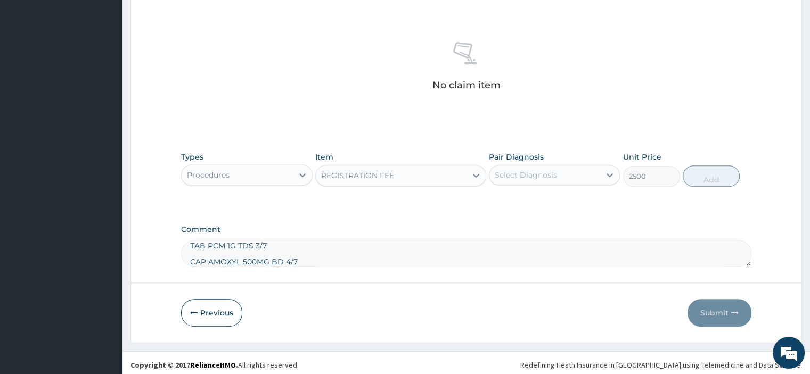
type input "2500"
click at [525, 174] on div "Select Diagnosis" at bounding box center [526, 175] width 62 height 11
click at [524, 205] on label "[MEDICAL_DATA]" at bounding box center [539, 201] width 66 height 11
checkbox input "true"
click at [707, 182] on button "Add" at bounding box center [710, 176] width 57 height 21
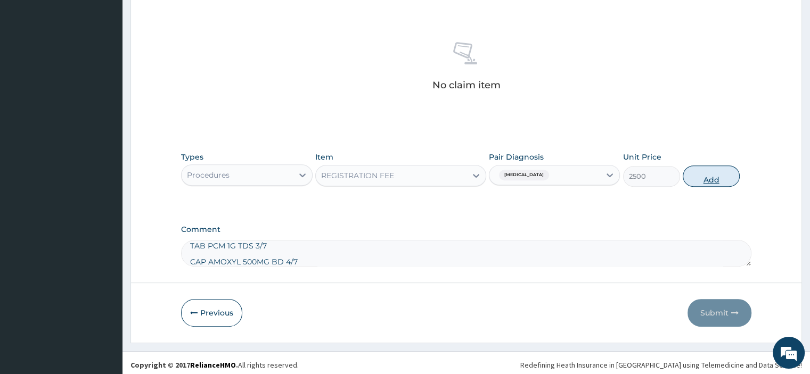
type input "0"
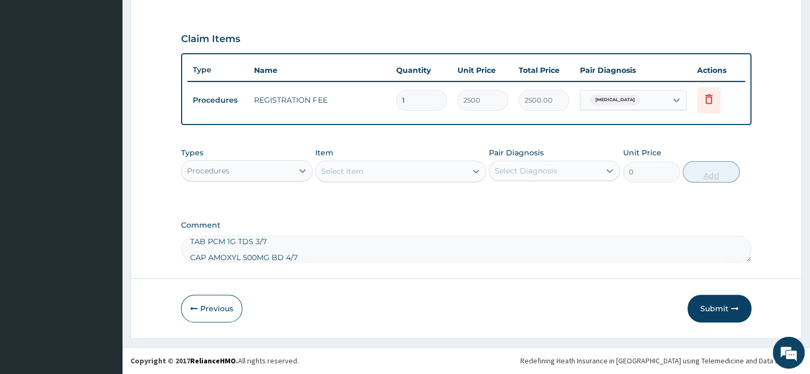
scroll to position [341, 0]
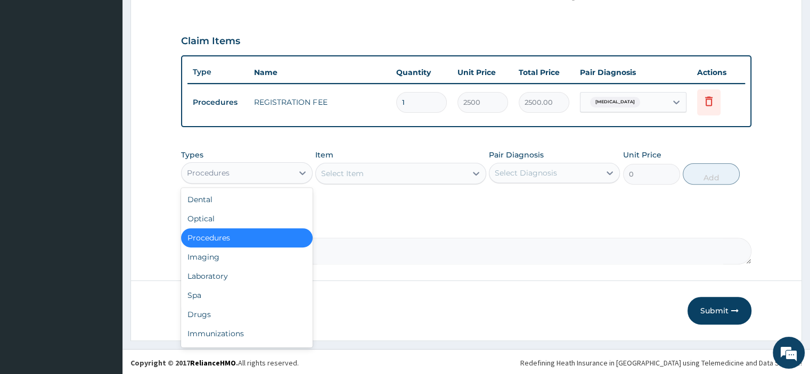
click at [236, 167] on div "Procedures" at bounding box center [237, 172] width 111 height 17
click at [211, 310] on div "Drugs" at bounding box center [246, 314] width 131 height 19
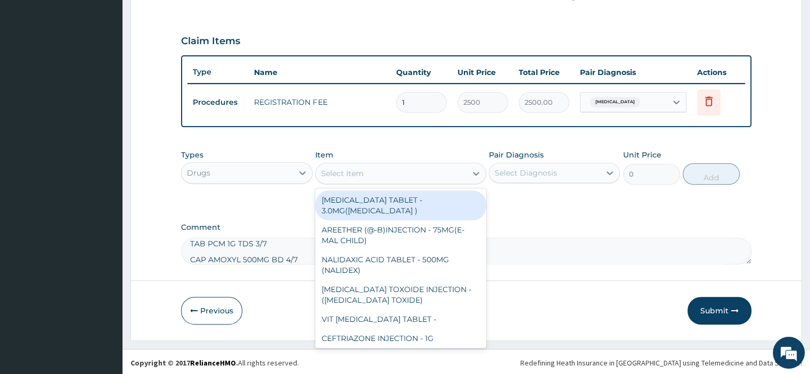
click at [370, 173] on div "Select Item" at bounding box center [391, 173] width 151 height 17
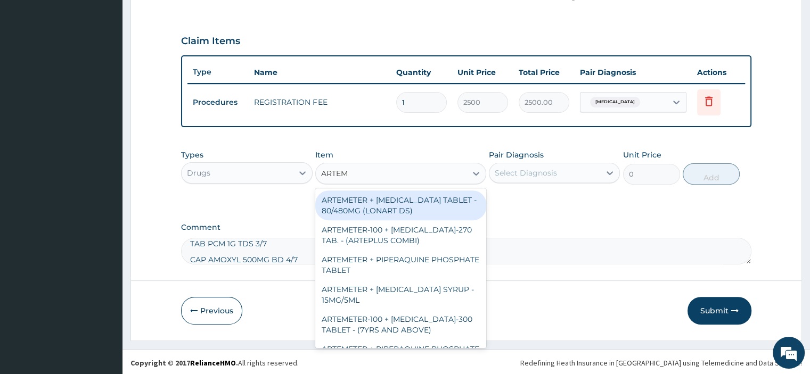
type input "ARTEME"
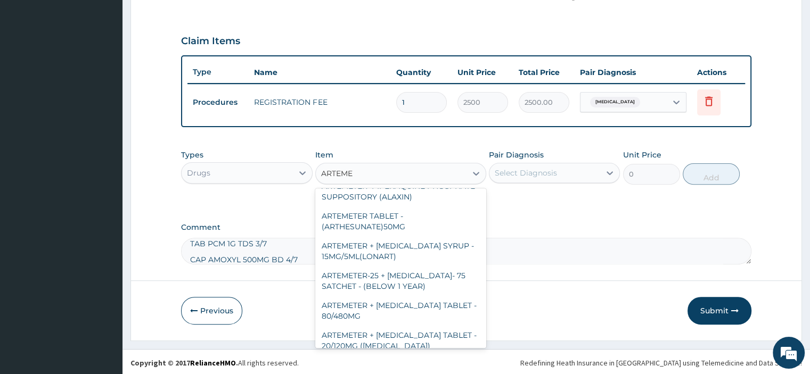
scroll to position [266, 0]
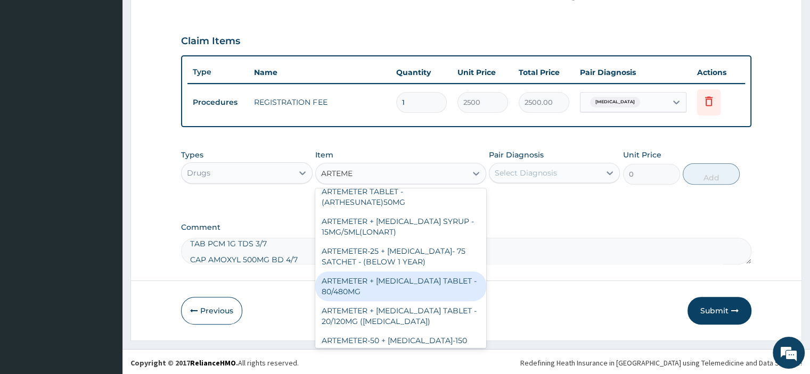
click at [384, 294] on div "ARTEMETER + [MEDICAL_DATA] TABLET - 80/480MG" at bounding box center [400, 286] width 171 height 30
type input "364"
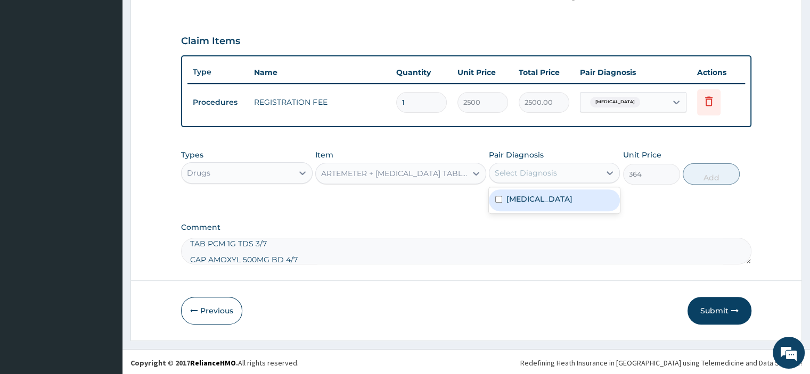
click at [505, 174] on div "Select Diagnosis" at bounding box center [526, 173] width 62 height 11
click at [509, 197] on label "[MEDICAL_DATA]" at bounding box center [539, 199] width 66 height 11
checkbox input "true"
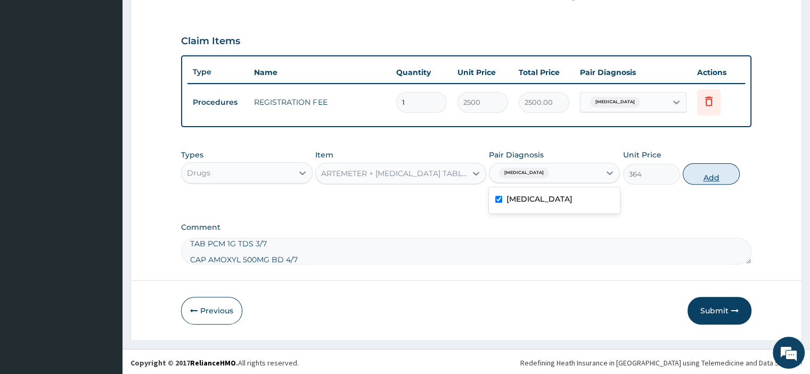
click at [711, 173] on button "Add" at bounding box center [710, 173] width 57 height 21
type input "0"
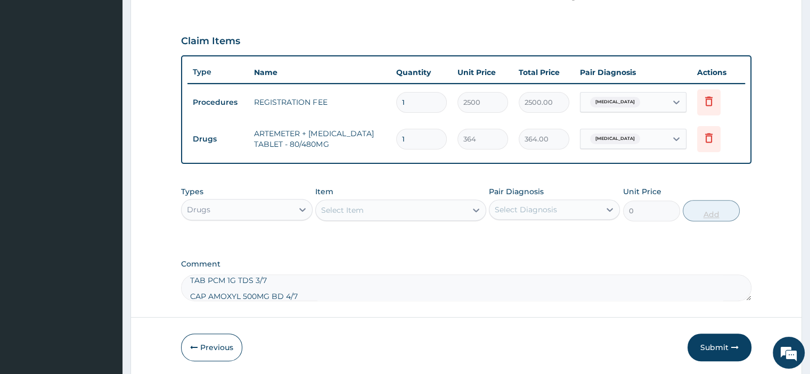
type input "0.00"
type input "6"
type input "2184.00"
type input "6"
click at [414, 215] on div "Select Item" at bounding box center [391, 210] width 151 height 17
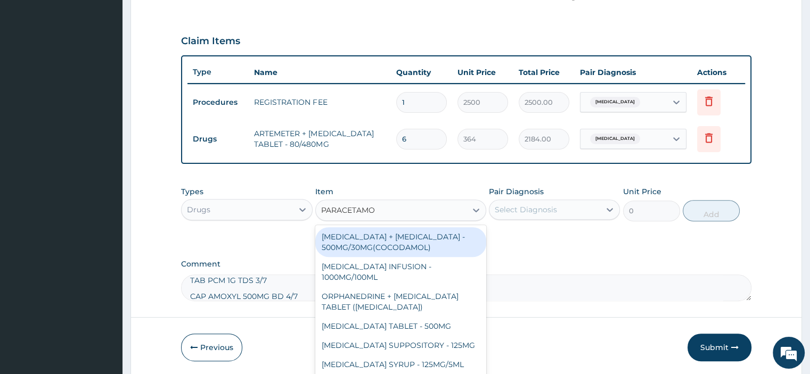
type input "[MEDICAL_DATA]"
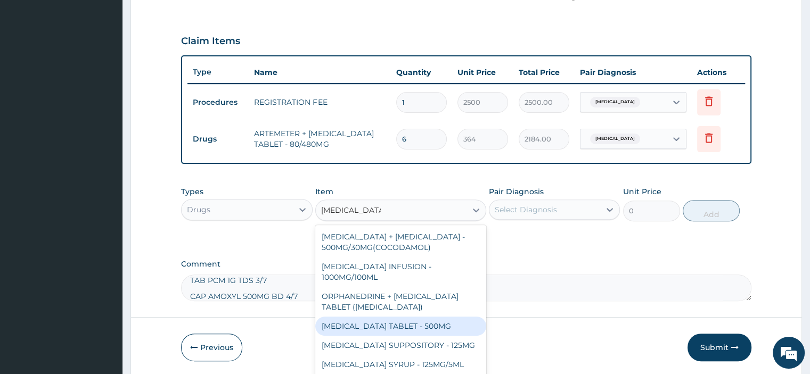
click at [412, 319] on div "[MEDICAL_DATA] TABLET - 500MG" at bounding box center [400, 326] width 171 height 19
type input "33.599999999999994"
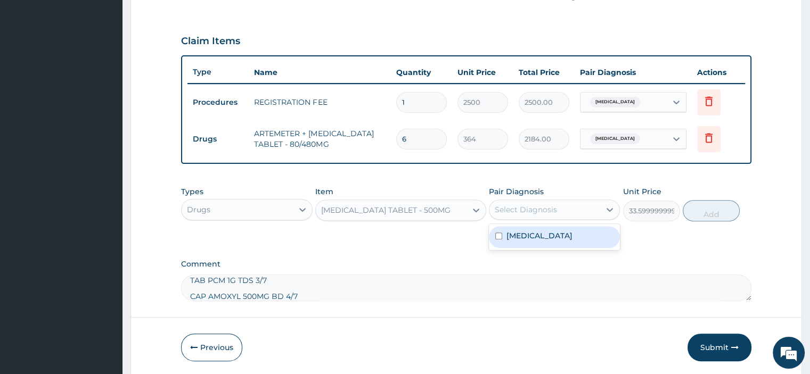
click at [517, 210] on div "Select Diagnosis" at bounding box center [526, 209] width 62 height 11
click at [518, 230] on label "[MEDICAL_DATA]" at bounding box center [539, 235] width 66 height 11
checkbox input "true"
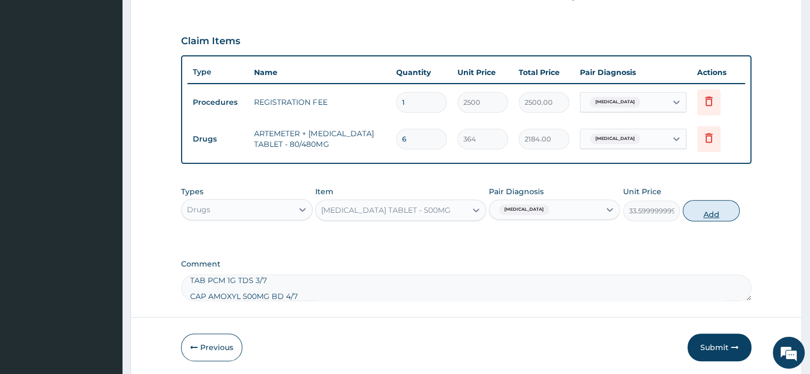
click at [715, 213] on button "Add" at bounding box center [710, 210] width 57 height 21
type input "0"
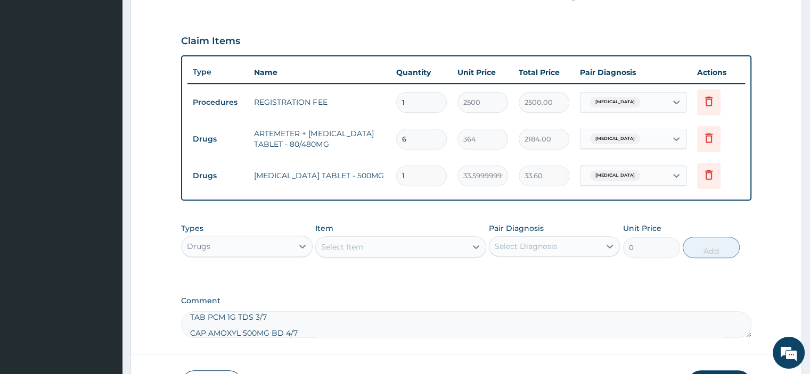
type input "18"
type input "604.80"
type input "18"
click at [358, 251] on div "Select Item" at bounding box center [391, 246] width 151 height 17
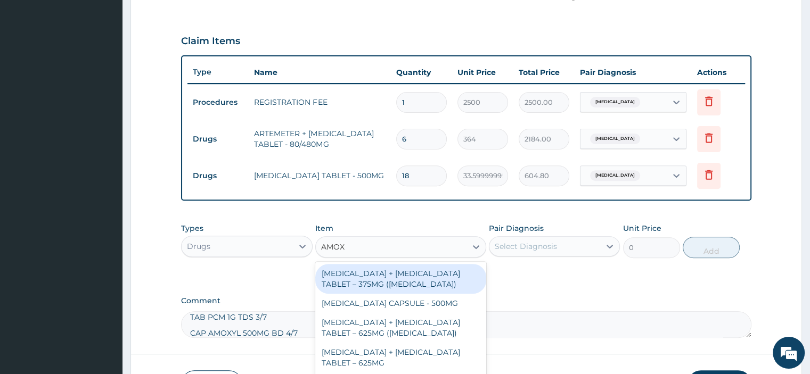
type input "AMOXI"
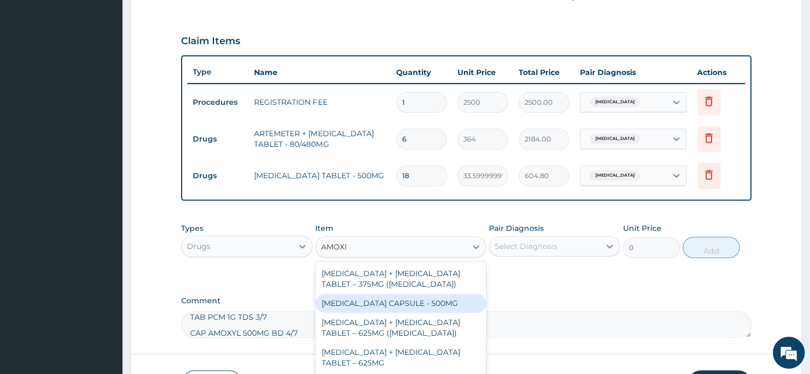
click at [356, 306] on div "AMOXICILLIN CAPSULE - 500MG" at bounding box center [400, 303] width 171 height 19
type input "112"
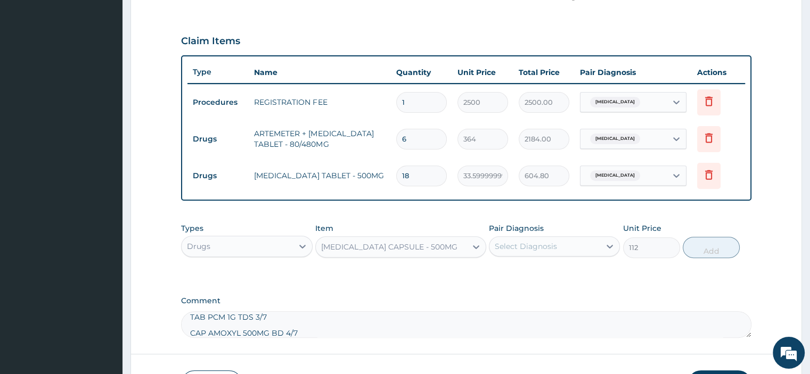
click at [537, 248] on div "Select Diagnosis" at bounding box center [526, 246] width 62 height 11
click at [517, 272] on label "Malaria" at bounding box center [539, 272] width 66 height 11
checkbox input "true"
click at [711, 251] on button "Add" at bounding box center [710, 247] width 57 height 21
type input "0"
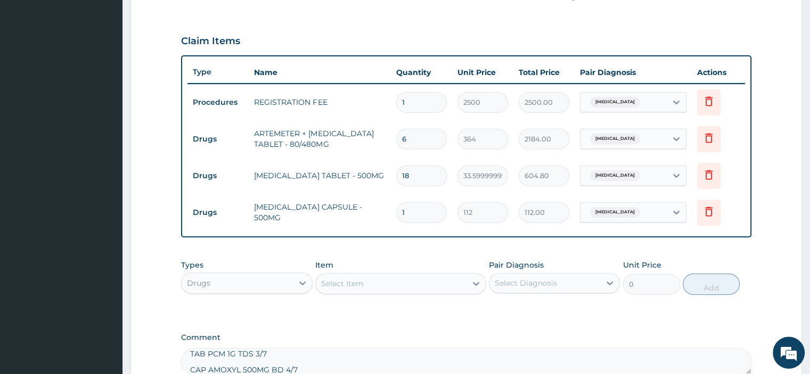
type input "0.00"
type input "8"
type input "896.00"
type input "8"
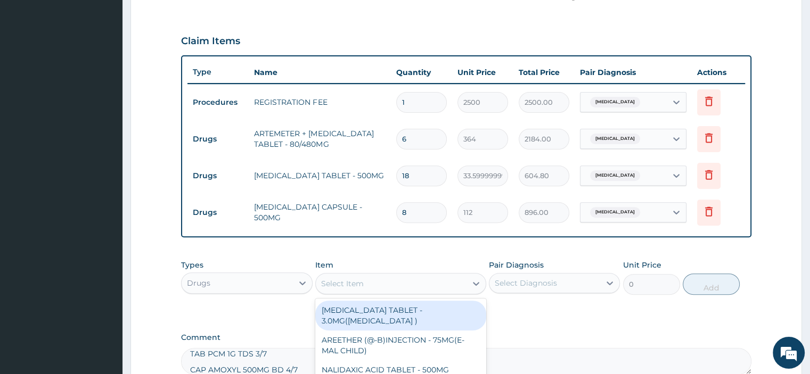
click at [363, 278] on div "Select Item" at bounding box center [342, 283] width 43 height 11
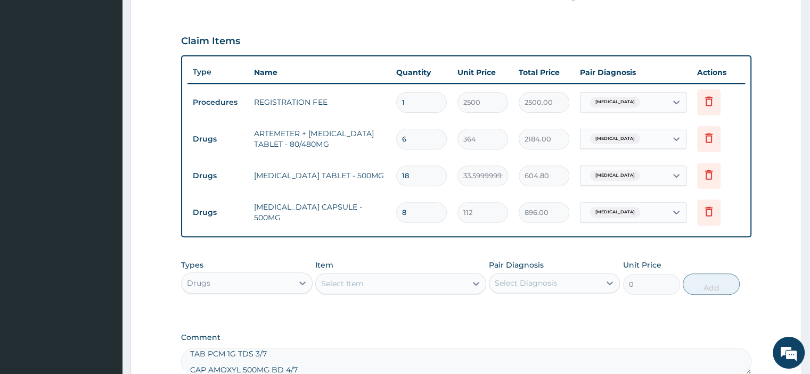
click at [539, 317] on div "PA Code / Prescription Code Enter Code(Secondary Care Only) Encounter Date DD-M…" at bounding box center [466, 68] width 570 height 614
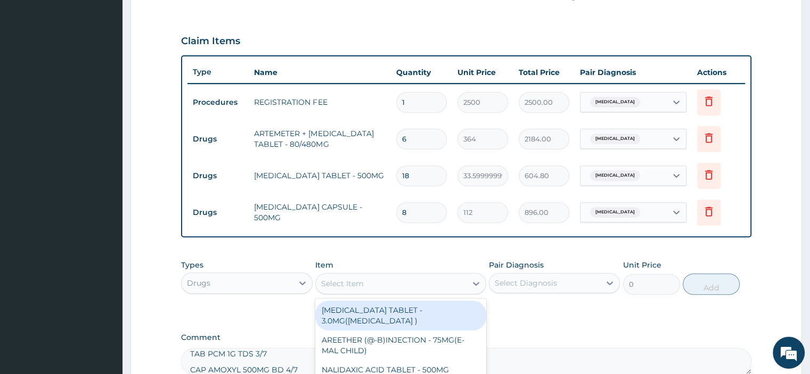
click at [368, 281] on div "Select Item" at bounding box center [391, 283] width 151 height 17
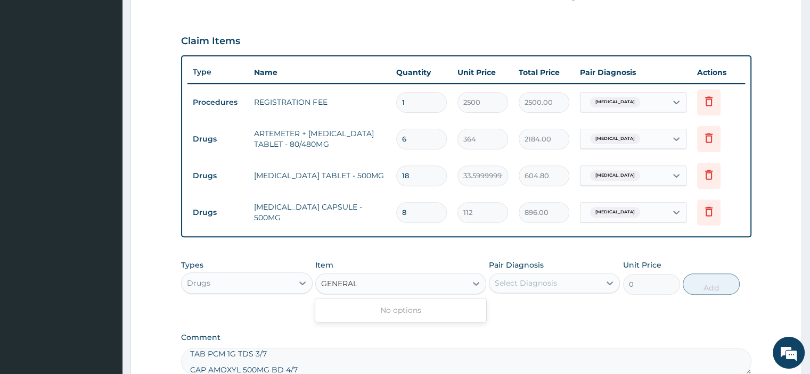
type input "GENERAL"
click at [262, 280] on div "Drugs" at bounding box center [237, 283] width 111 height 17
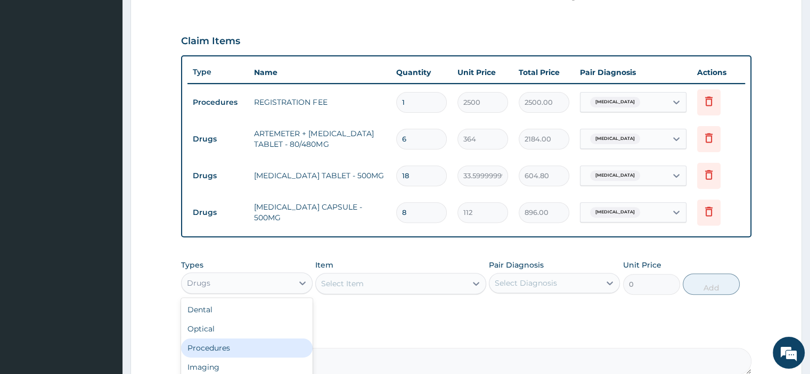
click at [243, 343] on div "Procedures" at bounding box center [246, 348] width 131 height 19
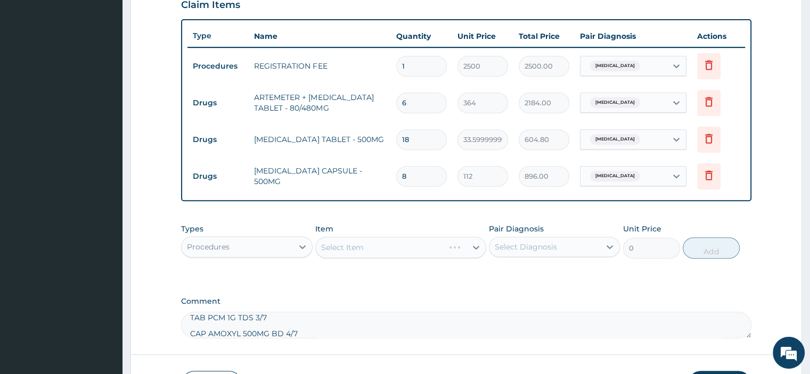
scroll to position [447, 0]
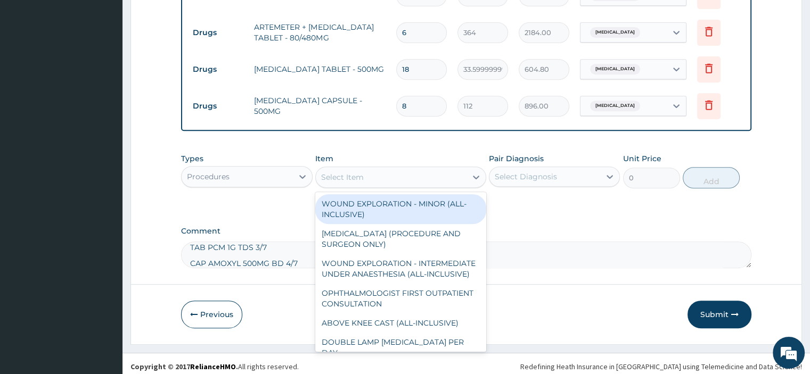
click at [380, 177] on div "Select Item" at bounding box center [391, 177] width 151 height 17
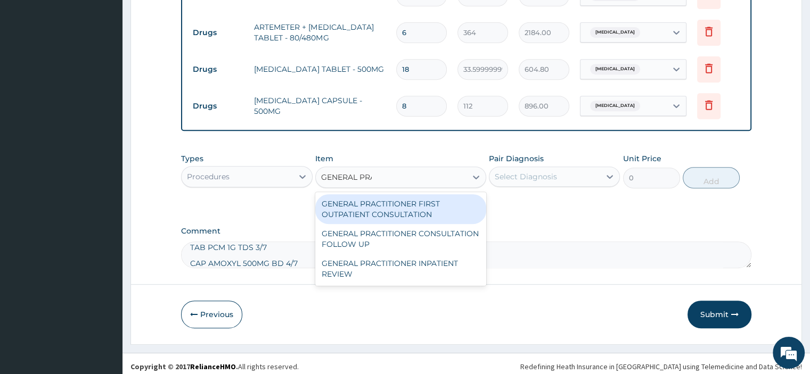
type input "GENERAL PRAC"
click at [377, 203] on div "GENERAL PRACTITIONER FIRST OUTPATIENT CONSULTATION" at bounding box center [400, 209] width 171 height 30
type input "3750"
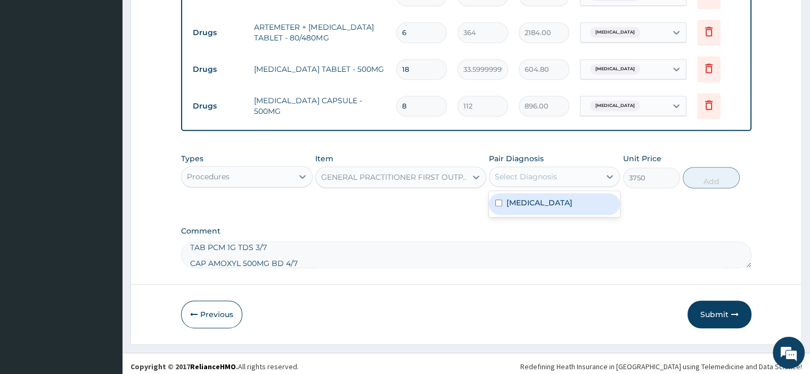
click at [529, 172] on div "Select Diagnosis" at bounding box center [526, 176] width 62 height 11
click at [534, 204] on div "Malaria" at bounding box center [554, 204] width 131 height 22
checkbox input "true"
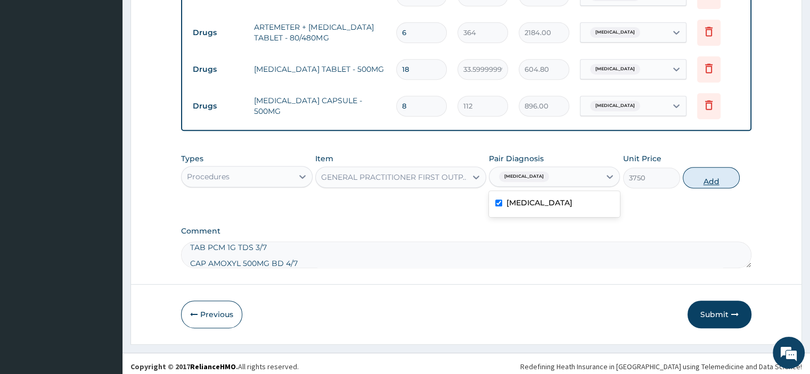
click at [716, 180] on button "Add" at bounding box center [710, 177] width 57 height 21
type input "0"
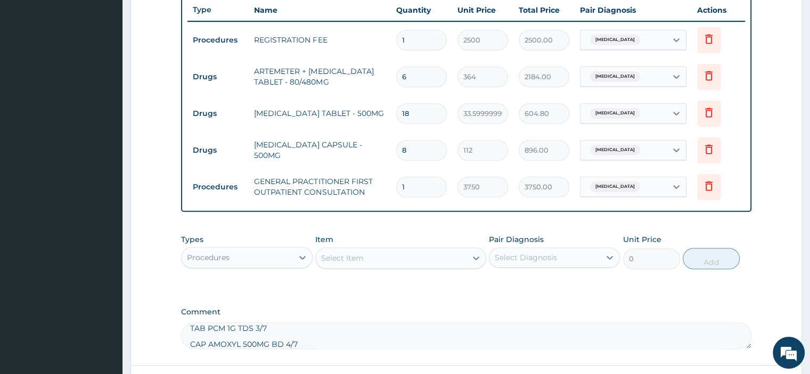
scroll to position [488, 0]
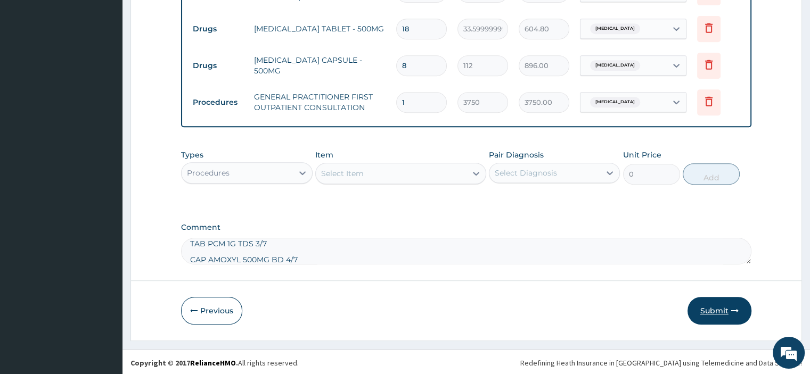
click at [715, 306] on button "Submit" at bounding box center [719, 311] width 64 height 28
click at [710, 309] on button "Submit" at bounding box center [719, 311] width 64 height 28
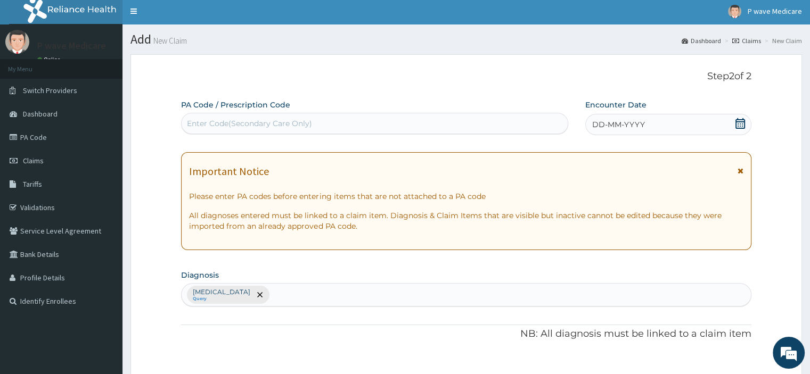
scroll to position [0, 0]
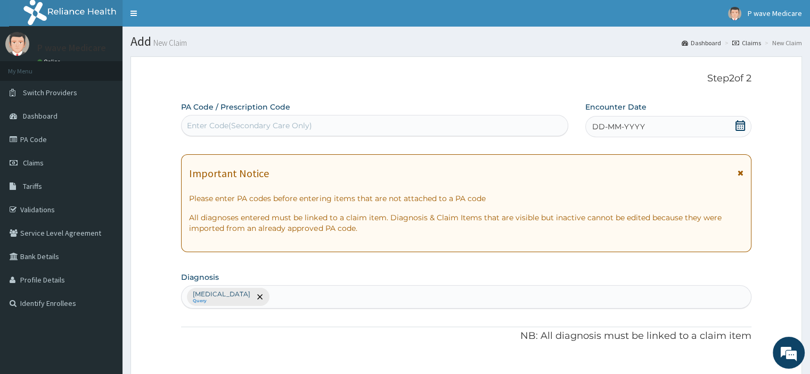
click at [735, 127] on icon at bounding box center [740, 125] width 11 height 11
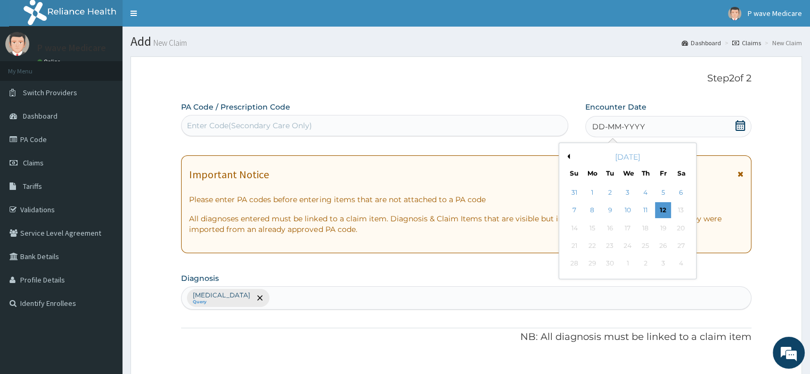
click at [570, 154] on div "September 2025" at bounding box center [627, 157] width 128 height 11
click at [566, 155] on button "Previous Month" at bounding box center [566, 156] width 5 height 5
click at [577, 279] on div "31" at bounding box center [574, 282] width 16 height 16
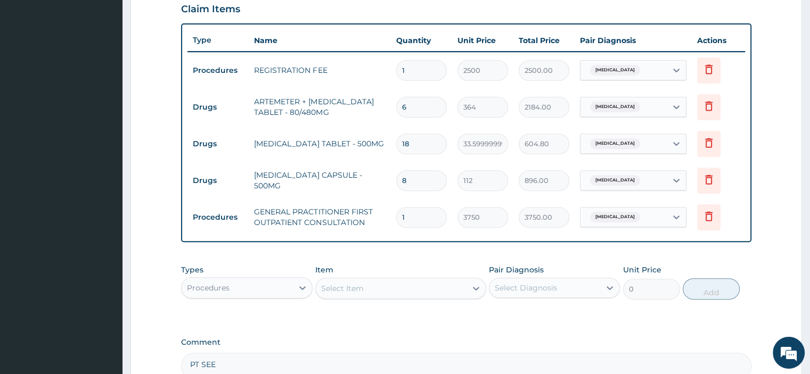
scroll to position [488, 0]
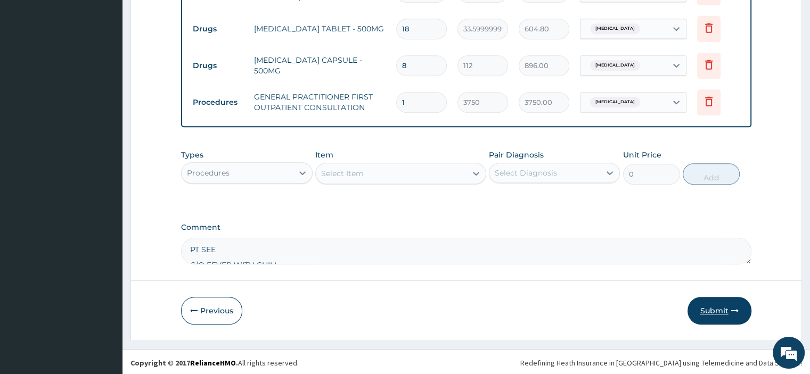
click at [715, 306] on button "Submit" at bounding box center [719, 311] width 64 height 28
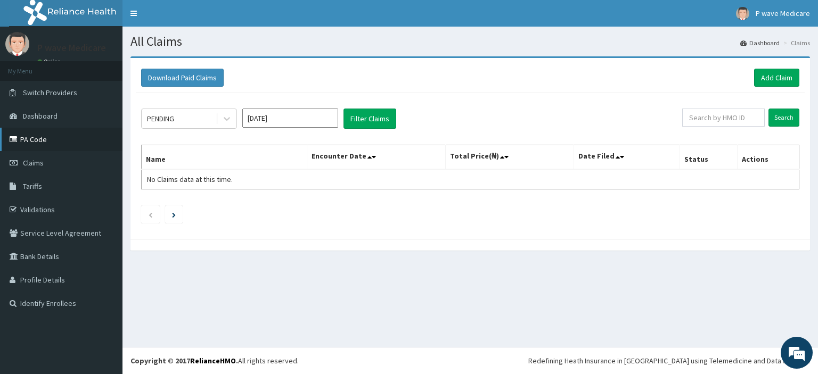
click at [38, 141] on link "PA Code" at bounding box center [61, 139] width 122 height 23
